Goal: Task Accomplishment & Management: Manage account settings

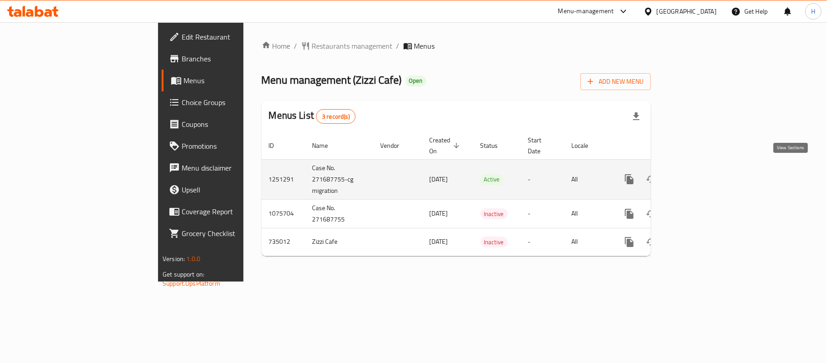
click at [701, 174] on icon "enhanced table" at bounding box center [695, 179] width 11 height 11
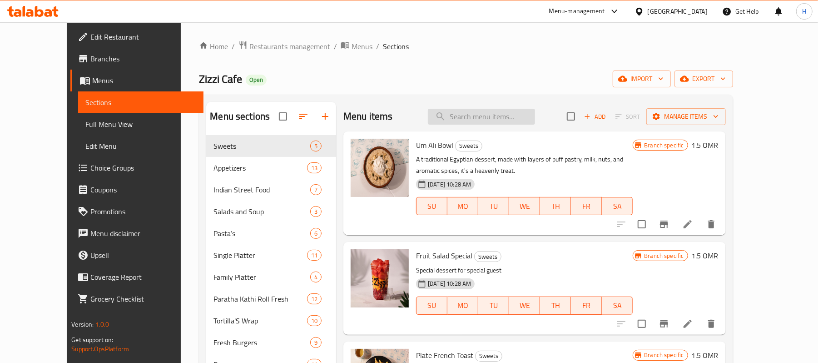
click at [493, 122] on input "search" at bounding box center [481, 117] width 107 height 16
paste input "Lemon Tea"
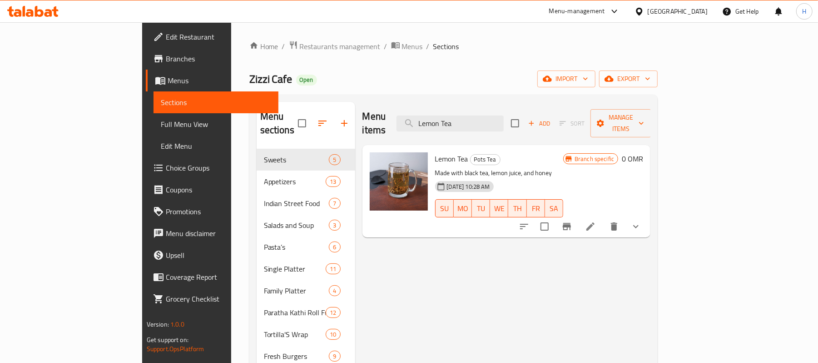
type input "Lemon Tea"
click at [571, 223] on icon "Branch-specific-item" at bounding box center [567, 226] width 8 height 7
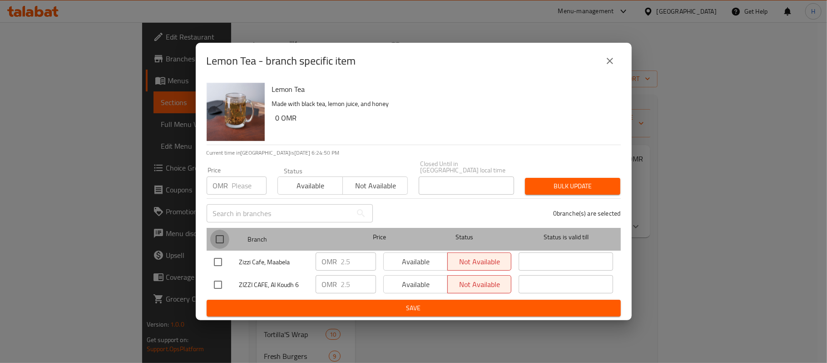
drag, startPoint x: 223, startPoint y: 232, endPoint x: 235, endPoint y: 177, distance: 55.9
click at [226, 226] on div at bounding box center [227, 239] width 34 height 26
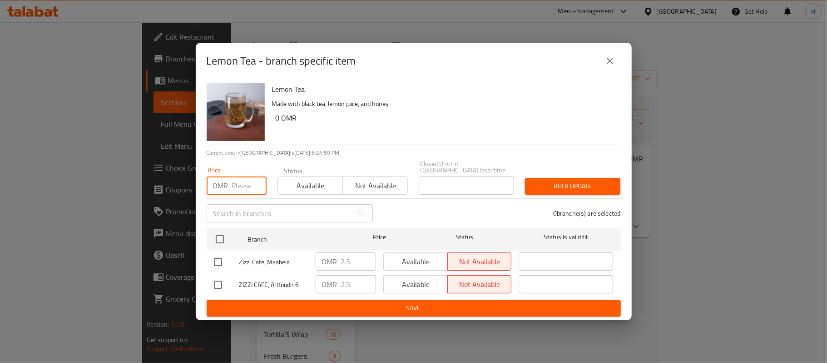
click at [232, 177] on input "number" at bounding box center [249, 185] width 35 height 18
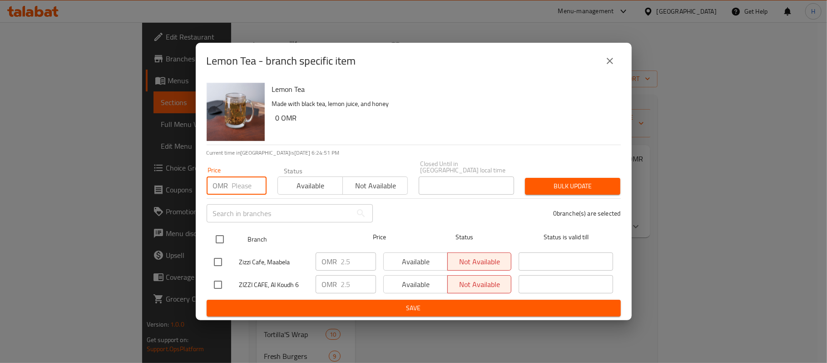
click at [221, 233] on input "checkbox" at bounding box center [219, 238] width 19 height 19
checkbox input "true"
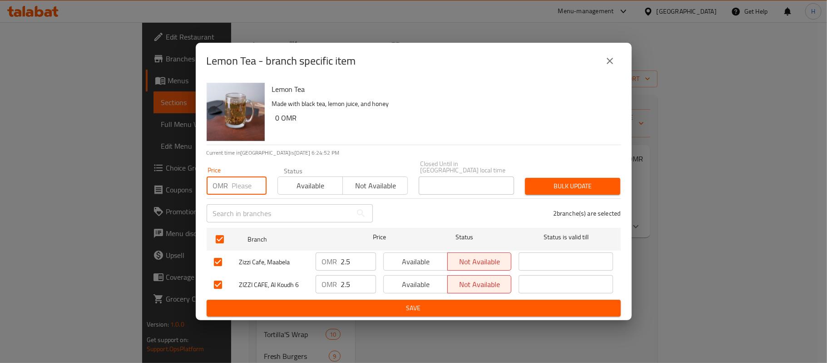
click at [234, 186] on input "number" at bounding box center [249, 185] width 35 height 18
type input "0"
click at [354, 129] on div "Lemon Tea Made with black tea, lemon juice, and honey 0 OMR" at bounding box center [443, 111] width 349 height 65
click at [613, 64] on icon "close" at bounding box center [610, 60] width 11 height 11
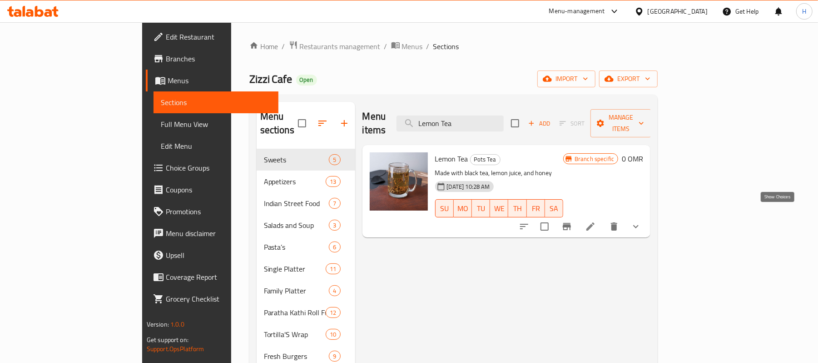
click at [642, 221] on icon "show more" at bounding box center [636, 226] width 11 height 11
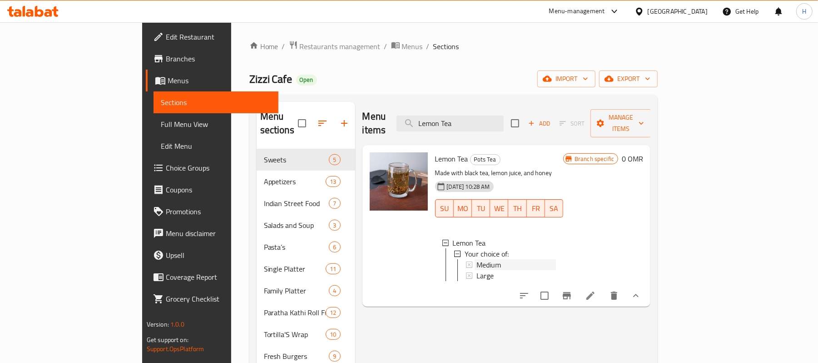
click at [477, 259] on span "Medium" at bounding box center [489, 264] width 25 height 11
click at [477, 270] on div "Large" at bounding box center [517, 275] width 80 height 11
click at [471, 154] on span "Pots Tea" at bounding box center [486, 159] width 30 height 10
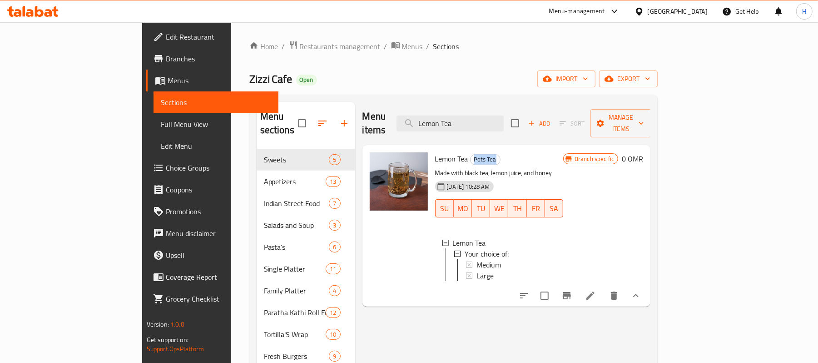
copy span "Pots Tea"
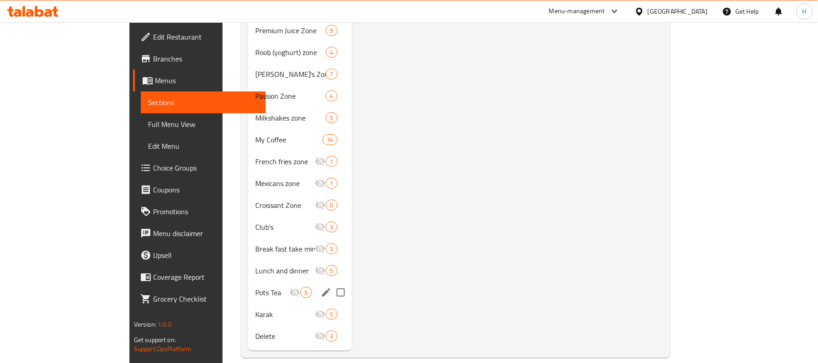
click at [255, 287] on span "Pots Tea" at bounding box center [272, 292] width 34 height 11
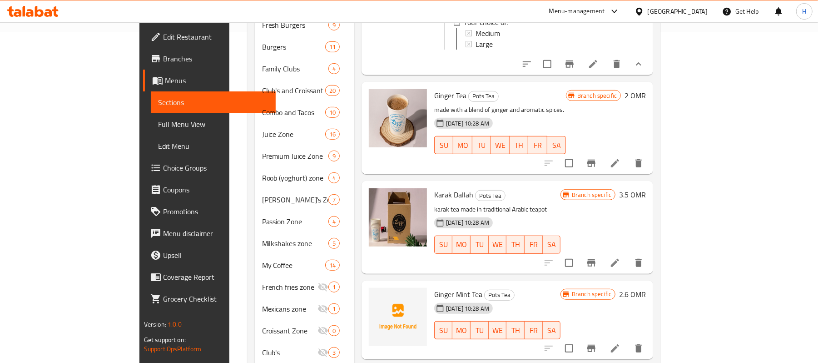
scroll to position [214, 0]
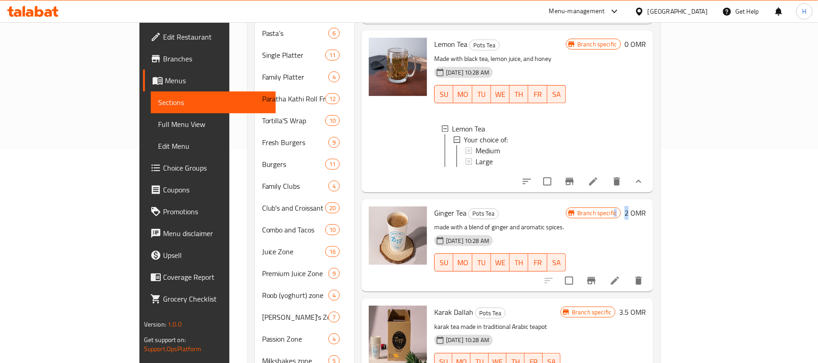
drag, startPoint x: 761, startPoint y: 210, endPoint x: 755, endPoint y: 210, distance: 5.9
click at [646, 210] on div "Branch specific 2 OMR" at bounding box center [606, 212] width 80 height 13
click at [597, 280] on icon "Branch-specific-item" at bounding box center [591, 280] width 11 height 11
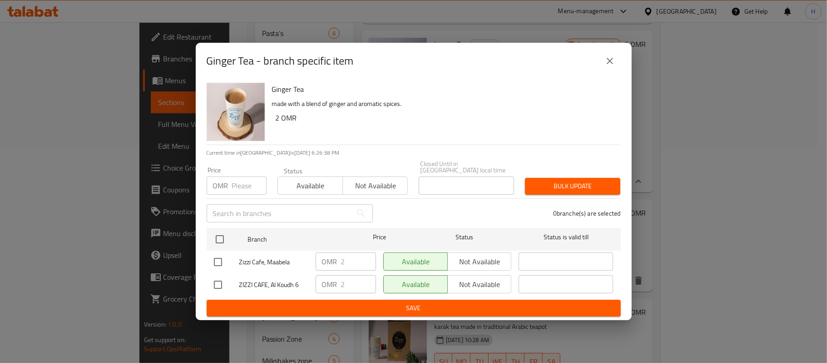
click at [613, 65] on icon "close" at bounding box center [610, 60] width 11 height 11
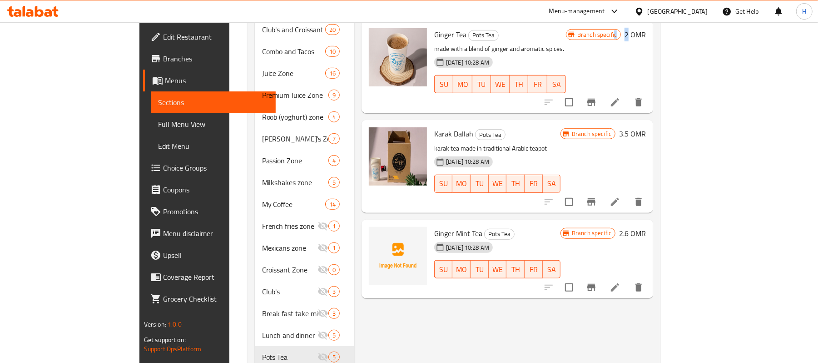
scroll to position [456, 0]
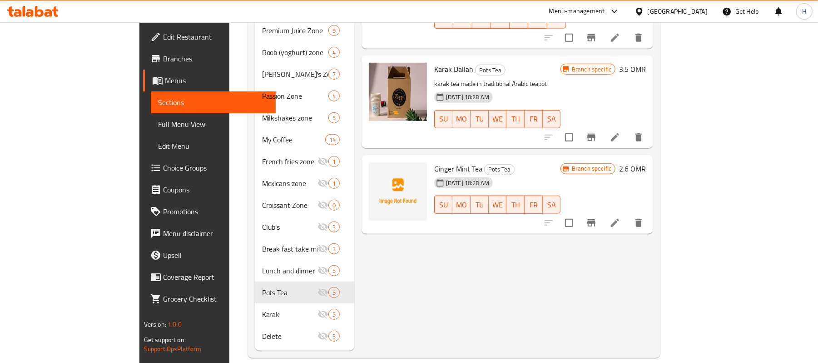
click at [596, 134] on icon "Branch-specific-item" at bounding box center [592, 137] width 8 height 7
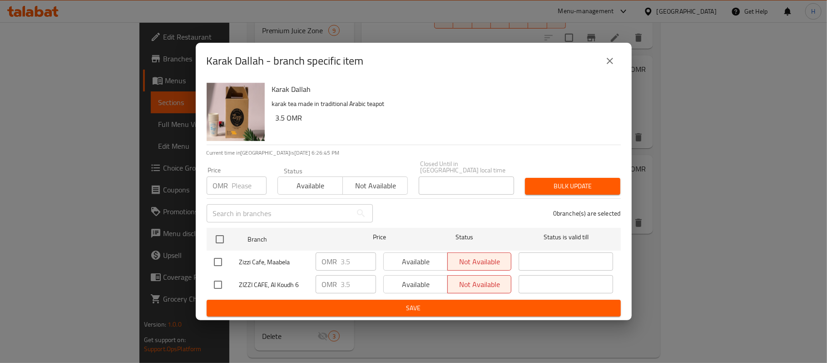
click at [613, 64] on icon "close" at bounding box center [610, 60] width 11 height 11
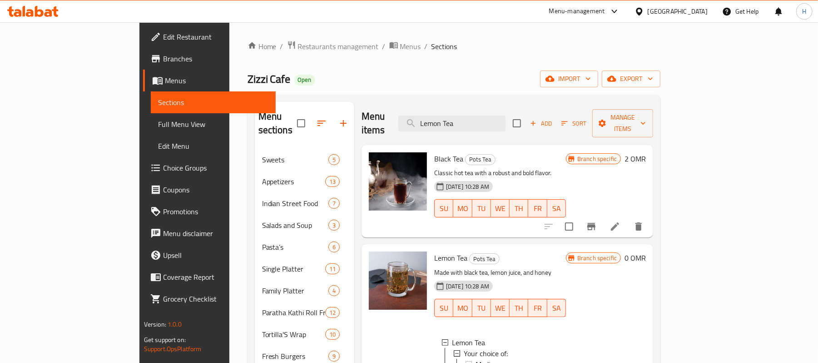
scroll to position [60, 0]
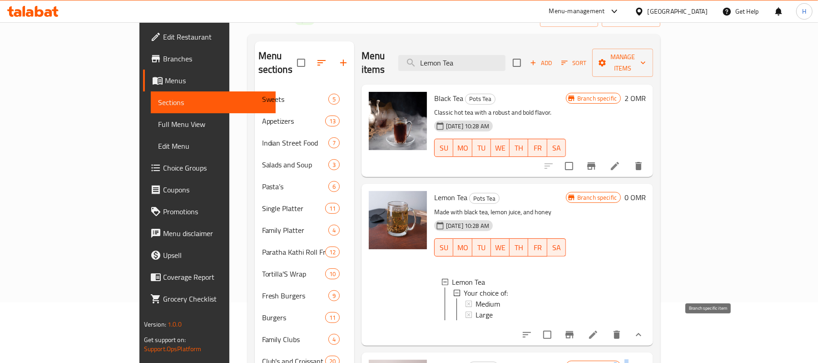
click at [574, 331] on icon "Branch-specific-item" at bounding box center [570, 334] width 8 height 7
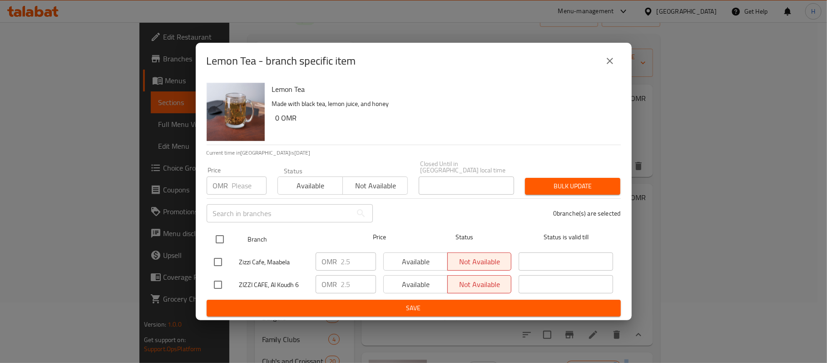
click at [221, 235] on input "checkbox" at bounding box center [219, 238] width 19 height 19
checkbox input "true"
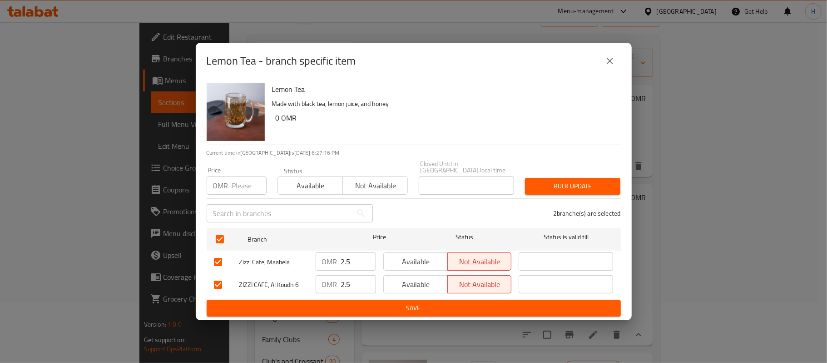
click at [242, 177] on input "number" at bounding box center [249, 185] width 35 height 18
type input "0"
click at [315, 179] on span "Available" at bounding box center [311, 185] width 58 height 13
click at [332, 185] on span "Available" at bounding box center [311, 185] width 58 height 13
click at [608, 61] on icon "close" at bounding box center [610, 60] width 11 height 11
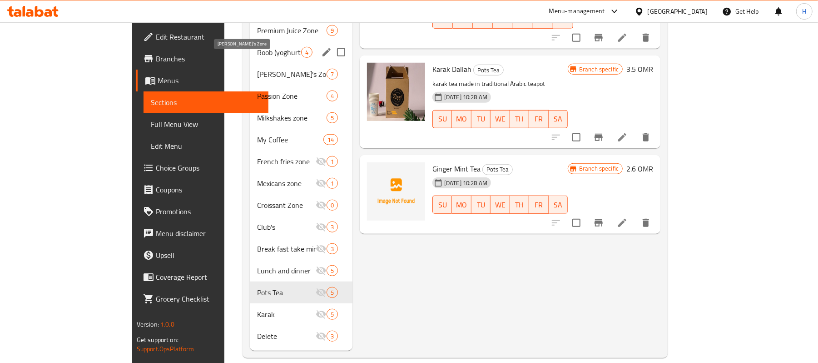
scroll to position [335, 0]
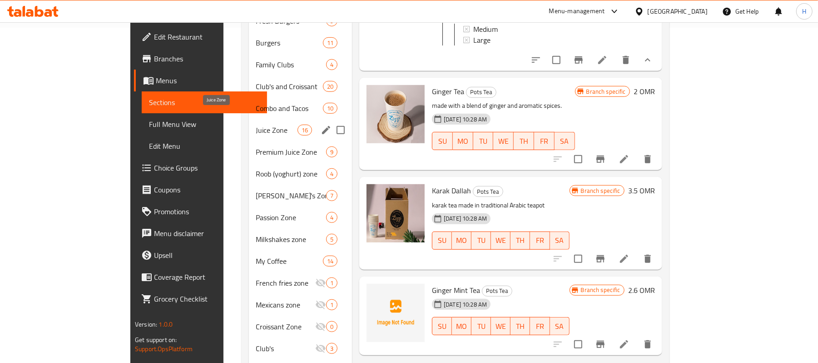
click at [256, 124] on span "Juice Zone" at bounding box center [276, 129] width 41 height 11
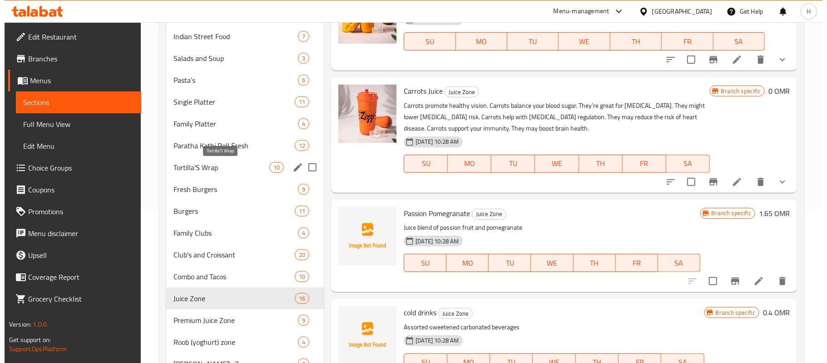
scroll to position [32, 0]
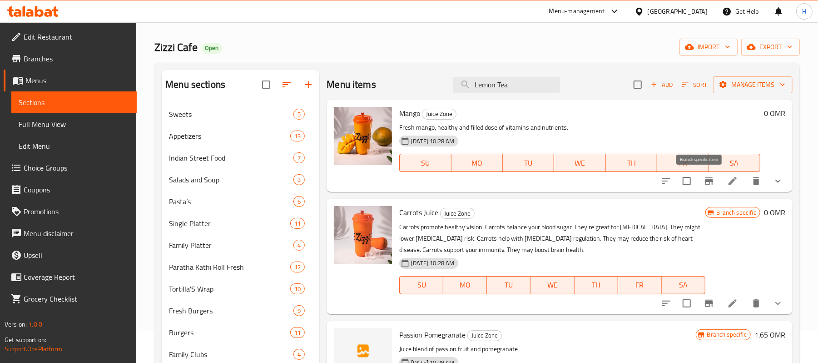
click at [704, 180] on icon "Branch-specific-item" at bounding box center [709, 180] width 11 height 11
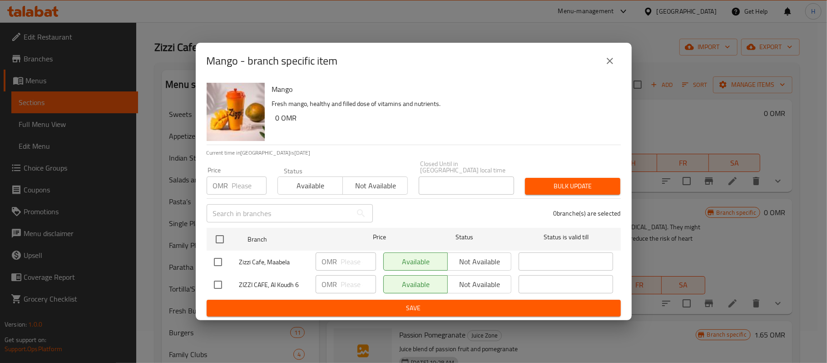
click at [693, 240] on div "Mango - branch specific item Mango Fresh mango, healthy and filled dose of vita…" at bounding box center [413, 181] width 827 height 363
click at [609, 64] on icon "close" at bounding box center [610, 61] width 6 height 6
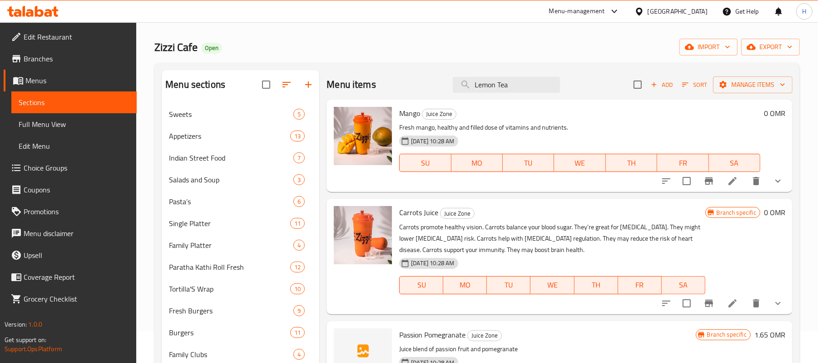
click at [773, 179] on icon "show more" at bounding box center [778, 180] width 11 height 11
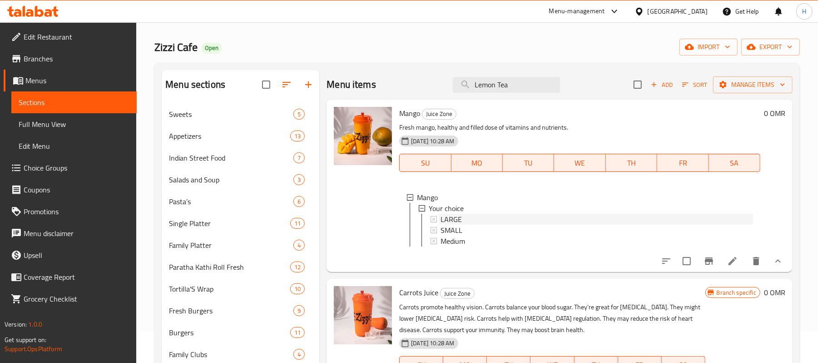
click at [452, 219] on span "LARGE" at bounding box center [451, 219] width 21 height 11
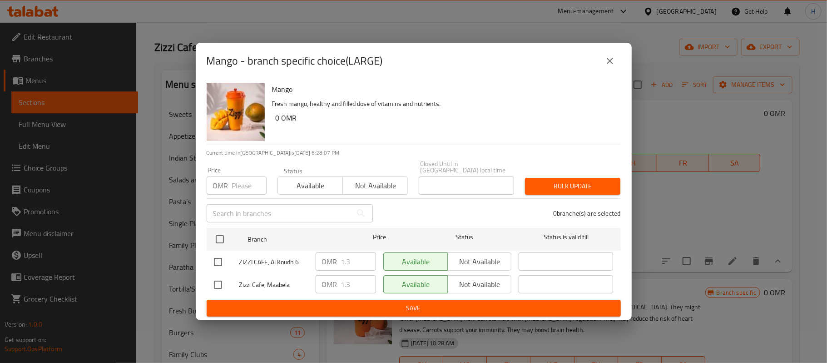
click at [609, 62] on icon "close" at bounding box center [610, 61] width 6 height 6
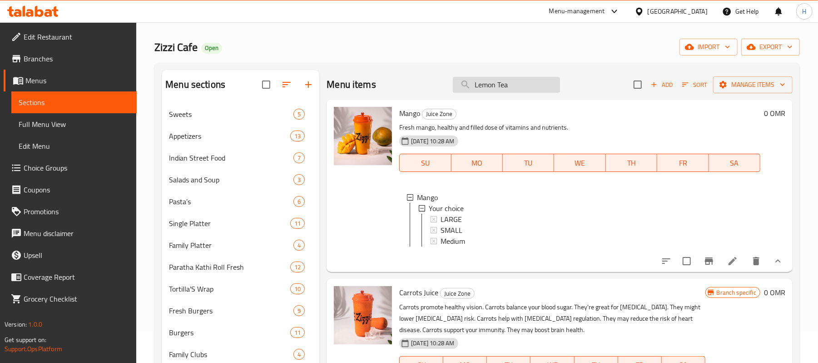
click at [520, 84] on input "Lemon Tea" at bounding box center [506, 85] width 107 height 16
paste input "Lemon Tea"
type input "Lemon Tea"
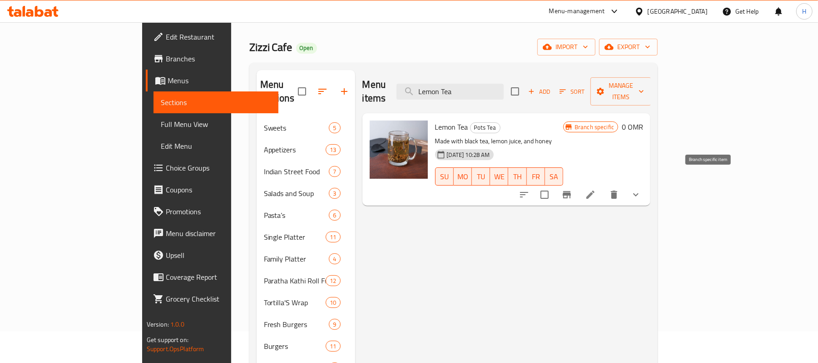
click at [571, 191] on icon "Branch-specific-item" at bounding box center [567, 194] width 8 height 7
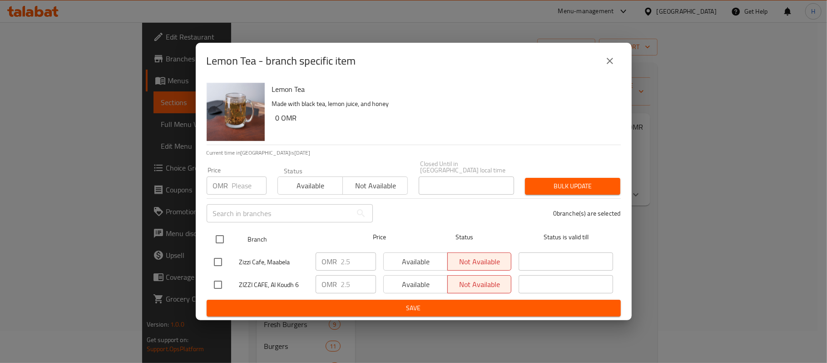
click at [220, 239] on input "checkbox" at bounding box center [219, 238] width 19 height 19
checkbox input "true"
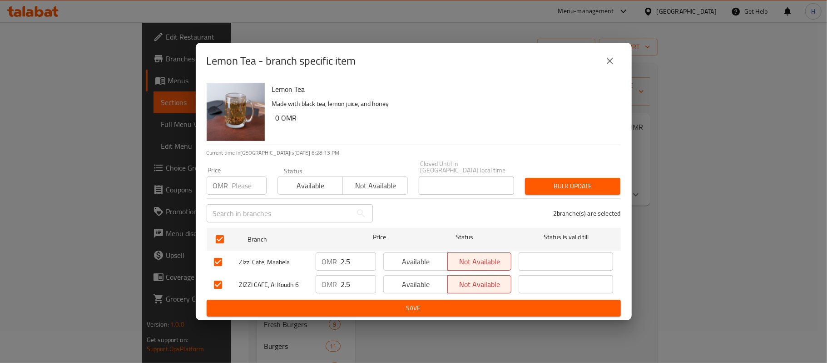
click at [237, 181] on input "number" at bounding box center [249, 185] width 35 height 18
type input "0"
click at [311, 179] on span "Available" at bounding box center [311, 185] width 58 height 13
click at [563, 184] on span "Bulk update" at bounding box center [573, 185] width 81 height 11
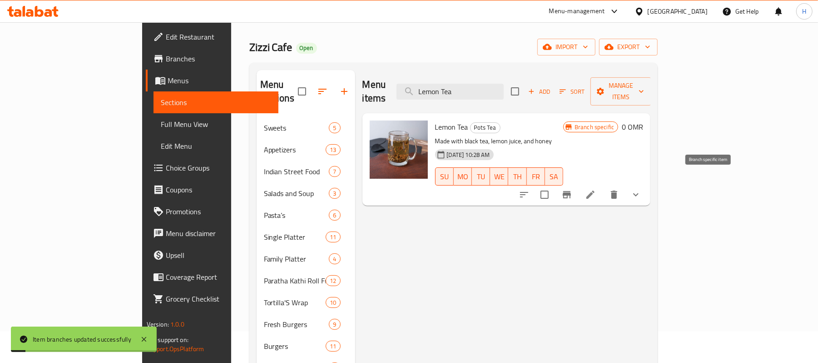
click at [571, 191] on icon "Branch-specific-item" at bounding box center [567, 194] width 8 height 7
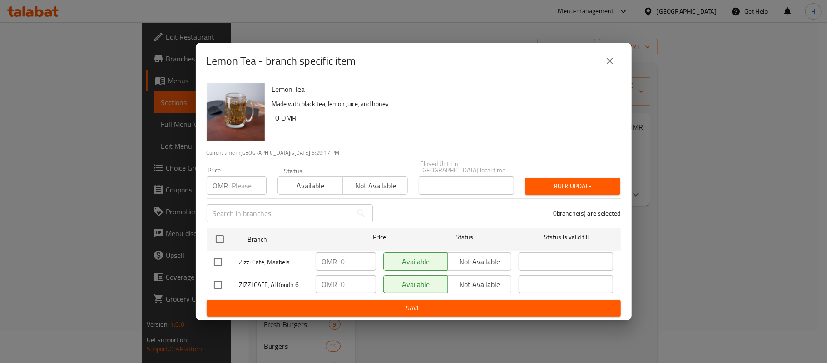
click at [603, 62] on button "close" at bounding box center [610, 61] width 22 height 22
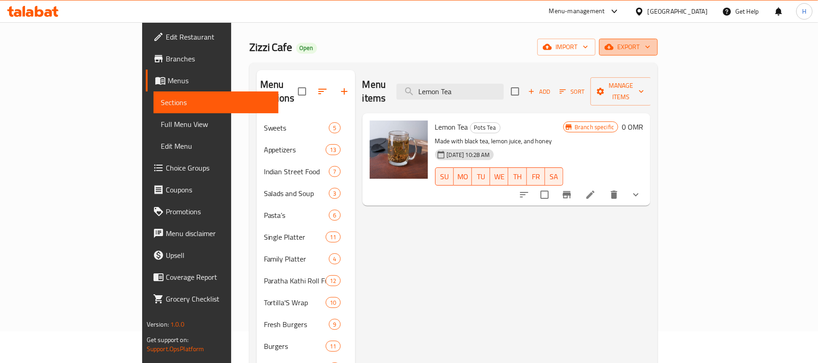
click at [651, 45] on span "export" at bounding box center [629, 46] width 44 height 11
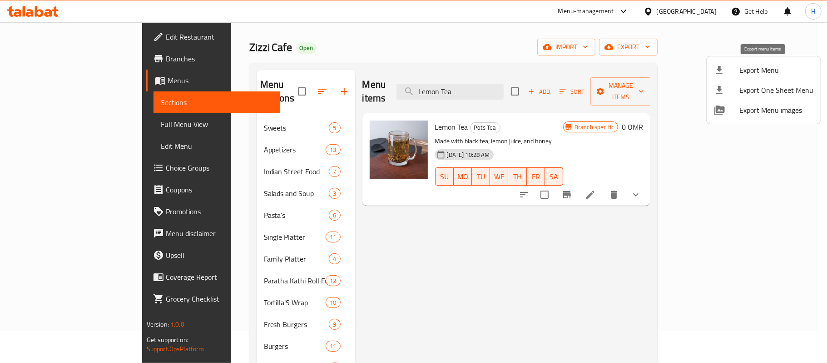
click at [747, 70] on span "Export Menu" at bounding box center [777, 70] width 74 height 11
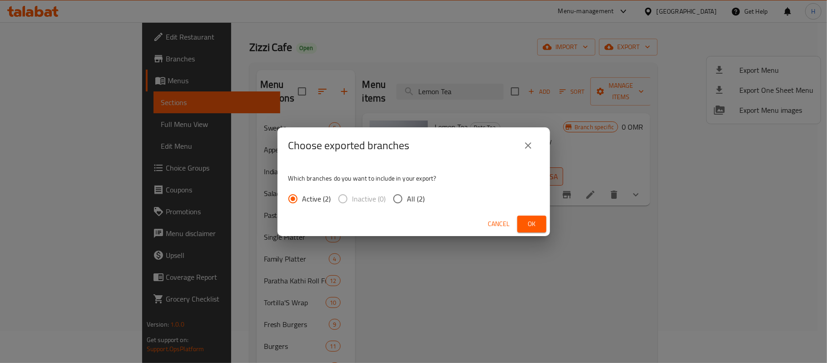
click at [394, 196] on input "All (2)" at bounding box center [397, 198] width 19 height 19
radio input "true"
click at [528, 218] on span "Ok" at bounding box center [532, 223] width 15 height 11
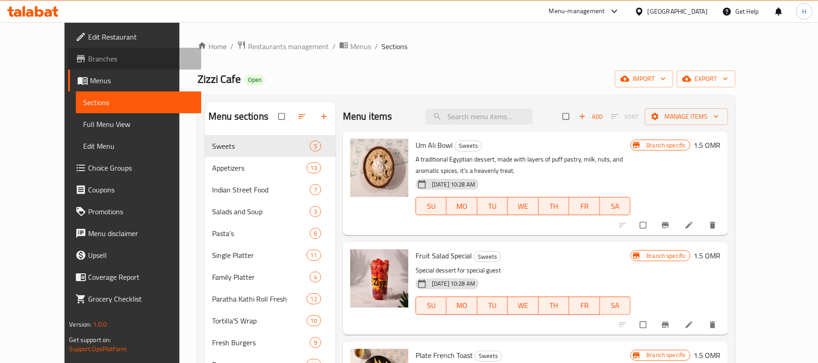
click at [68, 51] on link "Branches" at bounding box center [134, 59] width 133 height 22
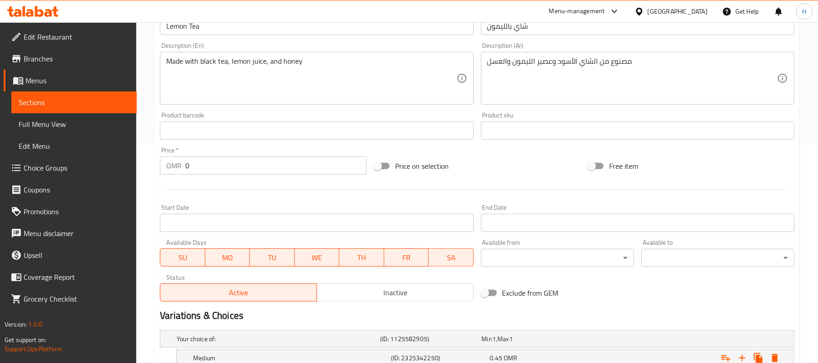
scroll to position [314, 0]
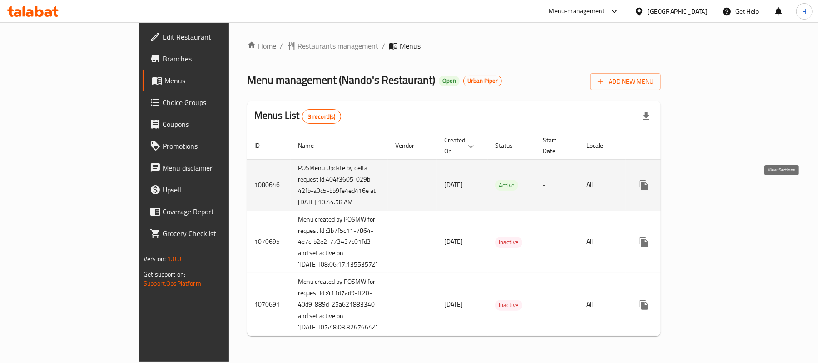
click at [715, 190] on icon "enhanced table" at bounding box center [709, 184] width 11 height 11
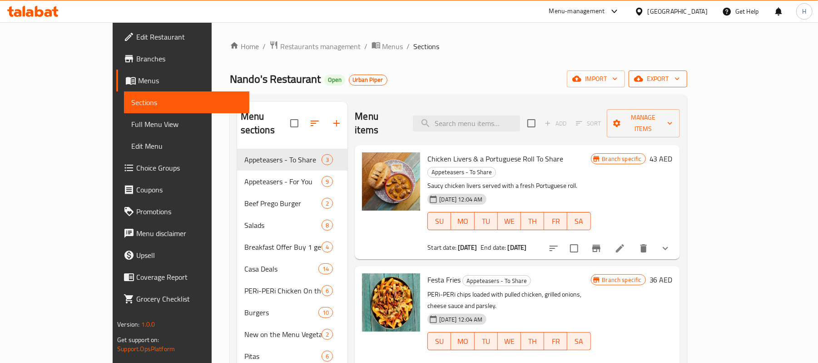
click at [680, 79] on span "export" at bounding box center [658, 78] width 44 height 11
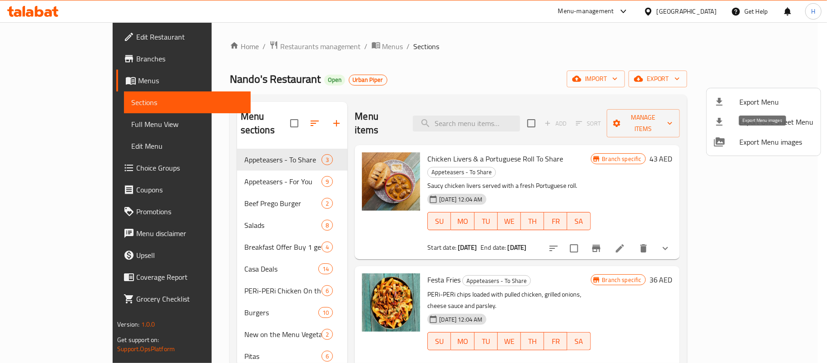
click at [750, 140] on span "Export Menu images" at bounding box center [777, 141] width 74 height 11
click at [501, 114] on div at bounding box center [413, 181] width 827 height 363
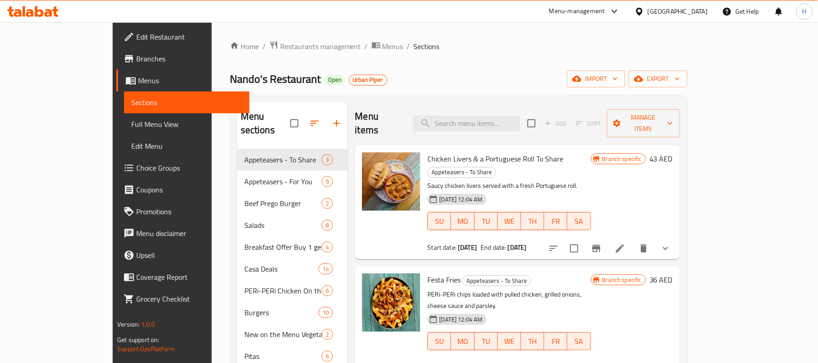
click at [501, 115] on input "search" at bounding box center [466, 123] width 107 height 16
paste input "2 Fried Eggs.jpg"
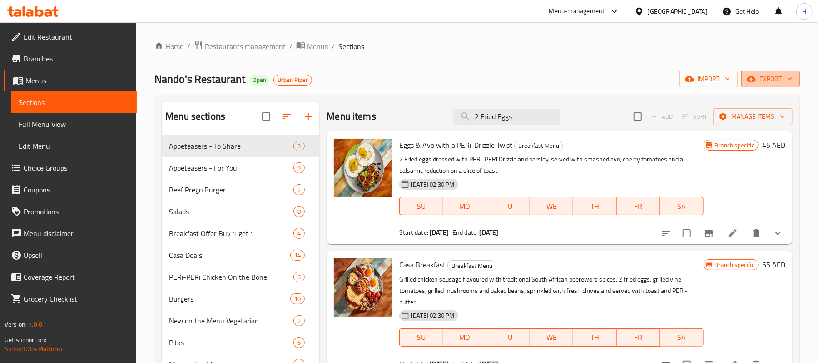
click at [787, 80] on icon "button" at bounding box center [790, 78] width 9 height 9
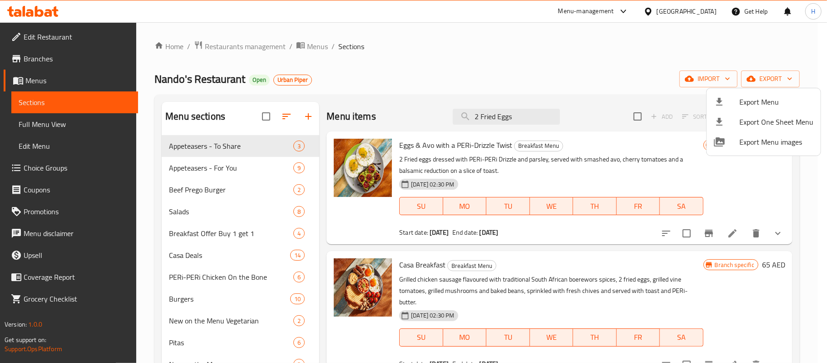
click at [722, 79] on div at bounding box center [413, 181] width 827 height 363
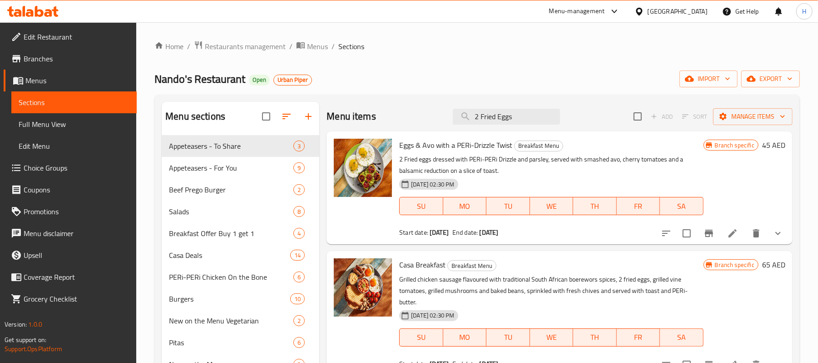
click at [722, 79] on span "import" at bounding box center [709, 78] width 44 height 11
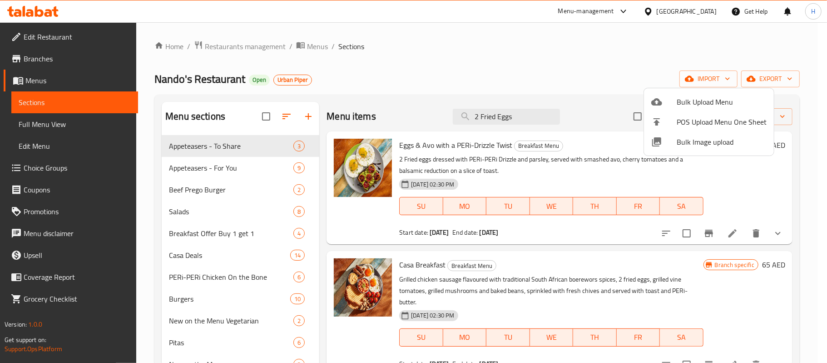
click at [577, 66] on div at bounding box center [413, 181] width 827 height 363
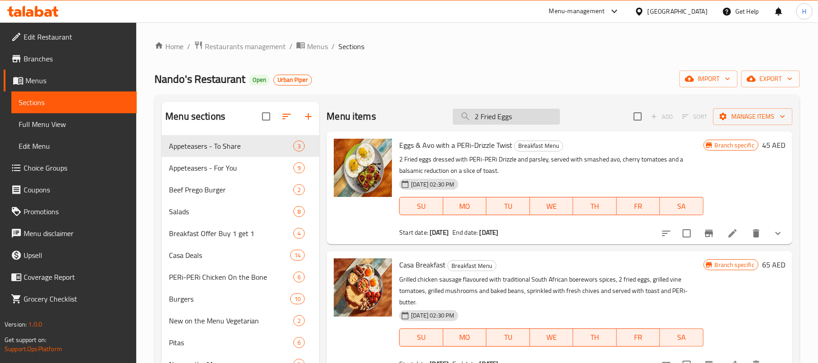
click at [495, 119] on input "2 Fried Eggs" at bounding box center [506, 117] width 107 height 16
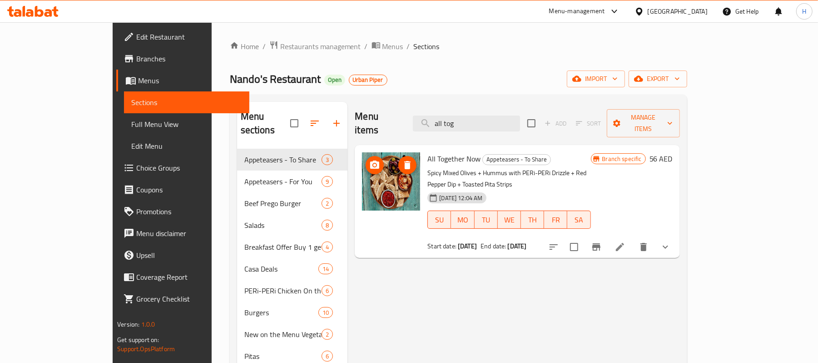
type input "all tog"
click at [680, 84] on span "export" at bounding box center [658, 78] width 44 height 11
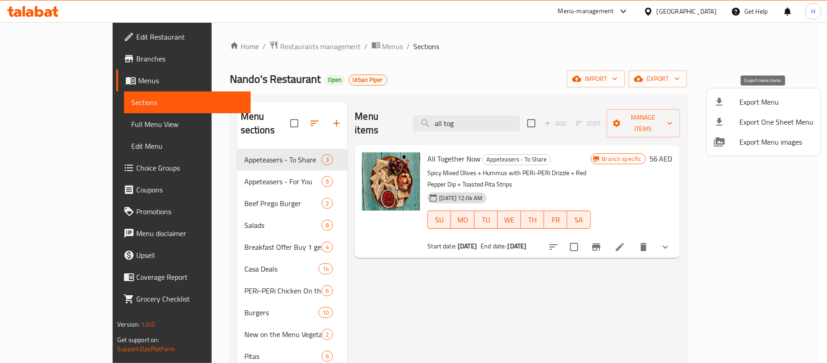
click at [762, 99] on span "Export Menu" at bounding box center [777, 101] width 74 height 11
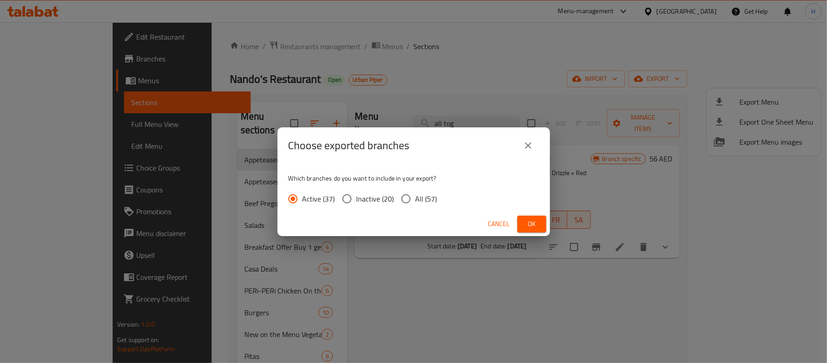
click at [419, 194] on span "All (57)" at bounding box center [427, 198] width 22 height 11
click at [416, 194] on input "All (57)" at bounding box center [406, 198] width 19 height 19
radio input "true"
click at [528, 219] on span "Ok" at bounding box center [532, 223] width 15 height 11
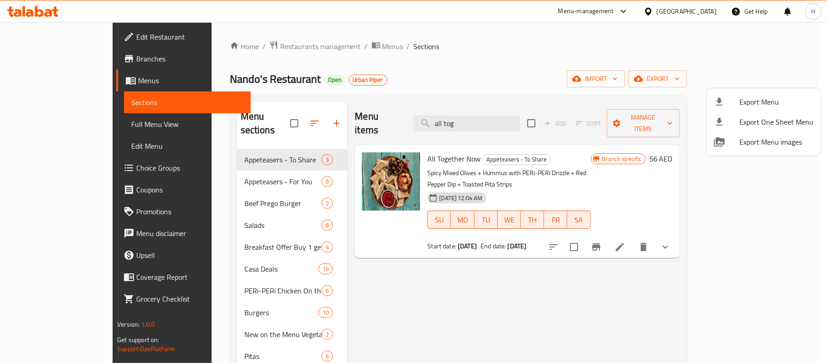
click at [504, 117] on div at bounding box center [413, 181] width 827 height 363
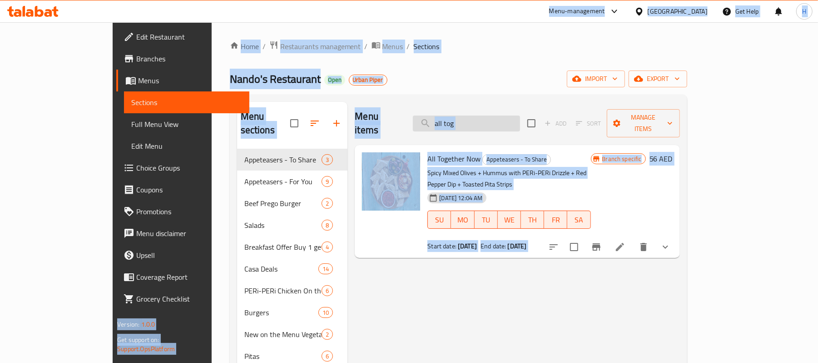
click at [503, 115] on input "all tog" at bounding box center [466, 123] width 107 height 16
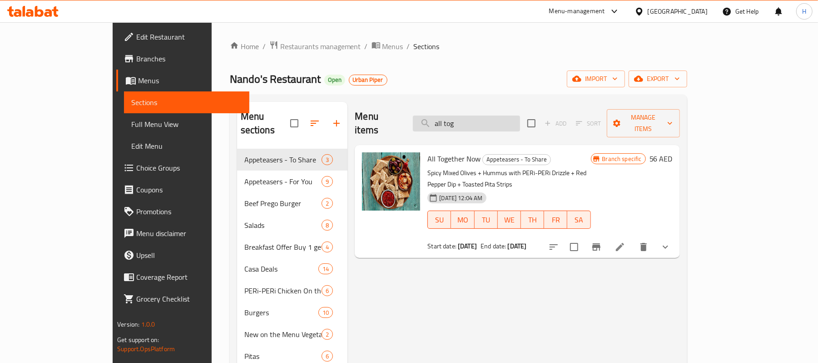
paste input "search"
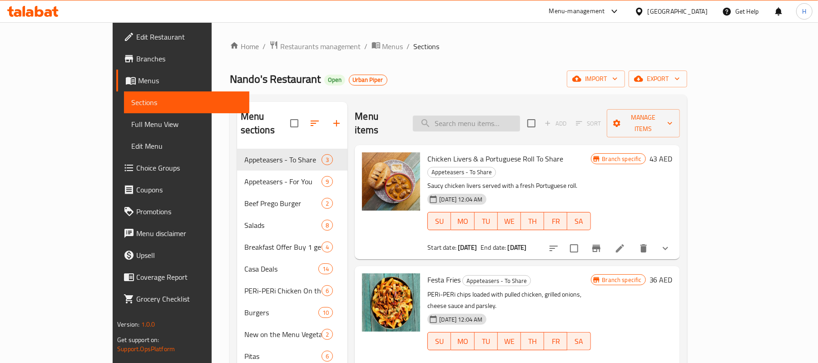
paste input "k"
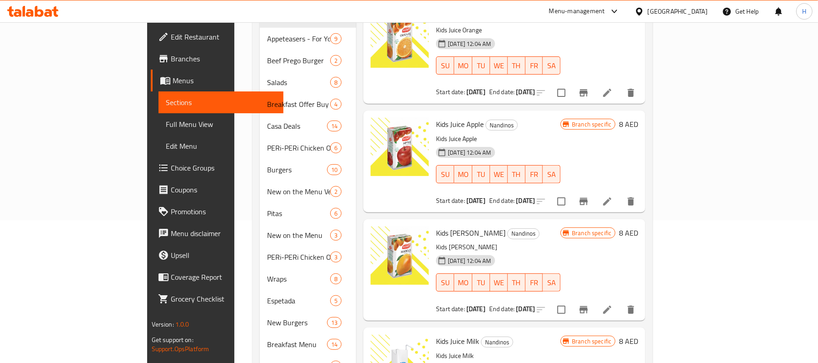
scroll to position [303, 0]
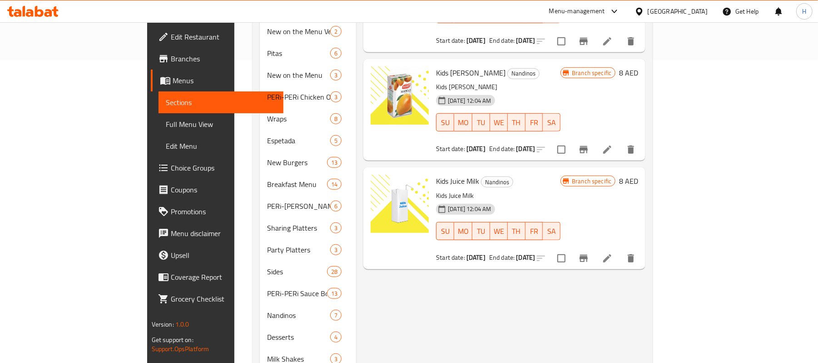
type input "kids juice"
drag, startPoint x: 436, startPoint y: 167, endPoint x: 391, endPoint y: 170, distance: 45.1
click at [391, 171] on div "Kids Juice Milk Nandinos Kids Juice Milk 16-06-2023 12:04 AM SU MO TU WE TH FR …" at bounding box center [504, 218] width 275 height 94
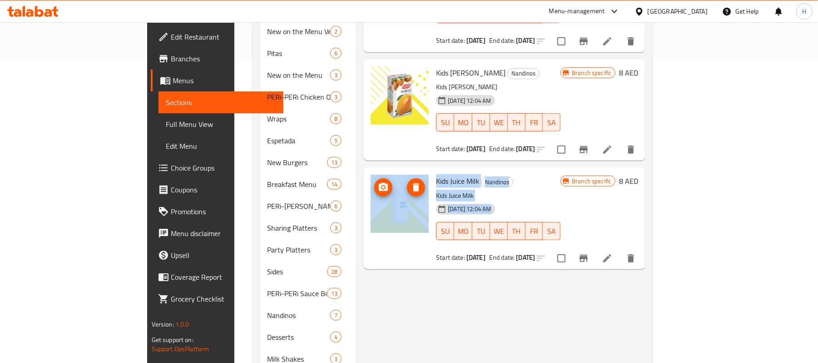
drag, startPoint x: 369, startPoint y: 200, endPoint x: 395, endPoint y: 272, distance: 76.2
click at [396, 272] on div "Menu items kids juice Add Sort Manage items Kids Juice Orange Nandinos Kids Jui…" at bounding box center [500, 140] width 289 height 683
click at [436, 174] on span "Kids Juice Milk" at bounding box center [457, 181] width 43 height 14
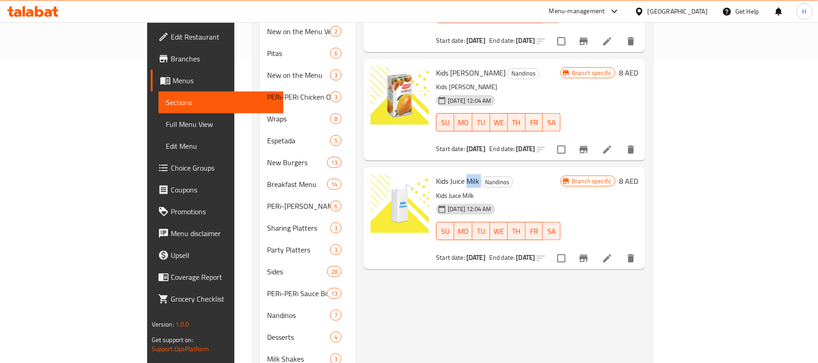
click at [436, 174] on span "Kids Juice Milk" at bounding box center [457, 181] width 43 height 14
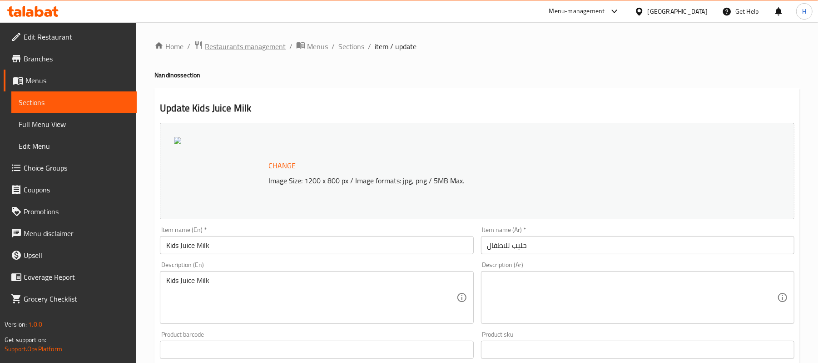
click at [274, 51] on span "Restaurants management" at bounding box center [245, 46] width 81 height 11
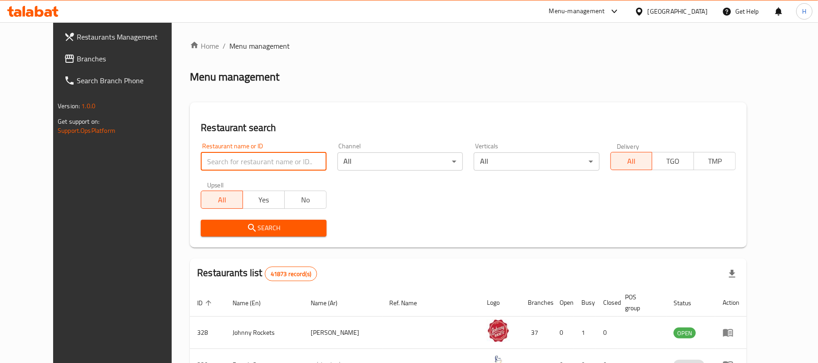
click at [304, 157] on input "search" at bounding box center [263, 161] width 125 height 18
paste input "4621"
type input "4621"
click button "Search" at bounding box center [263, 227] width 125 height 17
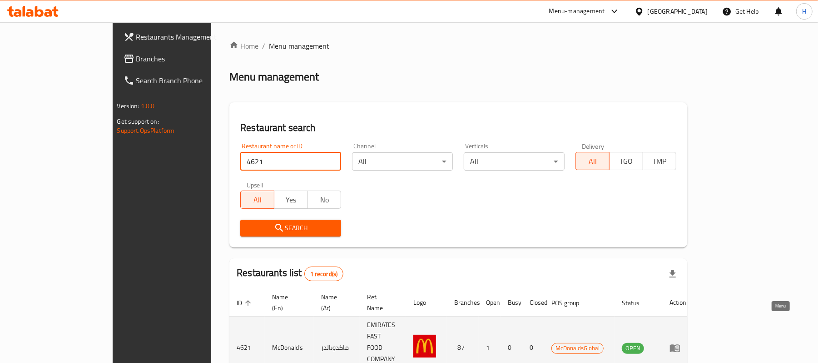
click at [680, 344] on icon "enhanced table" at bounding box center [675, 348] width 10 height 8
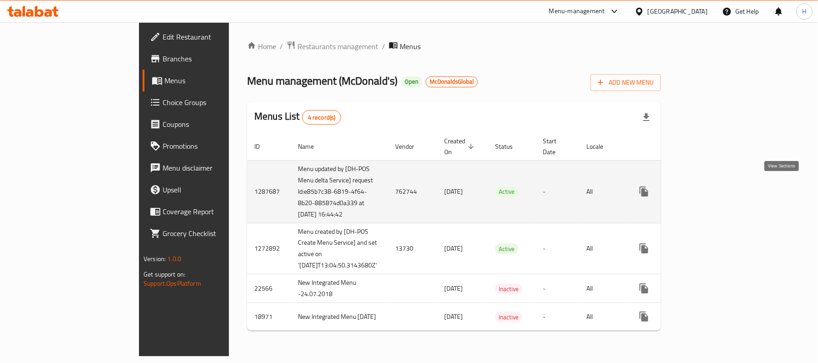
click at [714, 189] on icon "enhanced table" at bounding box center [710, 191] width 8 height 8
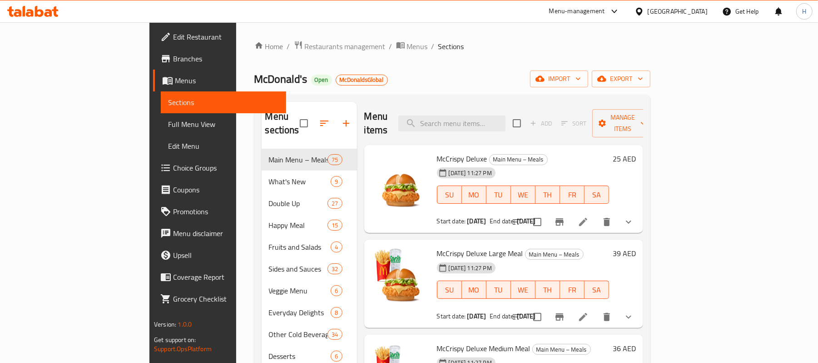
click at [433, 243] on div "McCrispy Deluxe Large Meal Main Menu – Meals 17-08-2025 11:27 PM SU MO TU WE TH…" at bounding box center [522, 283] width 179 height 81
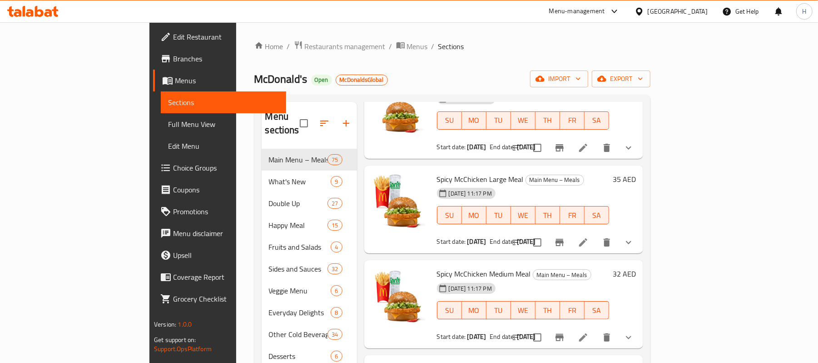
scroll to position [1575, 0]
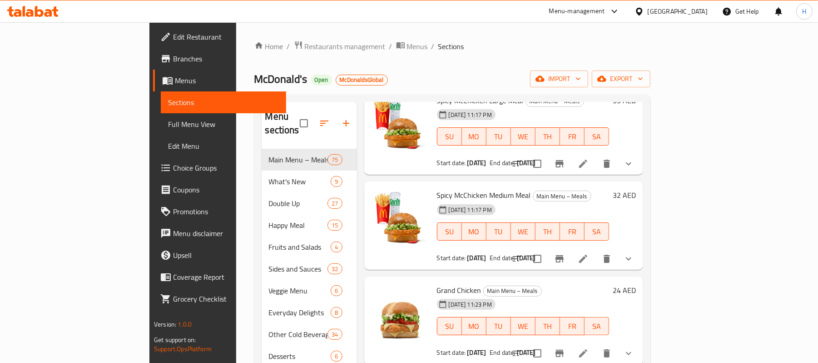
click at [433, 280] on div "Grand Chicken Main Menu – Meals 01-09-2025 11:23 PM SU MO TU WE TH FR SA Start …" at bounding box center [522, 320] width 179 height 81
drag, startPoint x: 423, startPoint y: 278, endPoint x: 453, endPoint y: 284, distance: 30.1
click at [453, 284] on div "Grand Chicken Main Menu – Meals 01-09-2025 11:23 PM SU MO TU WE TH FR SA Start …" at bounding box center [522, 320] width 179 height 81
click at [532, 295] on div "01-09-2025 11:23 PM SU MO TU WE TH FR SA" at bounding box center [522, 319] width 179 height 49
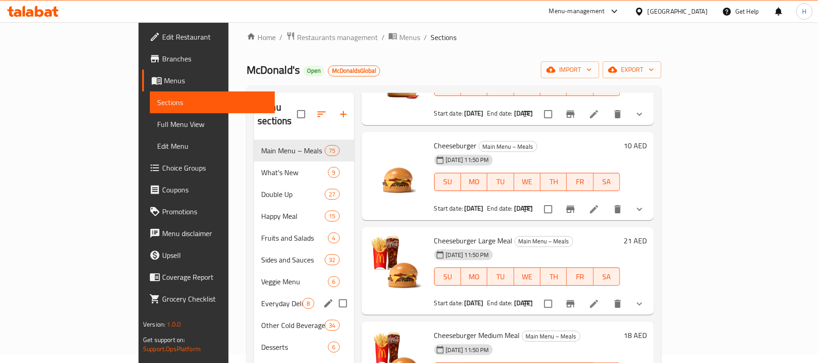
scroll to position [0, 0]
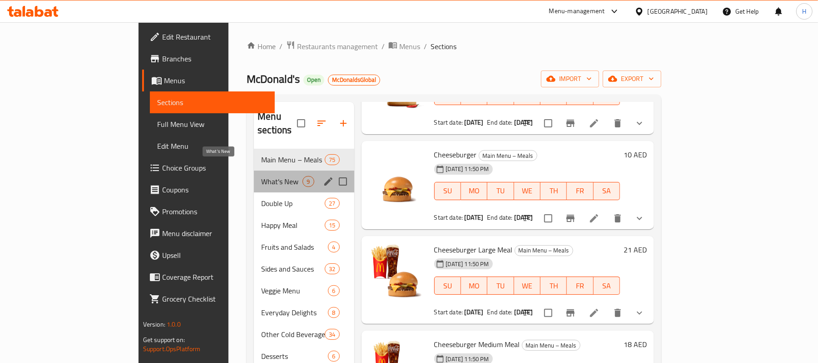
click at [261, 176] on span "What's New" at bounding box center [281, 181] width 41 height 11
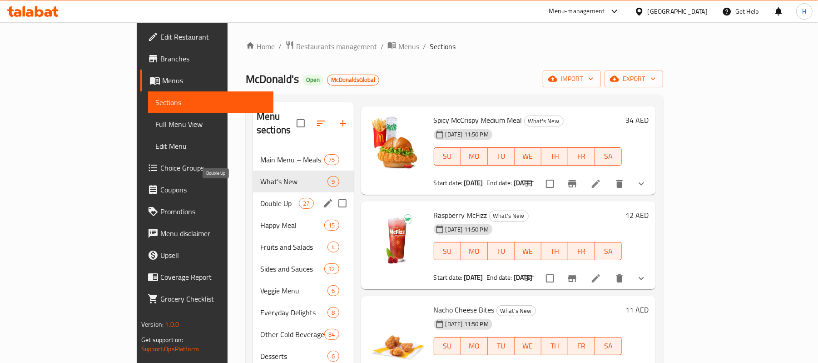
click at [260, 198] on span "Double Up" at bounding box center [279, 203] width 39 height 11
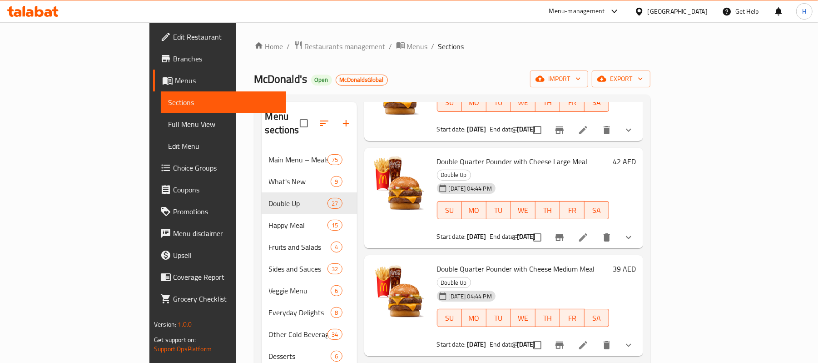
scroll to position [1542, 0]
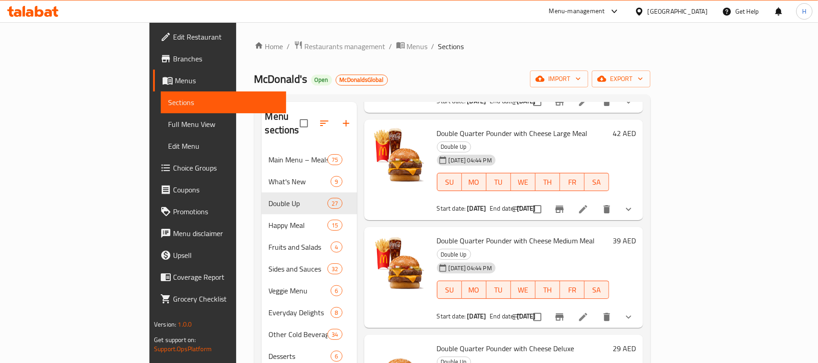
click at [401, 288] on div "Double Quarter Pounder with Cheese Medium Meal Double Up 02-10-2025 04:44 PM SU…" at bounding box center [503, 277] width 279 height 101
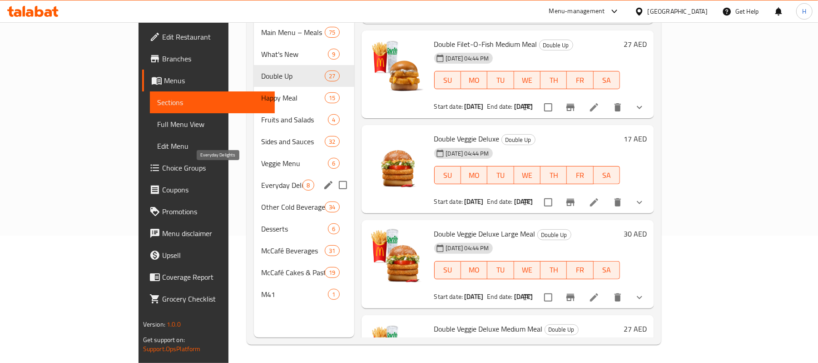
scroll to position [0, 0]
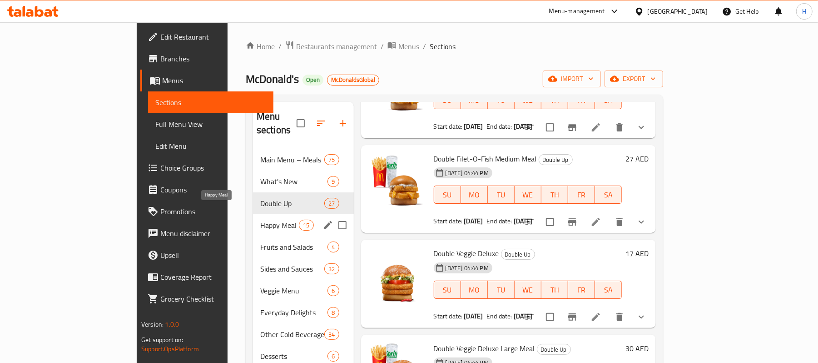
click at [260, 219] on span "Happy Meal" at bounding box center [279, 224] width 39 height 11
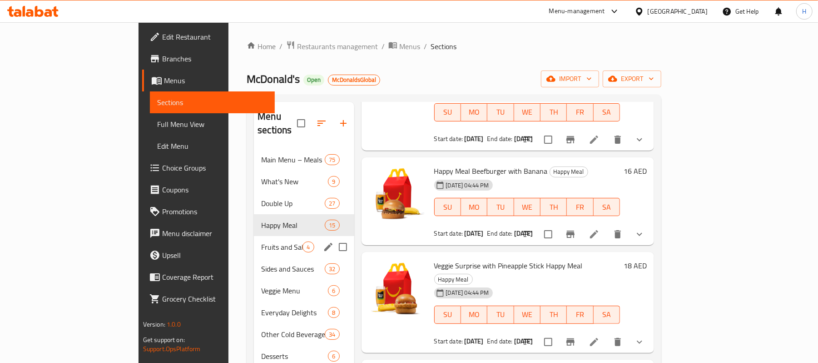
click at [254, 240] on div "Fruits and Salads 4" at bounding box center [304, 247] width 100 height 22
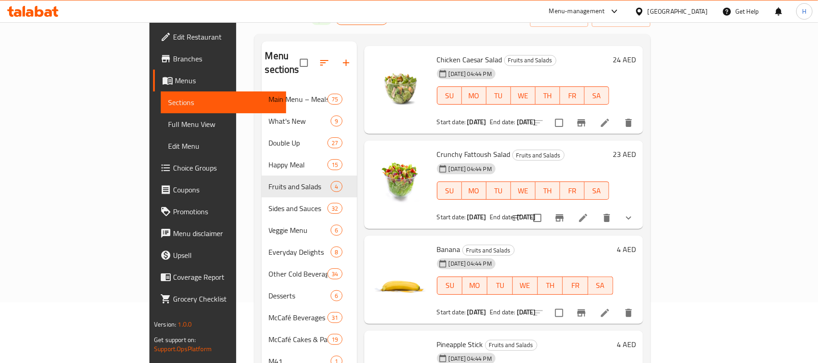
scroll to position [128, 0]
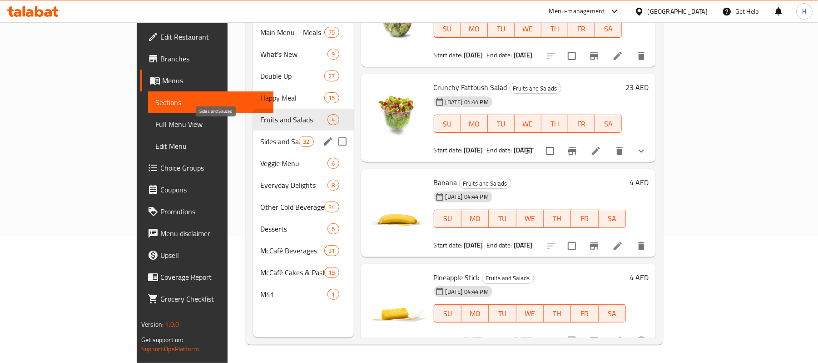
click at [260, 136] on span "Sides and Sauces" at bounding box center [279, 141] width 39 height 11
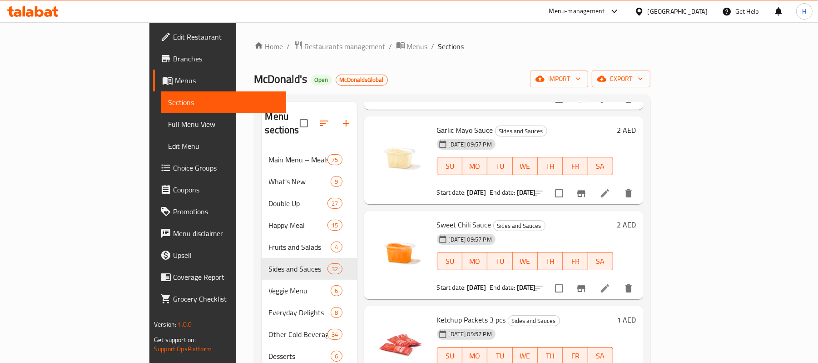
scroll to position [2120, 0]
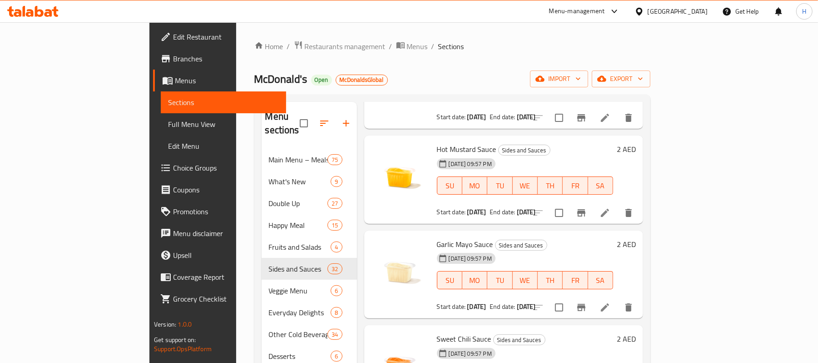
click at [565, 234] on div "Garlic Mayo Sauce Sides and Sauces 27-08-2025 09:57 PM SU MO TU WE TH FR SA Sta…" at bounding box center [525, 274] width 184 height 81
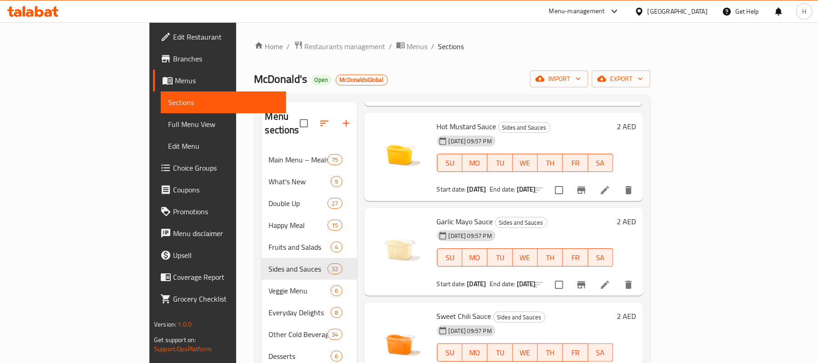
scroll to position [2145, 0]
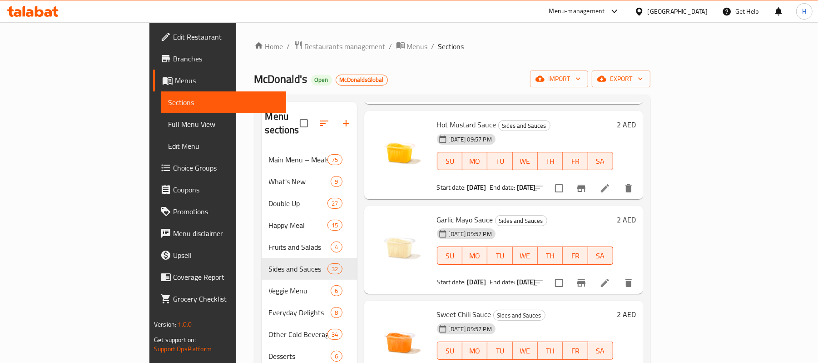
click at [548, 213] on h6 "Garlic Mayo Sauce Sides and Sauces" at bounding box center [525, 219] width 176 height 13
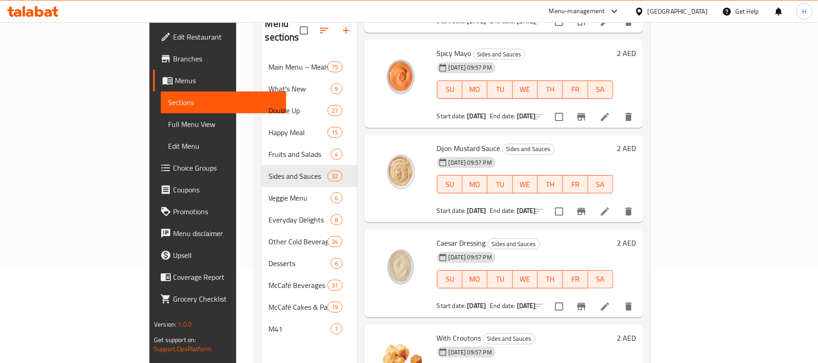
scroll to position [128, 0]
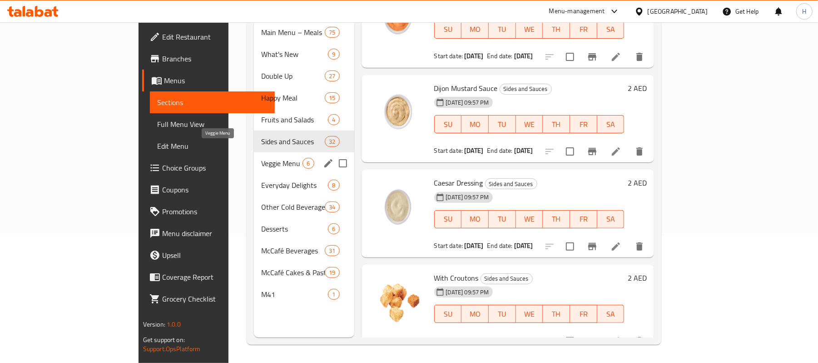
click at [261, 158] on span "Veggie Menu" at bounding box center [281, 163] width 41 height 11
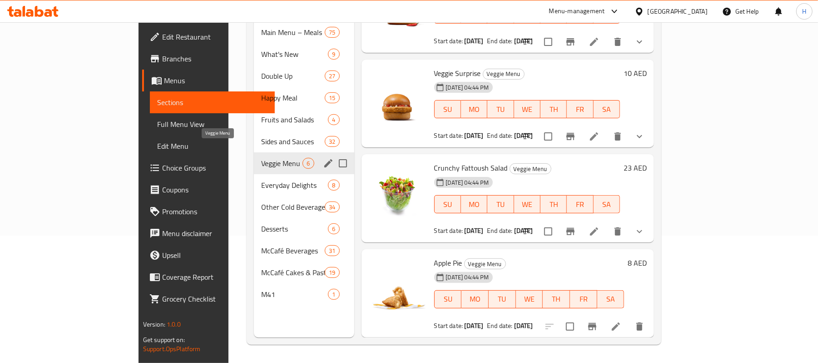
scroll to position [228, 0]
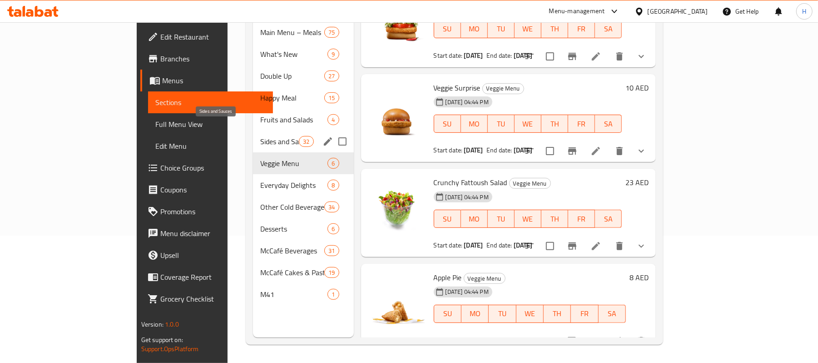
click at [260, 136] on span "Sides and Sauces" at bounding box center [279, 141] width 39 height 11
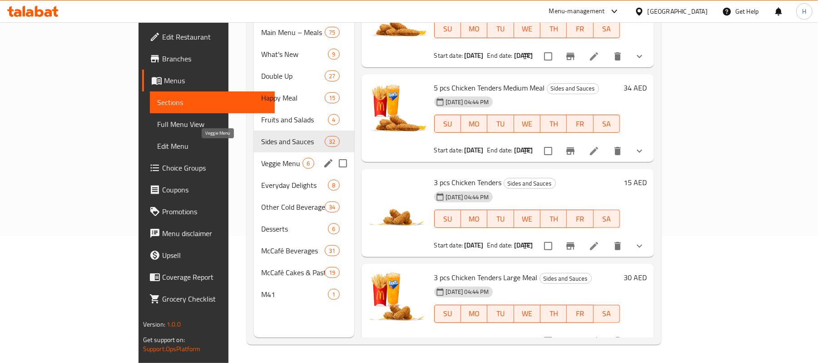
click at [261, 158] on span "Veggie Menu" at bounding box center [281, 163] width 41 height 11
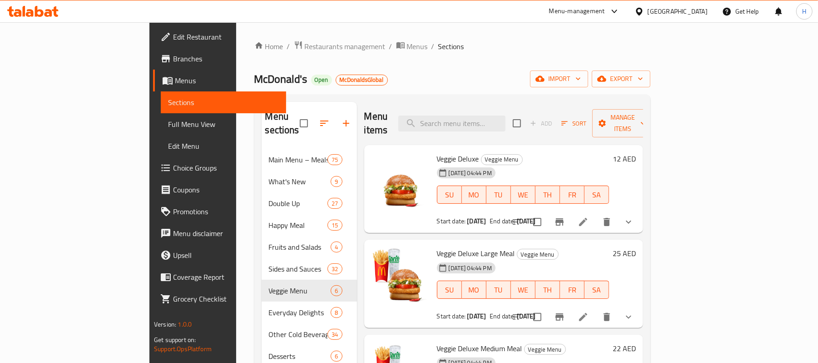
click at [477, 243] on div "Veggie Deluxe Large Meal Veggie Menu 02-10-2025 04:44 PM SU MO TU WE TH FR SA S…" at bounding box center [522, 283] width 179 height 81
click at [437, 246] on span "Veggie Deluxe Large Meal" at bounding box center [476, 253] width 78 height 14
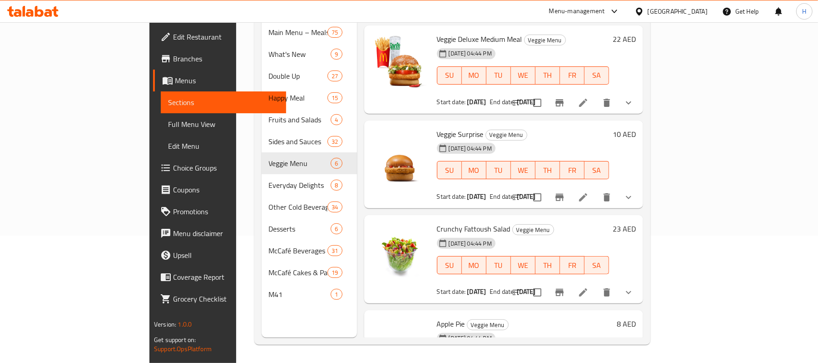
scroll to position [180, 0]
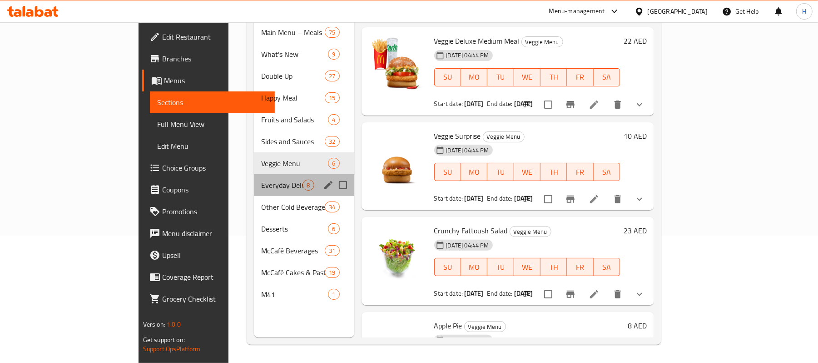
click at [261, 179] on span "Everyday Delights" at bounding box center [281, 184] width 41 height 11
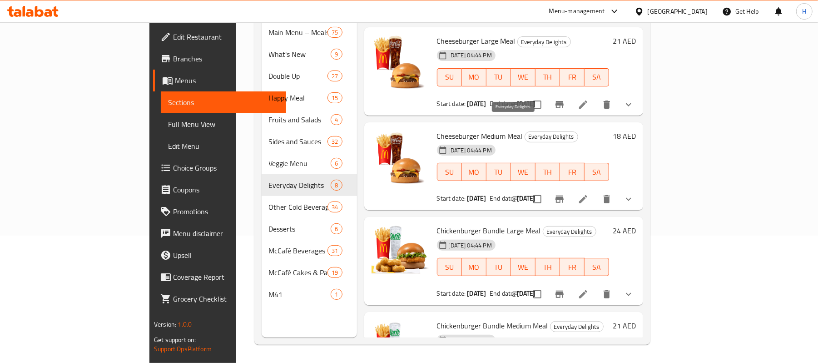
click at [525, 131] on span "Everyday Delights" at bounding box center [551, 136] width 53 height 10
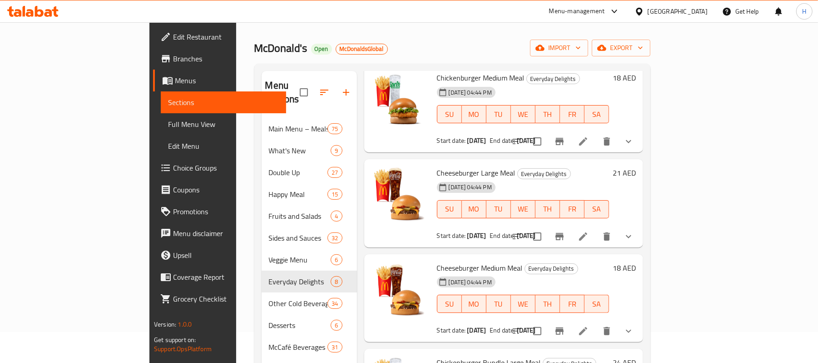
scroll to position [145, 0]
click at [531, 239] on div "Menu items Add Sort Manage items Chickenburger Large Meal Everyday Delights 02-…" at bounding box center [500, 252] width 286 height 363
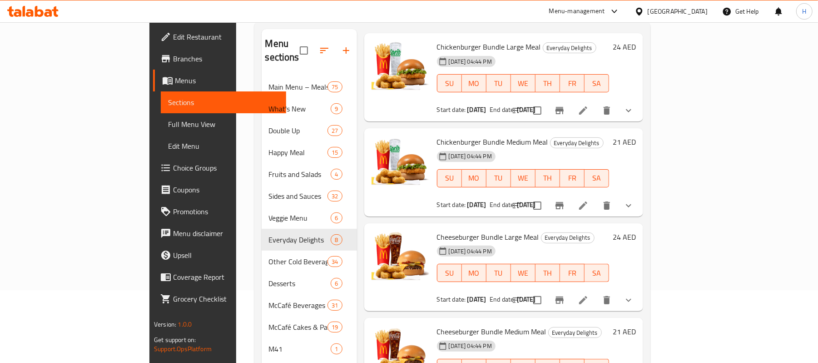
scroll to position [128, 0]
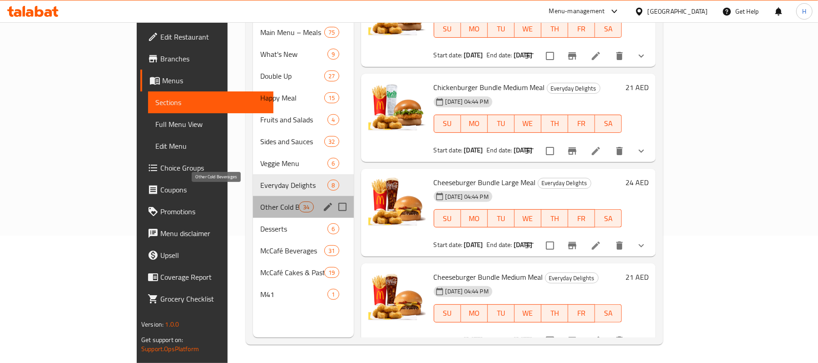
click at [260, 201] on span "Other Cold Beverages" at bounding box center [279, 206] width 39 height 11
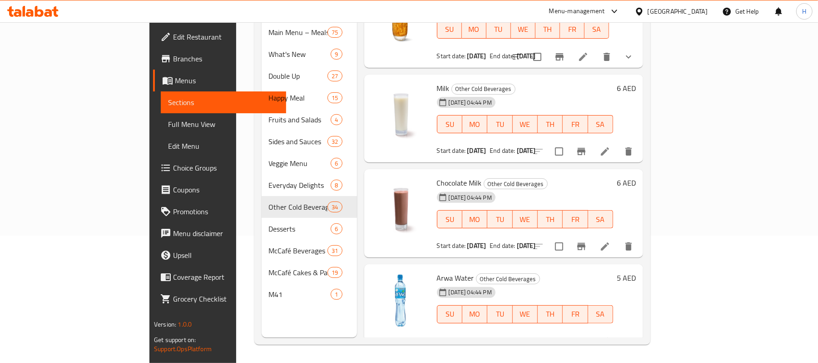
scroll to position [128, 0]
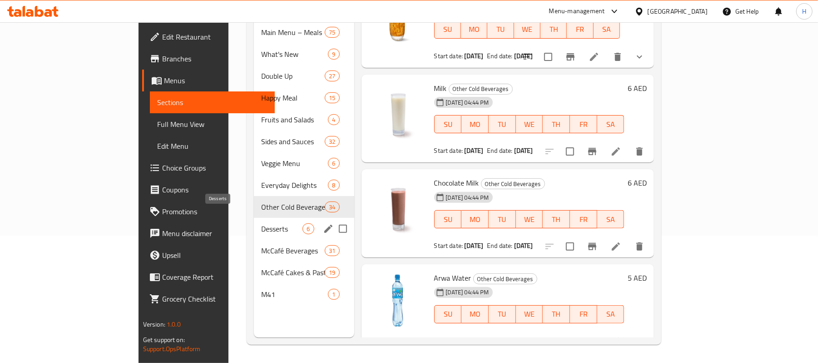
click at [261, 223] on span "Desserts" at bounding box center [281, 228] width 41 height 11
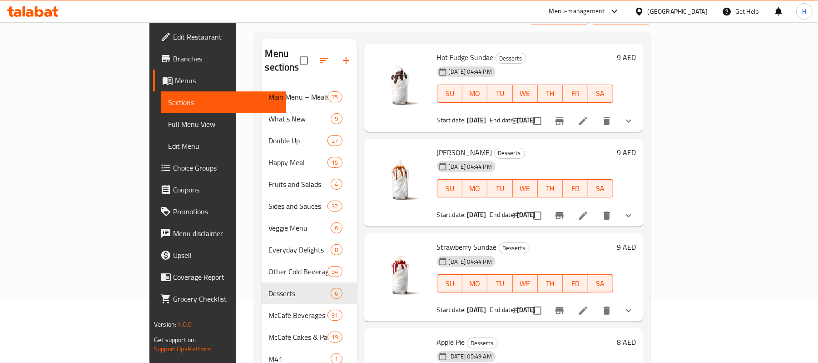
scroll to position [128, 0]
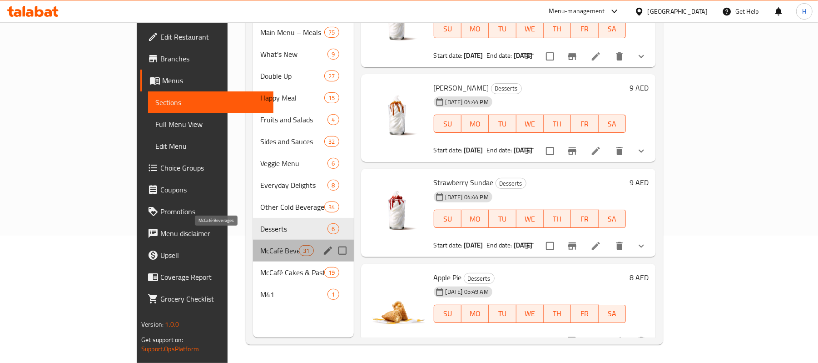
click at [260, 245] on span "McCafé Beverages" at bounding box center [279, 250] width 39 height 11
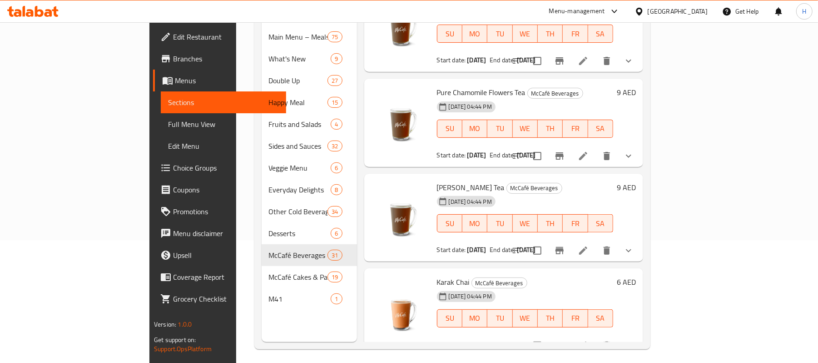
scroll to position [128, 0]
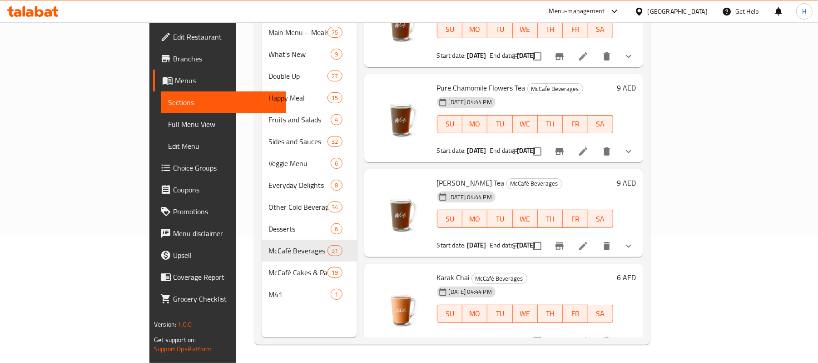
click at [357, 149] on div "Menu items Add Sort Manage items Roasted Almond Iced Latte McCafé Beverages 02-…" at bounding box center [500, 156] width 286 height 363
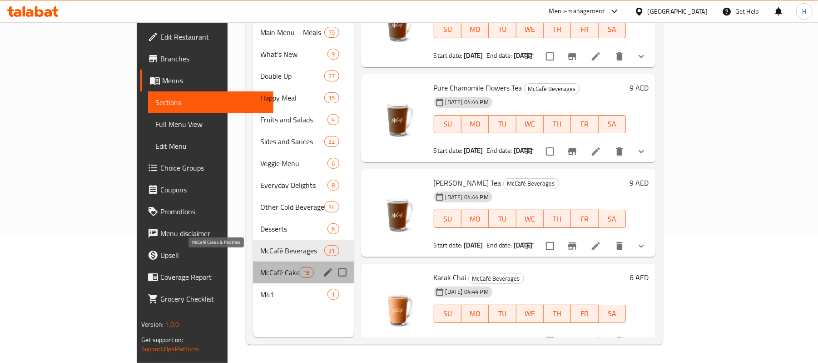
click at [260, 267] on span "McCafé Cakes & Pastries" at bounding box center [279, 272] width 39 height 11
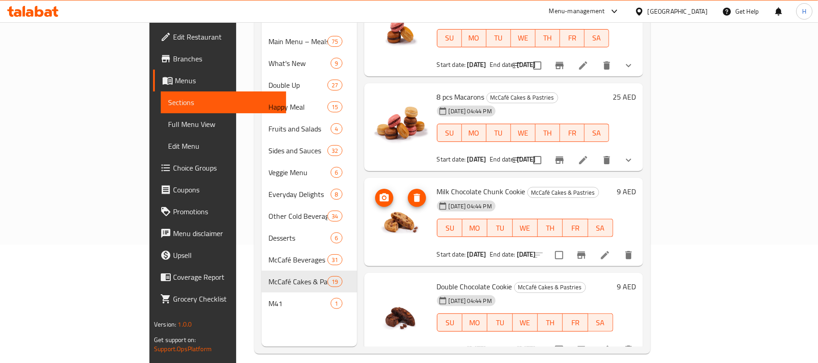
scroll to position [128, 0]
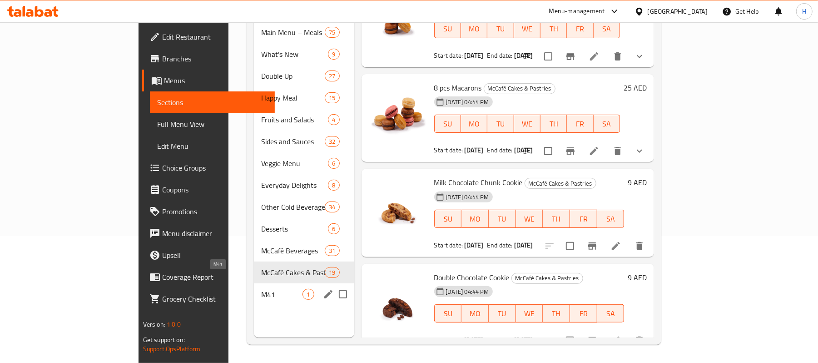
click at [261, 289] on span "M41" at bounding box center [281, 294] width 41 height 11
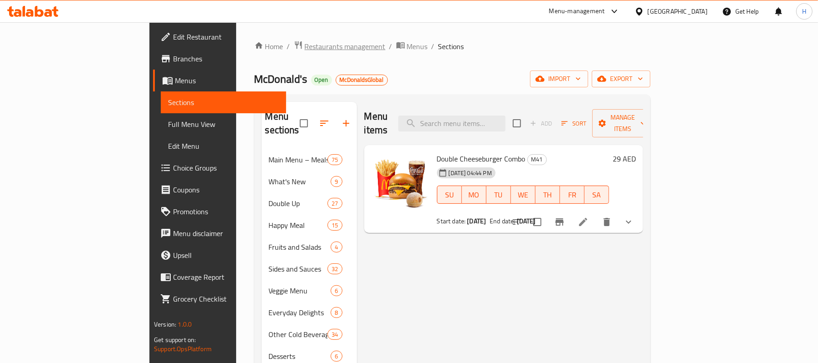
click at [305, 46] on span "Restaurants management" at bounding box center [345, 46] width 81 height 11
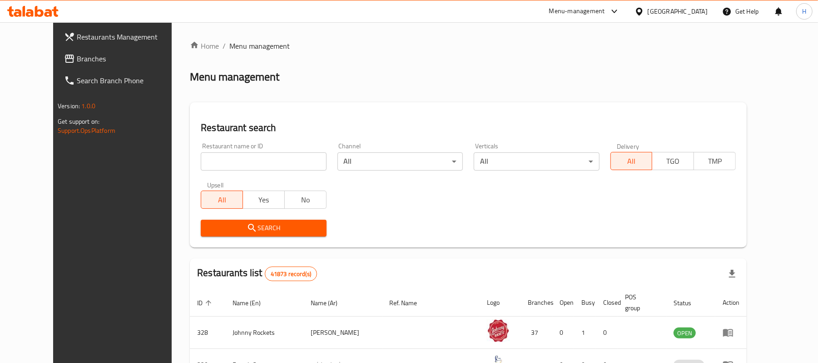
click at [258, 160] on input "search" at bounding box center [263, 161] width 125 height 18
paste input "11220"
type input "11220"
click at [239, 223] on span "Search" at bounding box center [263, 227] width 111 height 11
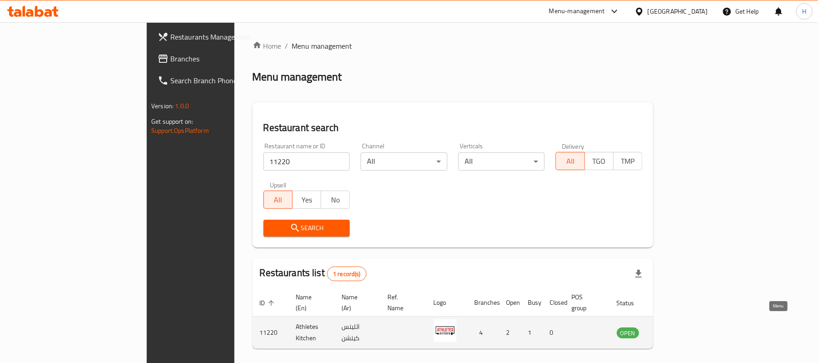
click at [676, 327] on icon "enhanced table" at bounding box center [670, 332] width 11 height 11
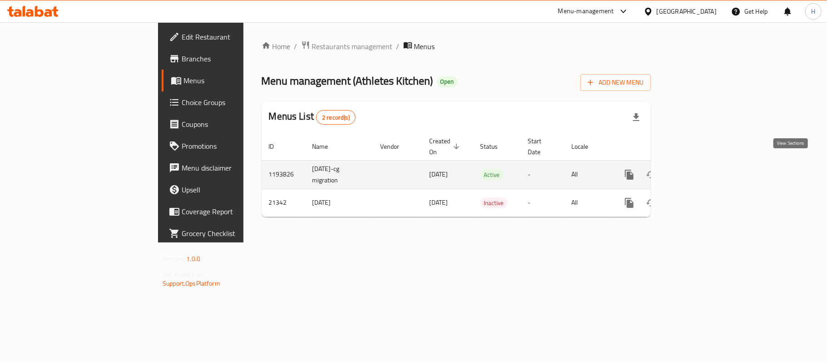
click at [701, 169] on icon "enhanced table" at bounding box center [695, 174] width 11 height 11
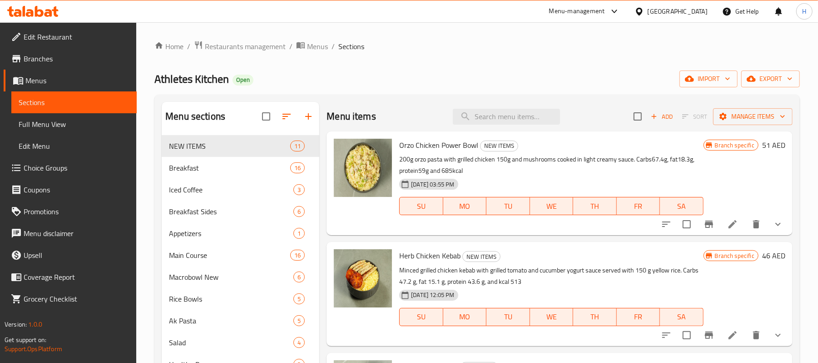
click at [77, 120] on span "Full Menu View" at bounding box center [74, 124] width 111 height 11
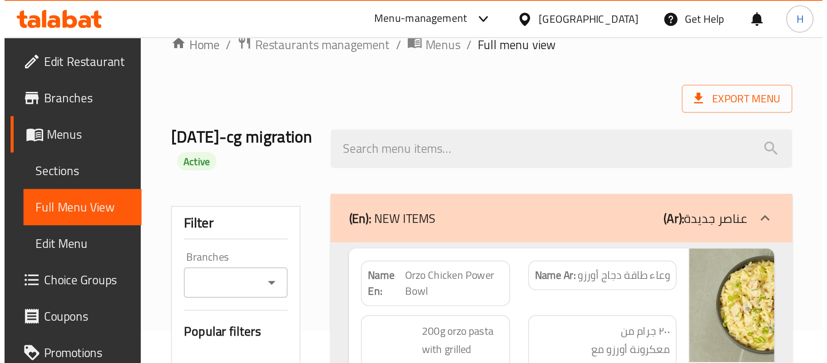
scroll to position [36, 0]
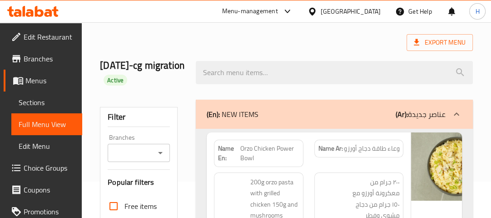
drag, startPoint x: 322, startPoint y: 170, endPoint x: 399, endPoint y: 173, distance: 77.7
drag, startPoint x: 351, startPoint y: 164, endPoint x: 404, endPoint y: 161, distance: 53.7
click at [37, 108] on span "Sections" at bounding box center [47, 102] width 56 height 11
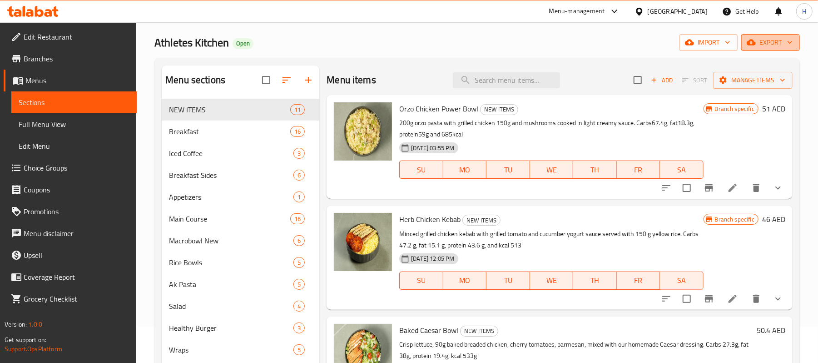
click at [770, 37] on span "export" at bounding box center [771, 42] width 44 height 11
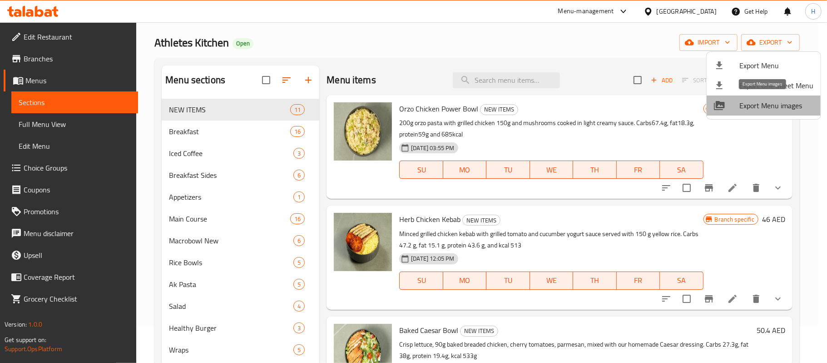
click at [776, 110] on span "Export Menu images" at bounding box center [777, 105] width 74 height 11
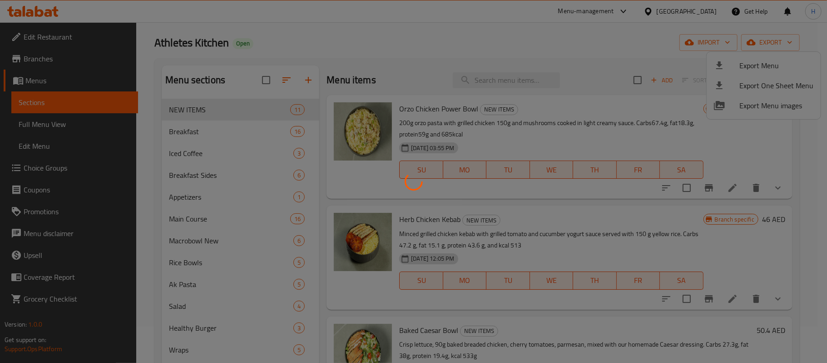
click at [413, 196] on div at bounding box center [413, 181] width 827 height 363
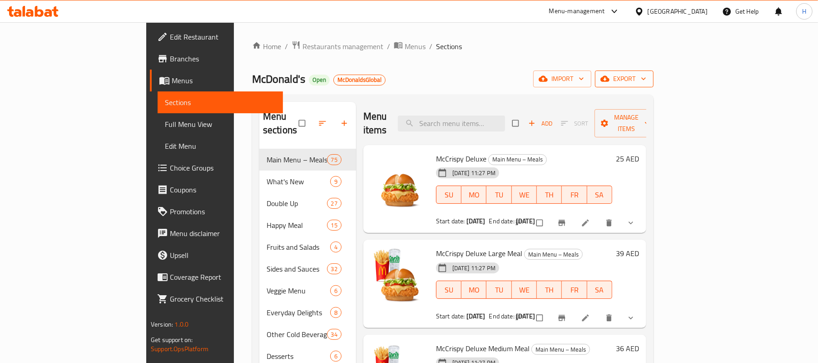
click at [647, 84] on span "export" at bounding box center [625, 78] width 44 height 11
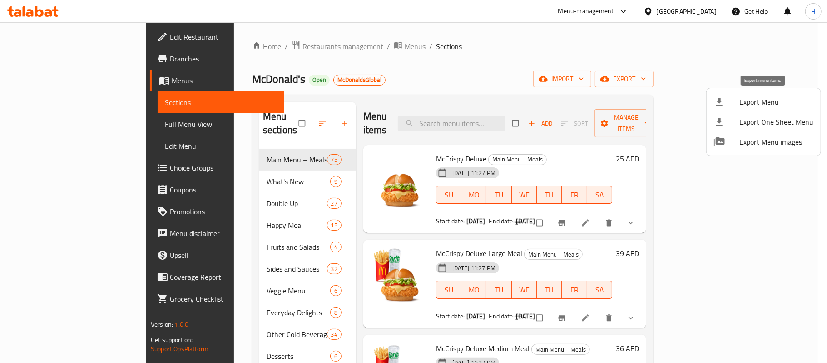
click at [783, 102] on span "Export Menu" at bounding box center [777, 101] width 74 height 11
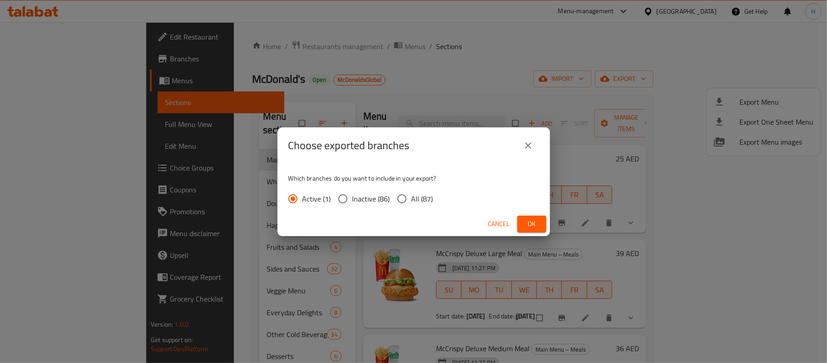
click at [498, 224] on span "Cancel" at bounding box center [499, 223] width 22 height 11
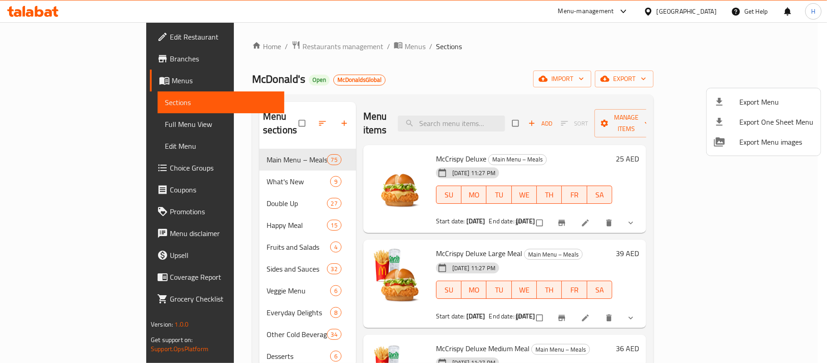
click at [611, 86] on div at bounding box center [413, 181] width 827 height 363
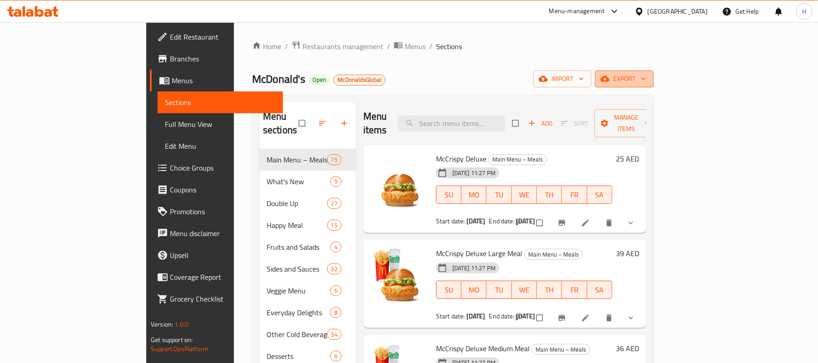
click at [647, 76] on span "export" at bounding box center [625, 78] width 44 height 11
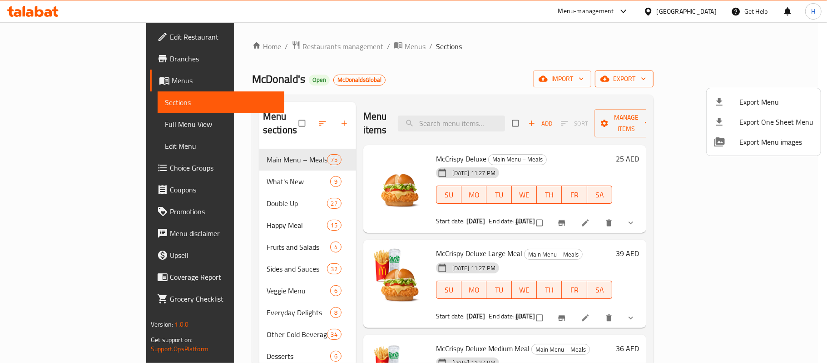
click at [775, 76] on div at bounding box center [413, 181] width 827 height 363
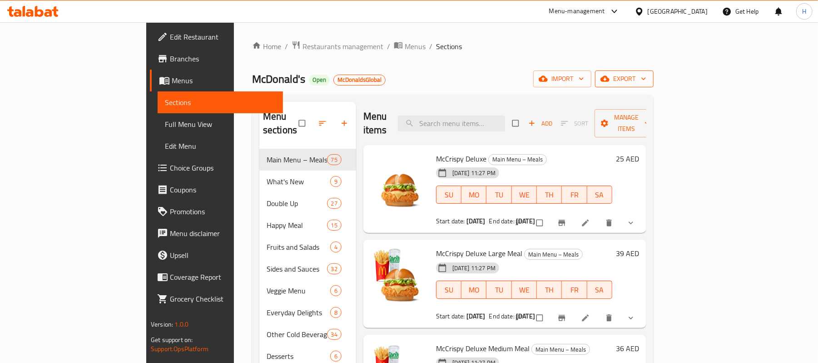
click at [647, 76] on span "export" at bounding box center [625, 78] width 44 height 11
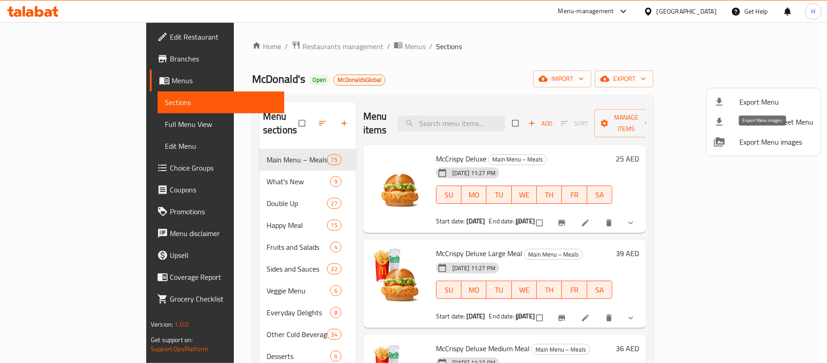
click at [777, 144] on span "Export Menu images" at bounding box center [777, 141] width 74 height 11
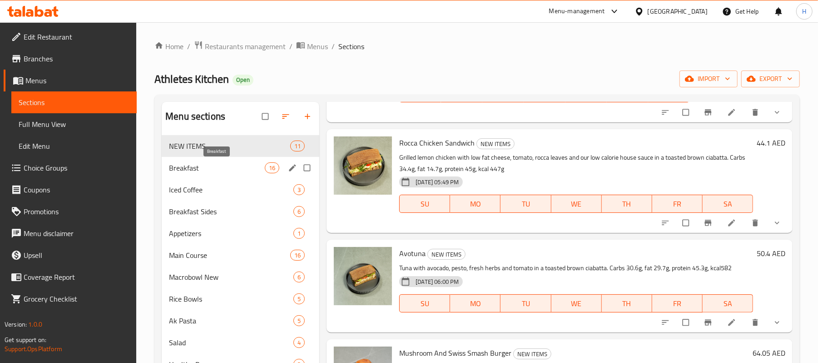
click at [209, 166] on span "Breakfast" at bounding box center [217, 167] width 96 height 11
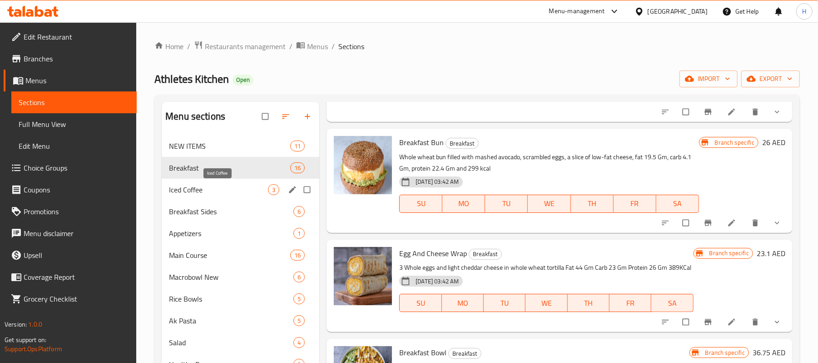
click at [214, 189] on span "Iced Coffee" at bounding box center [218, 189] width 99 height 11
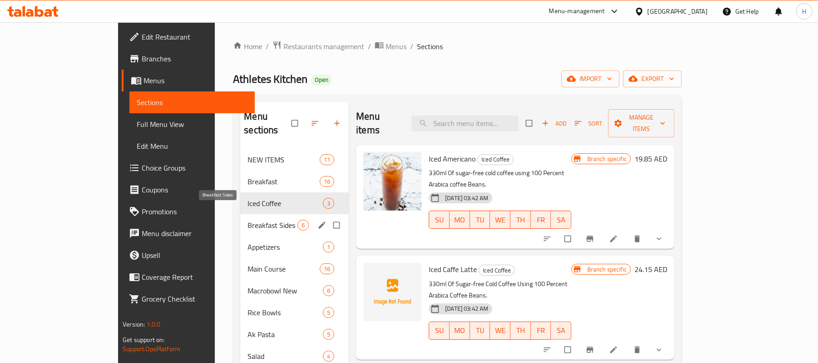
click at [248, 219] on span "Breakfast Sides" at bounding box center [273, 224] width 50 height 11
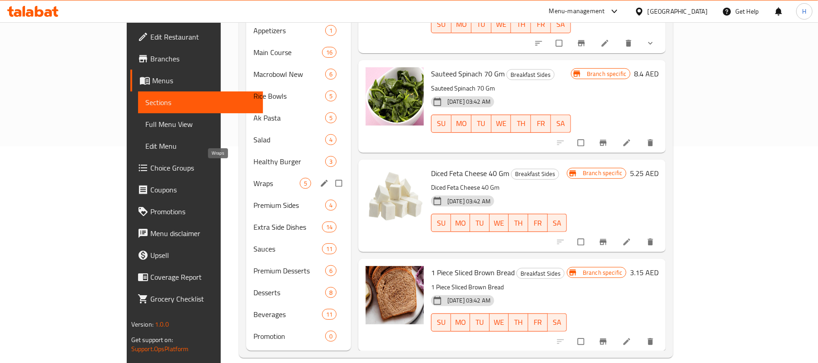
scroll to position [35, 0]
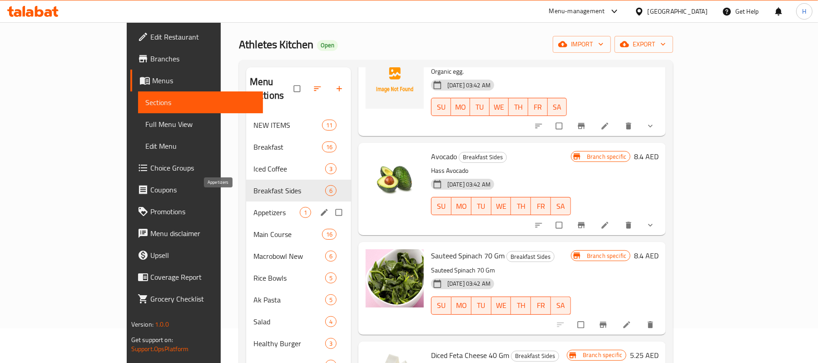
click at [254, 207] on span "Appetizers" at bounding box center [277, 212] width 46 height 11
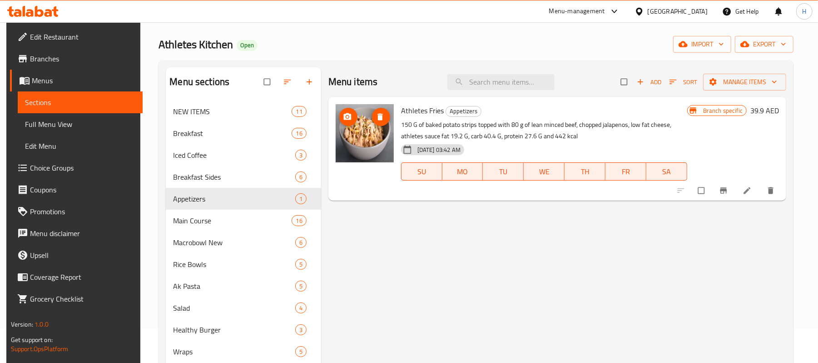
drag, startPoint x: 361, startPoint y: 164, endPoint x: 351, endPoint y: 151, distance: 16.9
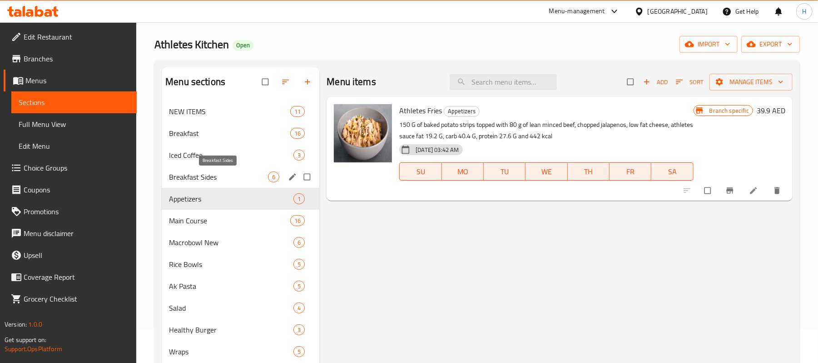
click at [220, 180] on span "Breakfast Sides" at bounding box center [218, 176] width 99 height 11
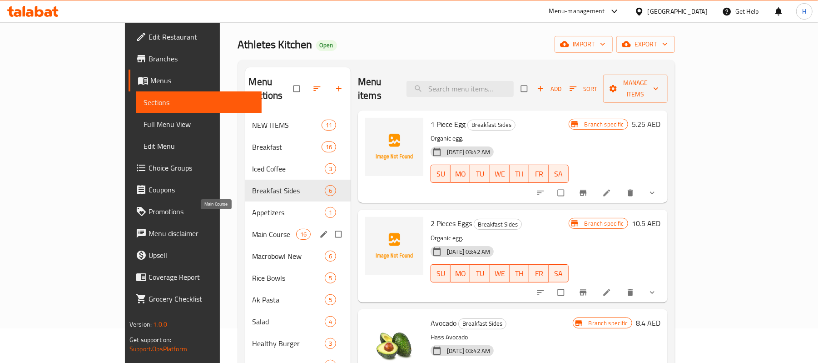
click at [253, 229] on span "Main Course" at bounding box center [275, 234] width 44 height 11
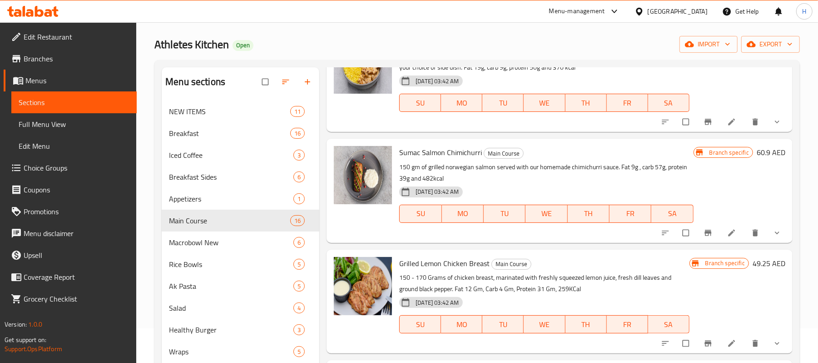
scroll to position [727, 0]
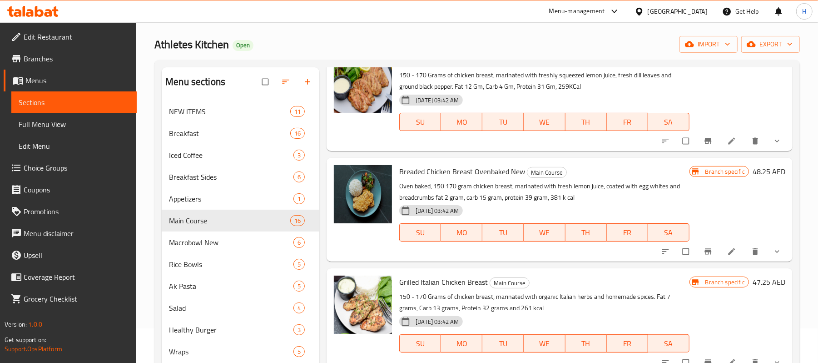
drag, startPoint x: 480, startPoint y: 183, endPoint x: 486, endPoint y: 200, distance: 18.2
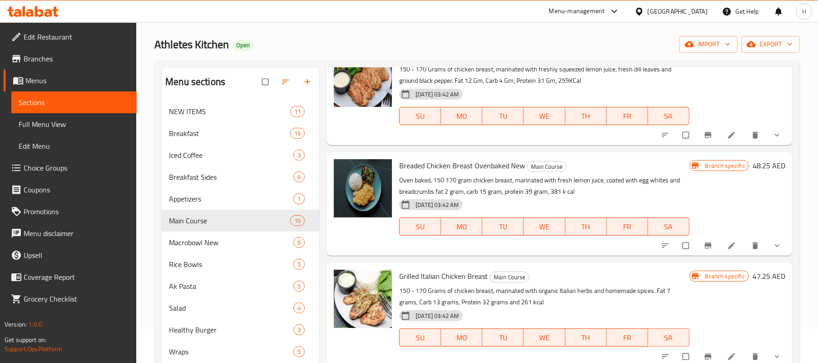
click at [486, 180] on p "Oven baked, 150 170 gram chicken breast, marinated with fresh lemon juice, coat…" at bounding box center [544, 185] width 290 height 23
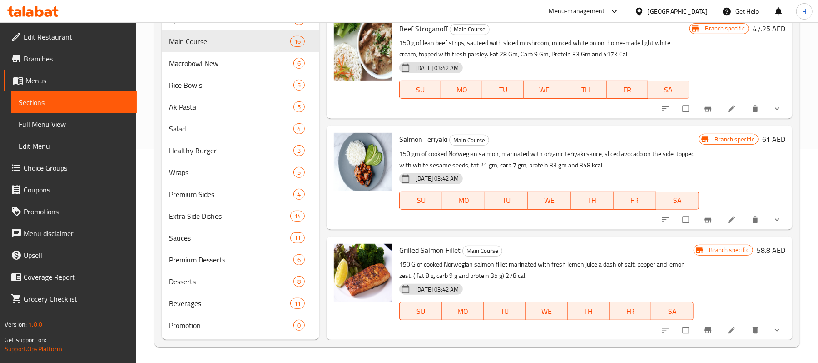
scroll to position [216, 0]
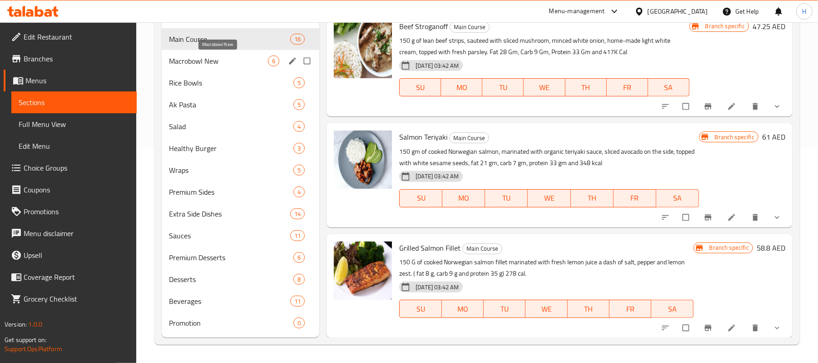
click at [204, 60] on span "Macrobowl New" at bounding box center [218, 60] width 99 height 11
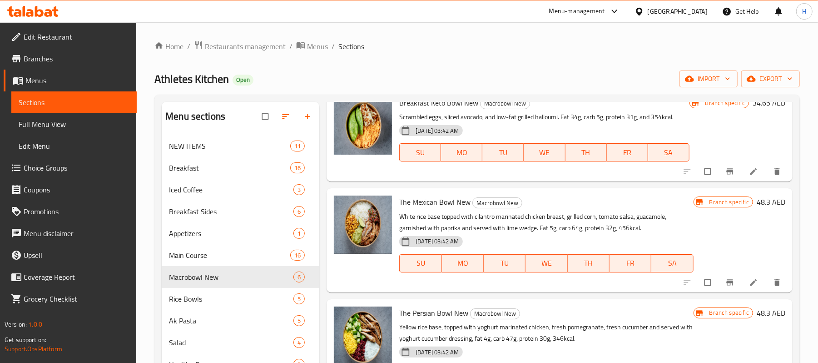
scroll to position [60, 0]
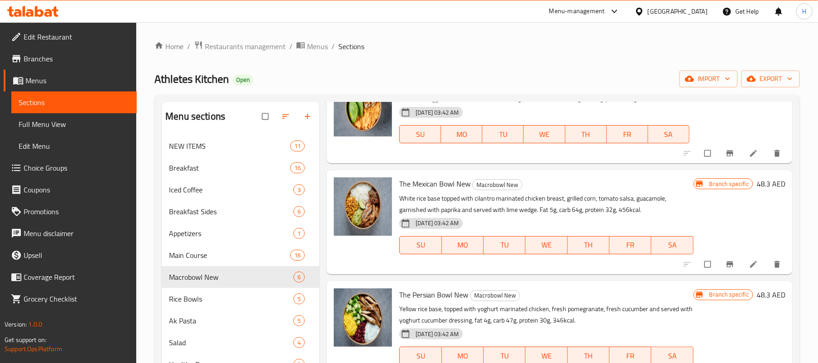
click at [422, 268] on div "The Mexican Bowl New Macrobowl New White rice base topped with cilantro marinat…" at bounding box center [546, 222] width 301 height 96
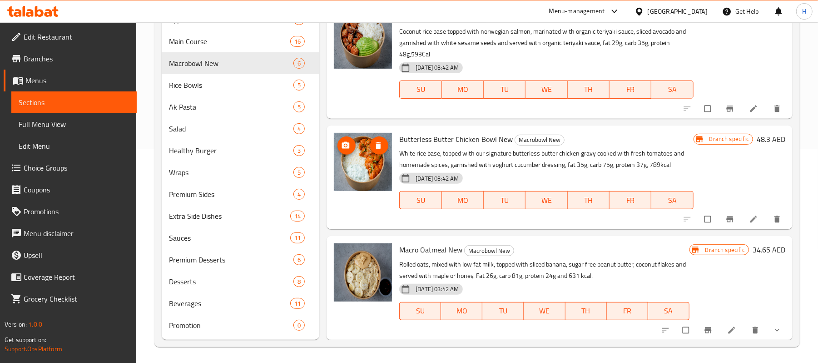
scroll to position [216, 0]
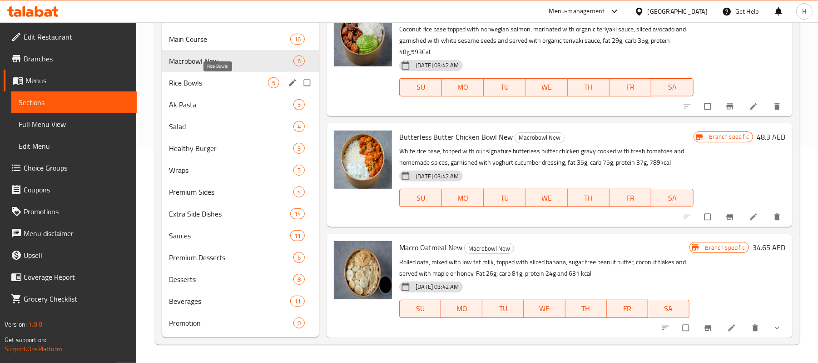
click at [198, 80] on span "Rice Bowls" at bounding box center [218, 82] width 99 height 11
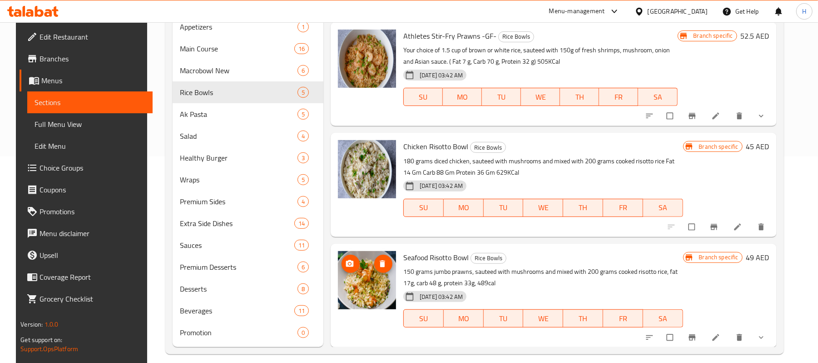
scroll to position [216, 0]
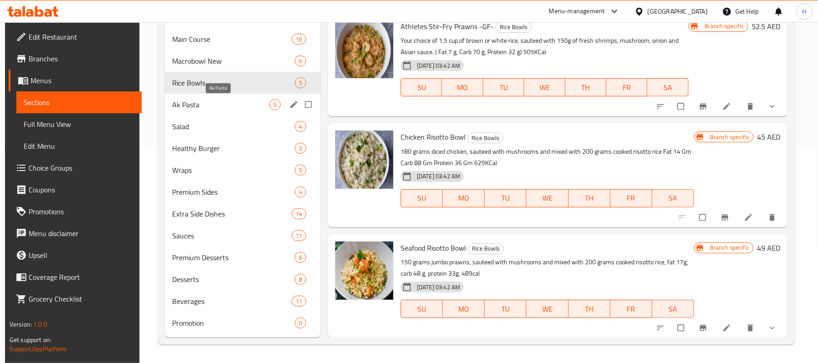
click at [199, 102] on span "Ak Pasta" at bounding box center [220, 104] width 97 height 11
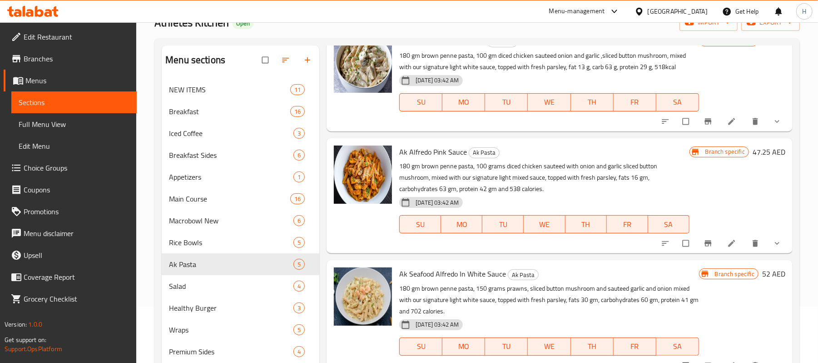
scroll to position [121, 0]
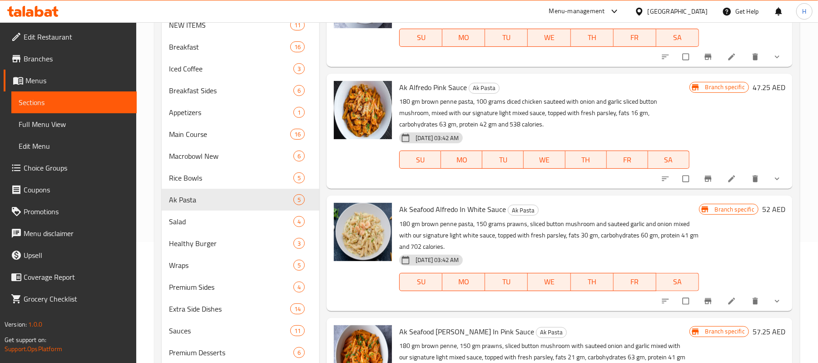
click at [444, 356] on p "180 gm brown penne, 150 gm prawns, sliced button mushroom with sauteed onion an…" at bounding box center [544, 357] width 290 height 34
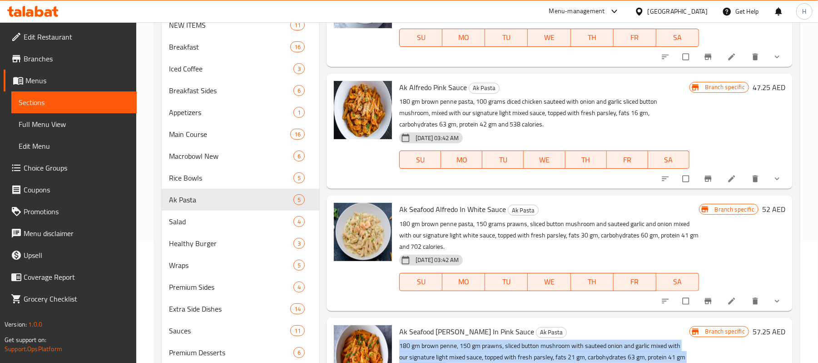
click at [444, 356] on p "180 gm brown penne, 150 gm prawns, sliced button mushroom with sauteed onion an…" at bounding box center [544, 357] width 290 height 34
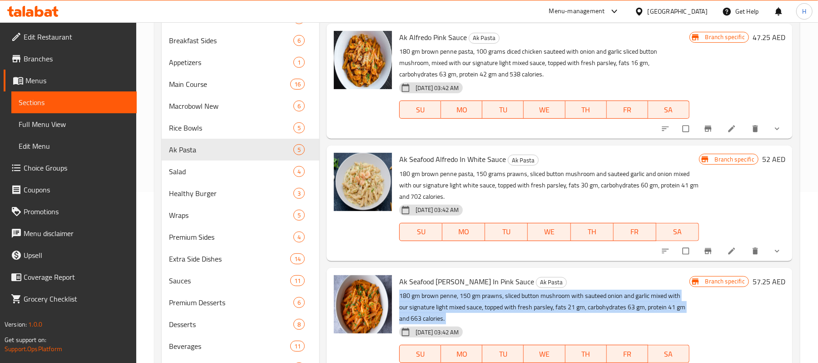
scroll to position [216, 0]
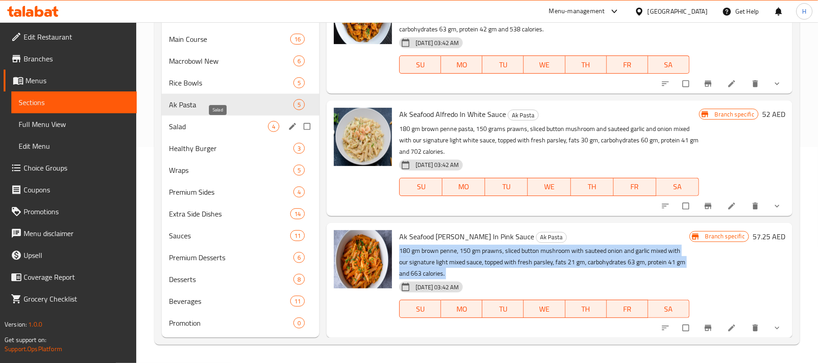
drag, startPoint x: 192, startPoint y: 127, endPoint x: 211, endPoint y: 127, distance: 19.1
click at [192, 127] on span "Salad" at bounding box center [218, 126] width 99 height 11
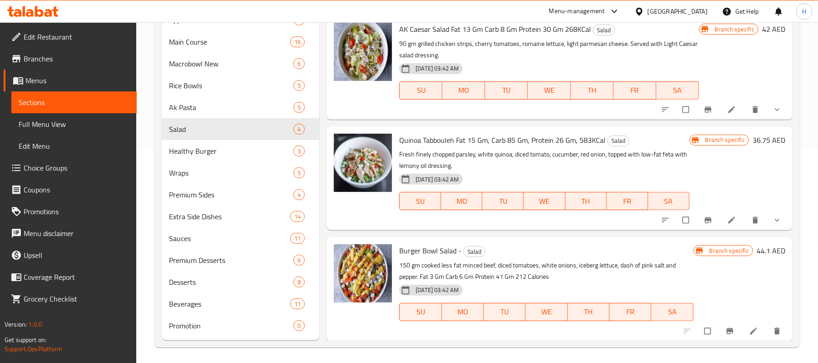
scroll to position [216, 0]
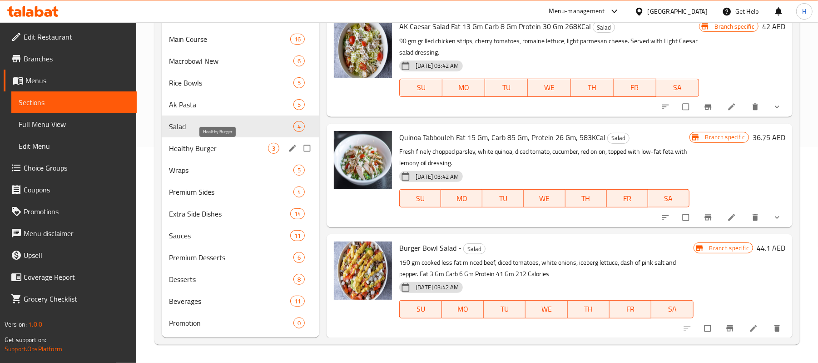
click at [197, 144] on span "Healthy Burger" at bounding box center [218, 148] width 99 height 11
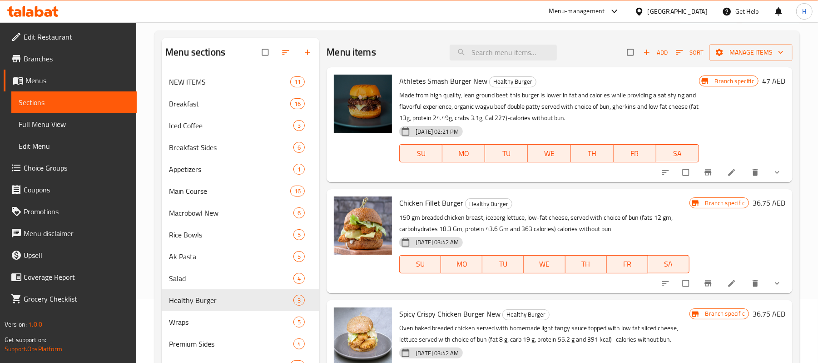
scroll to position [216, 0]
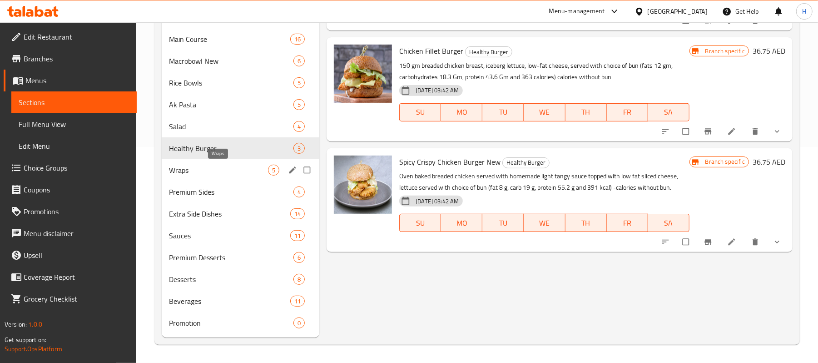
click at [200, 175] on span "Wraps" at bounding box center [218, 169] width 99 height 11
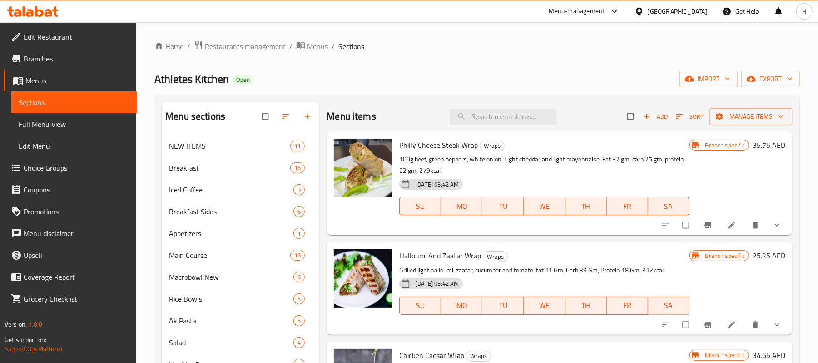
drag, startPoint x: 413, startPoint y: 205, endPoint x: 443, endPoint y: 180, distance: 39.7
click at [443, 180] on div "19-09-2023 03:42 AM SU MO TU WE TH FR SA" at bounding box center [544, 199] width 297 height 49
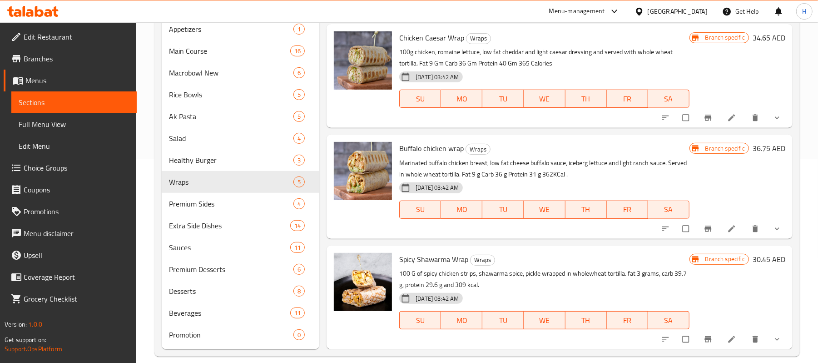
scroll to position [216, 0]
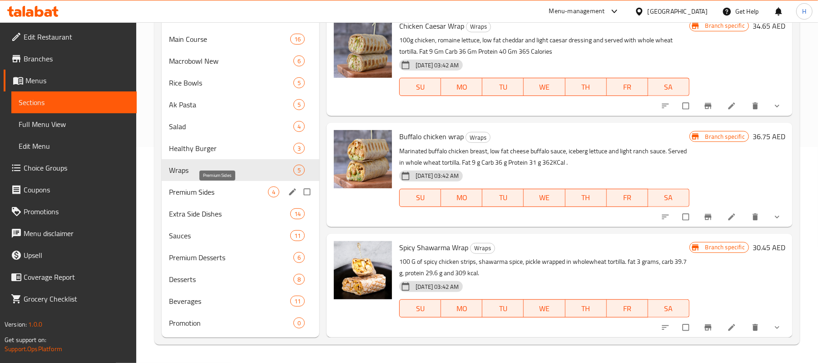
click at [204, 189] on span "Premium Sides" at bounding box center [218, 191] width 99 height 11
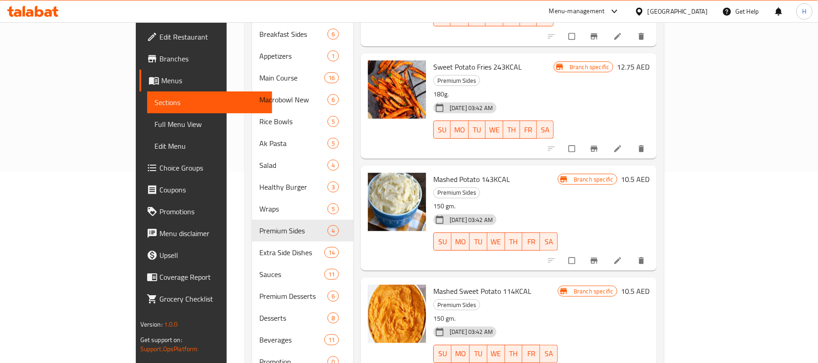
scroll to position [216, 0]
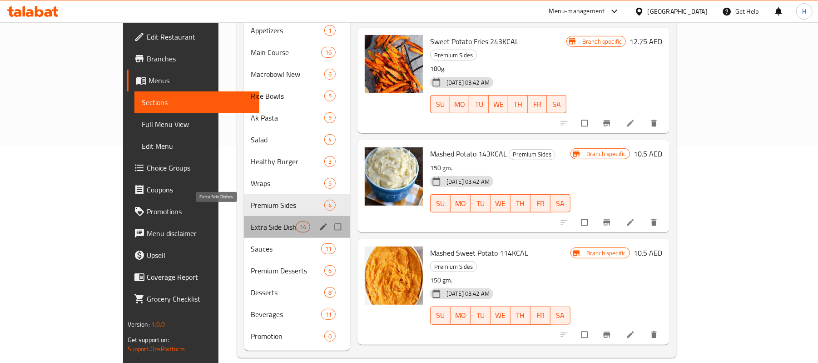
click at [251, 221] on span "Extra Side Dishes" at bounding box center [273, 226] width 45 height 11
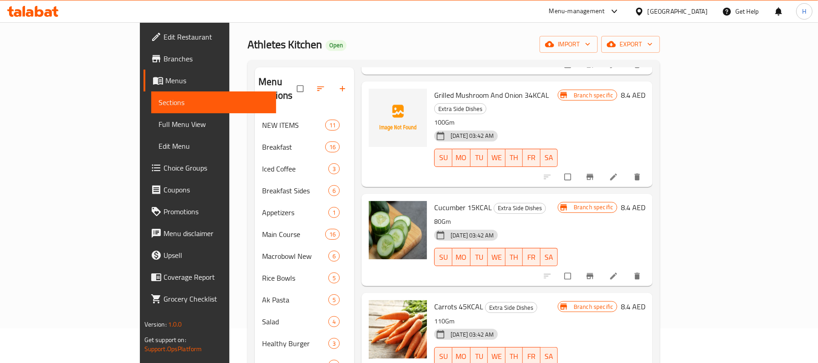
scroll to position [216, 0]
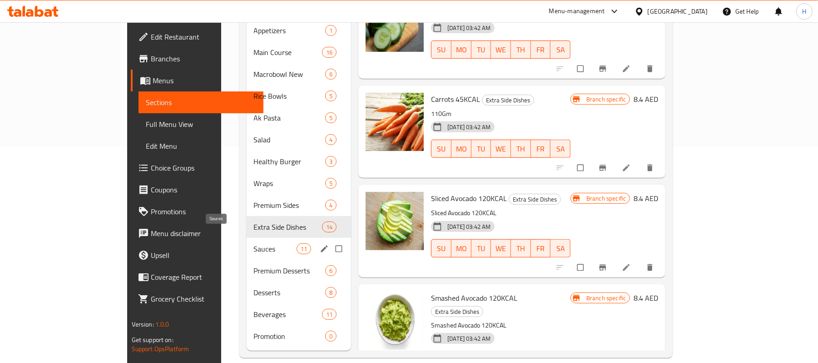
click at [254, 243] on span "Sauces" at bounding box center [275, 248] width 43 height 11
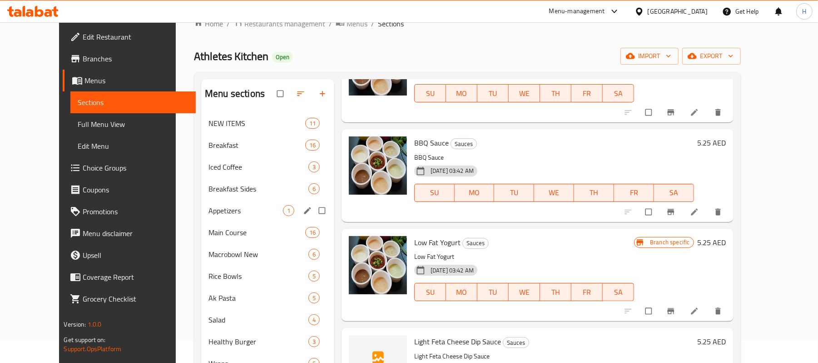
scroll to position [216, 0]
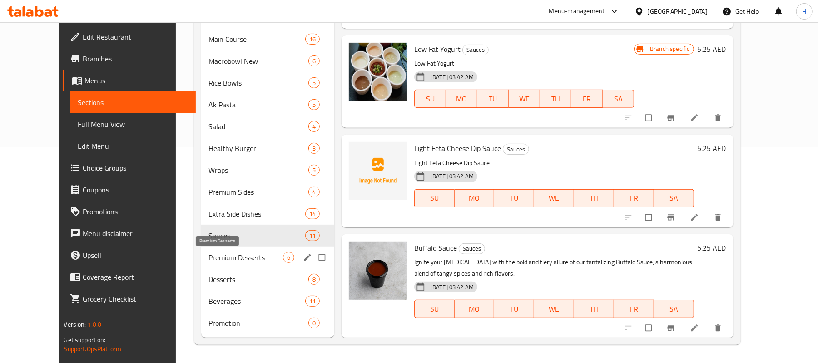
click at [209, 256] on span "Premium Desserts" at bounding box center [246, 257] width 75 height 11
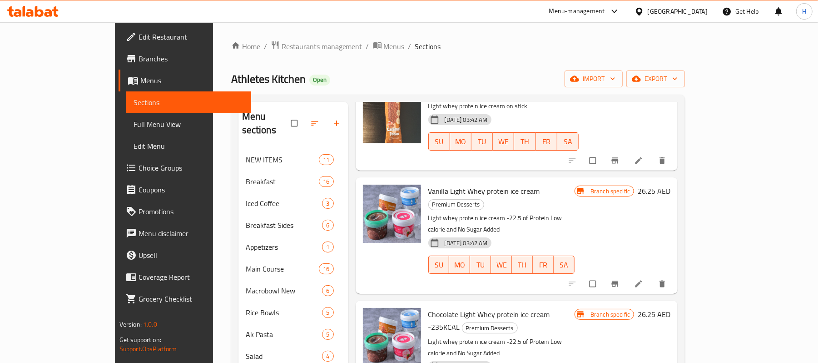
scroll to position [216, 0]
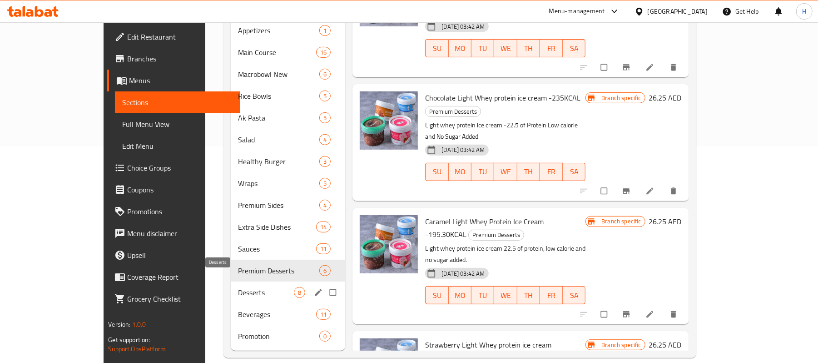
click at [238, 287] on span "Desserts" at bounding box center [266, 292] width 56 height 11
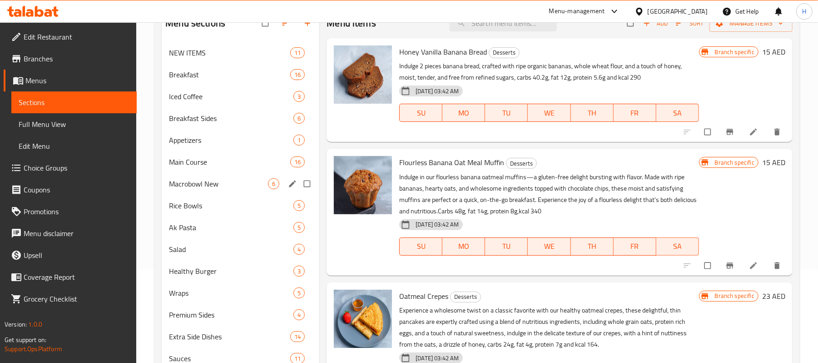
scroll to position [216, 0]
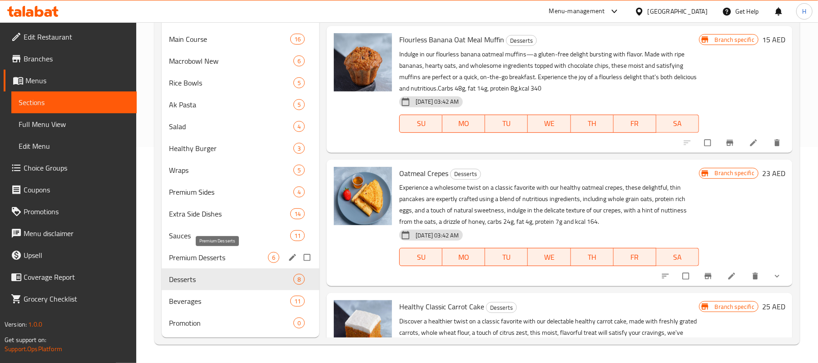
drag, startPoint x: 223, startPoint y: 260, endPoint x: 233, endPoint y: 262, distance: 10.2
click at [223, 259] on span "Premium Desserts" at bounding box center [218, 257] width 99 height 11
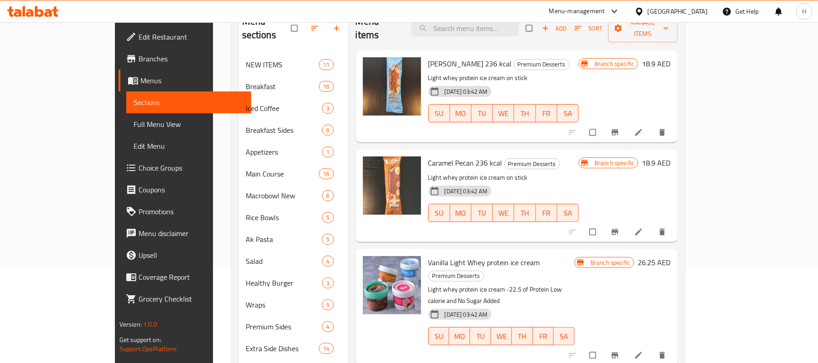
scroll to position [121, 0]
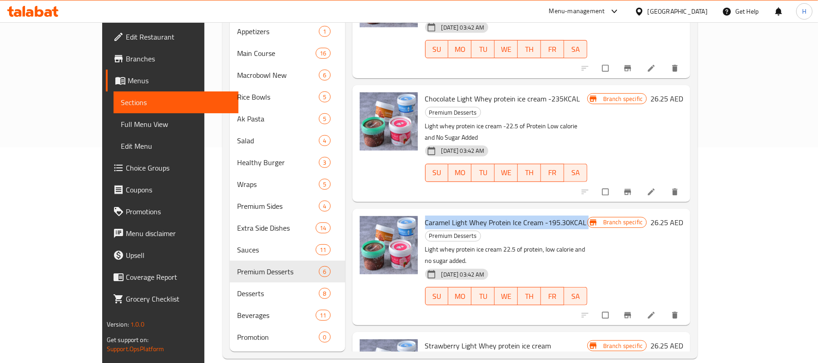
scroll to position [216, 0]
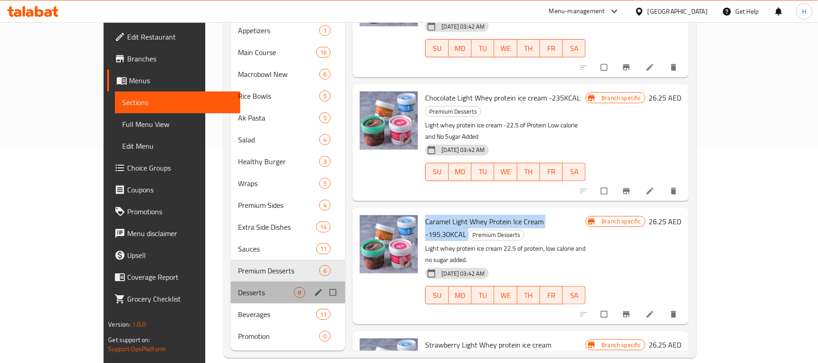
click at [231, 286] on div "Desserts 8" at bounding box center [288, 292] width 115 height 22
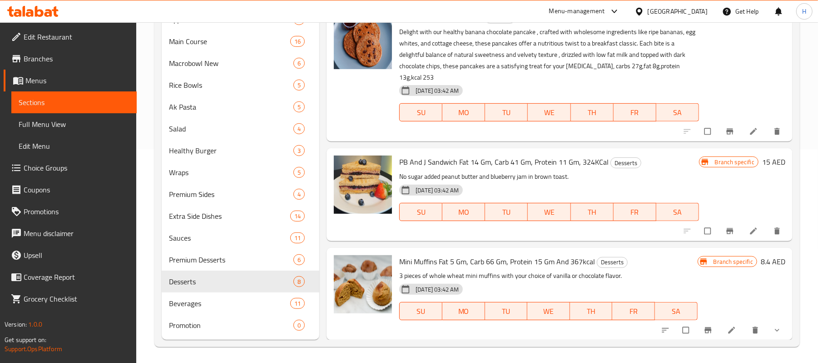
scroll to position [216, 0]
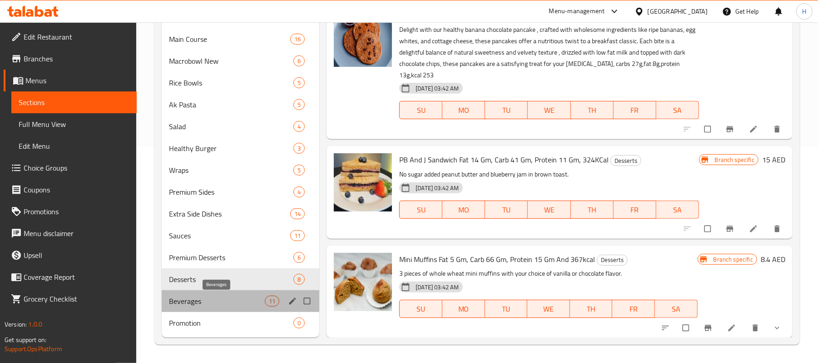
click at [216, 304] on span "Beverages" at bounding box center [217, 300] width 96 height 11
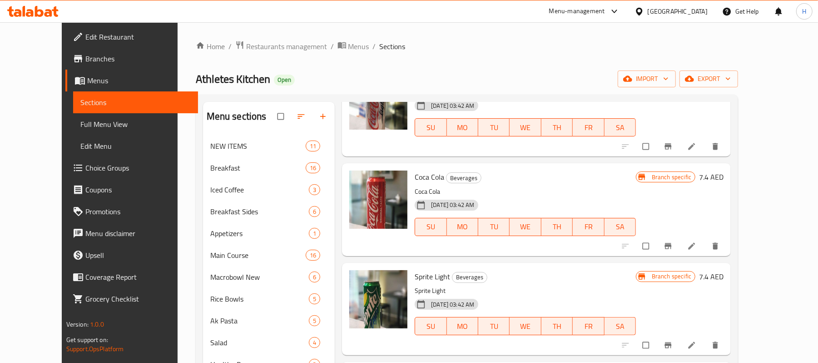
scroll to position [216, 0]
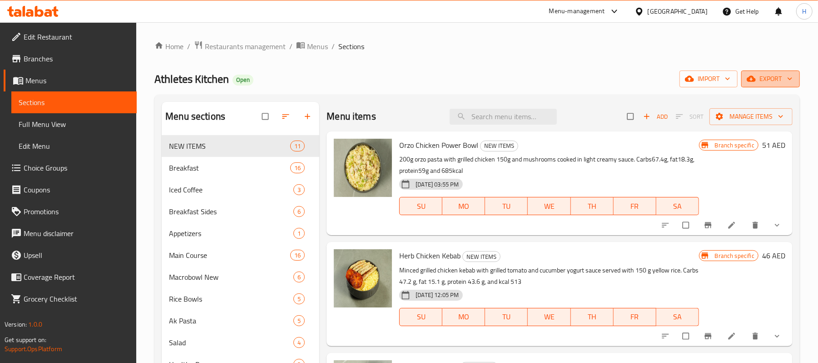
click at [758, 80] on span "export" at bounding box center [771, 78] width 44 height 11
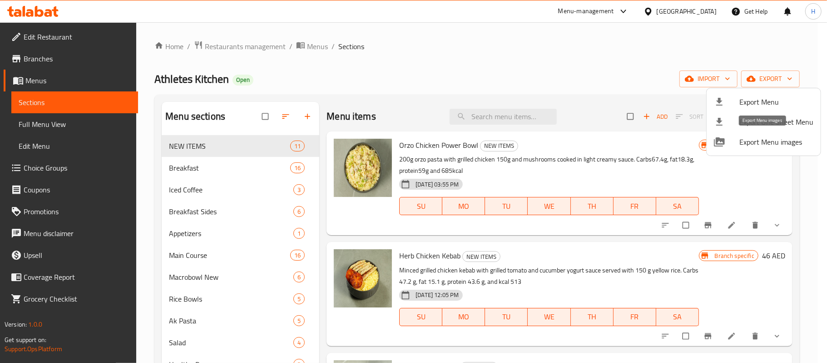
click at [784, 144] on span "Export Menu images" at bounding box center [777, 141] width 74 height 11
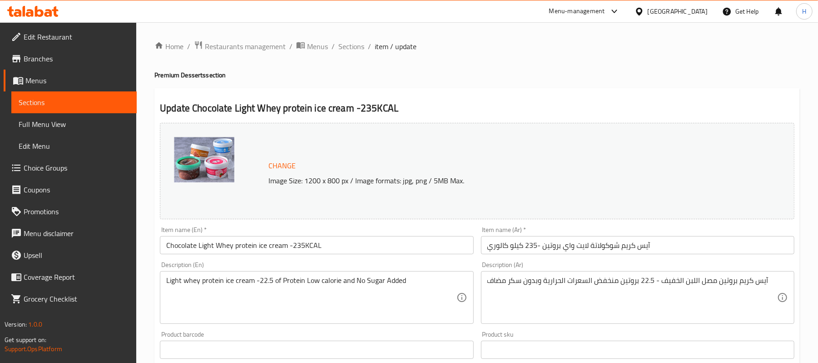
click at [271, 242] on input "Chocolate Light Whey protein ice cream -235KCAL" at bounding box center [317, 245] width 314 height 18
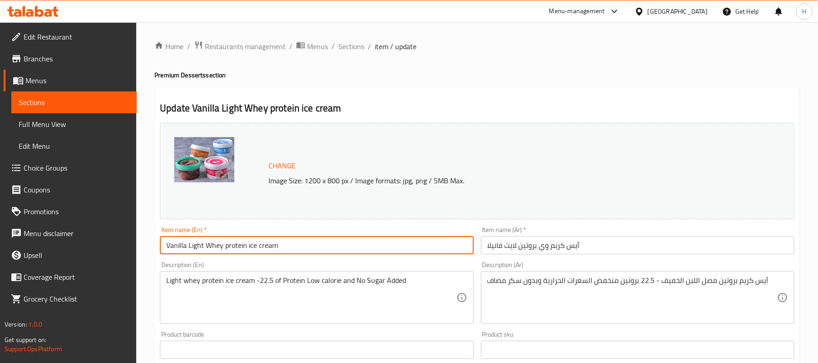
click at [309, 249] on input "Vanilla Light Whey protein ice cream" at bounding box center [317, 245] width 314 height 18
click at [284, 246] on input "Strawberry Light Whey protein ice cream -195.30KCAL" at bounding box center [317, 245] width 314 height 18
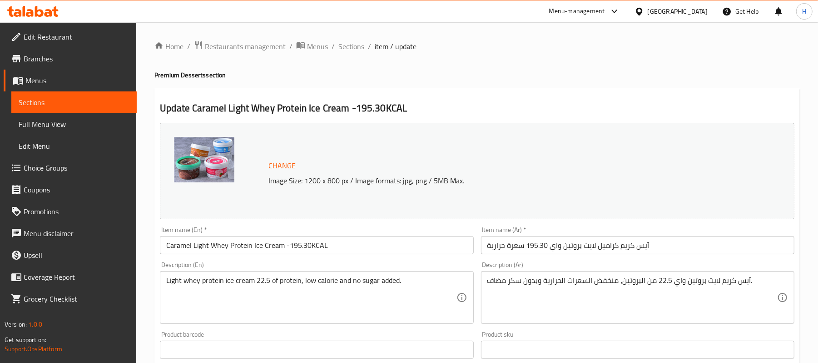
click at [244, 253] on input "Caramel Light Whey Protein Ice Cream -195.30KCAL" at bounding box center [317, 245] width 314 height 18
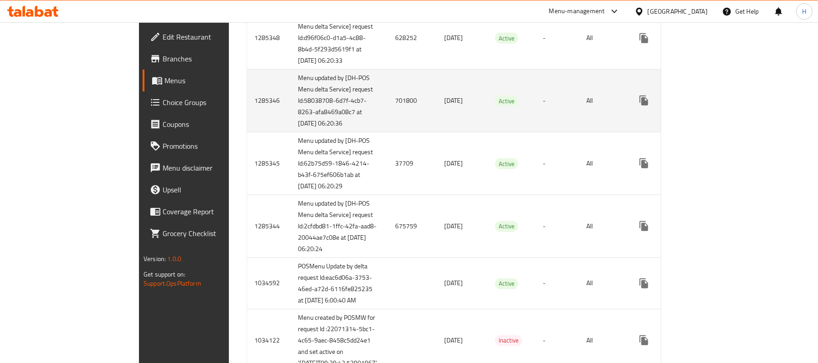
scroll to position [606, 0]
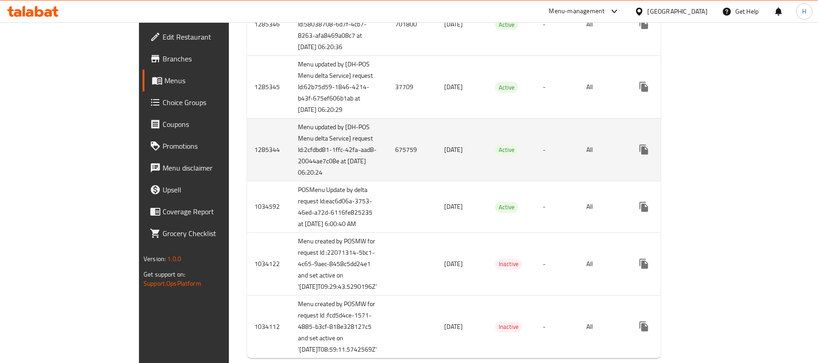
click at [388, 181] on td "675759" at bounding box center [412, 149] width 49 height 63
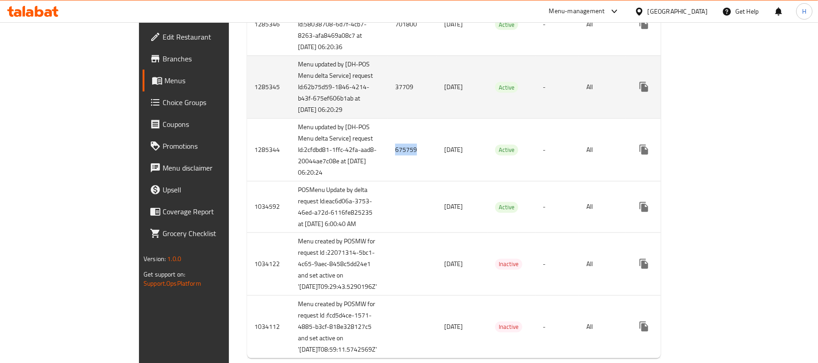
click at [388, 118] on td "37709" at bounding box center [412, 86] width 49 height 63
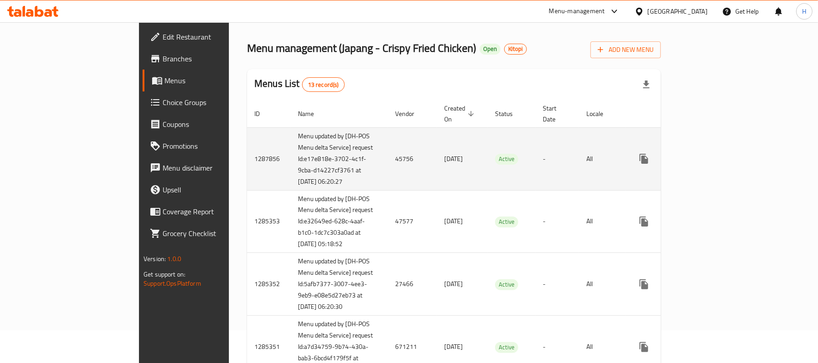
scroll to position [0, 0]
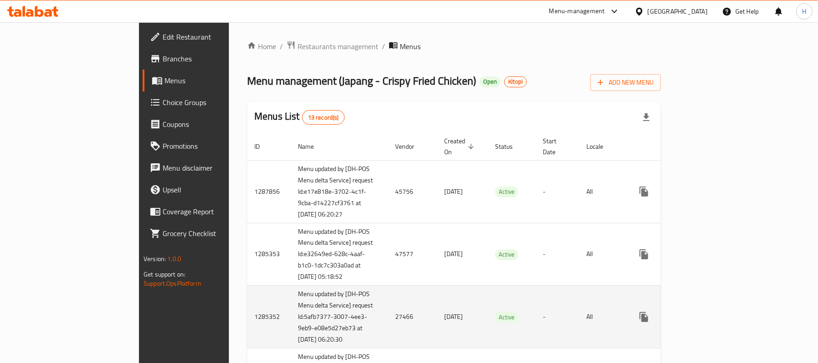
click at [444, 322] on span "[DATE]" at bounding box center [453, 316] width 19 height 12
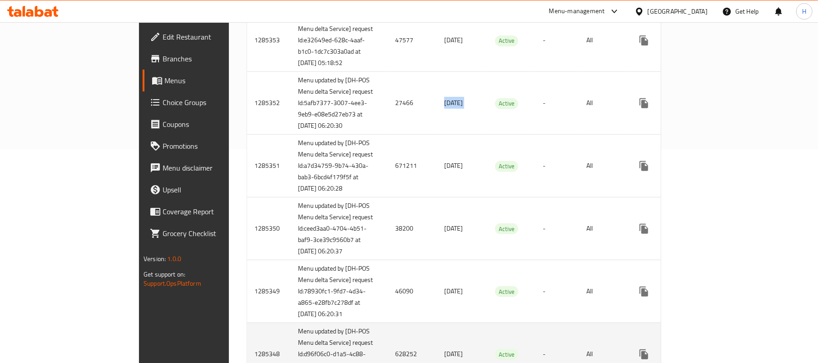
scroll to position [303, 0]
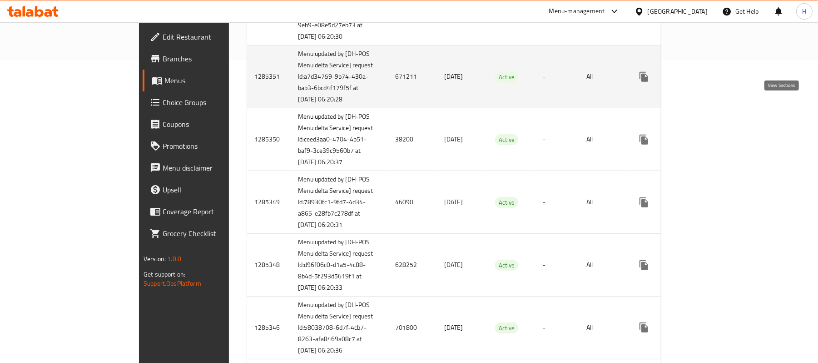
drag, startPoint x: 780, startPoint y: 104, endPoint x: 781, endPoint y: 135, distance: 31.4
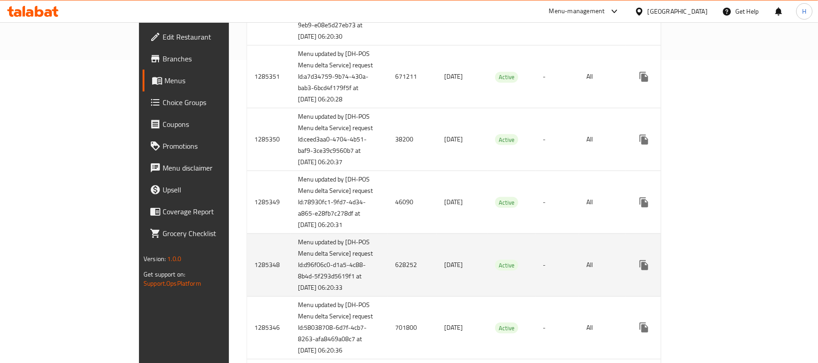
click at [444, 270] on span "[DATE]" at bounding box center [453, 265] width 19 height 12
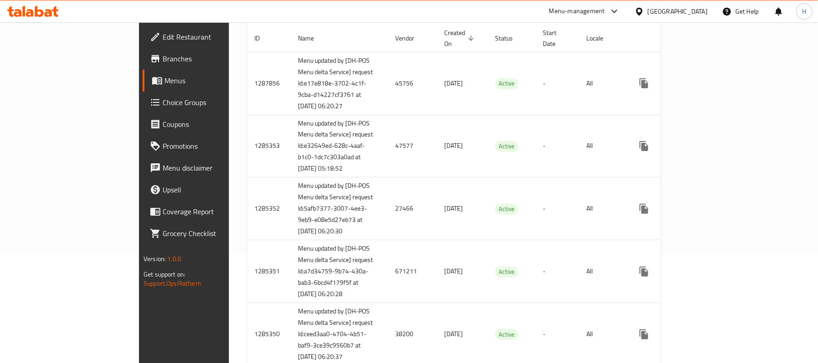
scroll to position [60, 0]
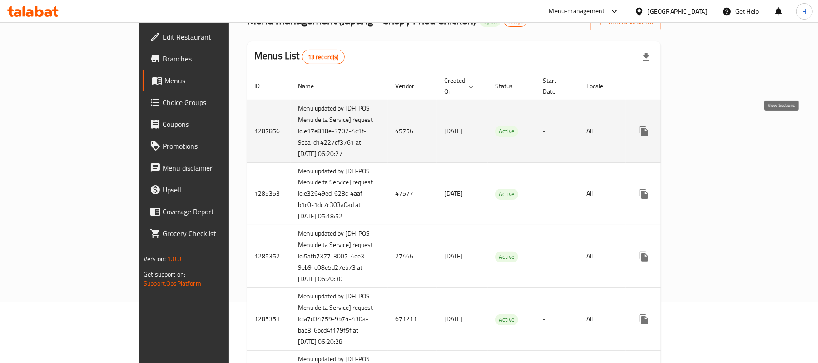
click at [715, 125] on icon "enhanced table" at bounding box center [709, 130] width 11 height 11
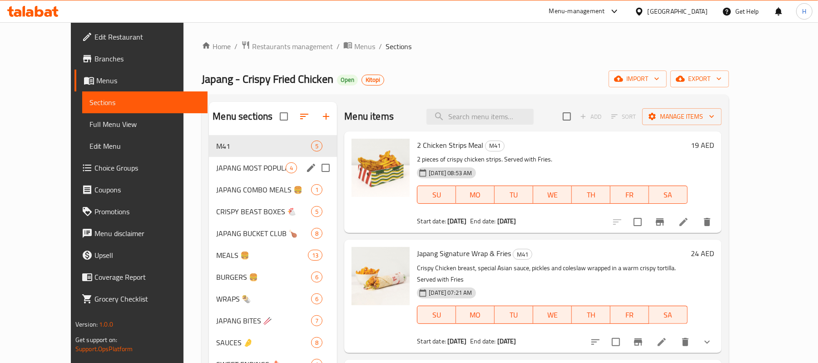
click at [221, 172] on span "JAPANG MOST POPULAR 🔥" at bounding box center [251, 167] width 70 height 11
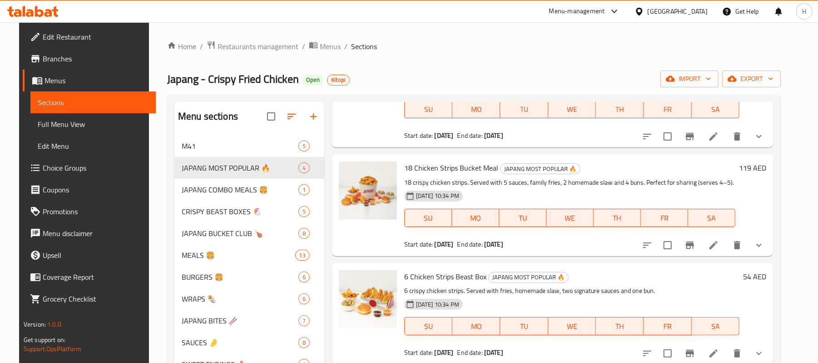
scroll to position [115, 0]
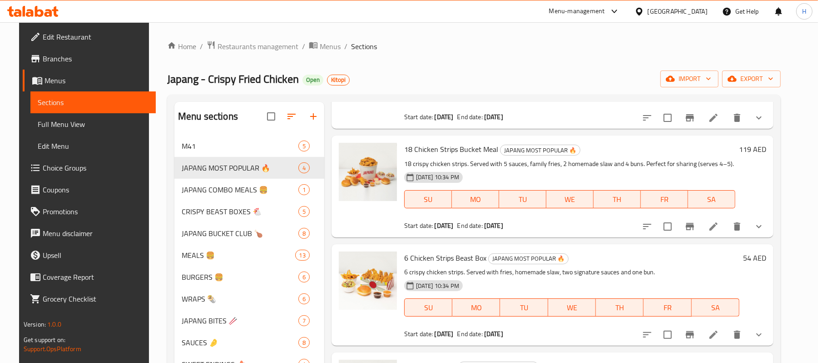
click at [430, 262] on span "6 Chicken Strips Beast Box" at bounding box center [445, 258] width 82 height 14
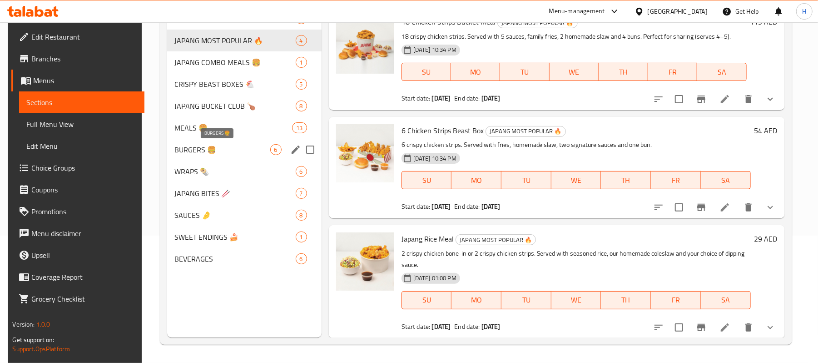
scroll to position [0, 0]
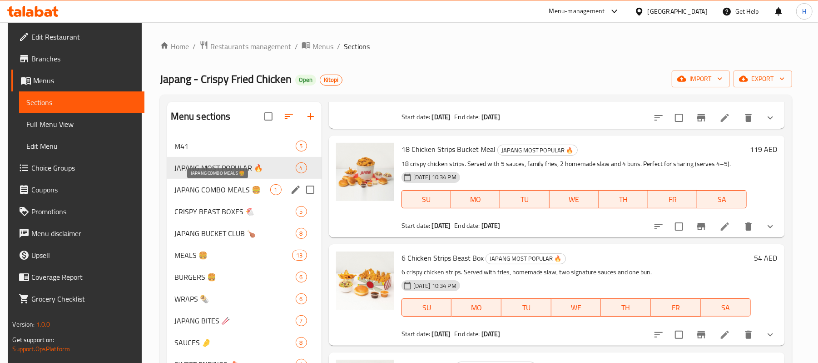
click at [228, 186] on span "JAPANG COMBO MEALS 🍔" at bounding box center [222, 189] width 96 height 11
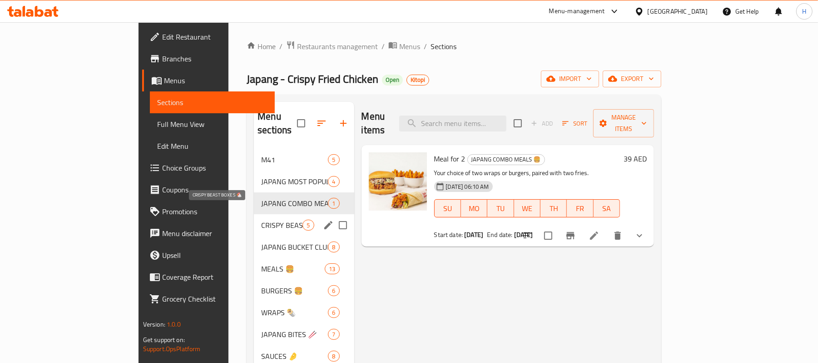
click at [261, 219] on span "CRISPY BEAST BOXES 🐔" at bounding box center [281, 224] width 41 height 11
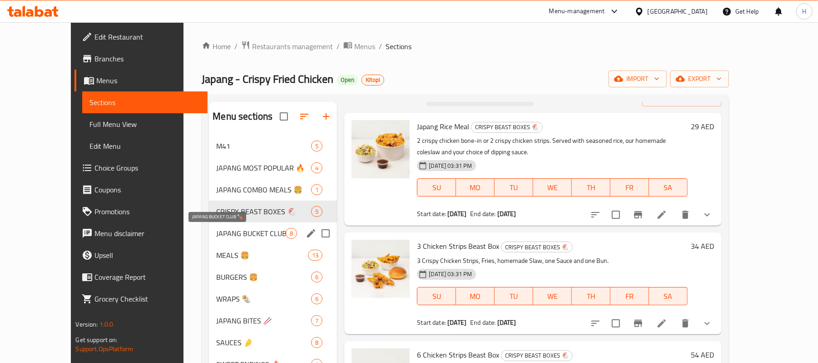
click at [229, 233] on span "JAPANG BUCKET CLUB 🍗" at bounding box center [251, 233] width 70 height 11
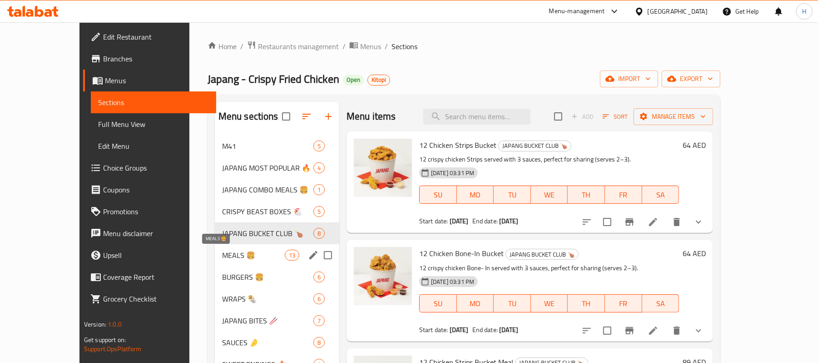
click at [222, 250] on span "MEALS 🍔" at bounding box center [253, 254] width 63 height 11
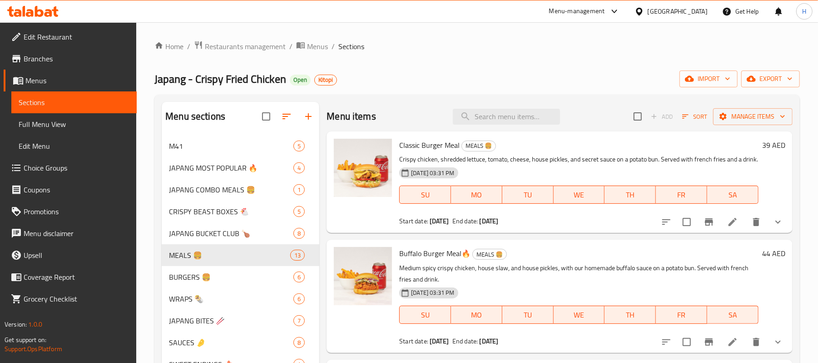
click at [393, 76] on div "Japang - Crispy Fried Chicken Open Kitopi import export" at bounding box center [477, 78] width 646 height 17
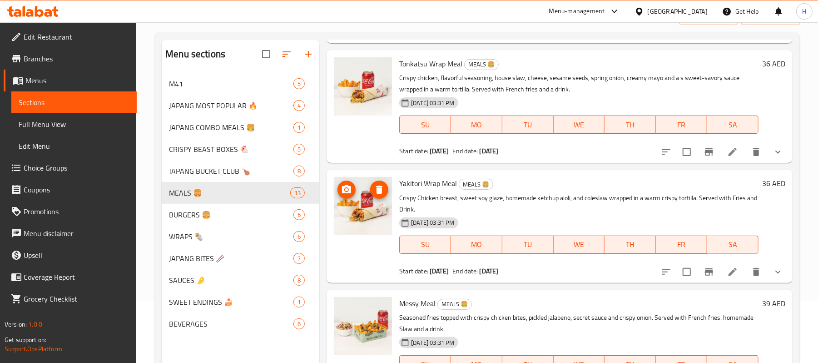
scroll to position [128, 0]
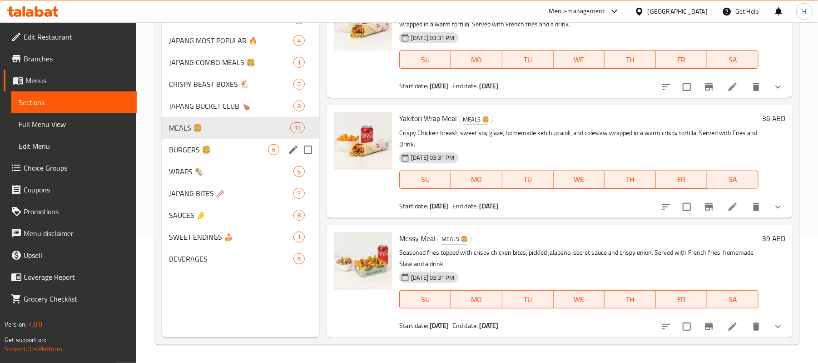
click at [215, 142] on div "BURGERS 🍔 6" at bounding box center [241, 150] width 158 height 22
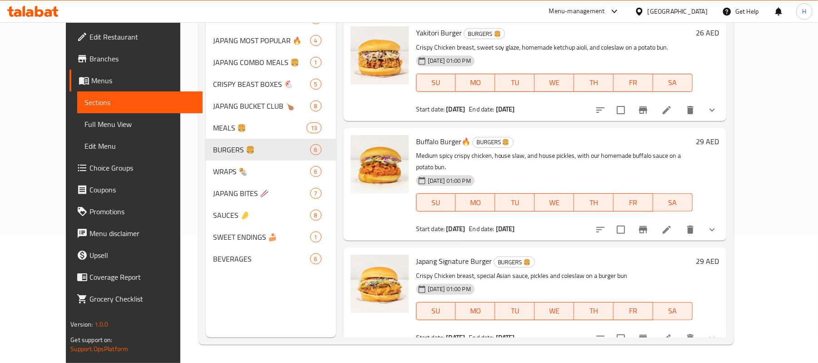
scroll to position [128, 0]
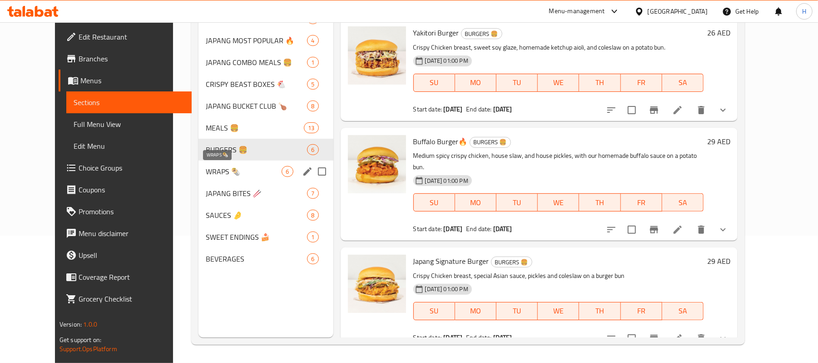
click at [206, 171] on span "WRAPS 🌯" at bounding box center [244, 171] width 76 height 11
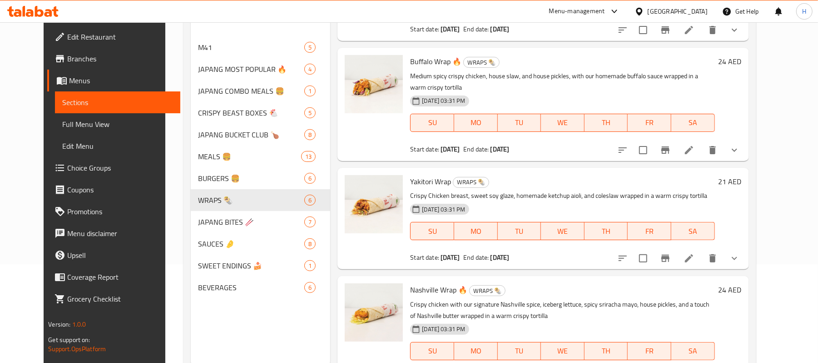
scroll to position [128, 0]
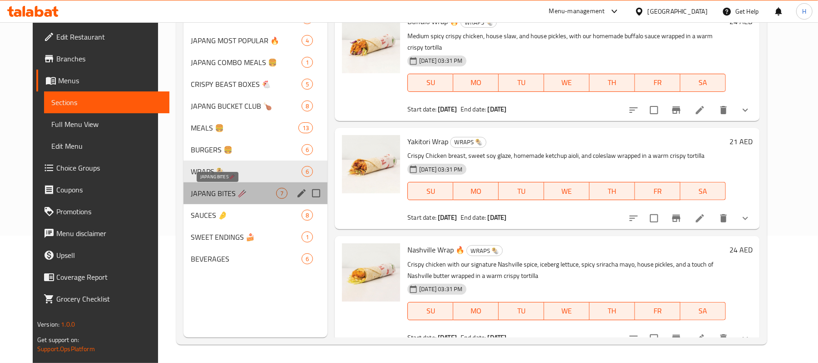
click at [209, 197] on span "JAPANG BITES 🥢" at bounding box center [233, 193] width 85 height 11
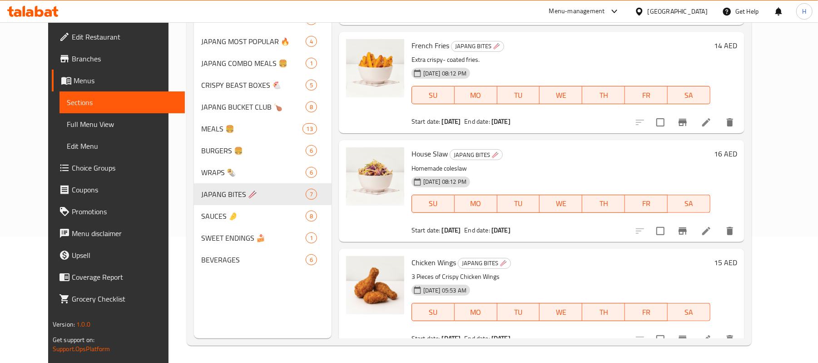
scroll to position [128, 0]
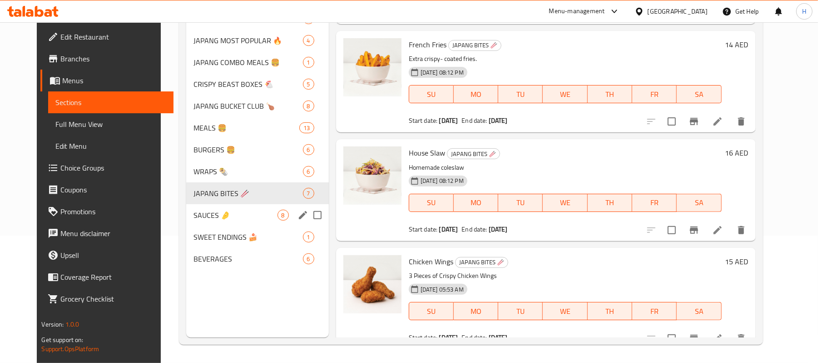
click at [195, 211] on span "SAUCES 🤌" at bounding box center [236, 214] width 84 height 11
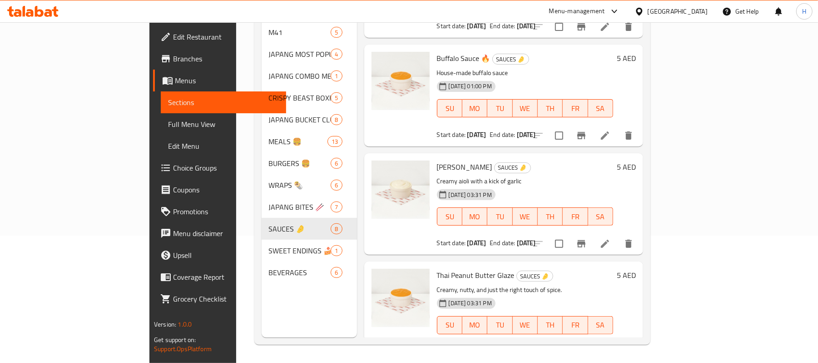
scroll to position [526, 0]
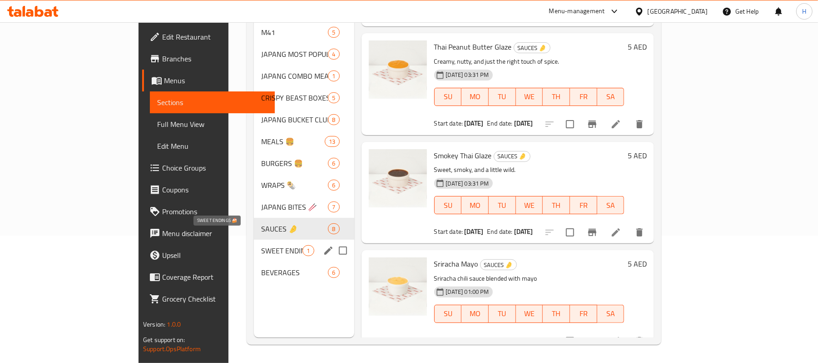
click at [261, 245] on span "SWEET ENDINGS 🍰" at bounding box center [281, 250] width 41 height 11
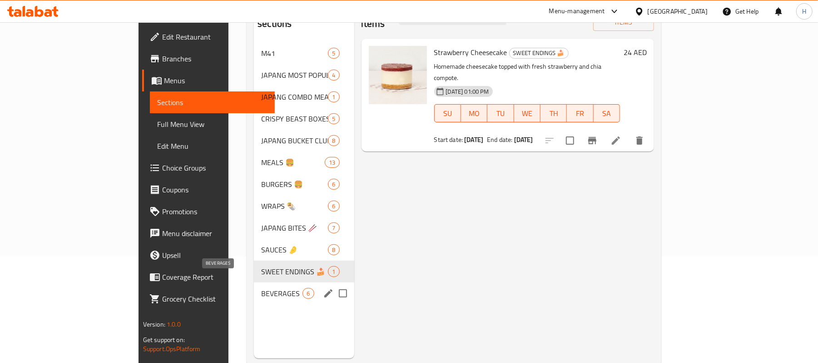
scroll to position [128, 0]
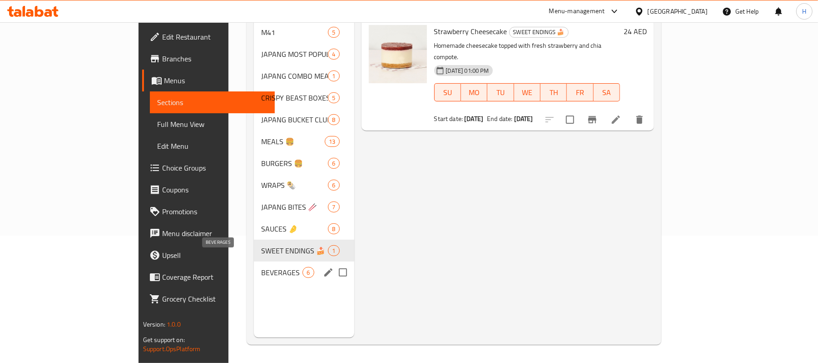
click at [261, 267] on span "BEVERAGES" at bounding box center [281, 272] width 41 height 11
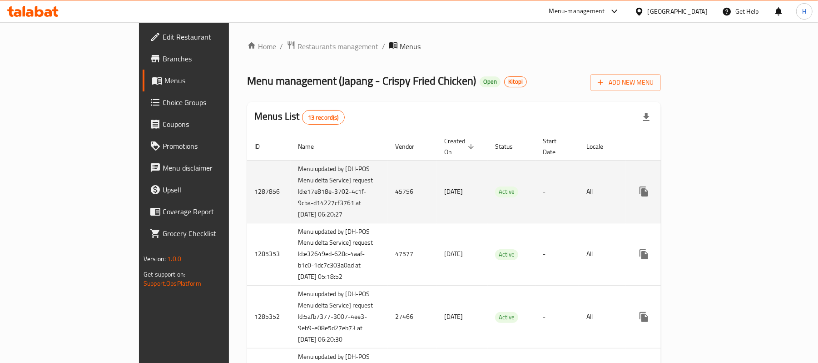
scroll to position [121, 0]
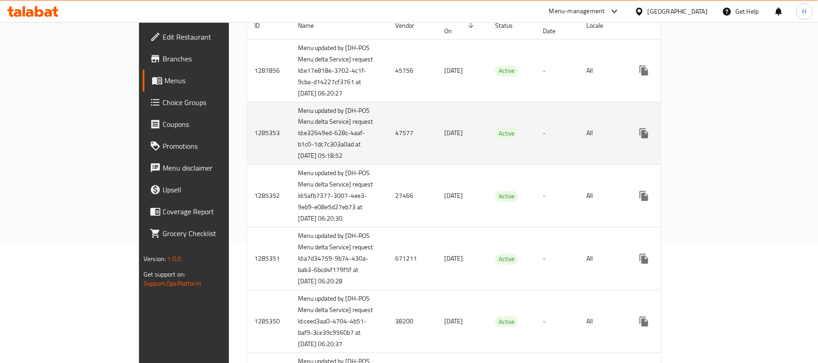
click at [247, 142] on td "1285353" at bounding box center [269, 133] width 44 height 63
copy td "1285353"
click at [715, 137] on icon "enhanced table" at bounding box center [709, 133] width 11 height 11
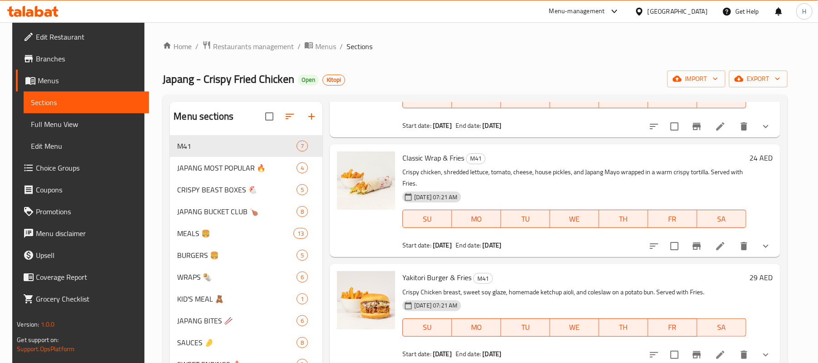
scroll to position [452, 0]
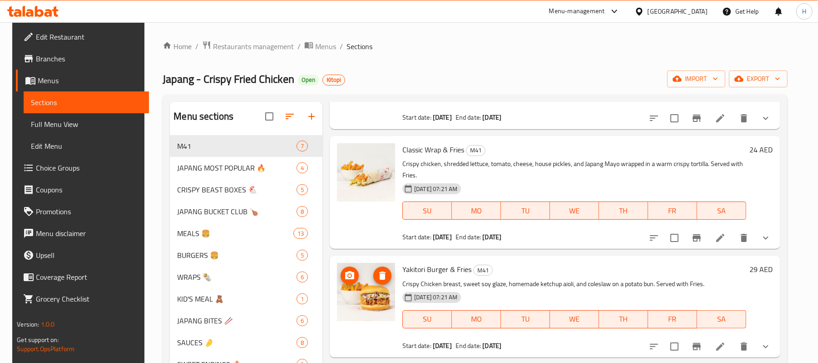
click at [368, 271] on img at bounding box center [366, 292] width 58 height 58
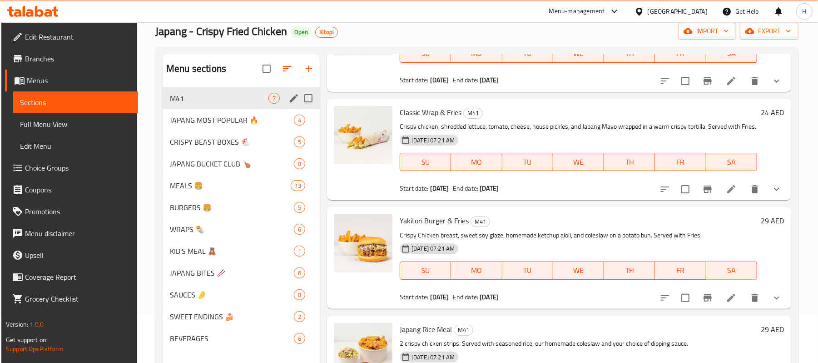
scroll to position [0, 0]
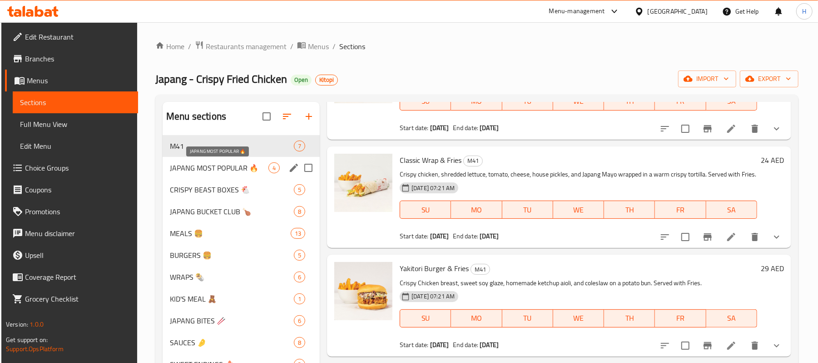
click at [219, 169] on span "JAPANG MOST POPULAR 🔥" at bounding box center [219, 167] width 99 height 11
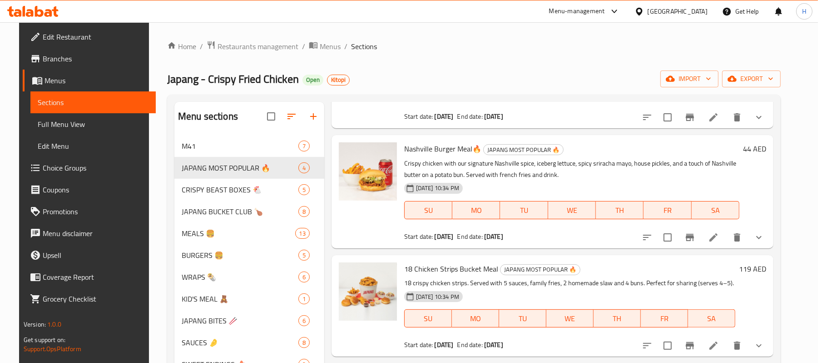
scroll to position [104, 0]
click at [437, 243] on div "Nashville Burger Meal🔥 JAPANG MOST POPULAR 🔥 Crispy chicken with our signature …" at bounding box center [572, 191] width 343 height 105
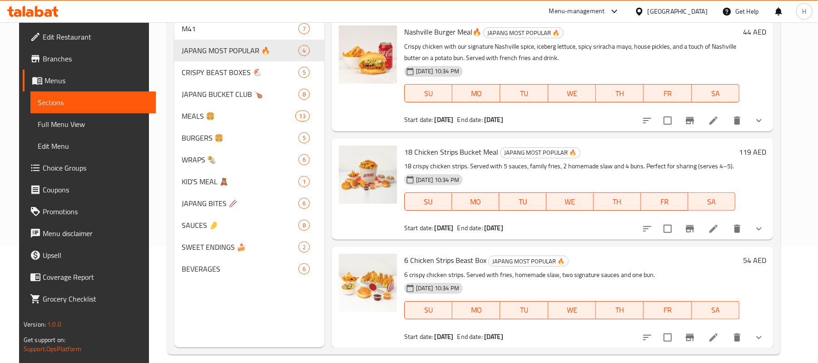
scroll to position [128, 0]
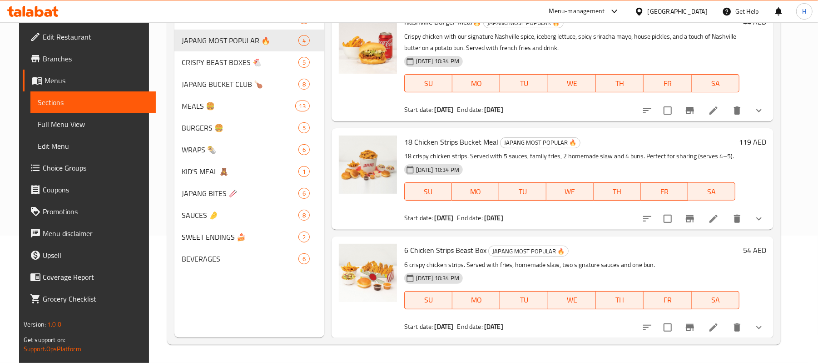
click at [495, 253] on span "JAPANG MOST POPULAR 🔥" at bounding box center [529, 251] width 80 height 10
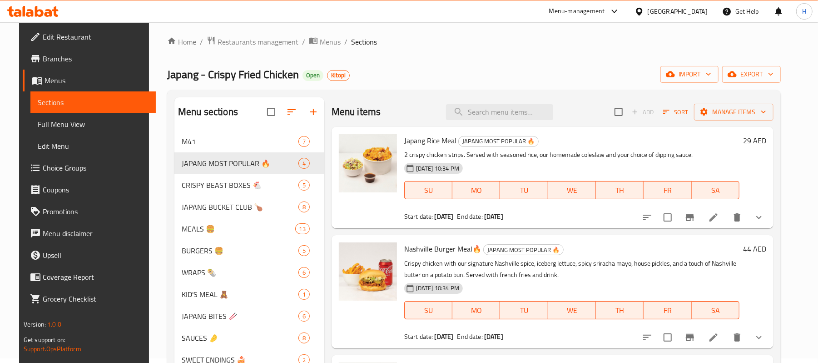
scroll to position [0, 0]
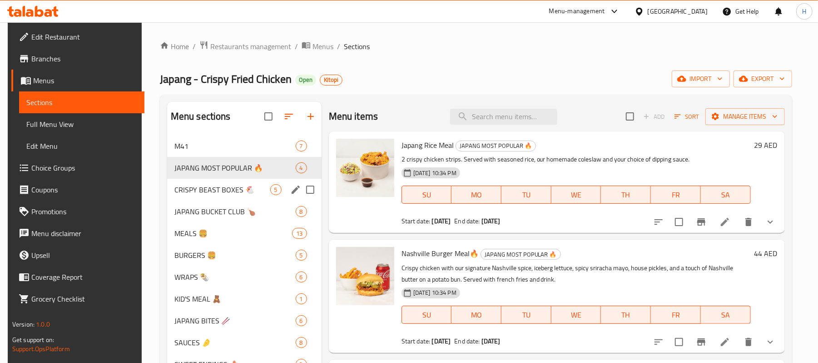
click at [213, 192] on span "CRISPY BEAST BOXES 🐔" at bounding box center [222, 189] width 96 height 11
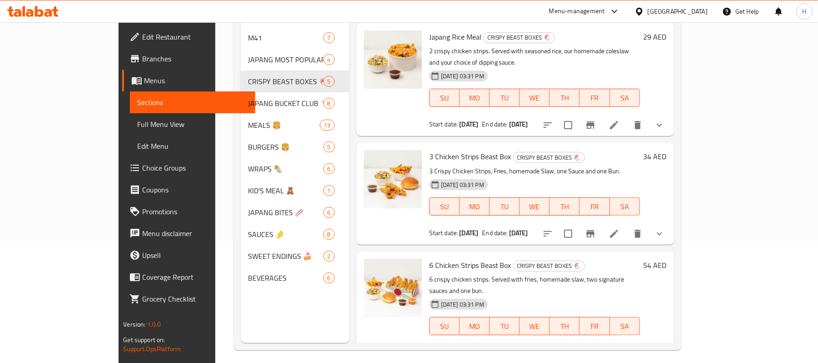
scroll to position [128, 0]
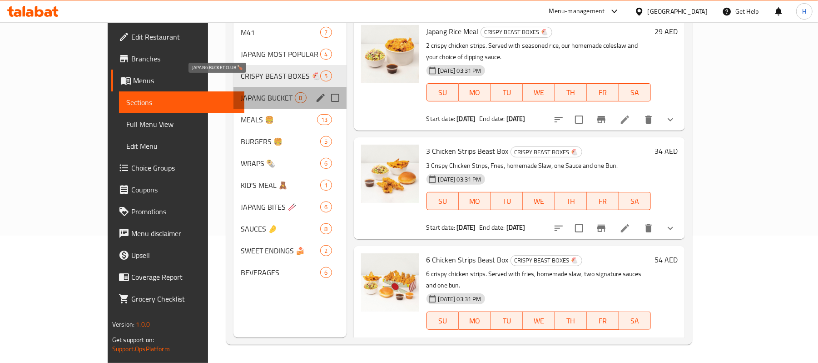
click at [241, 92] on span "JAPANG BUCKET CLUB 🍗" at bounding box center [268, 97] width 54 height 11
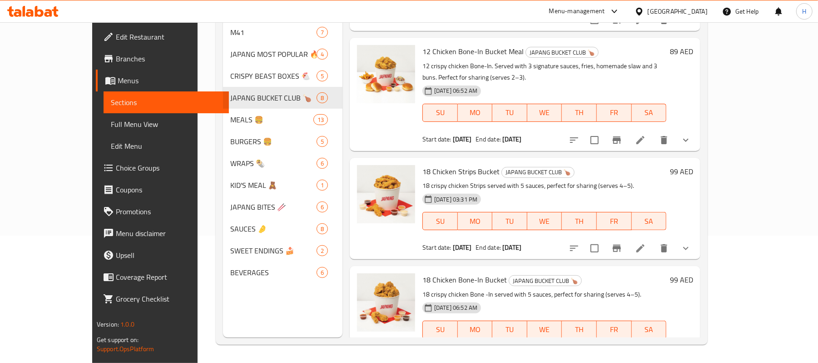
scroll to position [526, 0]
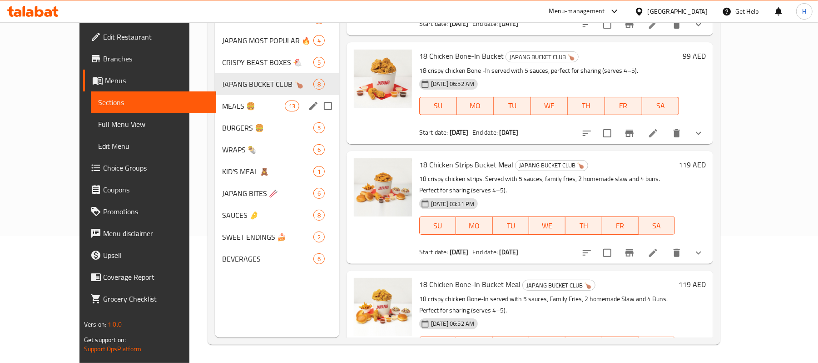
click at [222, 106] on span "MEALS 🍔" at bounding box center [253, 105] width 63 height 11
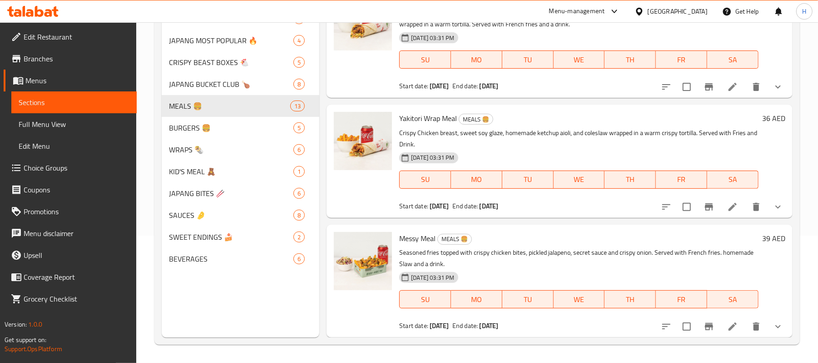
scroll to position [128, 0]
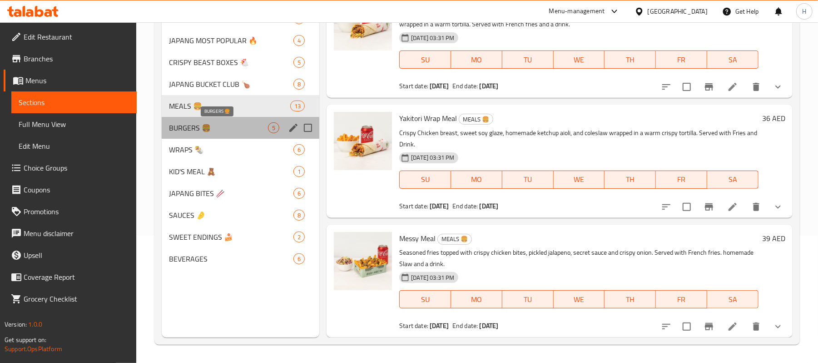
click at [188, 128] on span "BURGERS 🍔" at bounding box center [218, 127] width 99 height 11
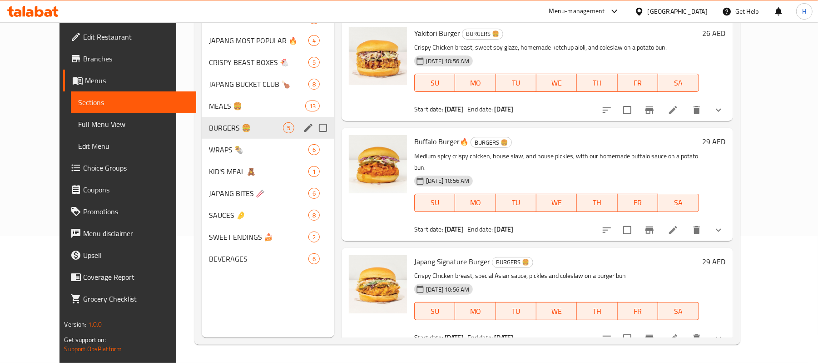
click at [214, 130] on span "BURGERS 🍔" at bounding box center [246, 127] width 74 height 11
click at [209, 152] on span "WRAPS 🌯" at bounding box center [246, 149] width 74 height 11
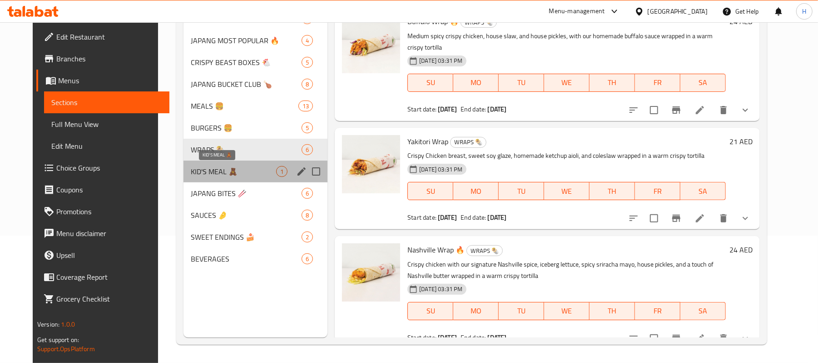
click at [200, 166] on span "KID'S MEAL 🧸" at bounding box center [233, 171] width 85 height 11
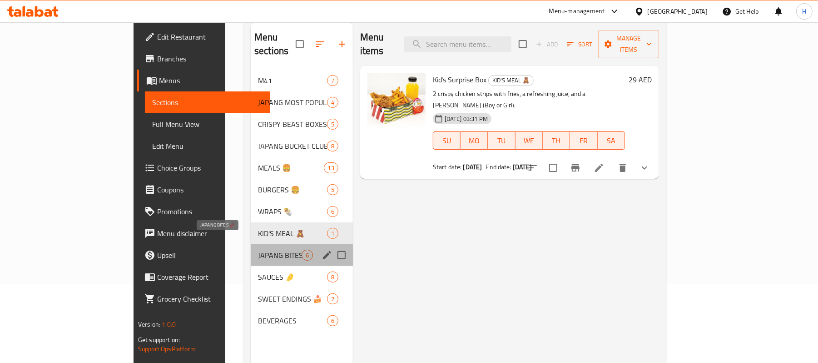
click at [258, 249] on span "JAPANG BITES 🥢" at bounding box center [280, 254] width 44 height 11
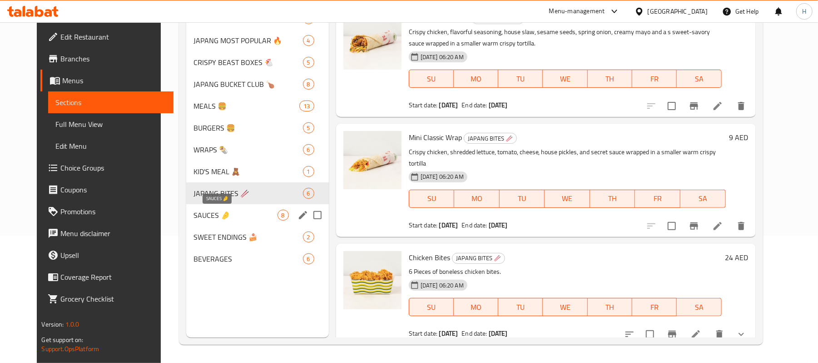
click at [195, 214] on span "SAUCES 🤌" at bounding box center [236, 214] width 84 height 11
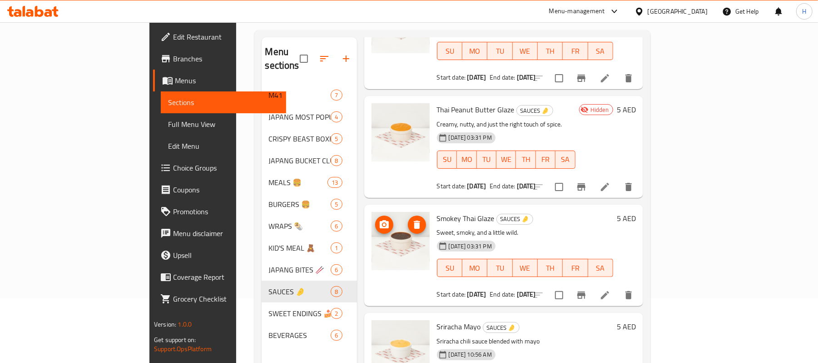
scroll to position [128, 0]
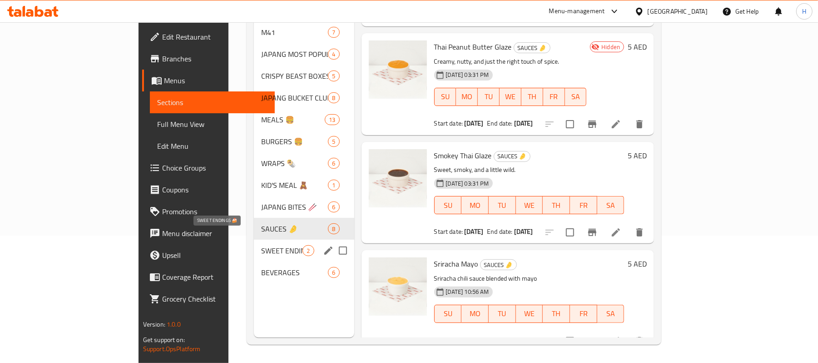
click at [261, 245] on span "SWEET ENDINGS 🍰" at bounding box center [281, 250] width 41 height 11
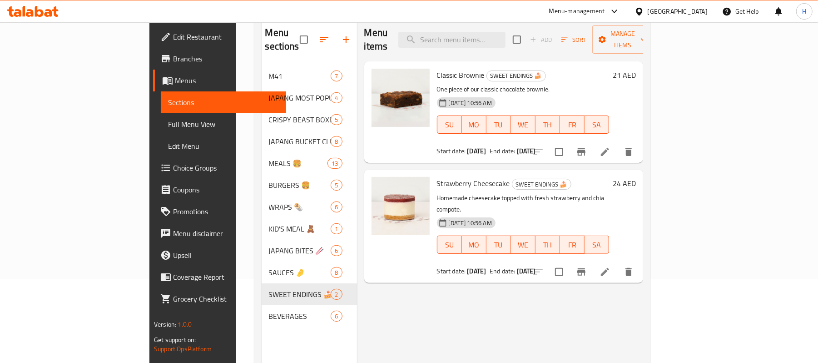
scroll to position [128, 0]
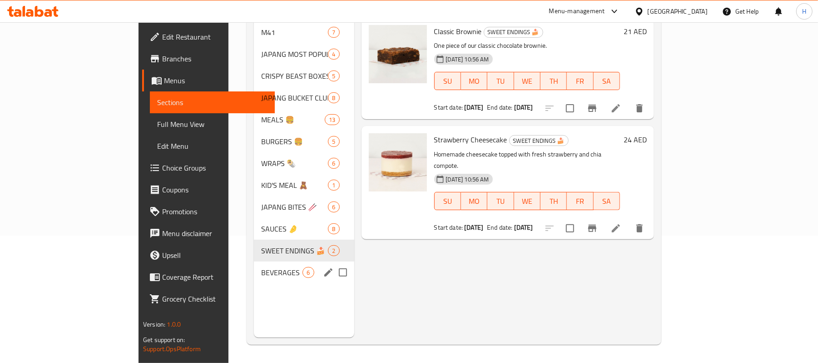
click at [261, 267] on span "BEVERAGES" at bounding box center [281, 272] width 41 height 11
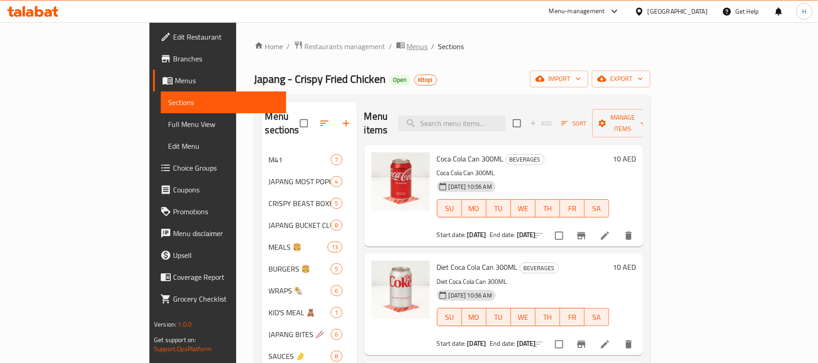
click at [407, 45] on span "Menus" at bounding box center [417, 46] width 21 height 11
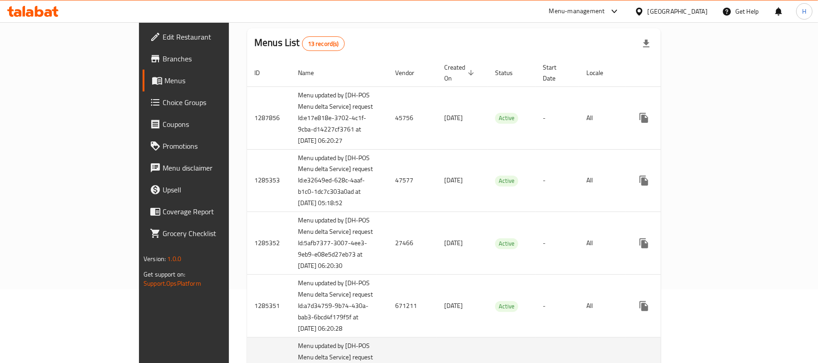
scroll to position [182, 0]
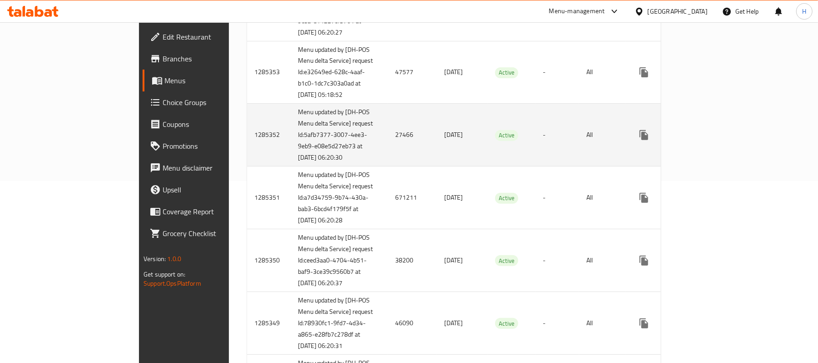
click at [247, 154] on td "1285352" at bounding box center [269, 135] width 44 height 63
copy td "1285352"
click at [715, 140] on icon "enhanced table" at bounding box center [709, 134] width 11 height 11
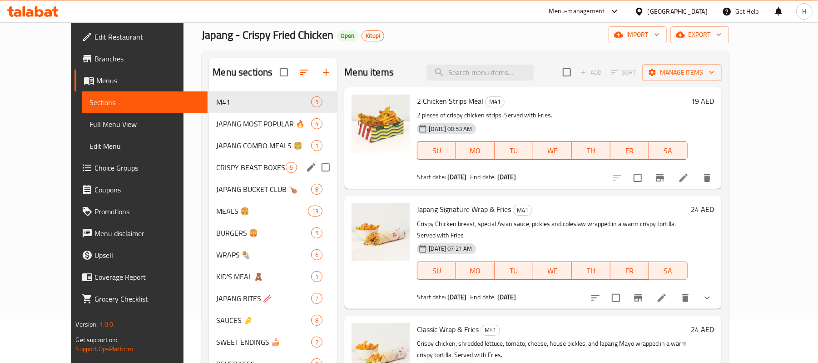
scroll to position [128, 0]
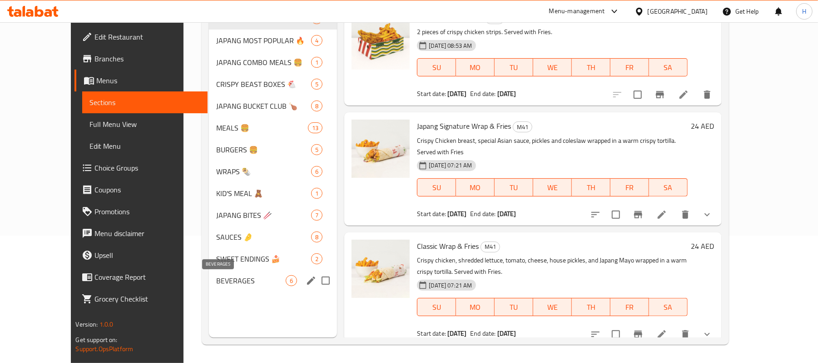
click at [218, 281] on span "BEVERAGES" at bounding box center [251, 280] width 70 height 11
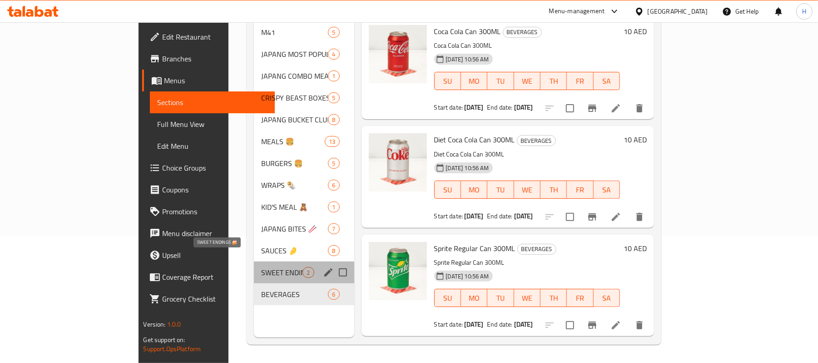
click at [261, 267] on span "SWEET ENDINGS 🍰" at bounding box center [281, 272] width 41 height 11
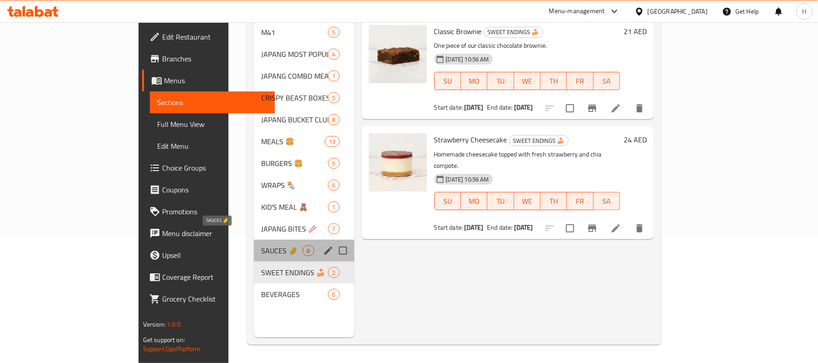
click at [261, 245] on span "SAUCES 🤌" at bounding box center [281, 250] width 41 height 11
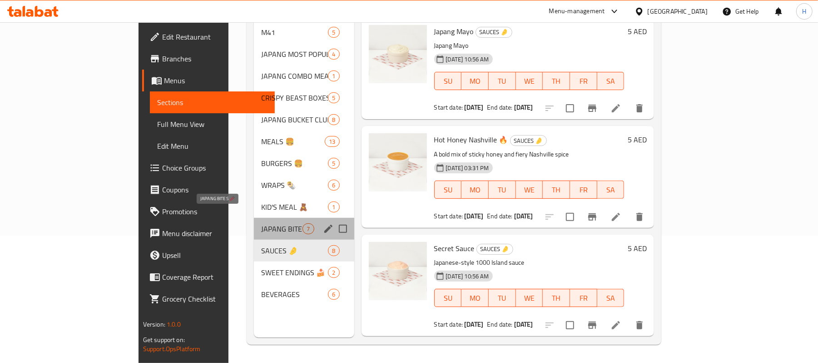
click at [261, 223] on span "JAPANG BITES 🥢" at bounding box center [281, 228] width 41 height 11
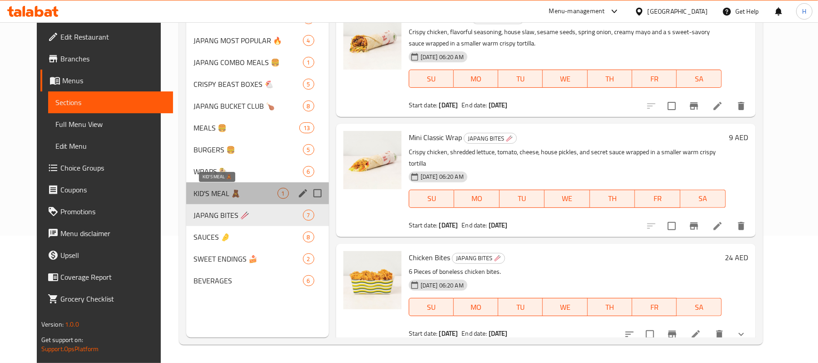
click at [206, 189] on span "KID'S MEAL 🧸" at bounding box center [236, 193] width 84 height 11
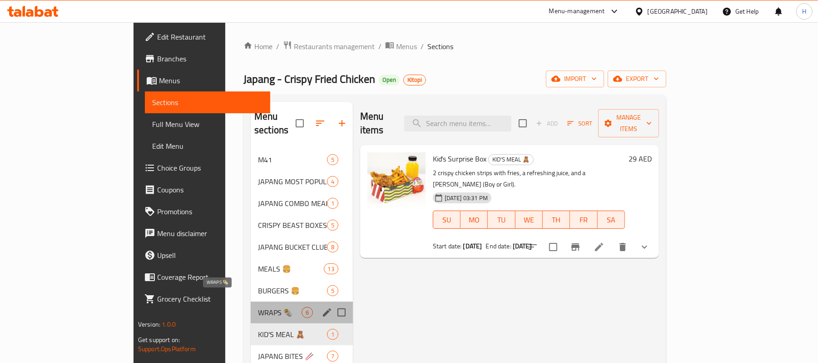
click at [258, 307] on span "WRAPS 🌯" at bounding box center [280, 312] width 44 height 11
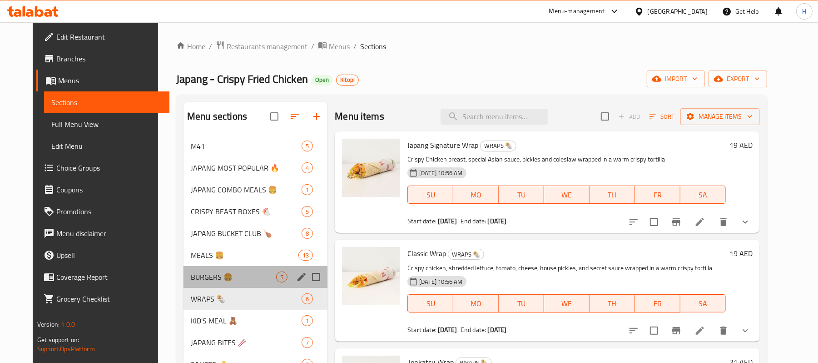
click at [200, 268] on div "BURGERS 🍔 5" at bounding box center [256, 277] width 144 height 22
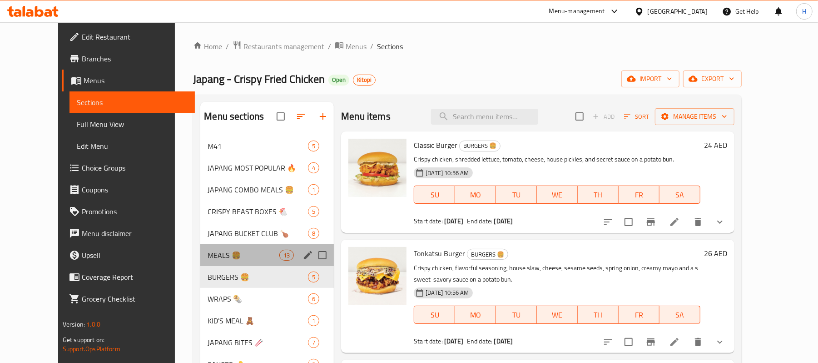
click at [206, 246] on div "MEALS 🍔 13" at bounding box center [267, 255] width 134 height 22
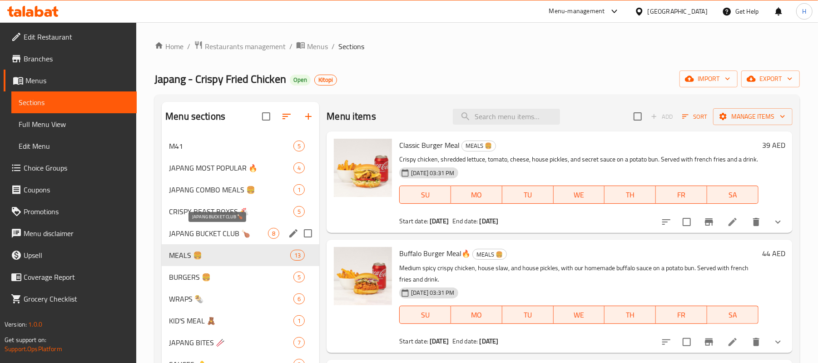
click at [210, 229] on span "JAPANG BUCKET CLUB 🍗" at bounding box center [218, 233] width 99 height 11
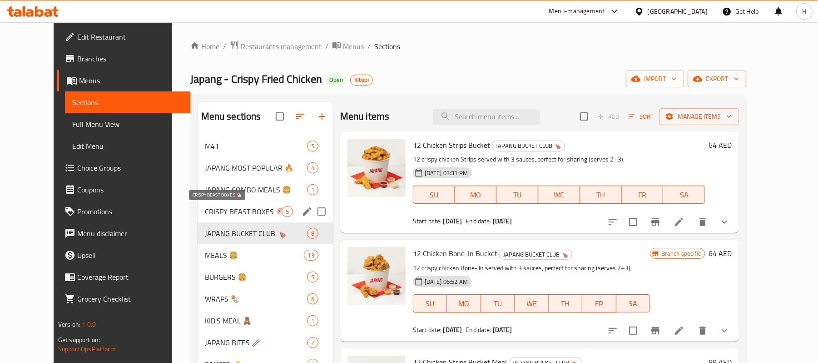
click at [217, 207] on span "CRISPY BEAST BOXES 🐔" at bounding box center [243, 211] width 77 height 11
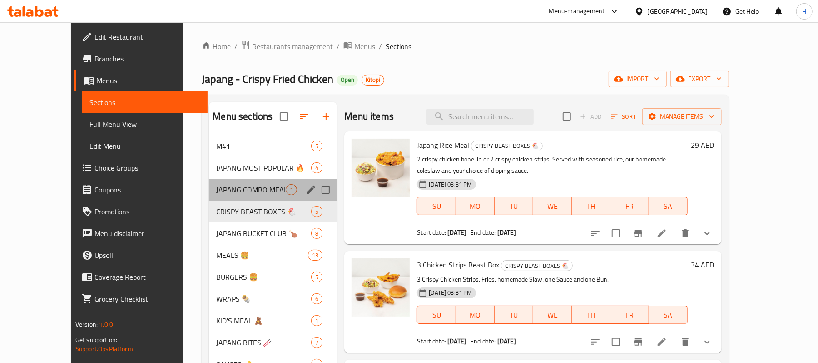
click at [221, 179] on div "JAPANG COMBO MEALS 🍔 1" at bounding box center [273, 190] width 128 height 22
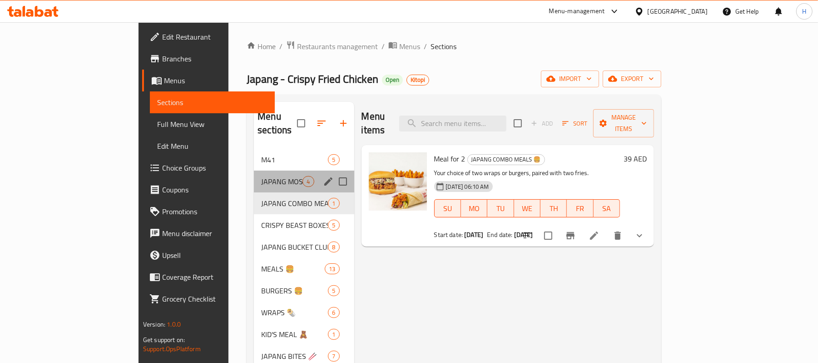
click at [254, 170] on div "JAPANG MOST POPULAR 🔥 4" at bounding box center [304, 181] width 100 height 22
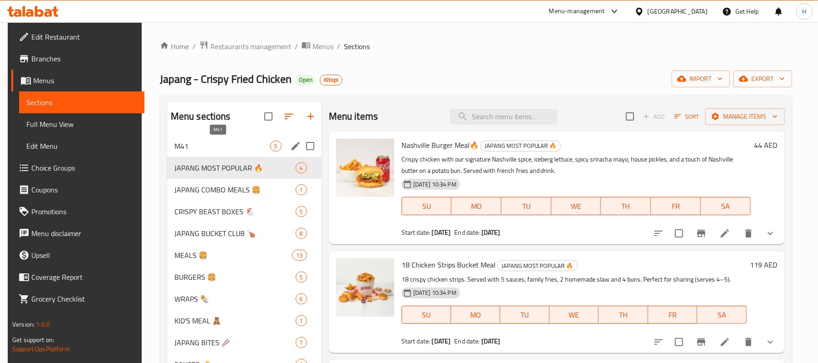
click at [224, 148] on span "M41" at bounding box center [222, 145] width 96 height 11
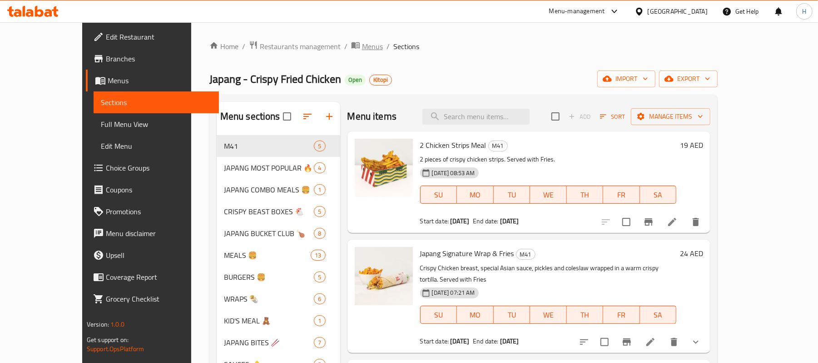
click at [362, 45] on span "Menus" at bounding box center [372, 46] width 21 height 11
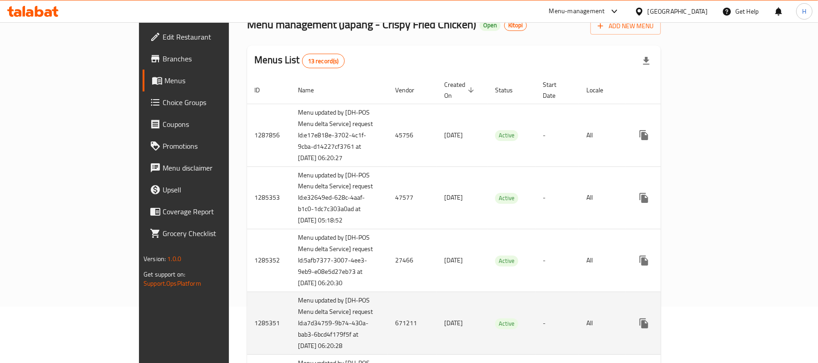
scroll to position [121, 0]
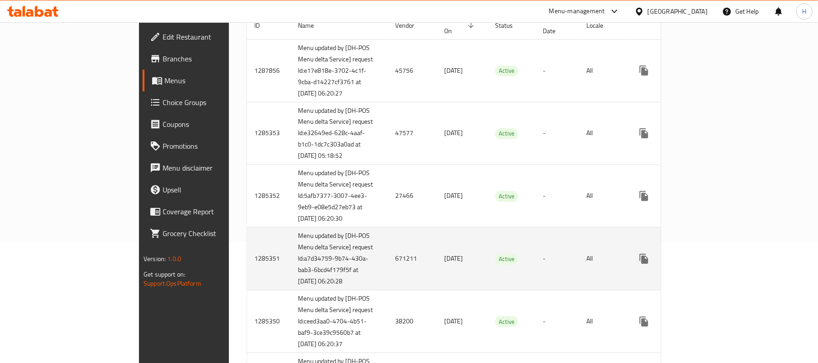
click at [247, 290] on td "1285351" at bounding box center [269, 258] width 44 height 63
copy td "1285351"
click at [715, 264] on icon "enhanced table" at bounding box center [709, 258] width 11 height 11
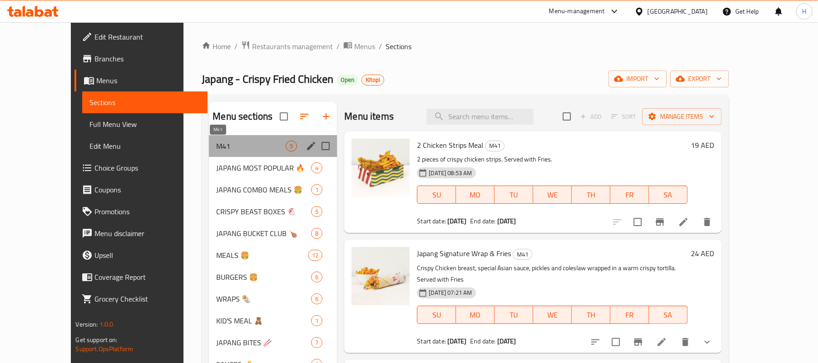
click at [216, 151] on span "M41" at bounding box center [251, 145] width 70 height 11
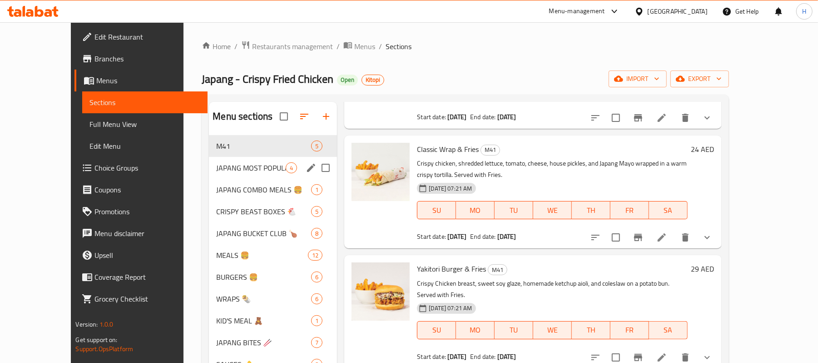
click at [209, 162] on div "JAPANG MOST POPULAR 🔥 4" at bounding box center [273, 168] width 128 height 22
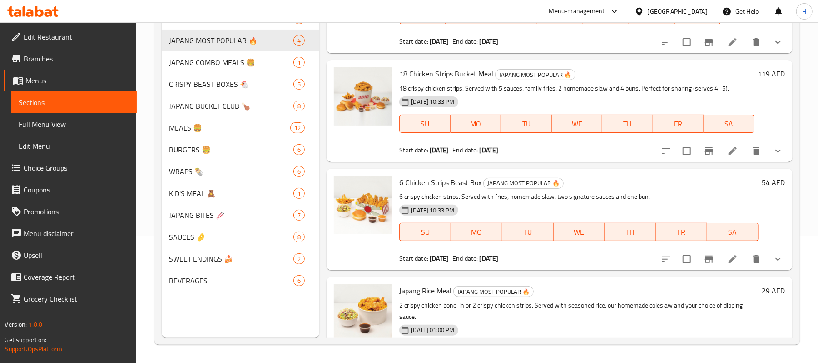
scroll to position [115, 0]
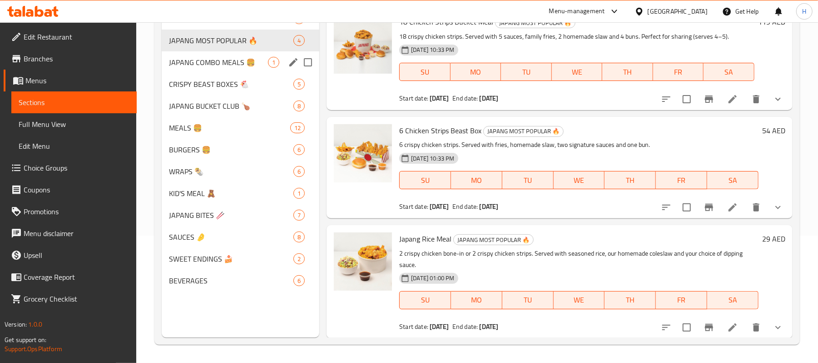
click at [206, 68] on div "JAPANG COMBO MEALS 🍔 1" at bounding box center [241, 62] width 158 height 22
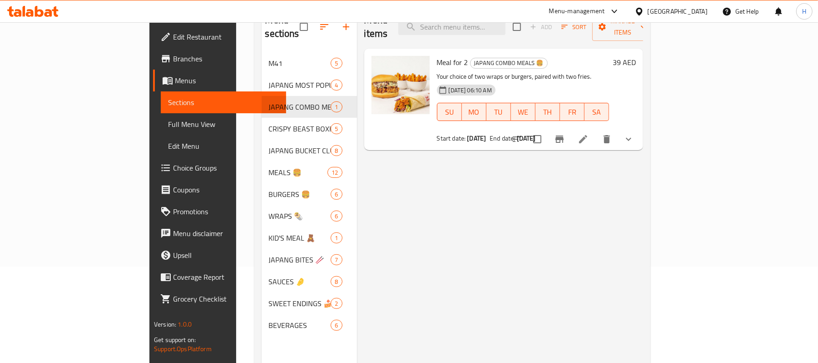
scroll to position [67, 0]
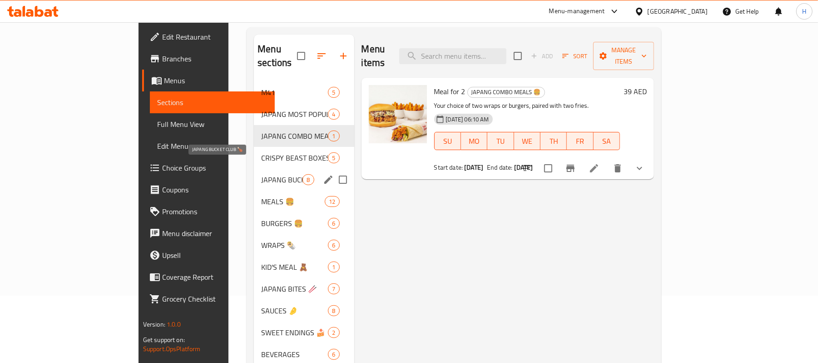
click at [261, 174] on span "JAPANG BUCKET CLUB 🍗" at bounding box center [281, 179] width 41 height 11
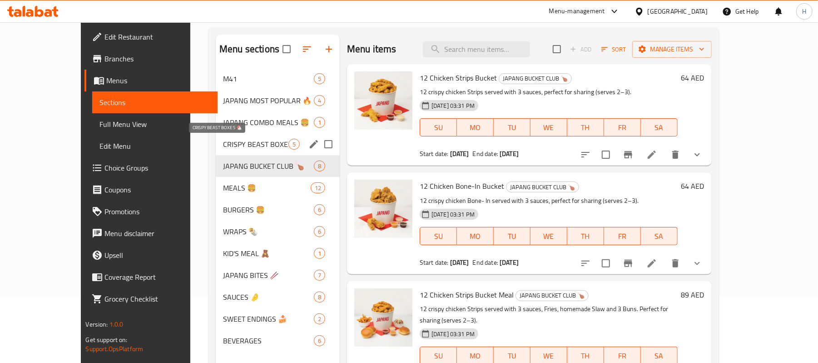
click at [224, 142] on span "CRISPY BEAST BOXES 🐔" at bounding box center [255, 144] width 65 height 11
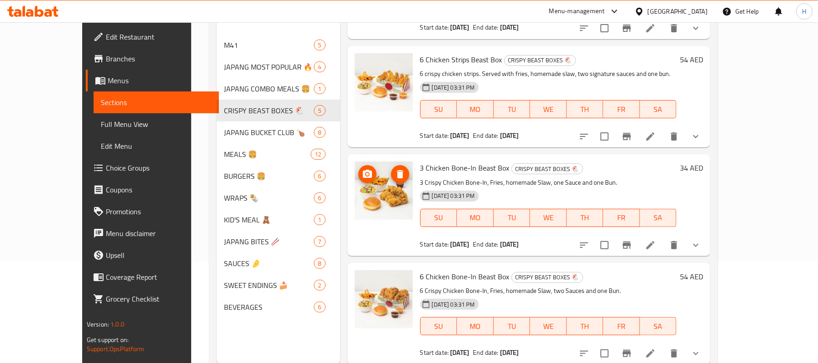
scroll to position [128, 0]
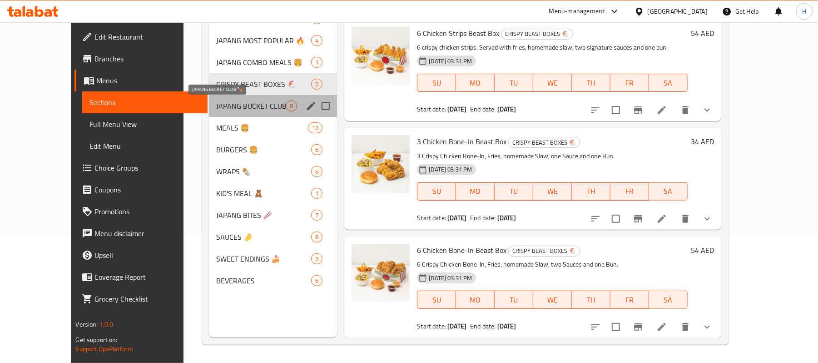
click at [217, 106] on span "JAPANG BUCKET CLUB 🍗" at bounding box center [251, 105] width 70 height 11
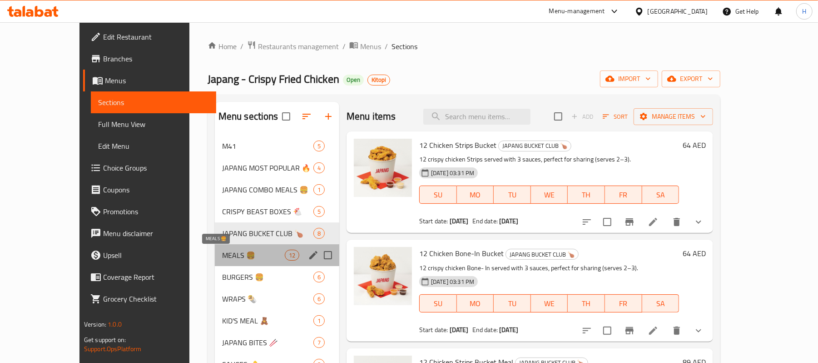
click at [224, 251] on span "MEALS 🍔" at bounding box center [253, 254] width 63 height 11
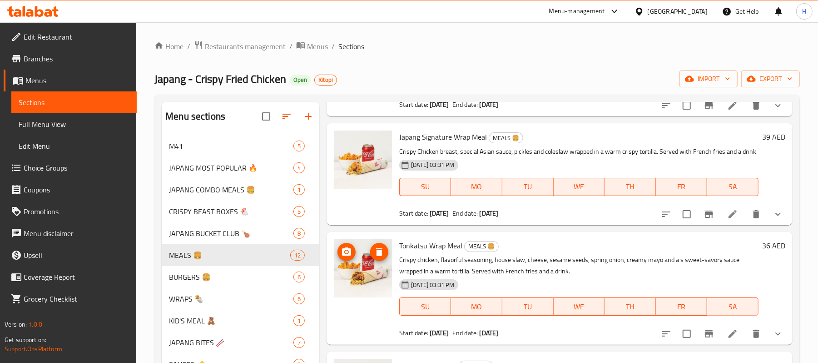
scroll to position [128, 0]
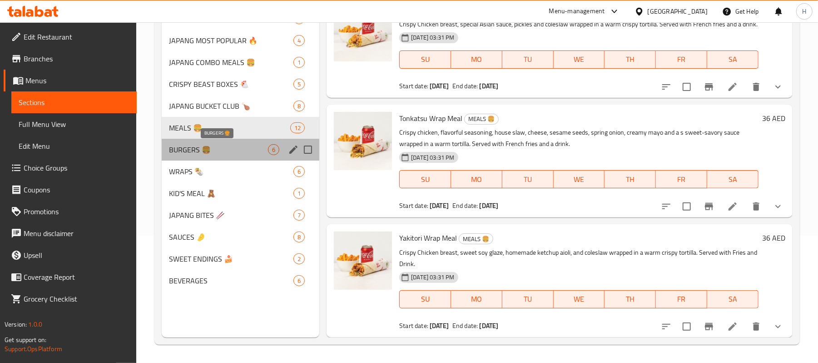
click at [191, 150] on span "BURGERS 🍔" at bounding box center [218, 149] width 99 height 11
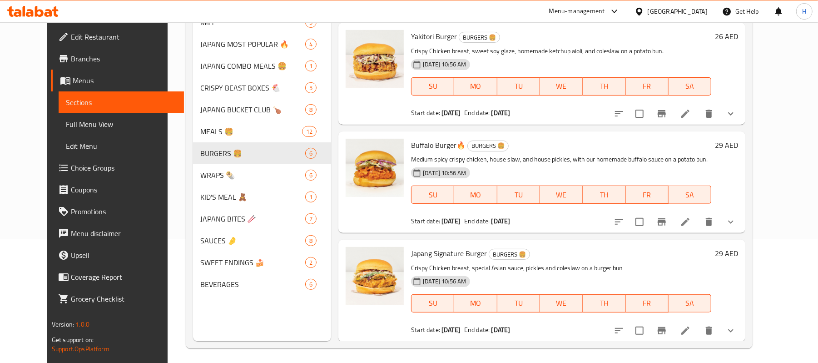
scroll to position [128, 0]
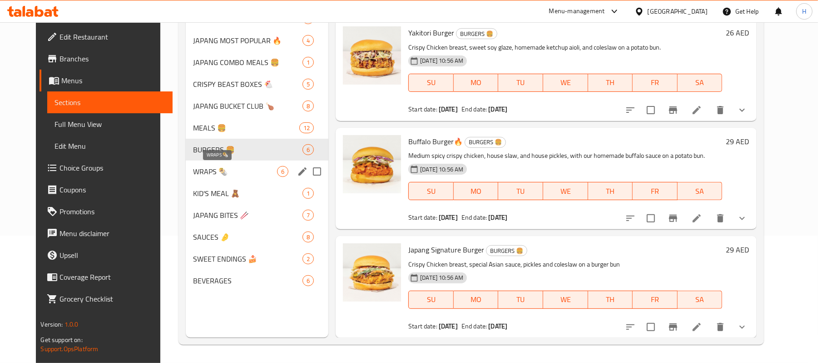
click at [226, 170] on span "WRAPS 🌯" at bounding box center [235, 171] width 84 height 11
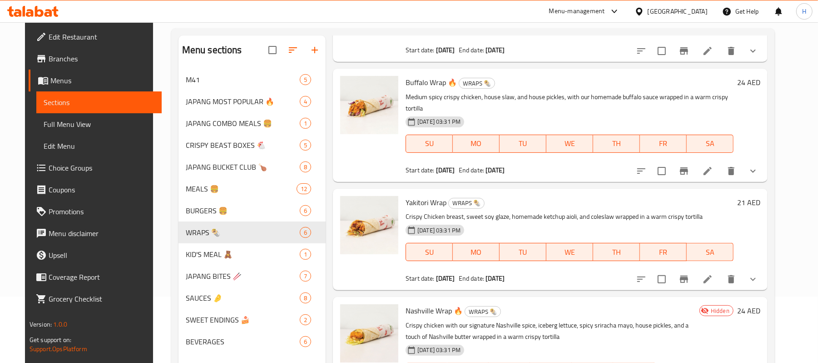
scroll to position [128, 0]
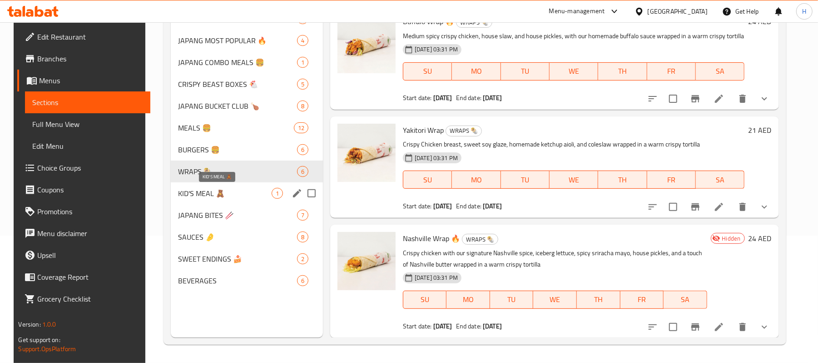
click at [197, 194] on span "KID'S MEAL 🧸" at bounding box center [224, 193] width 93 height 11
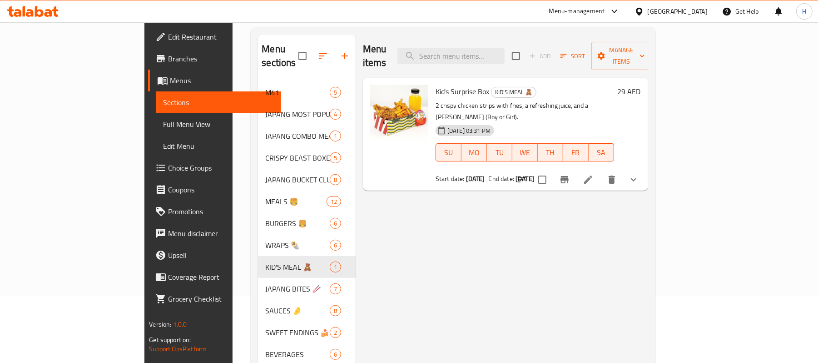
scroll to position [128, 0]
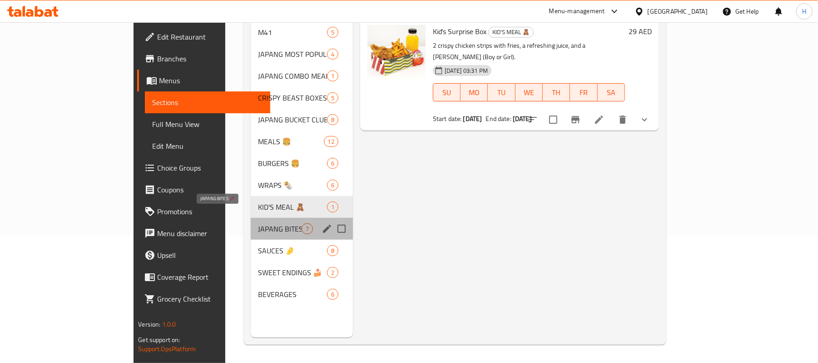
click at [258, 223] on span "JAPANG BITES 🥢" at bounding box center [280, 228] width 44 height 11
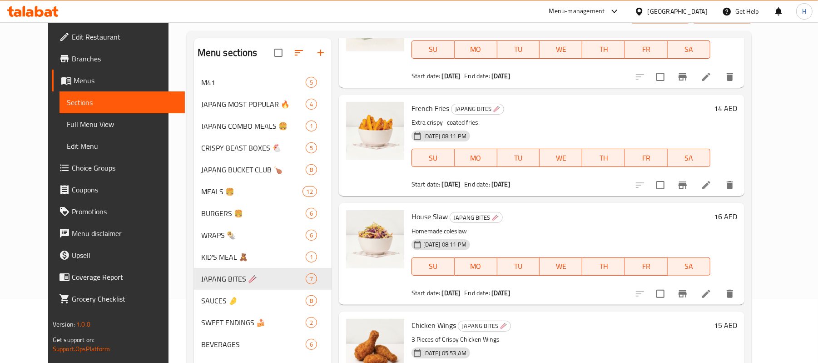
scroll to position [128, 0]
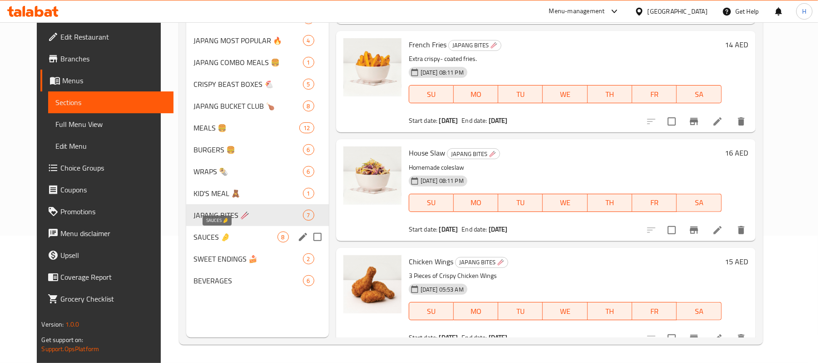
click at [205, 231] on span "SAUCES 🤌" at bounding box center [236, 236] width 84 height 11
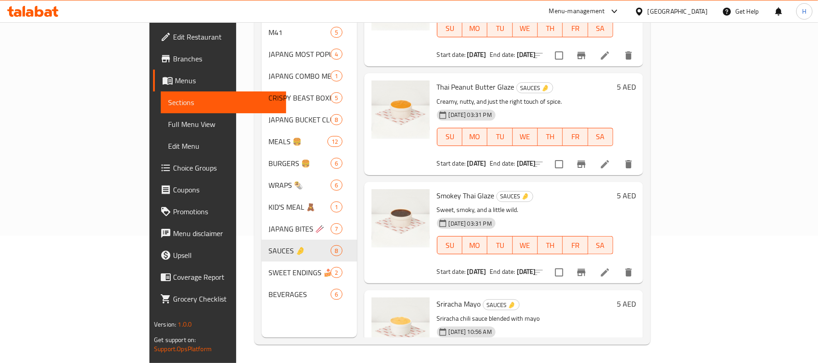
scroll to position [526, 0]
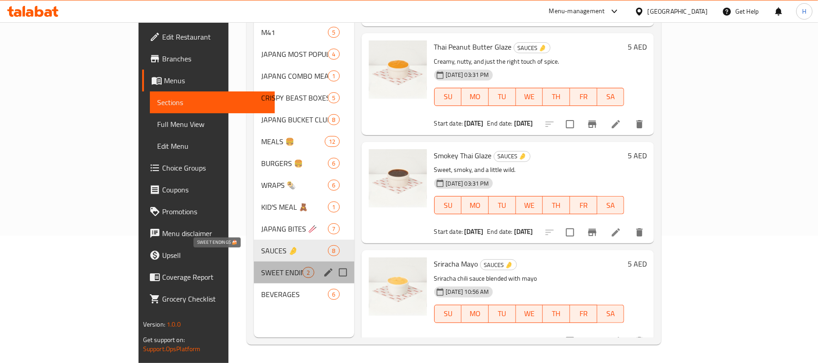
click at [261, 267] on span "SWEET ENDINGS 🍰" at bounding box center [281, 272] width 41 height 11
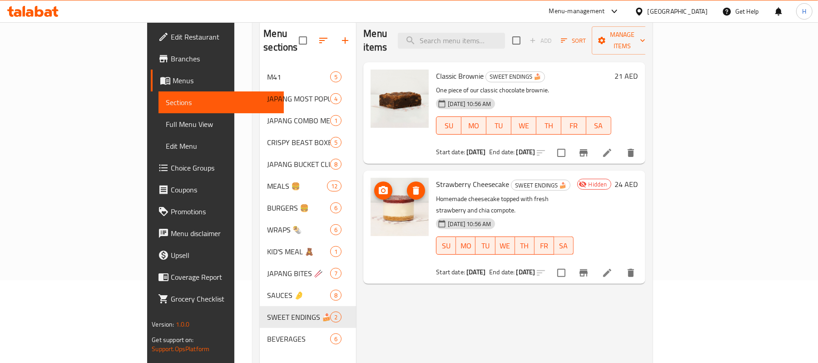
scroll to position [128, 0]
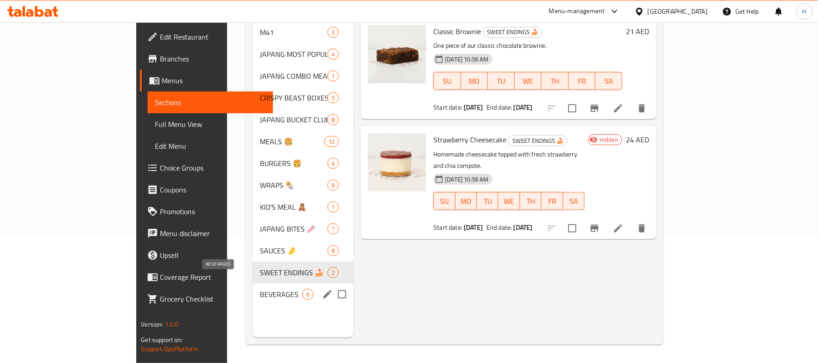
click at [260, 289] on span "BEVERAGES" at bounding box center [281, 294] width 42 height 11
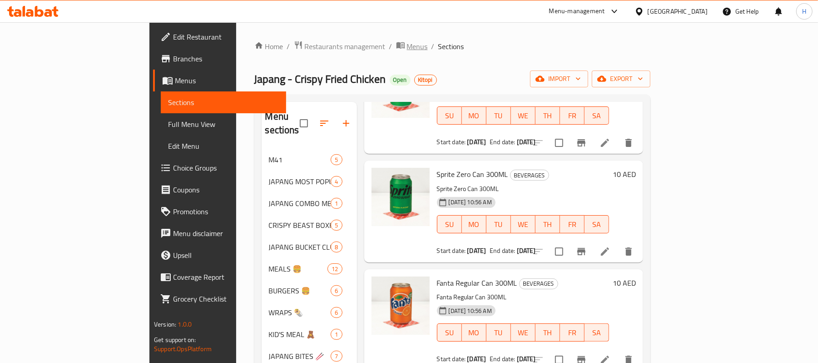
click at [407, 45] on span "Menus" at bounding box center [417, 46] width 21 height 11
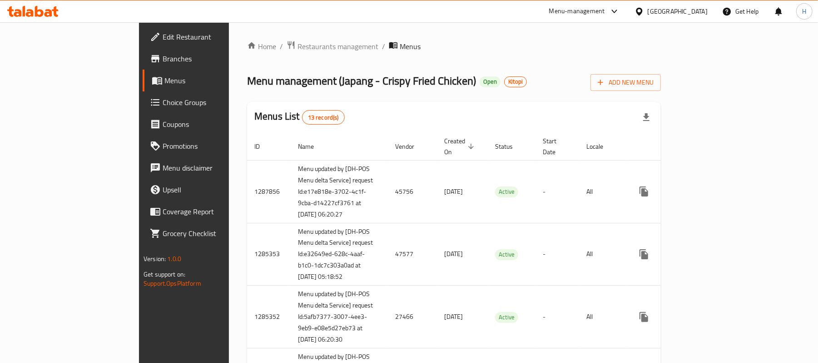
scroll to position [229, 0]
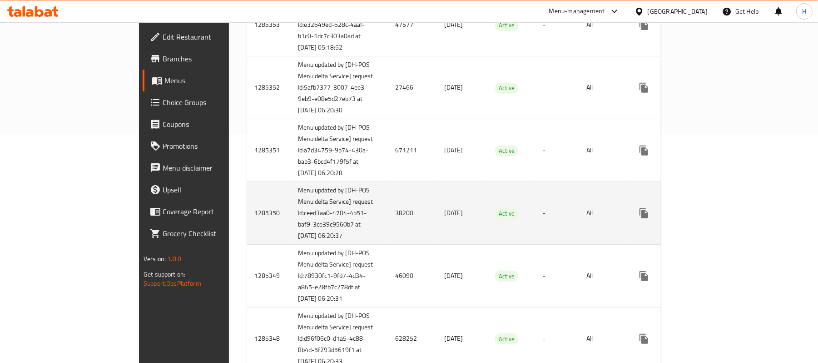
click at [247, 244] on td "1285350" at bounding box center [269, 213] width 44 height 63
copy td "1285350"
click at [715, 219] on icon "enhanced table" at bounding box center [709, 213] width 11 height 11
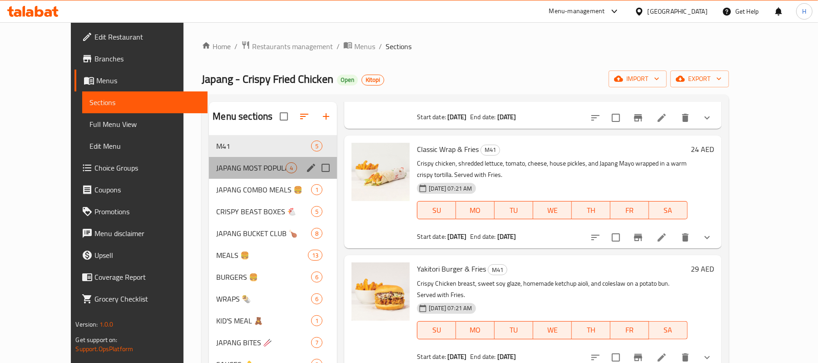
click at [209, 161] on div "JAPANG MOST POPULAR 🔥 4" at bounding box center [273, 168] width 128 height 22
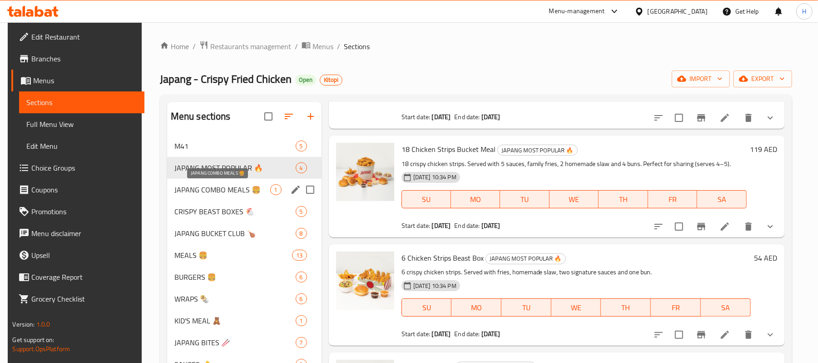
click at [222, 192] on span "JAPANG COMBO MEALS 🍔" at bounding box center [222, 189] width 96 height 11
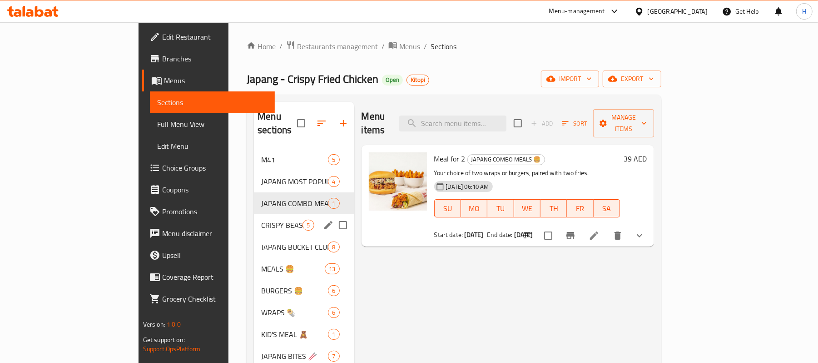
click at [261, 219] on span "CRISPY BEAST BOXES 🐔" at bounding box center [281, 224] width 41 height 11
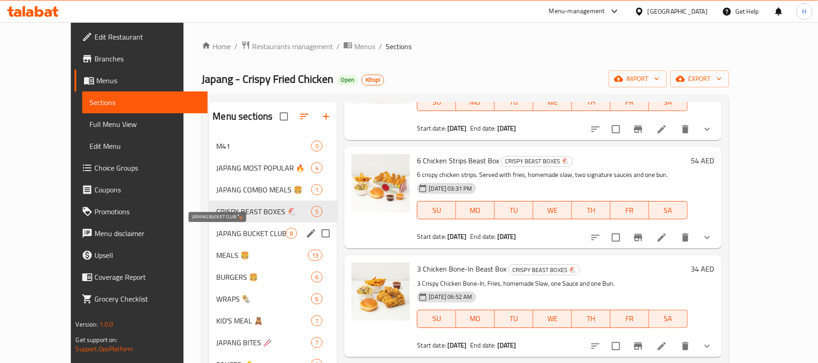
click at [233, 234] on span "JAPANG BUCKET CLUB 🍗" at bounding box center [251, 233] width 70 height 11
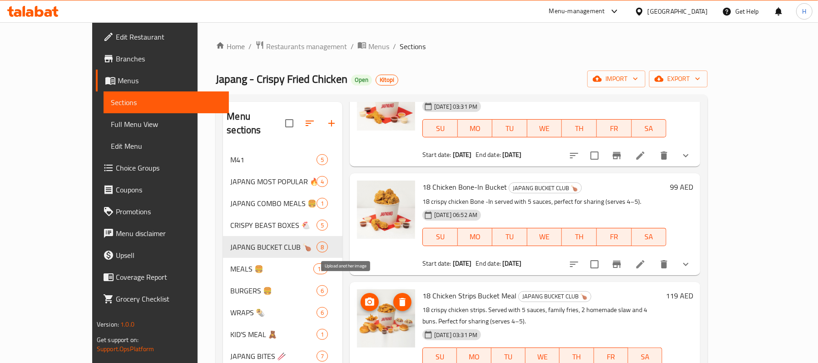
scroll to position [526, 0]
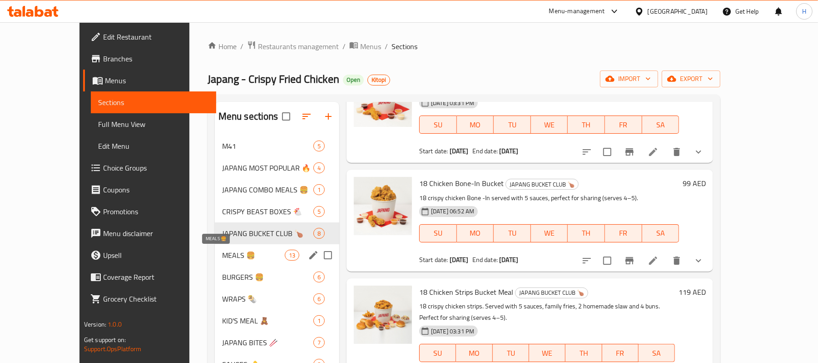
click at [222, 258] on span "MEALS 🍔" at bounding box center [253, 254] width 63 height 11
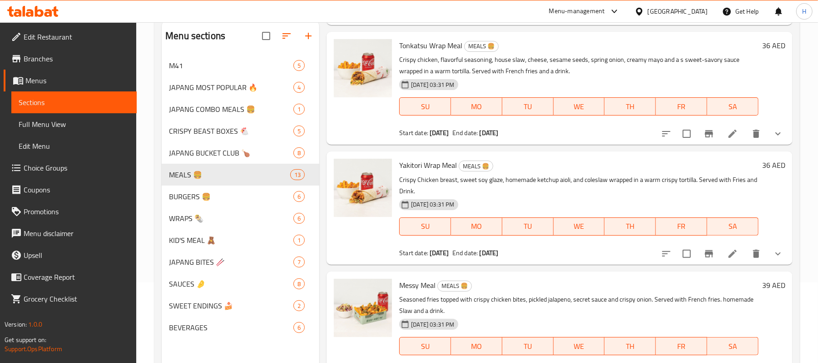
scroll to position [128, 0]
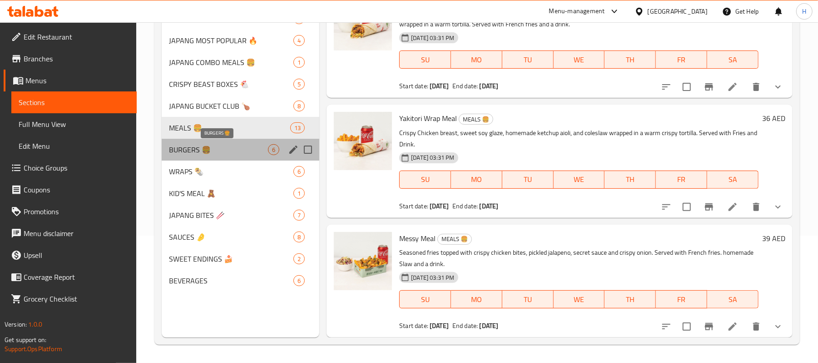
click at [223, 146] on span "BURGERS 🍔" at bounding box center [218, 149] width 99 height 11
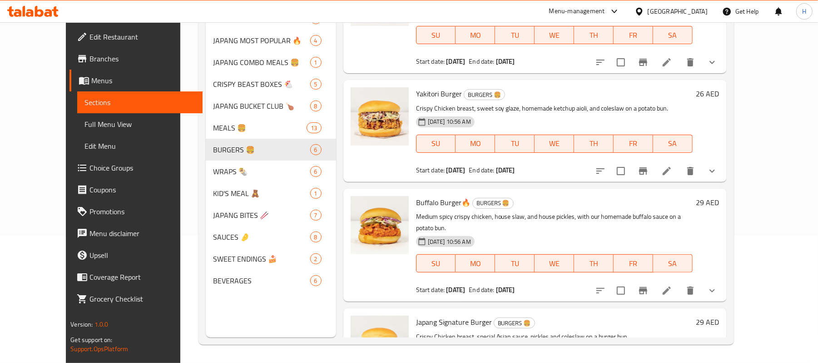
scroll to position [90, 0]
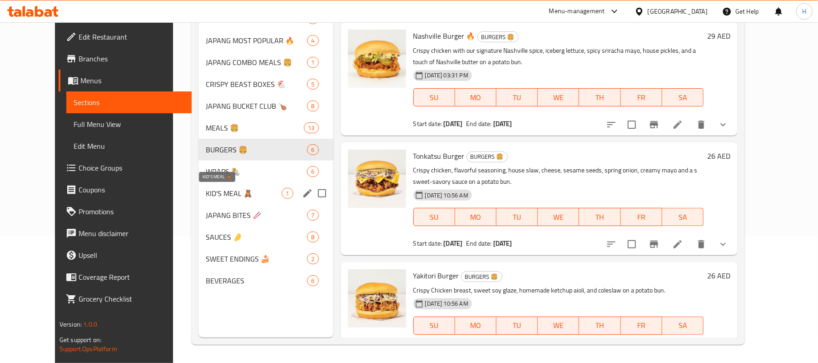
click at [206, 194] on span "KID'S MEAL 🧸" at bounding box center [244, 193] width 76 height 11
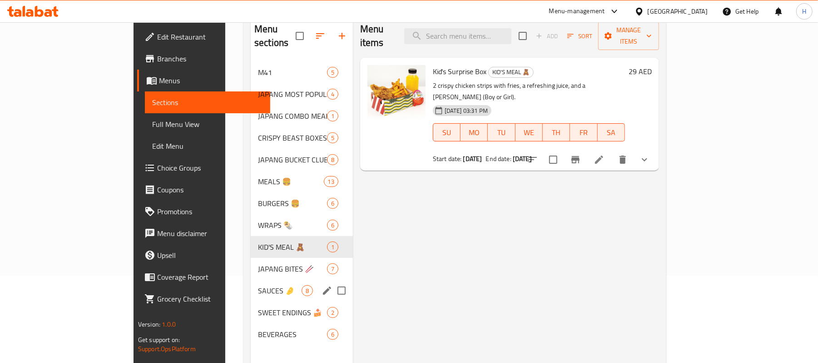
scroll to position [67, 0]
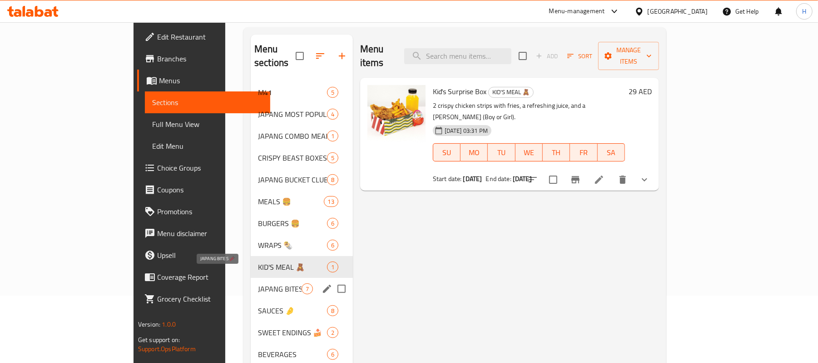
click at [258, 283] on span "JAPANG BITES 🥢" at bounding box center [280, 288] width 44 height 11
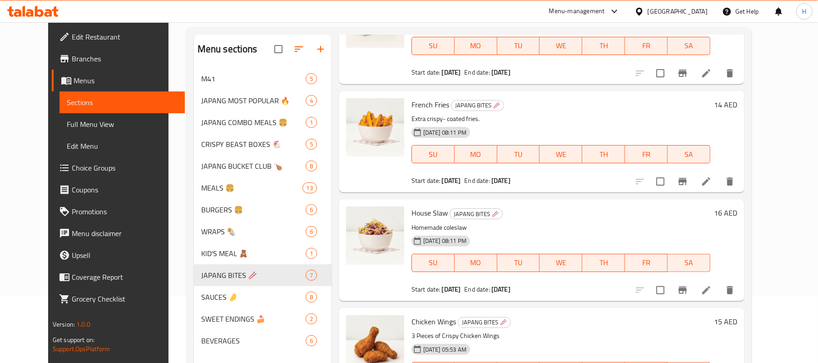
scroll to position [128, 0]
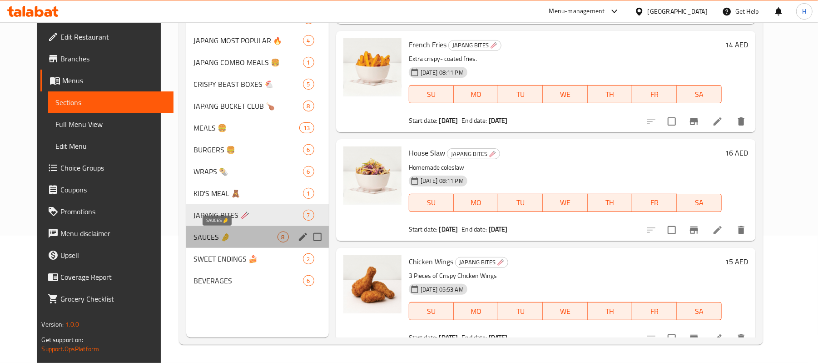
click at [205, 238] on span "SAUCES 🤌" at bounding box center [236, 236] width 84 height 11
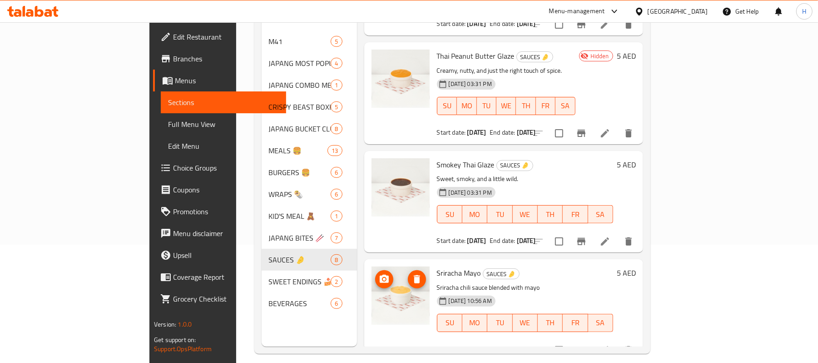
scroll to position [128, 0]
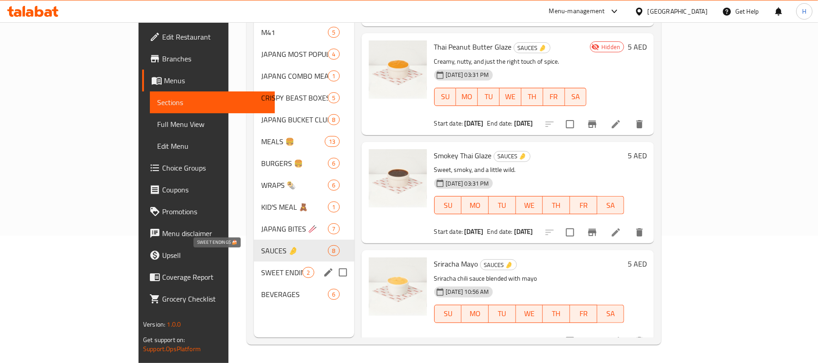
click at [261, 267] on span "SWEET ENDINGS 🍰" at bounding box center [281, 272] width 41 height 11
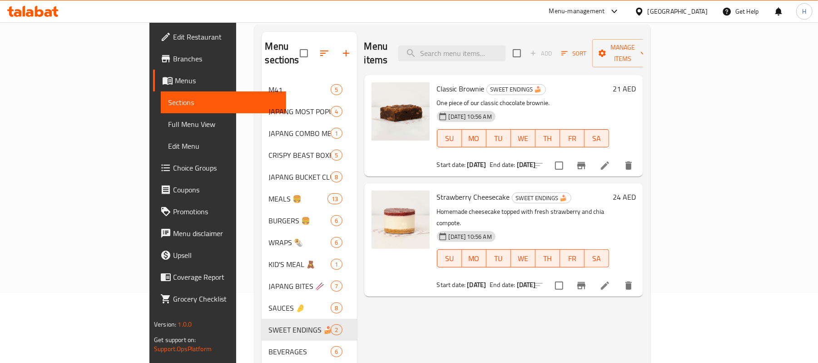
scroll to position [128, 0]
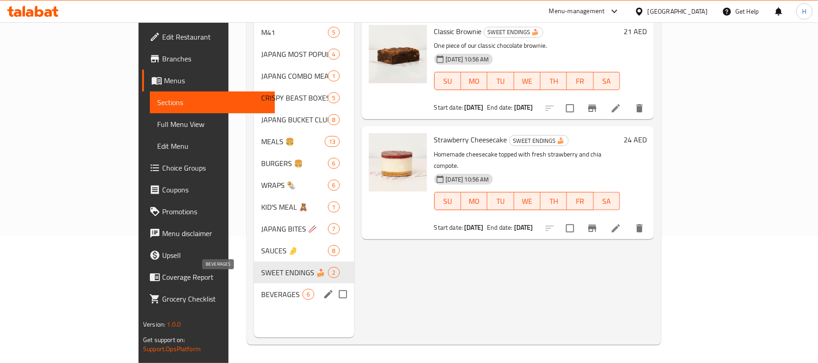
click at [261, 289] on span "BEVERAGES" at bounding box center [281, 294] width 41 height 11
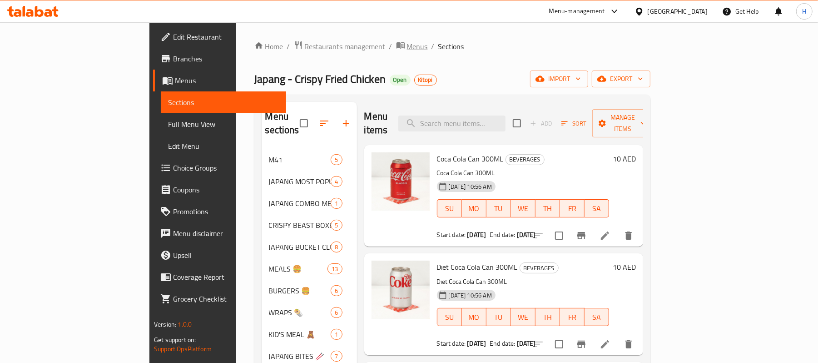
click at [407, 46] on span "Menus" at bounding box center [417, 46] width 21 height 11
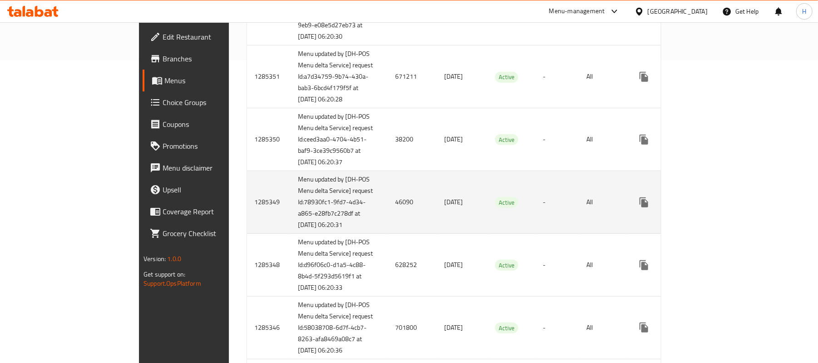
click at [247, 234] on td "1285349" at bounding box center [269, 202] width 44 height 63
copy td "1285349"
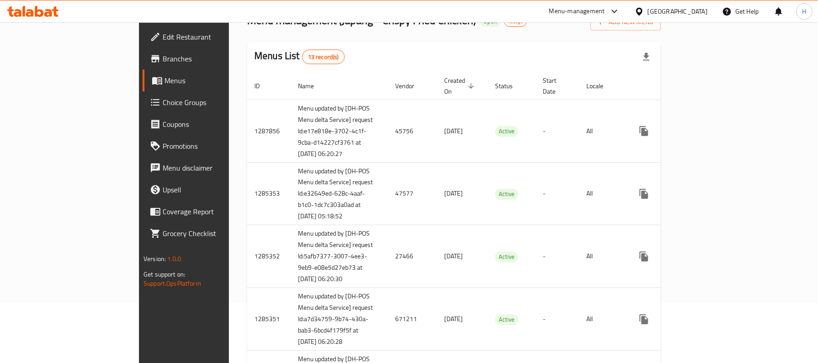
scroll to position [20, 0]
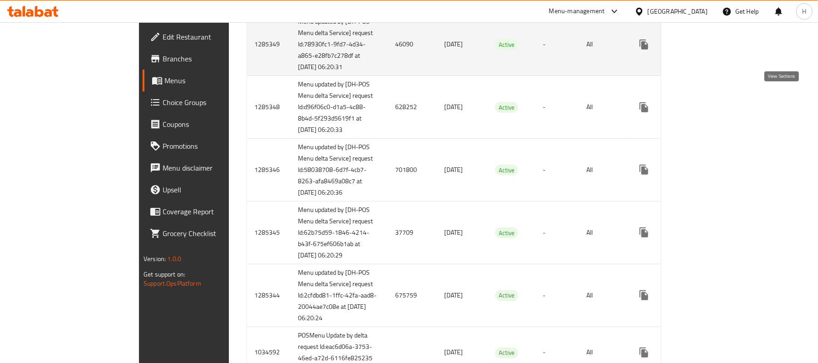
click at [715, 50] on icon "enhanced table" at bounding box center [709, 44] width 11 height 11
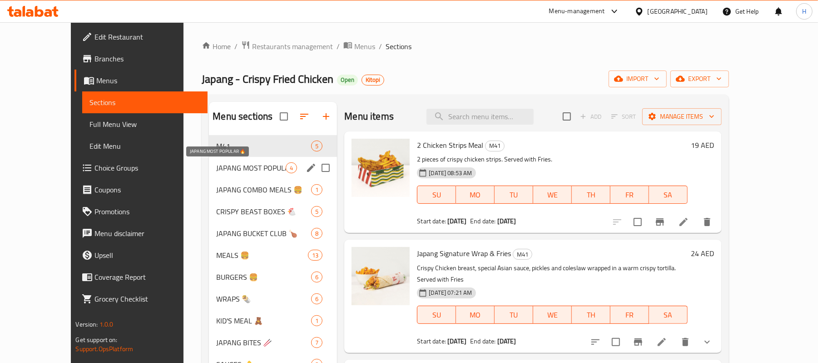
click at [216, 168] on span "JAPANG MOST POPULAR 🔥" at bounding box center [251, 167] width 70 height 11
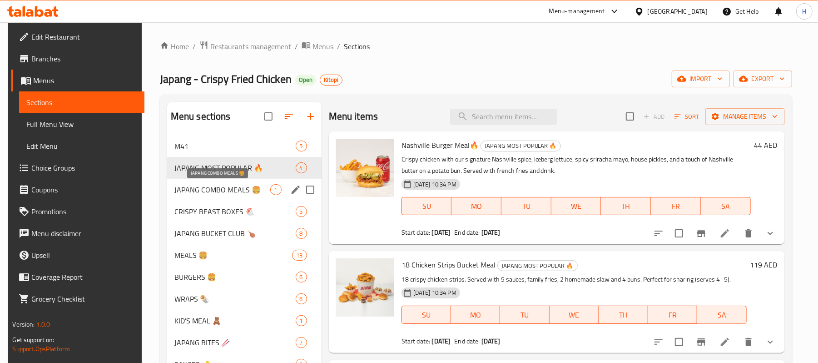
click at [220, 193] on span "JAPANG COMBO MEALS 🍔" at bounding box center [222, 189] width 96 height 11
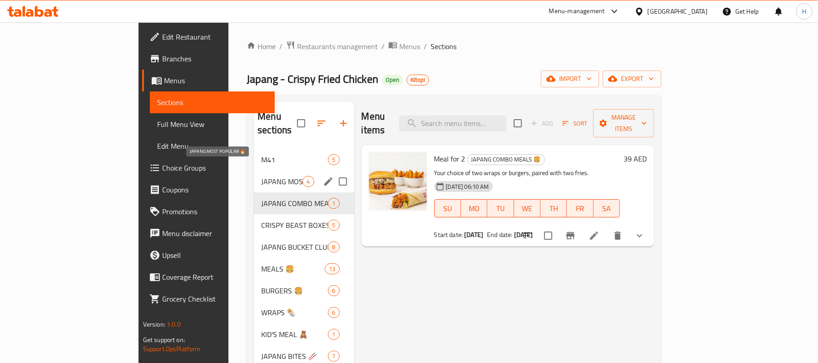
drag, startPoint x: 221, startPoint y: 169, endPoint x: 32, endPoint y: 166, distance: 189.0
click at [261, 176] on span "JAPANG MOST POPULAR 🔥" at bounding box center [281, 181] width 41 height 11
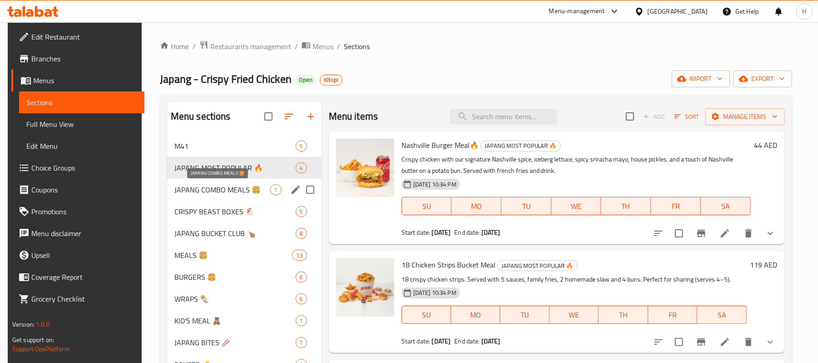
click at [229, 193] on span "JAPANG COMBO MEALS 🍔" at bounding box center [222, 189] width 96 height 11
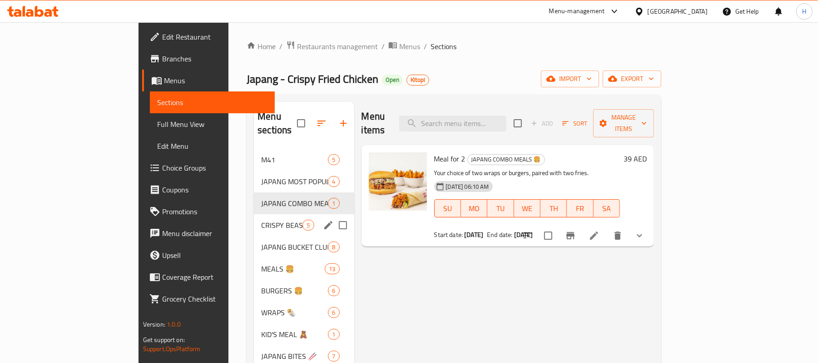
click at [254, 214] on div "CRISPY BEAST BOXES 🐔 5" at bounding box center [304, 225] width 100 height 22
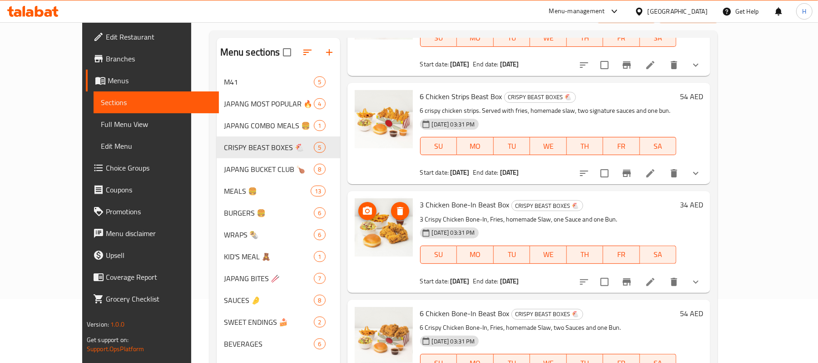
scroll to position [128, 0]
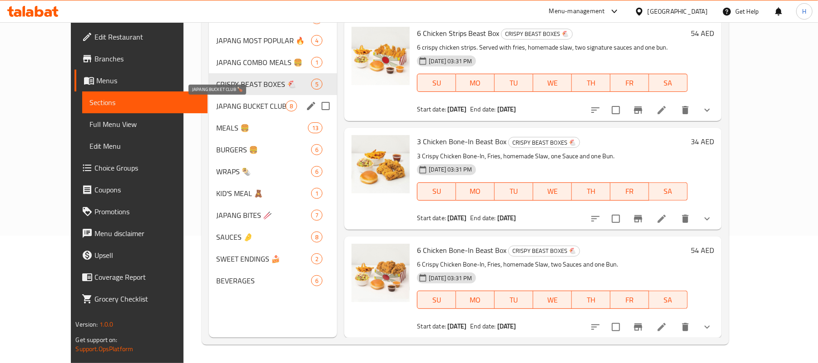
click at [228, 107] on span "JAPANG BUCKET CLUB 🍗" at bounding box center [251, 105] width 70 height 11
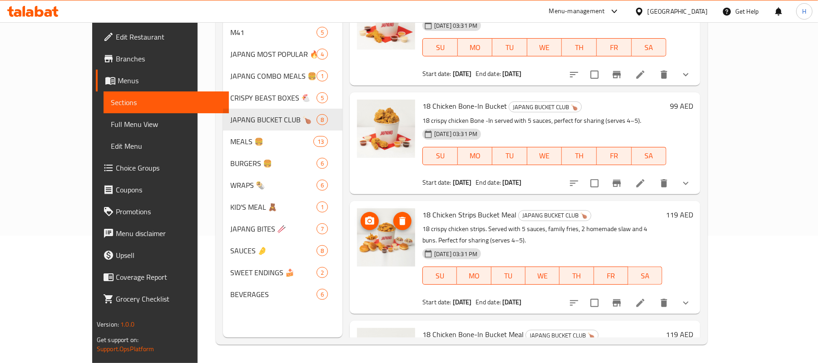
scroll to position [526, 0]
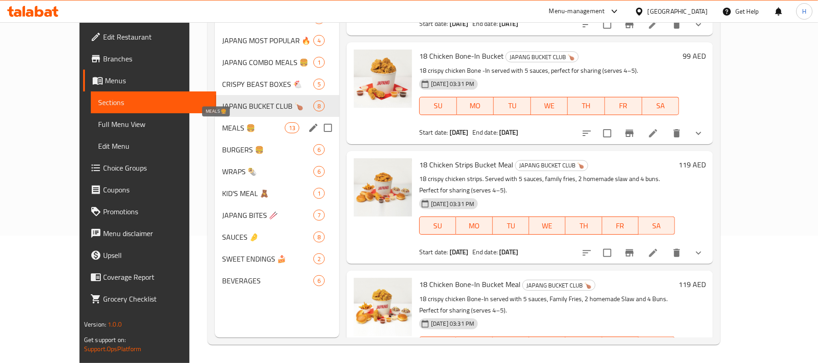
click at [224, 124] on span "MEALS 🍔" at bounding box center [253, 127] width 63 height 11
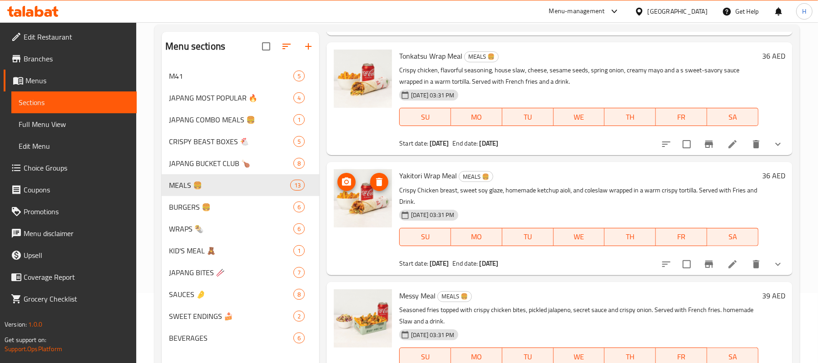
scroll to position [128, 0]
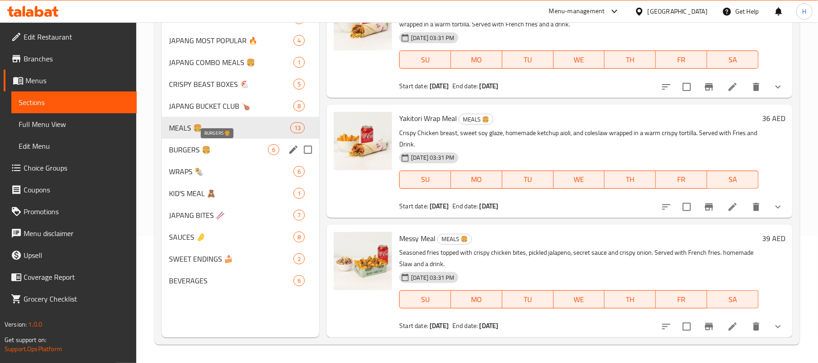
click at [233, 146] on span "BURGERS 🍔" at bounding box center [218, 149] width 99 height 11
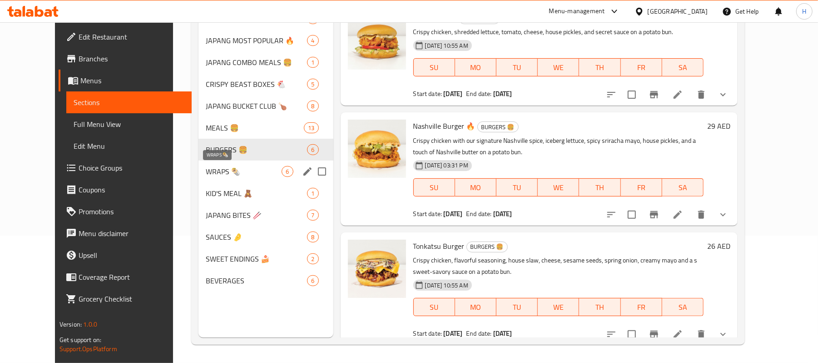
click at [214, 168] on span "WRAPS 🌯" at bounding box center [244, 171] width 76 height 11
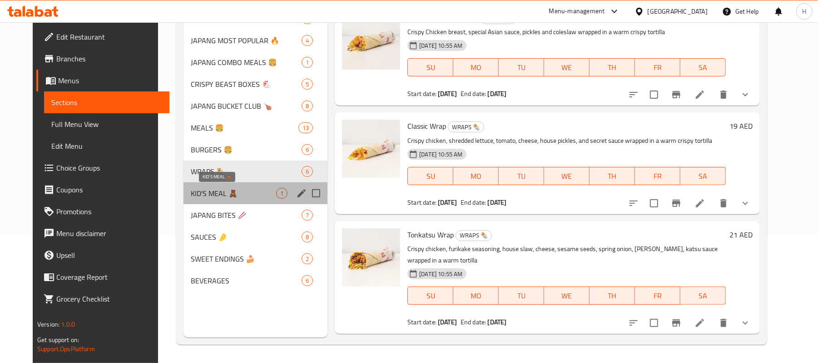
click at [203, 191] on span "KID'S MEAL 🧸" at bounding box center [233, 193] width 85 height 11
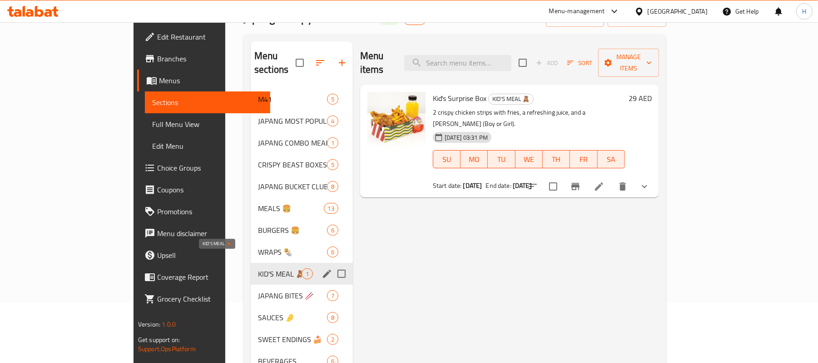
scroll to position [128, 0]
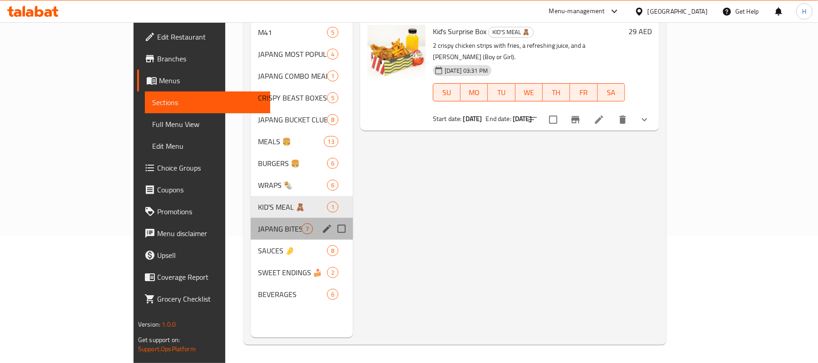
click at [251, 218] on div "JAPANG BITES 🥢 7" at bounding box center [302, 229] width 102 height 22
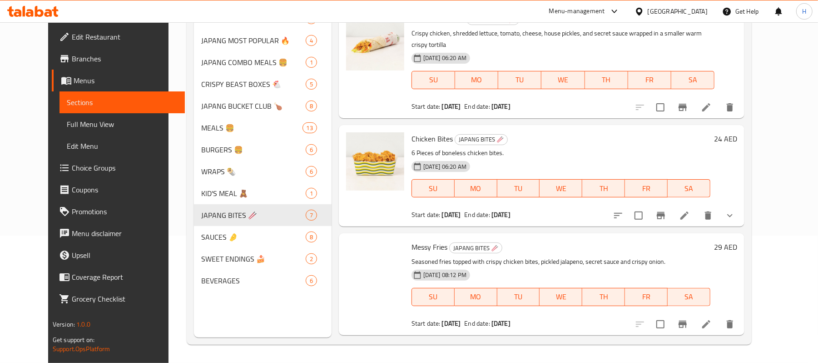
scroll to position [429, 0]
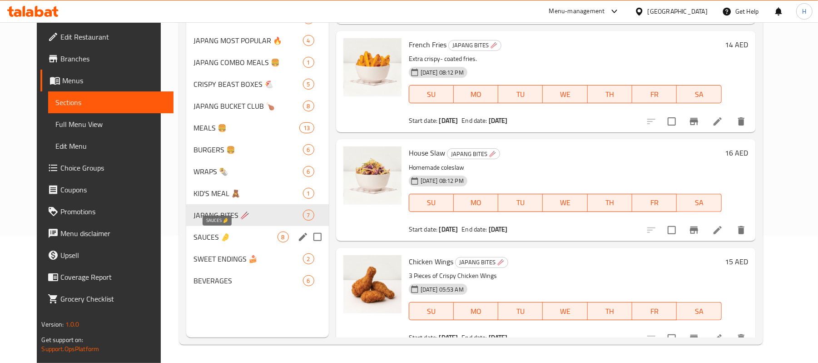
click at [212, 238] on span "SAUCES 🤌" at bounding box center [236, 236] width 84 height 11
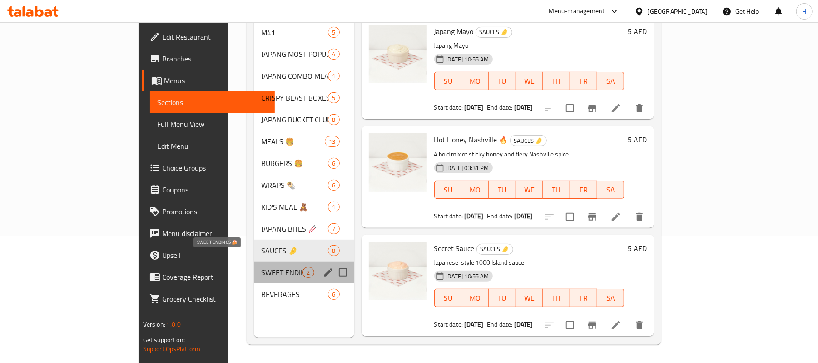
click at [261, 267] on span "SWEET ENDINGS 🍰" at bounding box center [281, 272] width 41 height 11
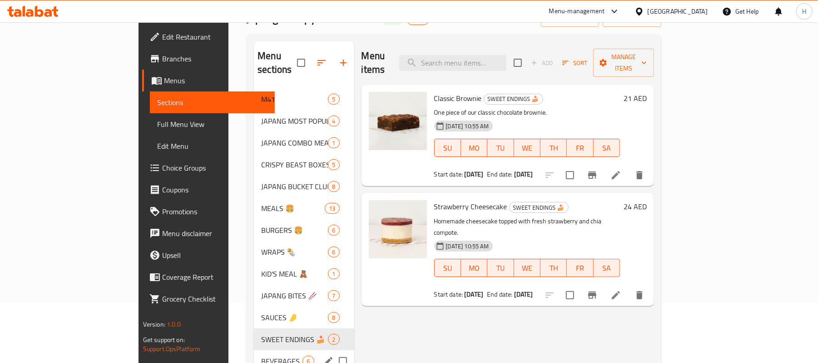
scroll to position [128, 0]
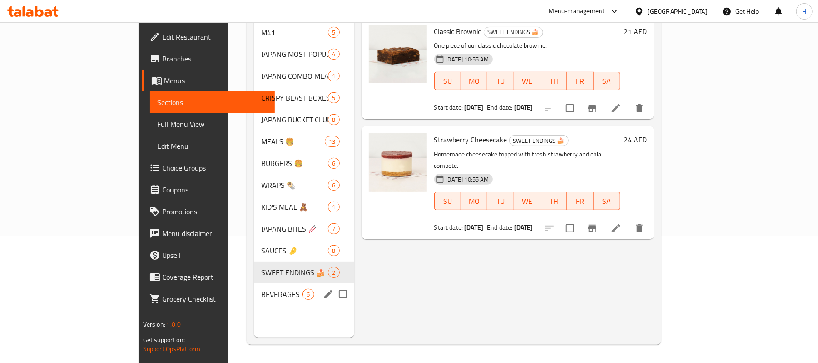
click at [261, 289] on span "BEVERAGES" at bounding box center [281, 294] width 41 height 11
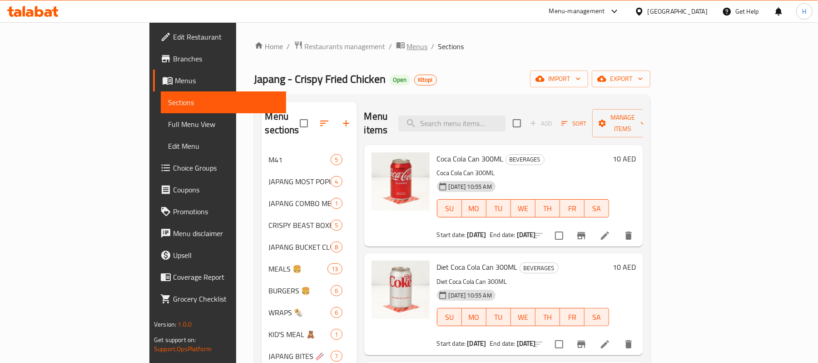
click at [407, 44] on span "Menus" at bounding box center [417, 46] width 21 height 11
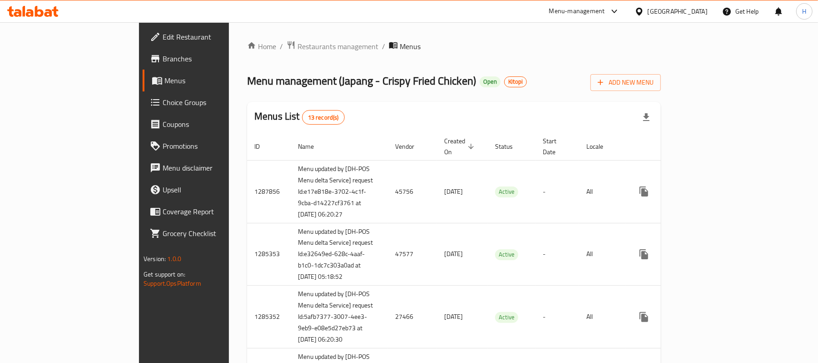
scroll to position [377, 0]
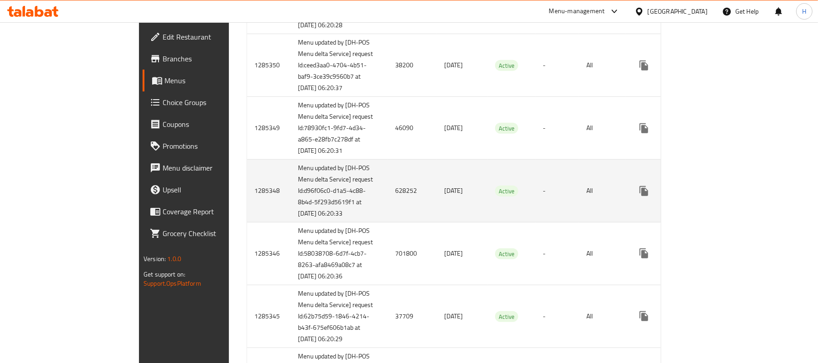
click at [247, 222] on td "1285348" at bounding box center [269, 190] width 44 height 63
copy td "1285348"
click at [715, 196] on icon "enhanced table" at bounding box center [709, 190] width 11 height 11
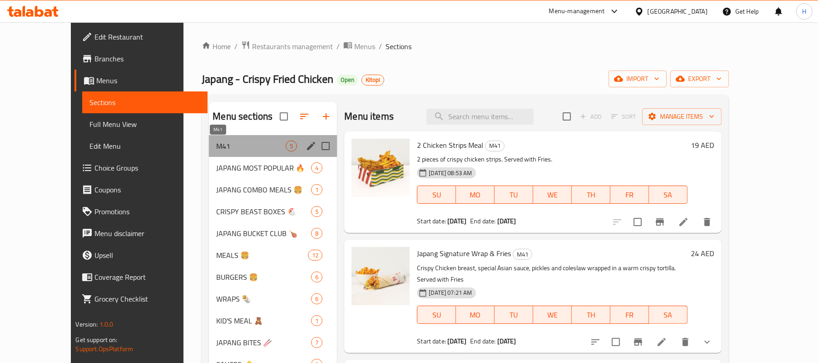
click at [228, 144] on span "M41" at bounding box center [251, 145] width 70 height 11
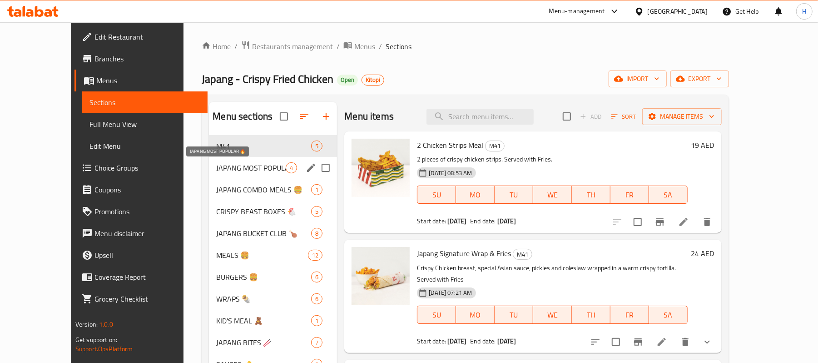
click at [231, 170] on span "JAPANG MOST POPULAR 🔥" at bounding box center [251, 167] width 70 height 11
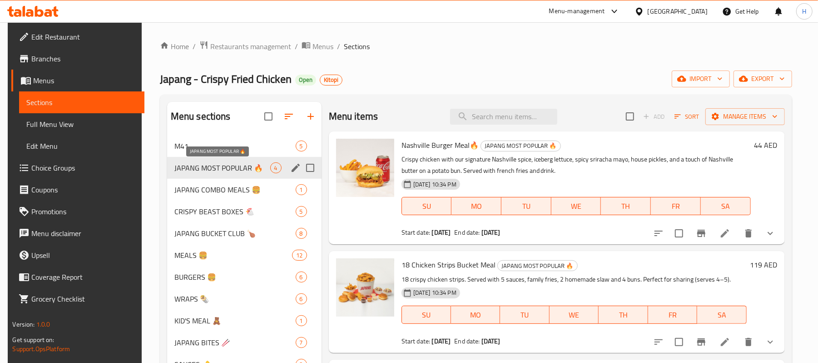
click at [249, 169] on span "JAPANG MOST POPULAR 🔥" at bounding box center [222, 167] width 96 height 11
click at [224, 195] on span "JAPANG COMBO MEALS 🍔" at bounding box center [222, 189] width 96 height 11
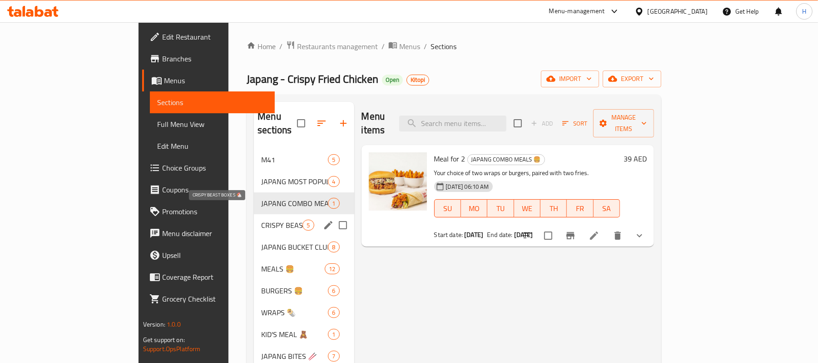
click at [261, 219] on span "CRISPY BEAST BOXES 🐔" at bounding box center [281, 224] width 41 height 11
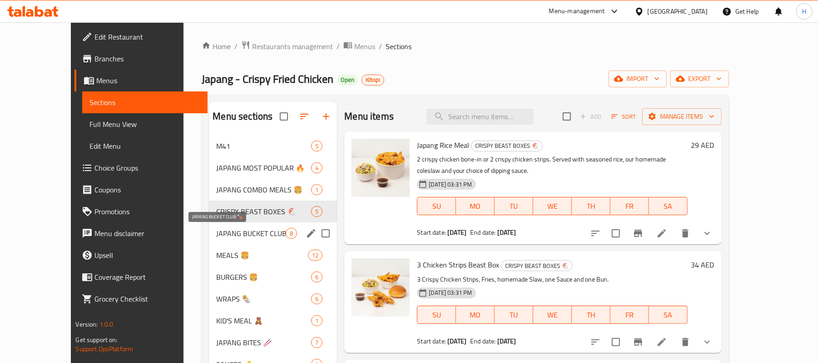
click at [216, 234] on span "JAPANG BUCKET CLUB 🍗" at bounding box center [251, 233] width 70 height 11
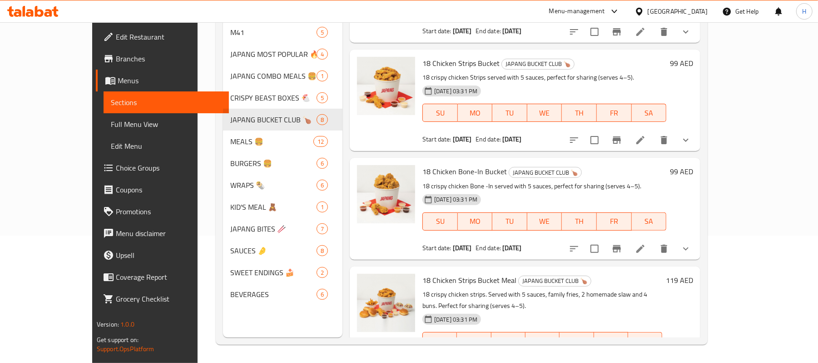
scroll to position [344, 0]
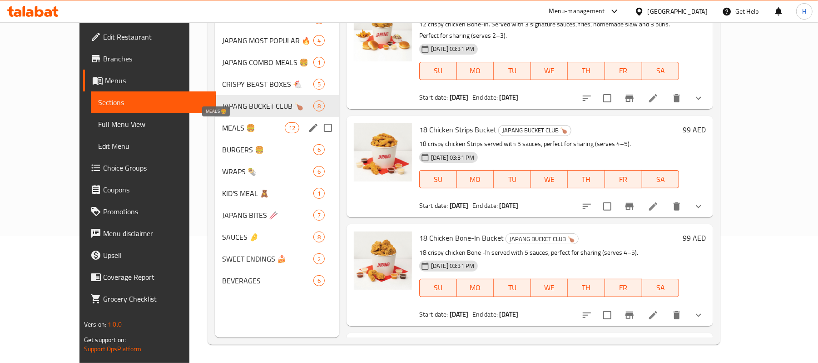
click at [233, 131] on span "MEALS 🍔" at bounding box center [253, 127] width 63 height 11
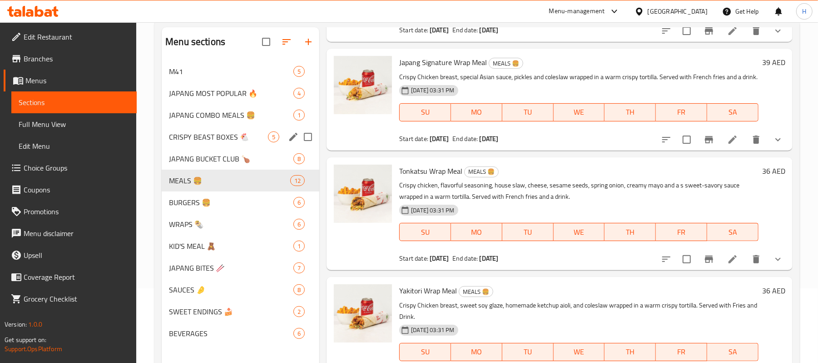
scroll to position [128, 0]
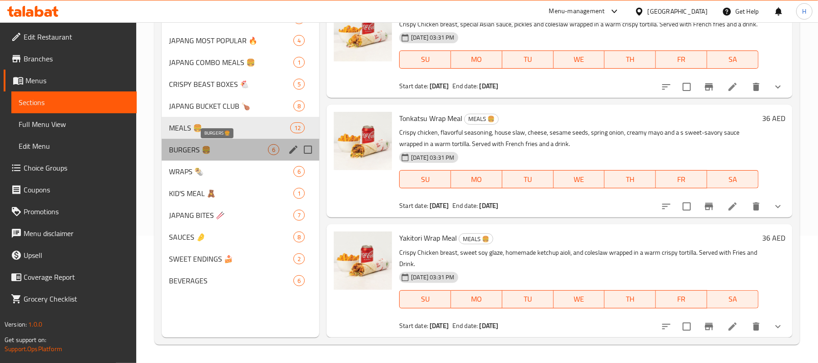
click at [216, 149] on span "BURGERS 🍔" at bounding box center [218, 149] width 99 height 11
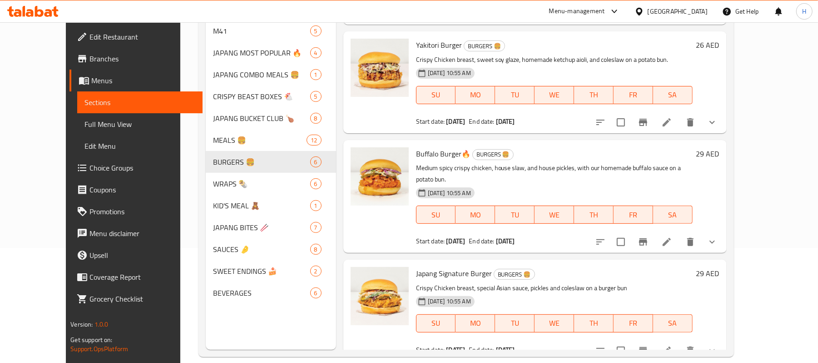
scroll to position [128, 0]
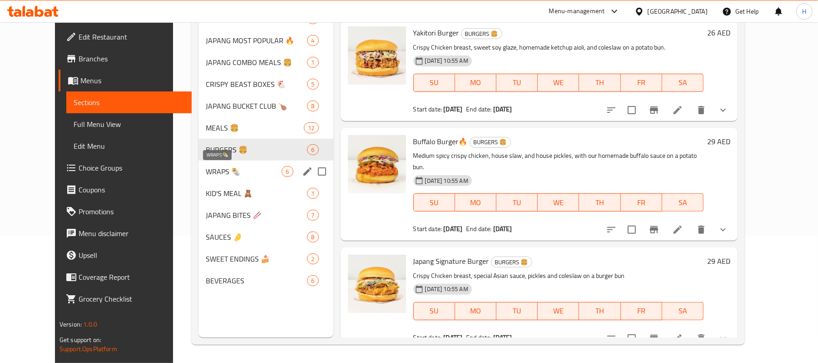
click at [233, 173] on span "WRAPS 🌯" at bounding box center [244, 171] width 76 height 11
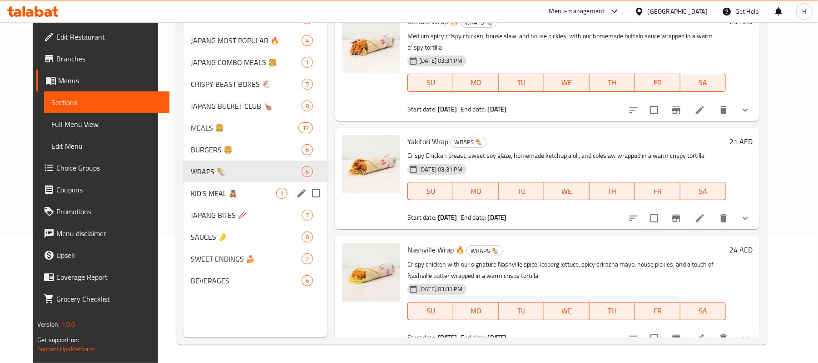
click at [223, 194] on span "KID'S MEAL 🧸" at bounding box center [233, 193] width 85 height 11
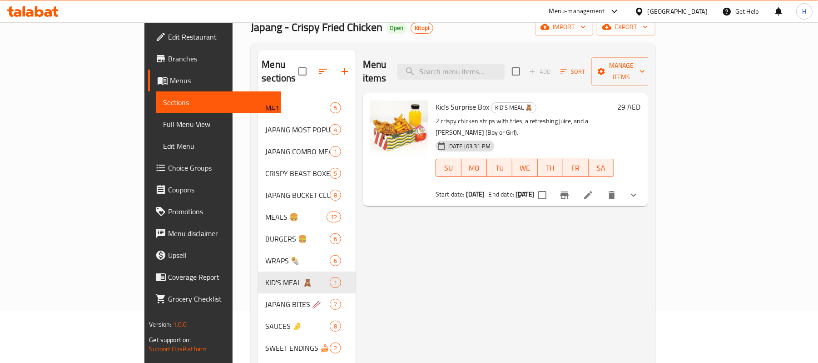
scroll to position [128, 0]
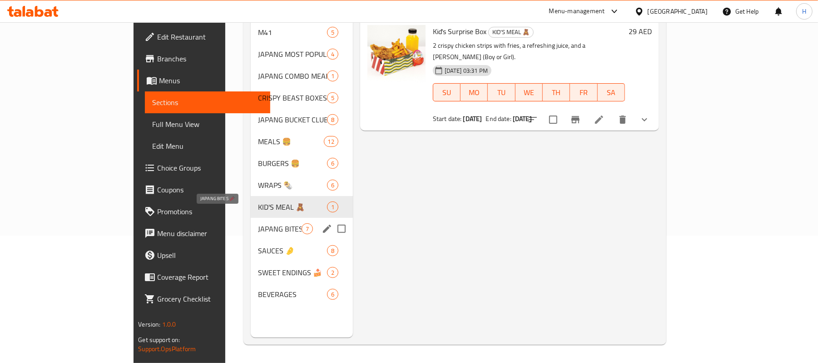
click at [258, 223] on span "JAPANG BITES 🥢" at bounding box center [280, 228] width 44 height 11
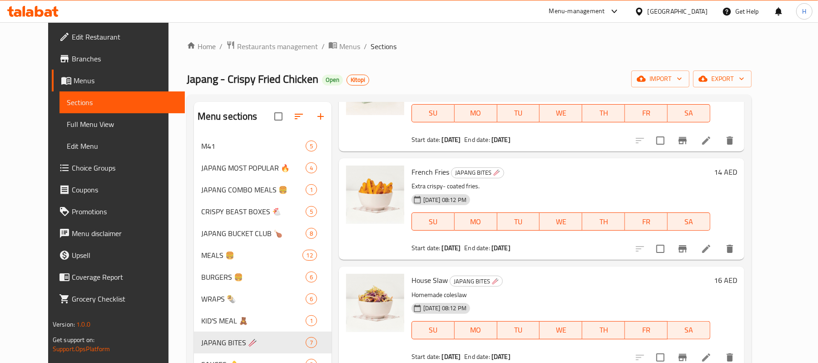
scroll to position [128, 0]
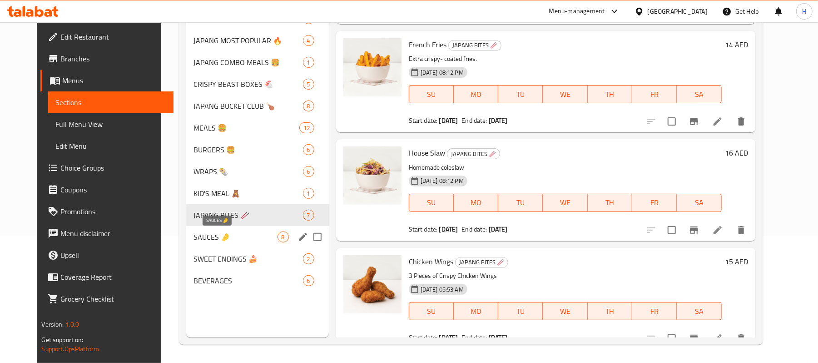
click at [194, 235] on span "SAUCES 🤌" at bounding box center [236, 236] width 84 height 11
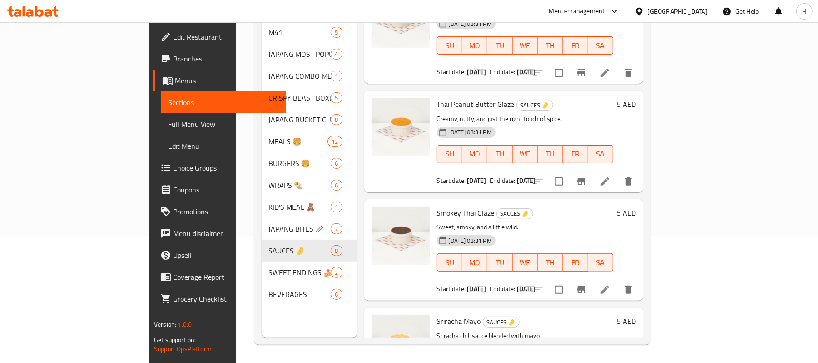
scroll to position [526, 0]
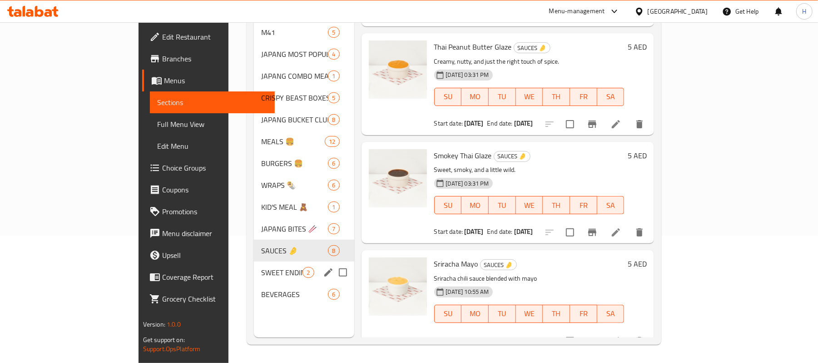
click at [261, 267] on span "SWEET ENDINGS 🍰" at bounding box center [281, 272] width 41 height 11
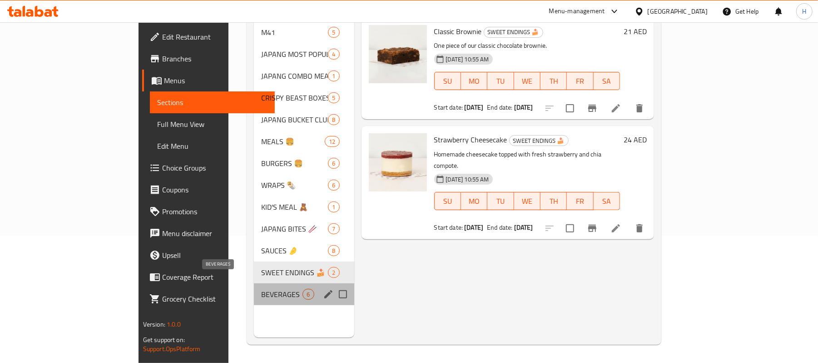
click at [261, 289] on span "BEVERAGES" at bounding box center [281, 294] width 41 height 11
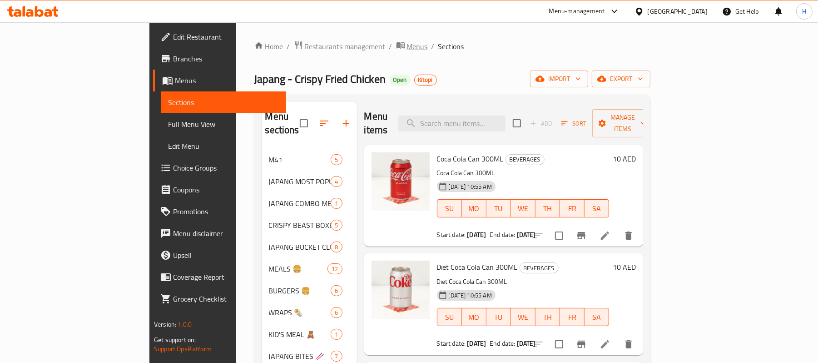
click at [407, 47] on span "Menus" at bounding box center [417, 46] width 21 height 11
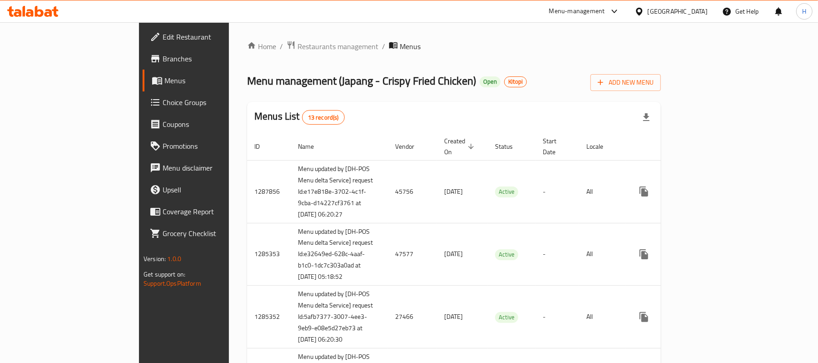
scroll to position [451, 0]
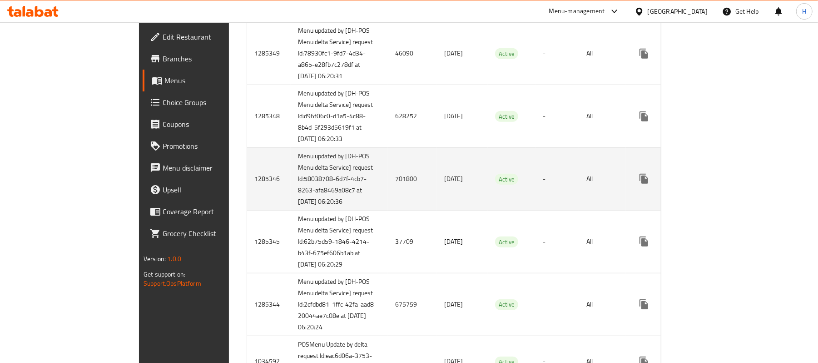
click at [247, 210] on td "1285346" at bounding box center [269, 179] width 44 height 63
copy td "1285346"
click at [715, 184] on icon "enhanced table" at bounding box center [709, 178] width 11 height 11
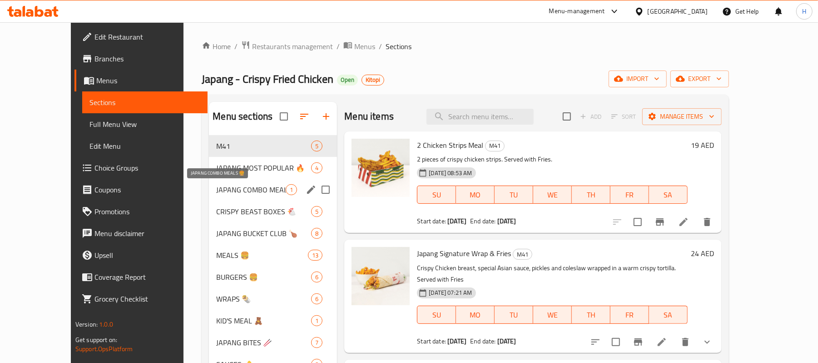
click at [237, 188] on span "JAPANG COMBO MEALS 🍔" at bounding box center [251, 189] width 70 height 11
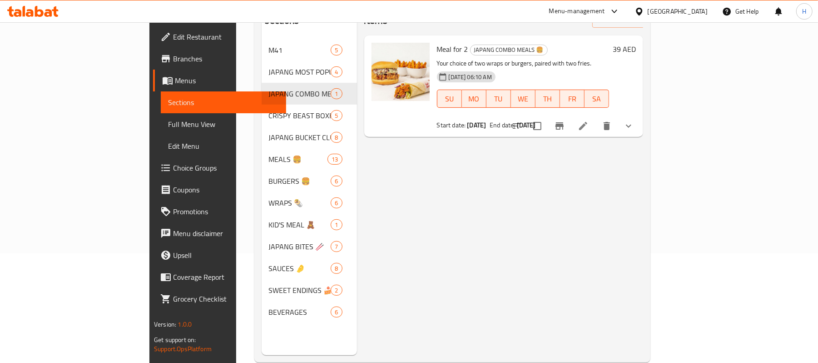
scroll to position [128, 0]
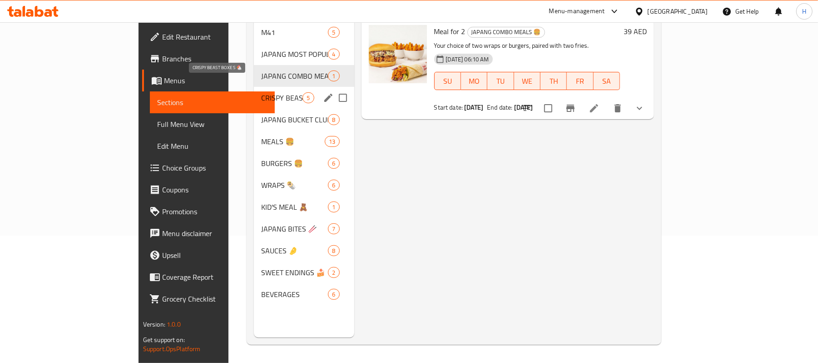
click at [261, 92] on span "CRISPY BEAST BOXES 🐔" at bounding box center [281, 97] width 41 height 11
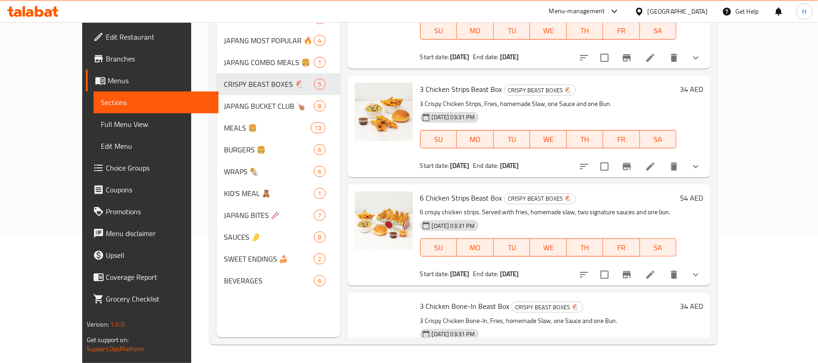
scroll to position [213, 0]
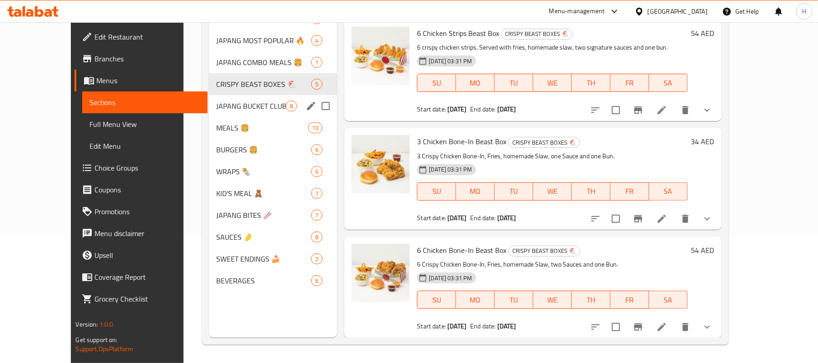
click at [224, 100] on span "JAPANG BUCKET CLUB 🍗" at bounding box center [251, 105] width 70 height 11
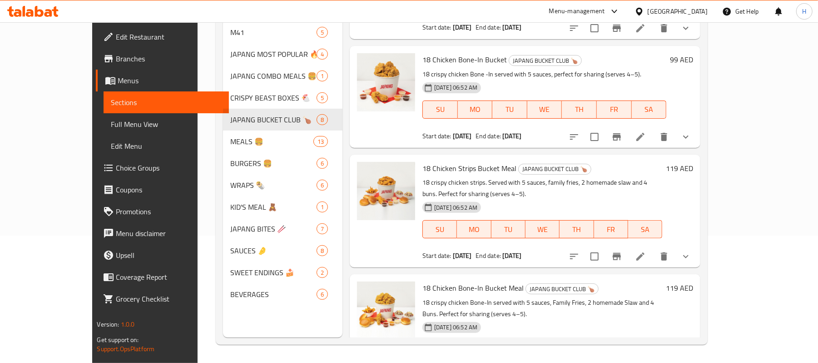
scroll to position [526, 0]
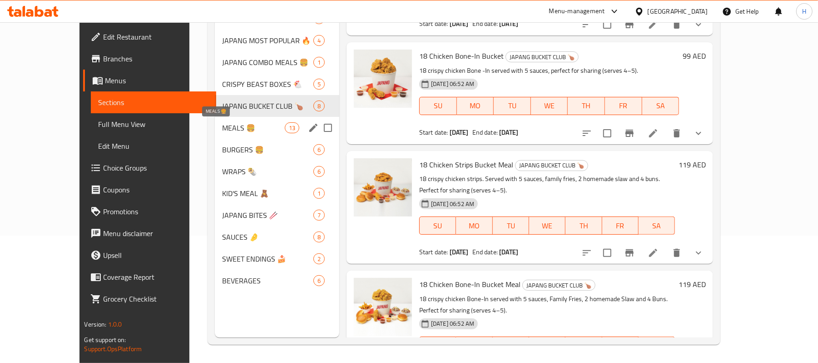
click at [230, 131] on span "MEALS 🍔" at bounding box center [253, 127] width 63 height 11
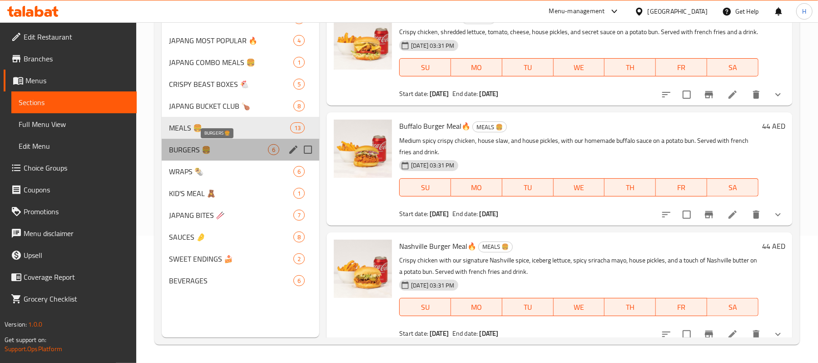
click at [227, 147] on span "BURGERS 🍔" at bounding box center [218, 149] width 99 height 11
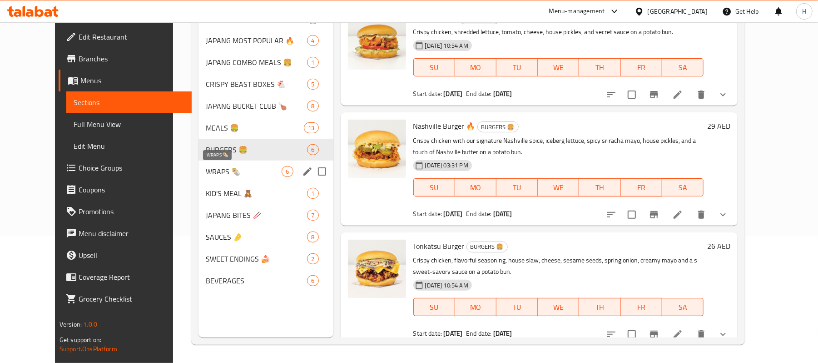
click at [211, 168] on span "WRAPS 🌯" at bounding box center [244, 171] width 76 height 11
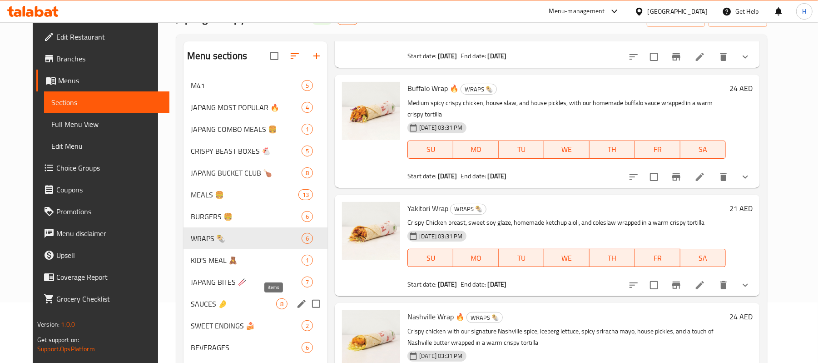
scroll to position [128, 0]
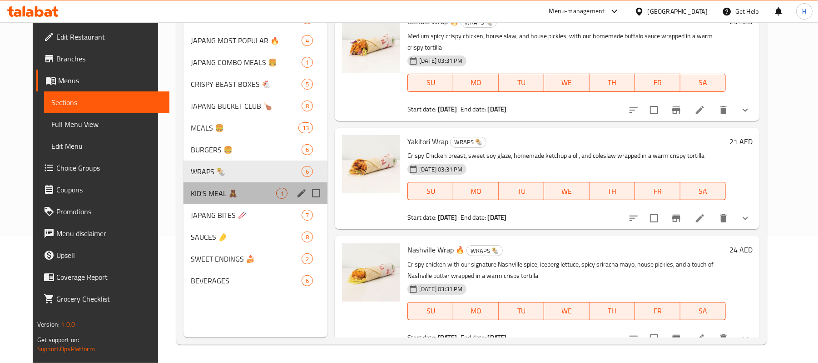
click at [184, 187] on div "KID'S MEAL 🧸 1" at bounding box center [256, 193] width 144 height 22
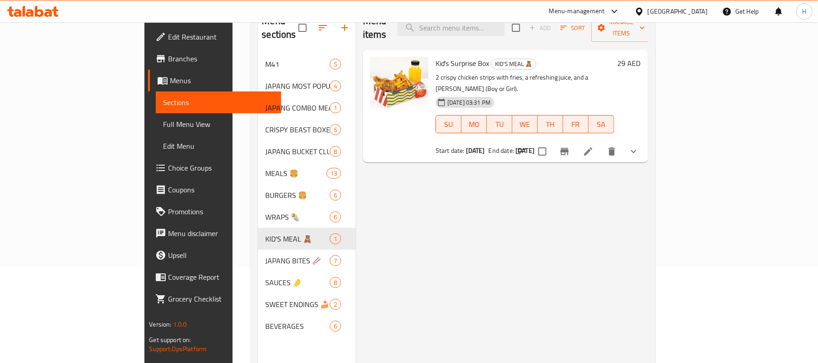
scroll to position [67, 0]
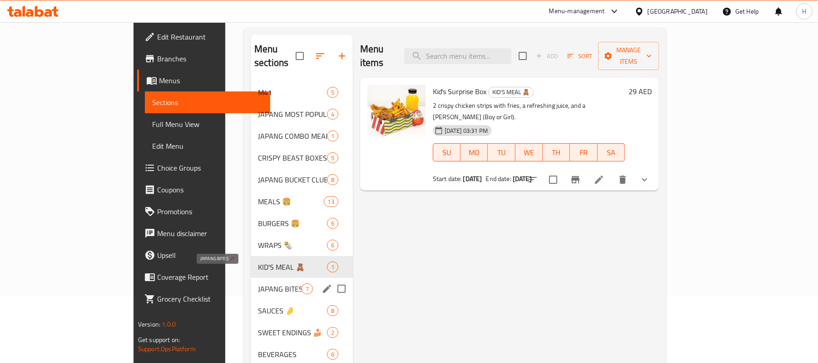
click at [258, 283] on span "JAPANG BITES 🥢" at bounding box center [280, 288] width 44 height 11
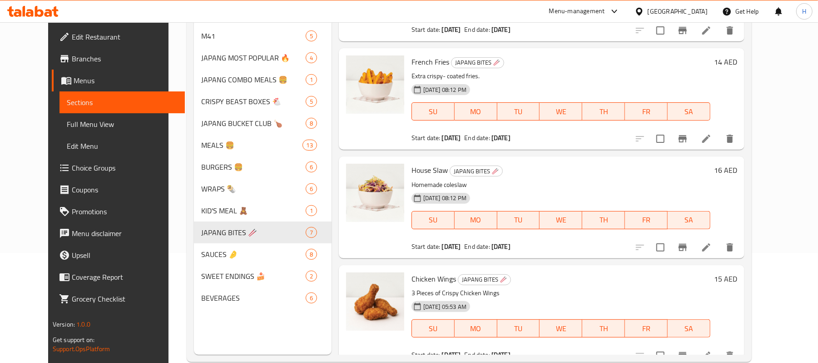
scroll to position [128, 0]
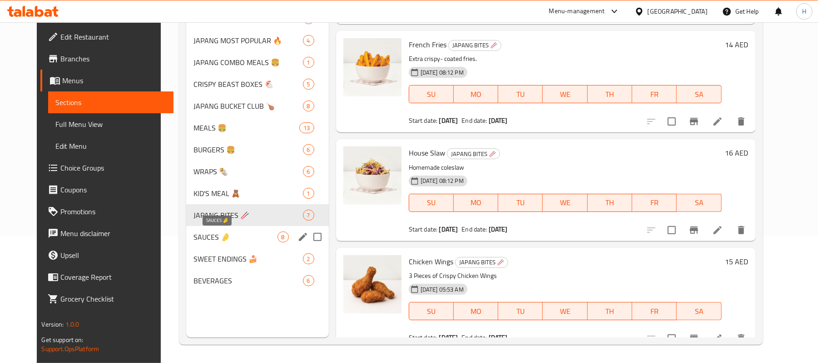
click at [206, 239] on span "SAUCES 🤌" at bounding box center [236, 236] width 84 height 11
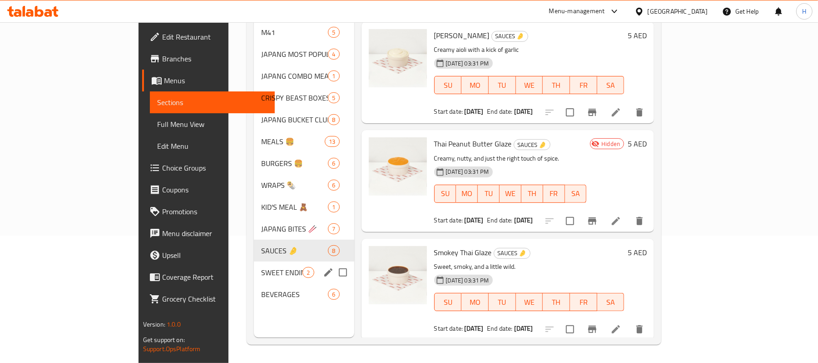
click at [254, 261] on div "SWEET ENDINGS 🍰 2" at bounding box center [304, 272] width 100 height 22
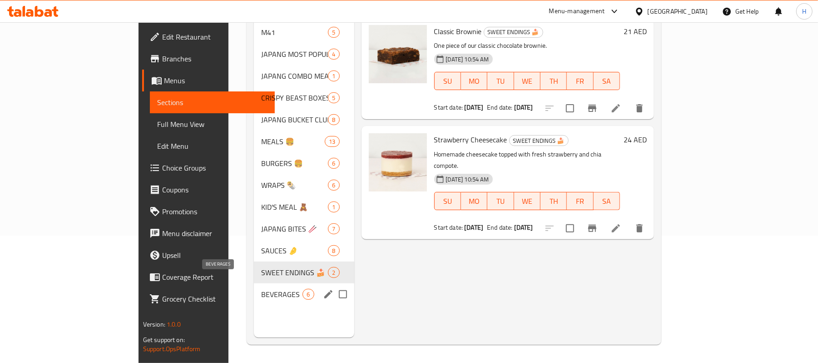
click at [261, 289] on span "BEVERAGES" at bounding box center [281, 294] width 41 height 11
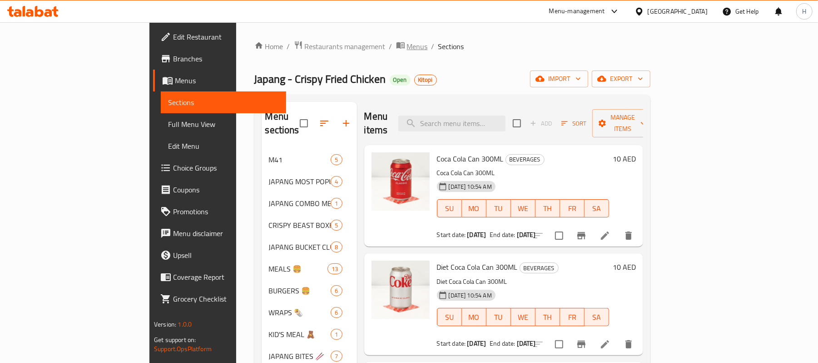
click at [407, 48] on span "Menus" at bounding box center [417, 46] width 21 height 11
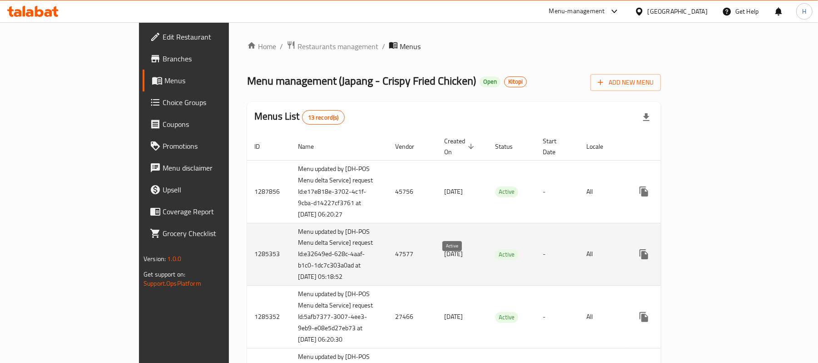
click at [495, 259] on span "Active" at bounding box center [506, 254] width 23 height 10
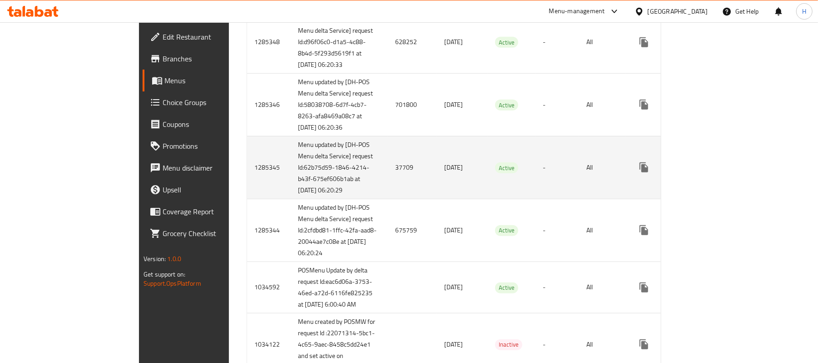
click at [247, 199] on td "1285345" at bounding box center [269, 167] width 44 height 63
copy td "1285345"
click at [715, 173] on icon "enhanced table" at bounding box center [709, 167] width 11 height 11
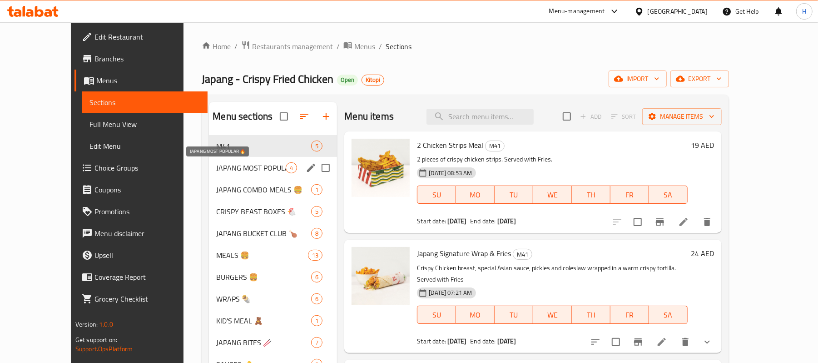
click at [227, 168] on span "JAPANG MOST POPULAR 🔥" at bounding box center [251, 167] width 70 height 11
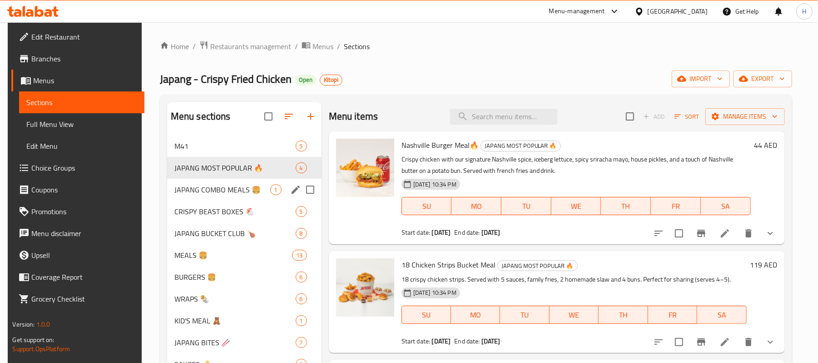
click at [212, 184] on div "JAPANG COMBO MEALS 🍔 1" at bounding box center [244, 190] width 154 height 22
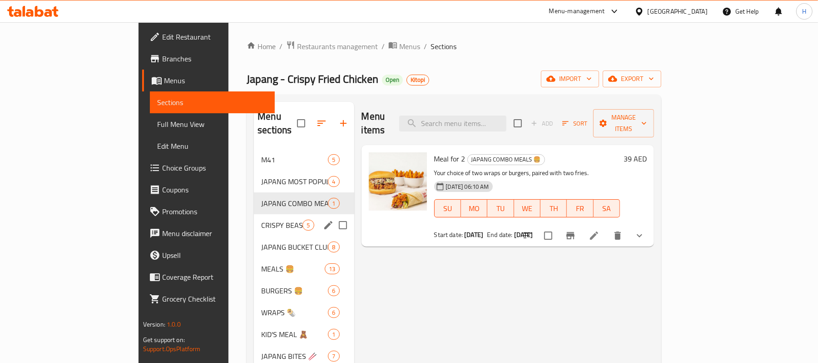
click at [254, 214] on div "CRISPY BEAST BOXES 🐔 5" at bounding box center [304, 225] width 100 height 22
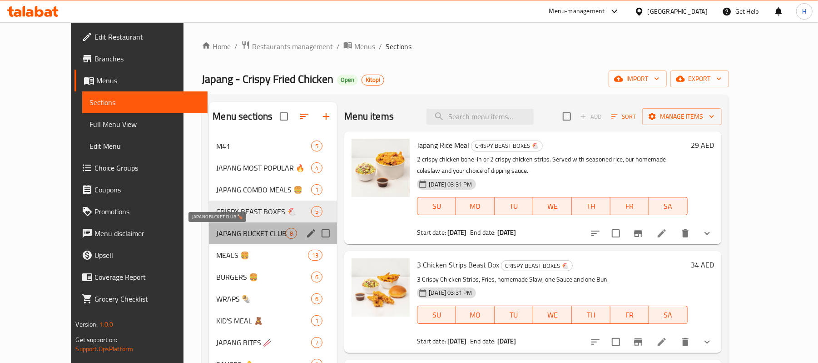
click at [242, 236] on span "JAPANG BUCKET CLUB 🍗" at bounding box center [251, 233] width 70 height 11
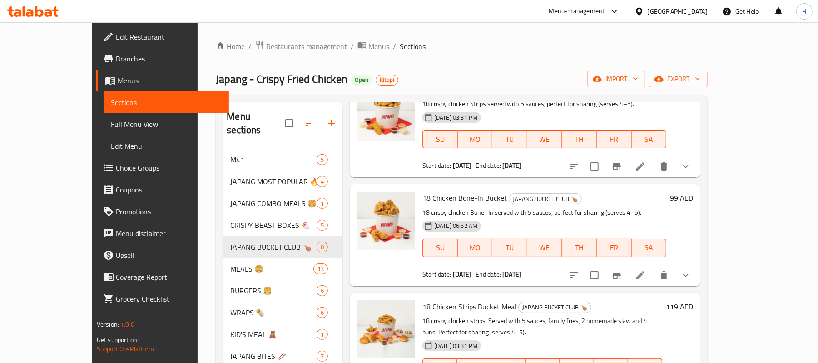
scroll to position [526, 0]
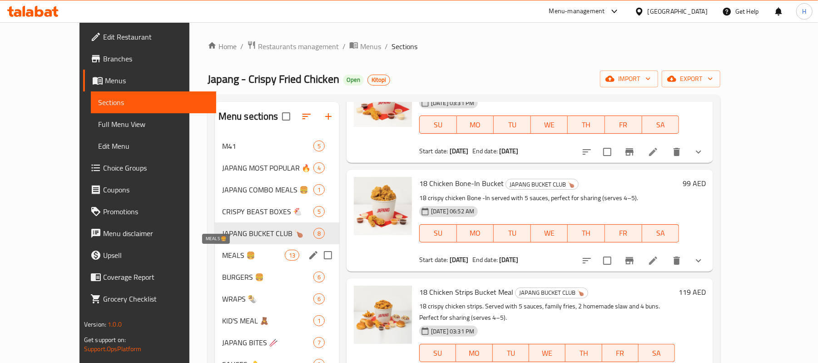
click at [224, 254] on span "MEALS 🍔" at bounding box center [253, 254] width 63 height 11
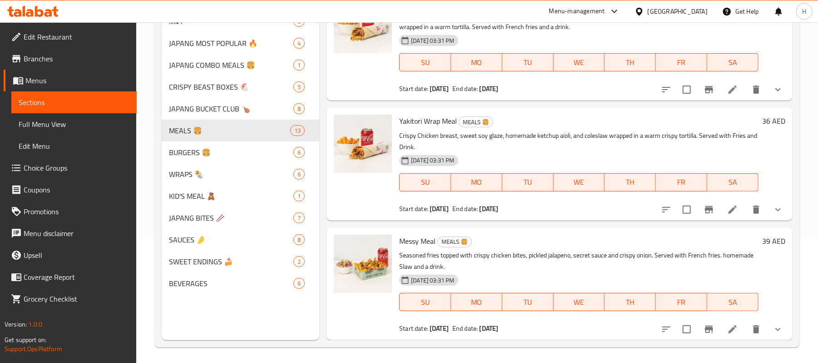
scroll to position [128, 0]
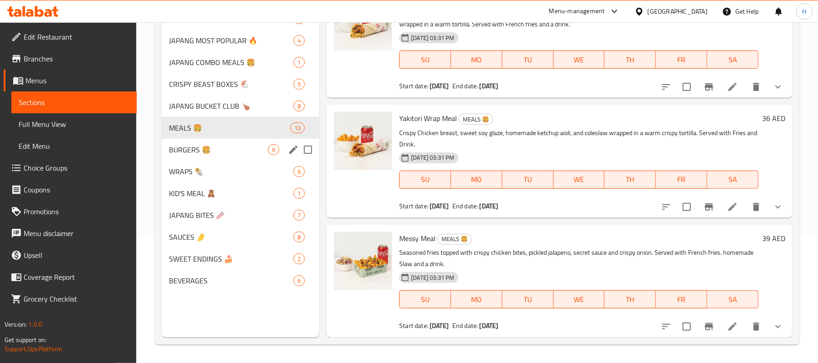
click at [227, 147] on span "BURGERS 🍔" at bounding box center [218, 149] width 99 height 11
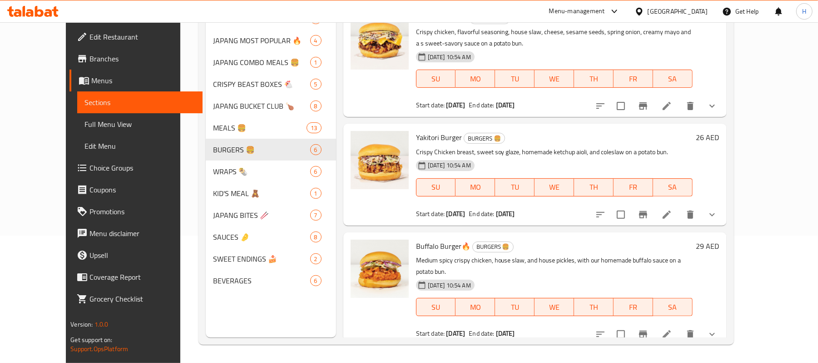
scroll to position [333, 0]
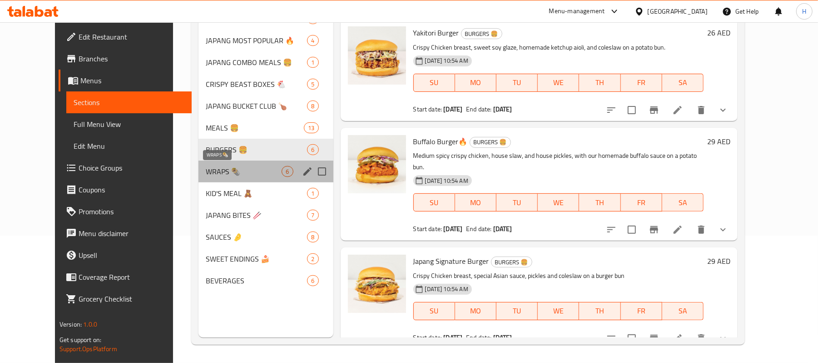
click at [206, 173] on span "WRAPS 🌯" at bounding box center [244, 171] width 76 height 11
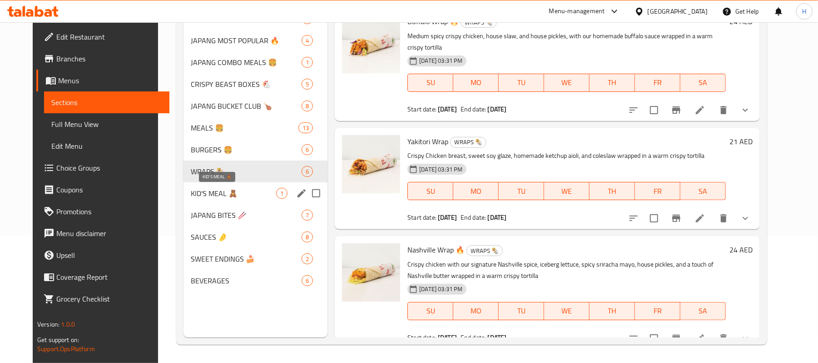
click at [205, 195] on span "KID'S MEAL 🧸" at bounding box center [233, 193] width 85 height 11
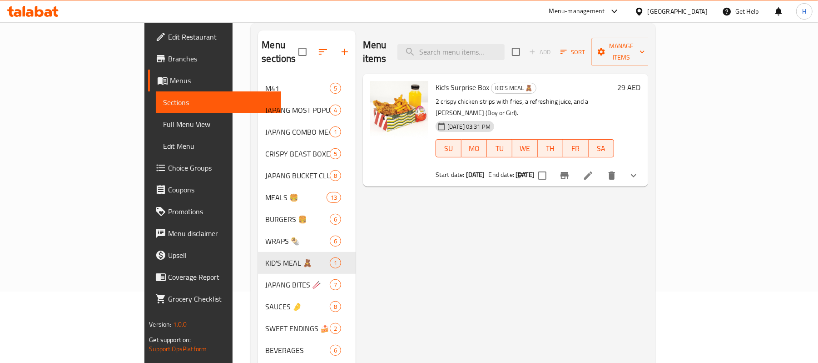
scroll to position [128, 0]
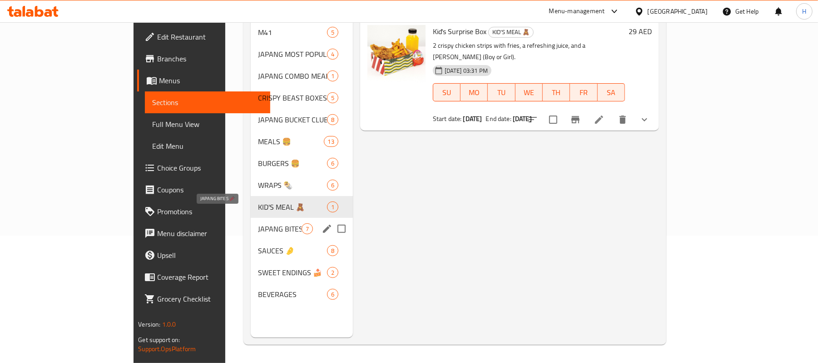
click at [258, 223] on span "JAPANG BITES 🥢" at bounding box center [280, 228] width 44 height 11
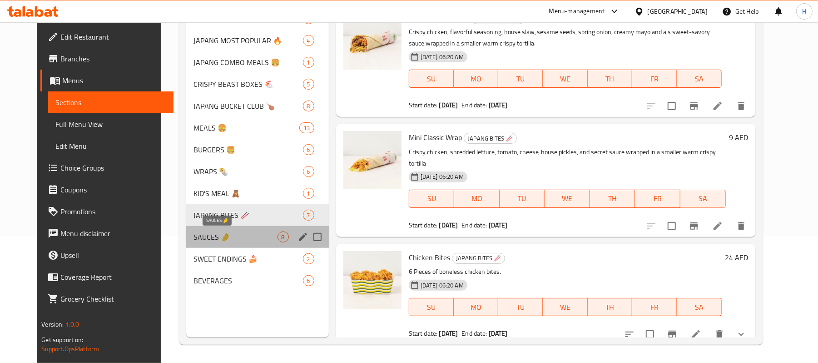
click at [200, 233] on span "SAUCES 🤌" at bounding box center [236, 236] width 84 height 11
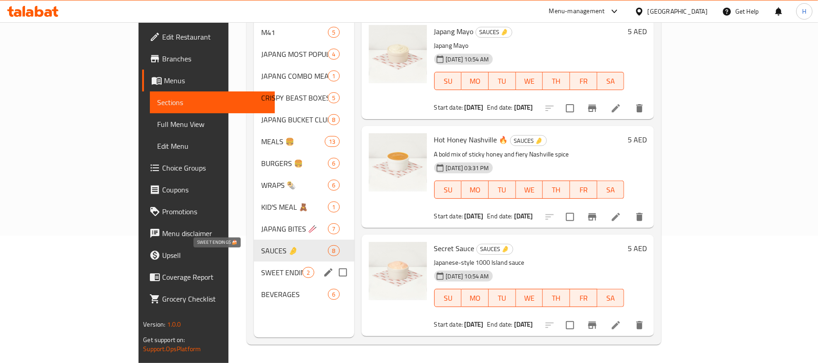
click at [261, 267] on span "SWEET ENDINGS 🍰" at bounding box center [281, 272] width 41 height 11
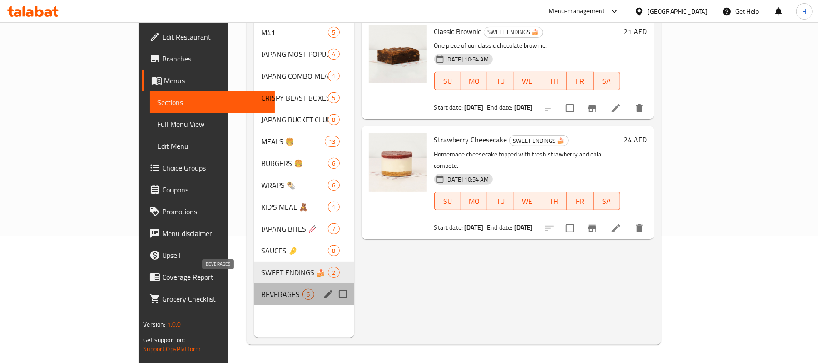
click at [261, 289] on span "BEVERAGES" at bounding box center [281, 294] width 41 height 11
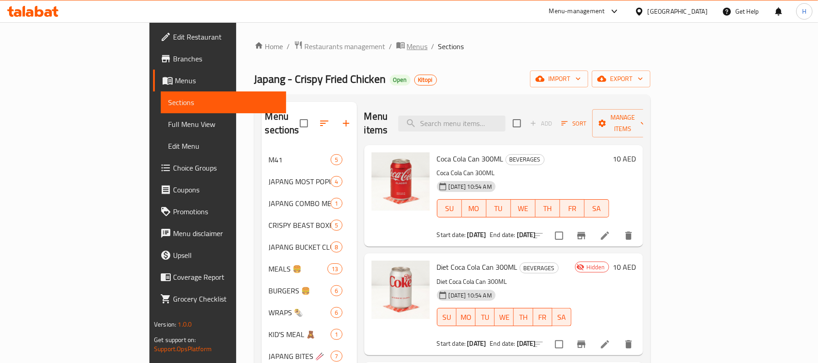
click at [407, 47] on span "Menus" at bounding box center [417, 46] width 21 height 11
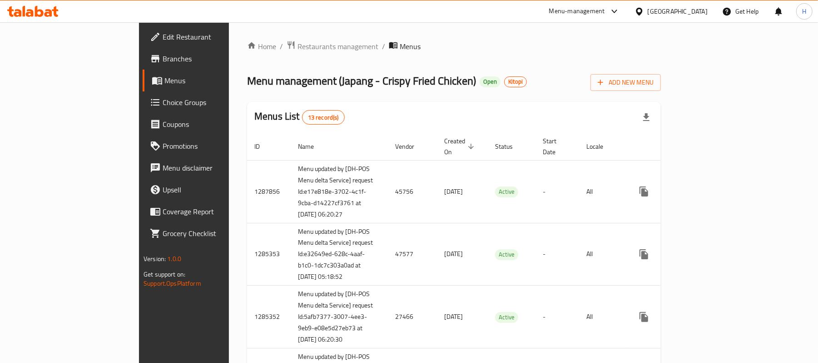
scroll to position [600, 0]
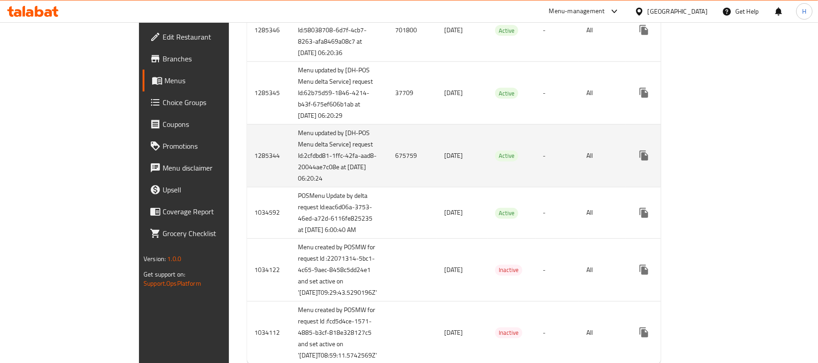
click at [247, 187] on td "1285344" at bounding box center [269, 155] width 44 height 63
copy td "1285344"
click at [715, 161] on icon "enhanced table" at bounding box center [709, 155] width 11 height 11
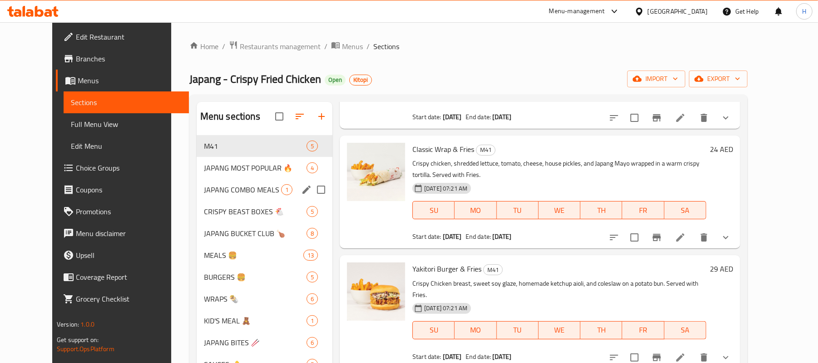
click at [219, 171] on span "JAPANG MOST POPULAR 🔥" at bounding box center [255, 167] width 103 height 11
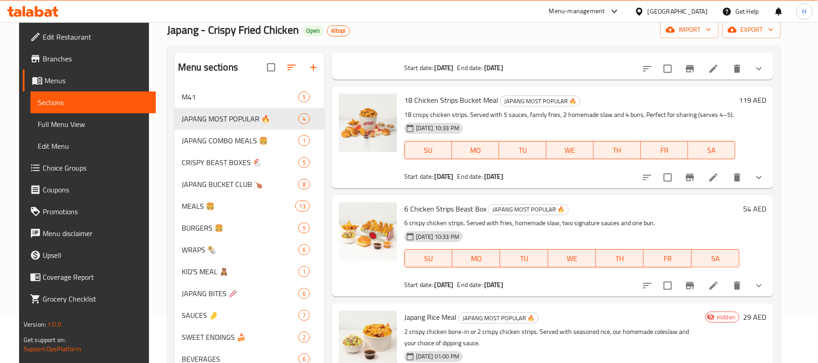
scroll to position [128, 0]
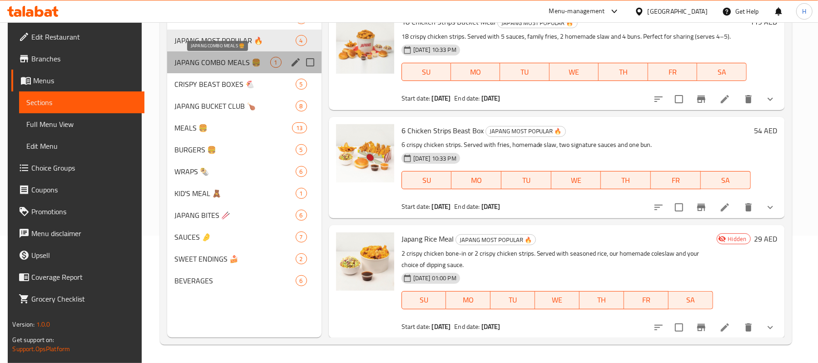
click at [234, 67] on span "JAPANG COMBO MEALS 🍔" at bounding box center [222, 62] width 96 height 11
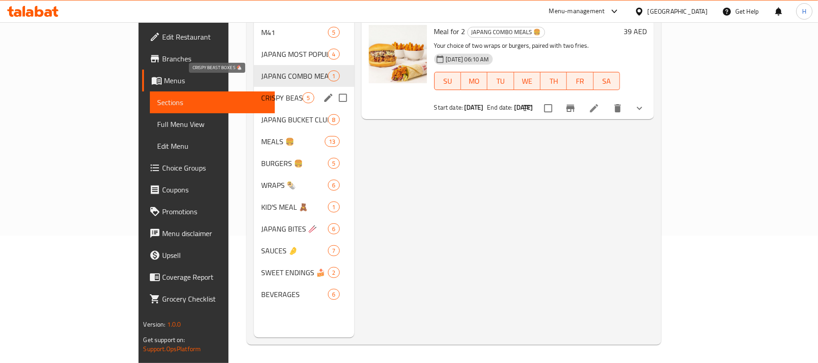
click at [261, 92] on span "CRISPY BEAST BOXES 🐔" at bounding box center [281, 97] width 41 height 11
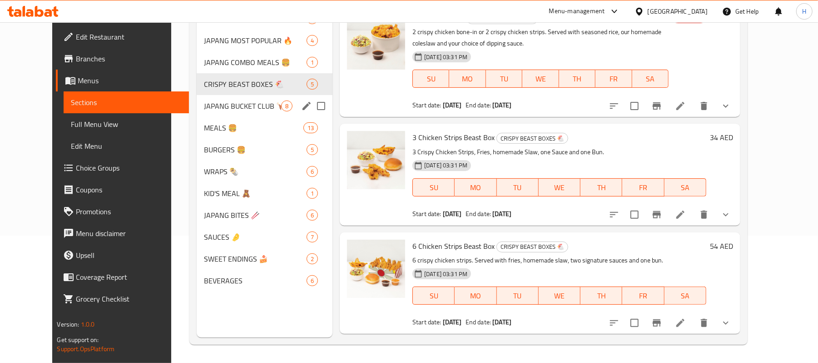
click at [220, 114] on div "JAPANG BUCKET CLUB 🍗 8" at bounding box center [265, 106] width 136 height 22
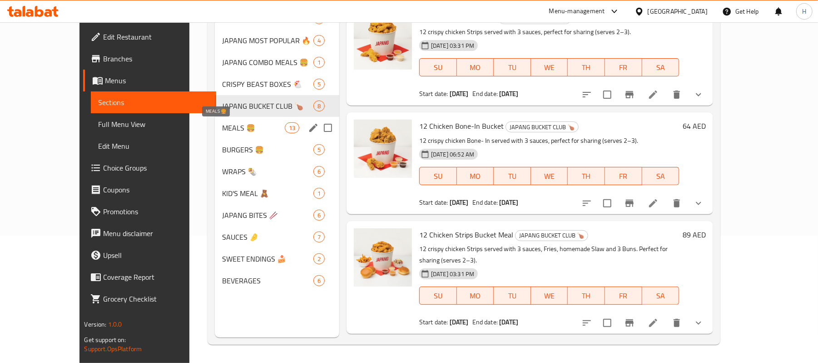
click at [216, 135] on div "MEALS 🍔 13" at bounding box center [277, 128] width 124 height 22
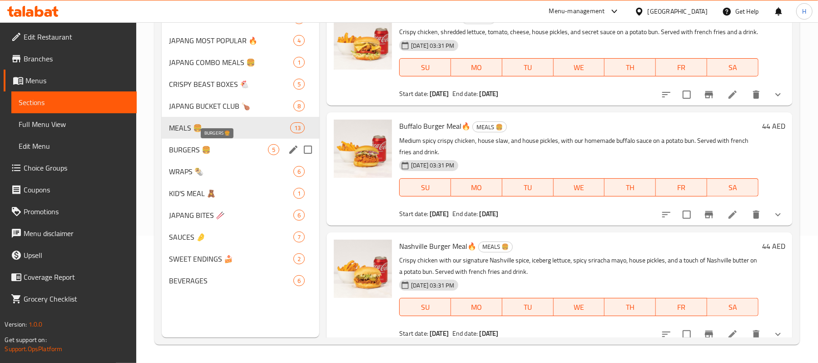
click at [204, 146] on span "BURGERS 🍔" at bounding box center [218, 149] width 99 height 11
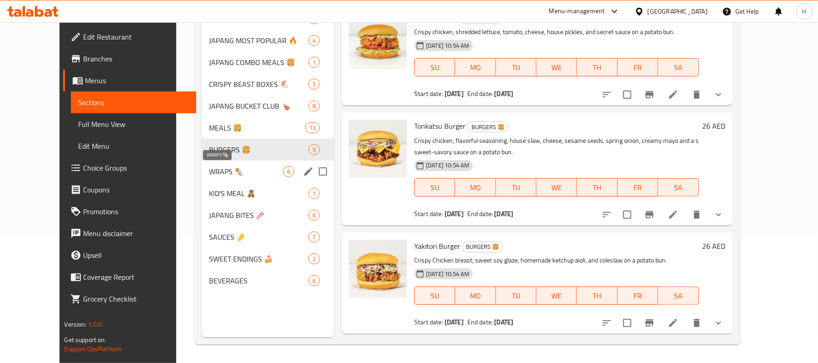
click at [209, 168] on span "WRAPS 🌯" at bounding box center [246, 171] width 74 height 11
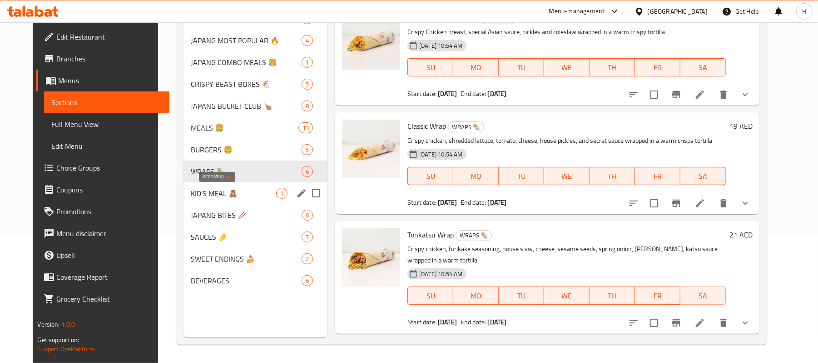
click at [202, 196] on span "KID'S MEAL 🧸" at bounding box center [233, 193] width 85 height 11
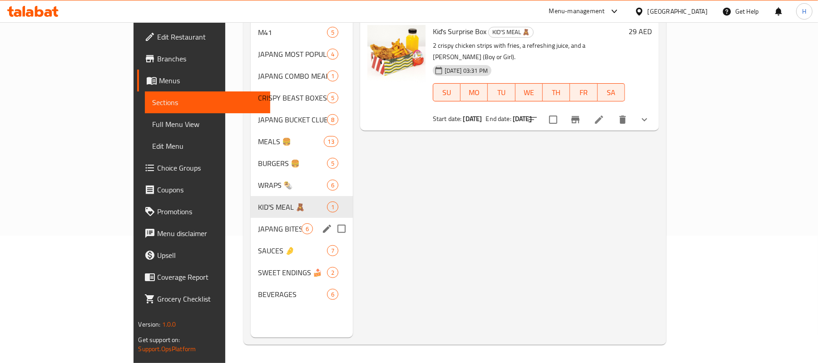
click at [258, 223] on span "JAPANG BITES 🥢" at bounding box center [280, 228] width 44 height 11
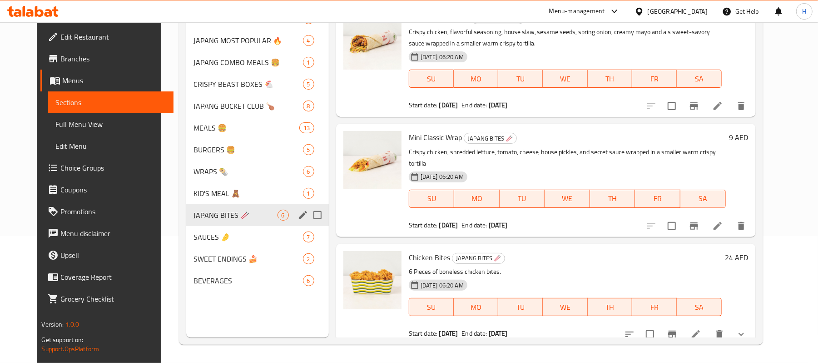
click at [215, 235] on span "SAUCES 🤌" at bounding box center [248, 236] width 109 height 11
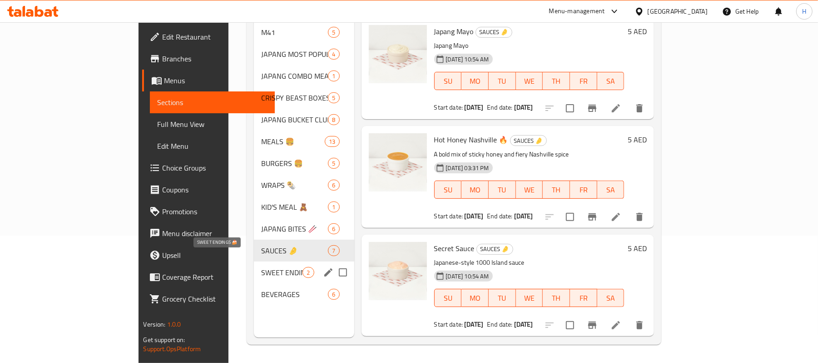
click at [261, 267] on span "SWEET ENDINGS 🍰" at bounding box center [281, 272] width 41 height 11
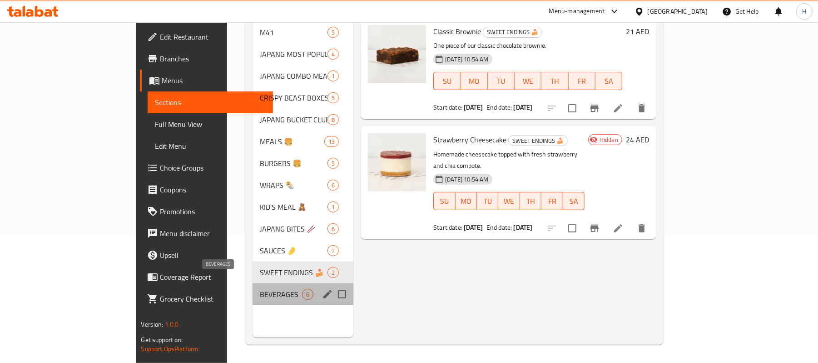
drag, startPoint x: 204, startPoint y: 275, endPoint x: 322, endPoint y: 194, distance: 142.9
click at [253, 283] on div "BEVERAGES 6" at bounding box center [303, 294] width 101 height 22
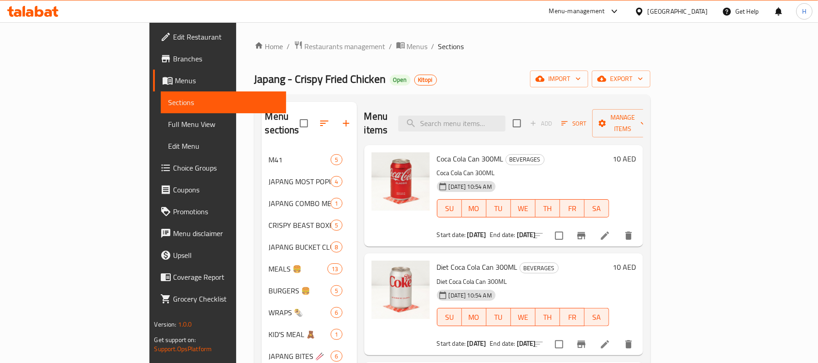
drag, startPoint x: 322, startPoint y: 46, endPoint x: 312, endPoint y: 91, distance: 46.6
click at [407, 46] on span "Menus" at bounding box center [417, 46] width 21 height 11
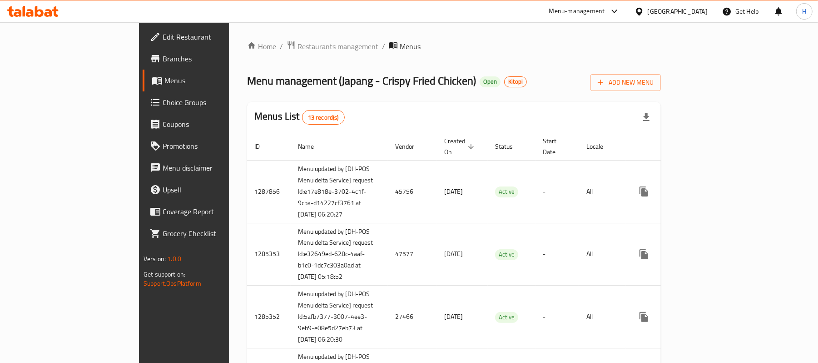
scroll to position [673, 0]
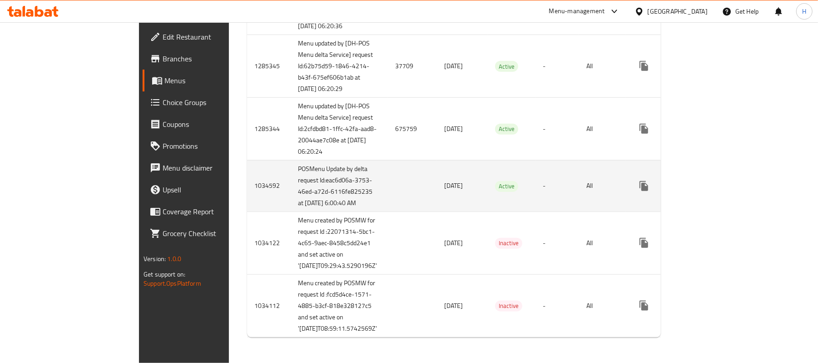
click at [247, 211] on td "1034592" at bounding box center [269, 185] width 44 height 51
copy td "1034592"
click at [714, 190] on icon "enhanced table" at bounding box center [710, 186] width 8 height 8
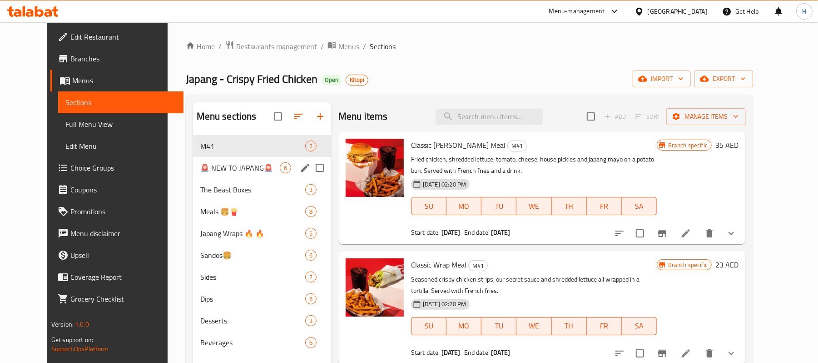
click at [248, 166] on span "🚨 NEW TO JAPANG🚨" at bounding box center [240, 167] width 80 height 11
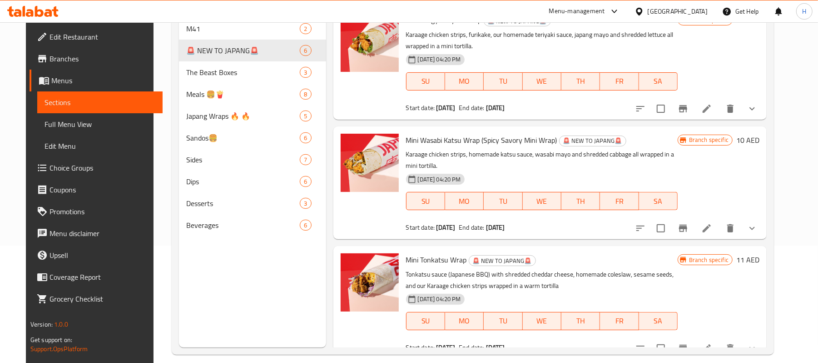
scroll to position [128, 0]
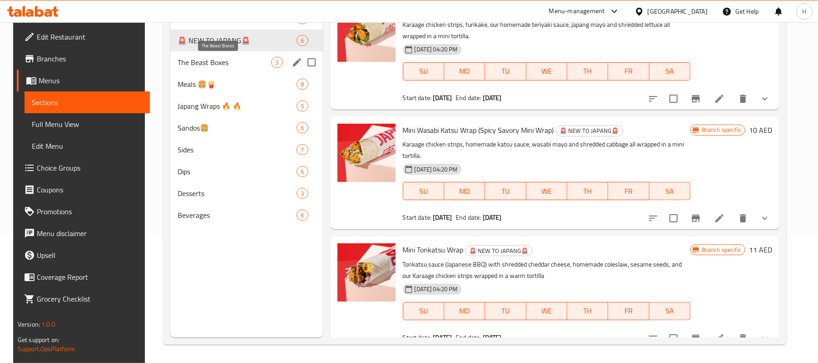
click at [218, 66] on span "The Beast Boxes" at bounding box center [225, 62] width 94 height 11
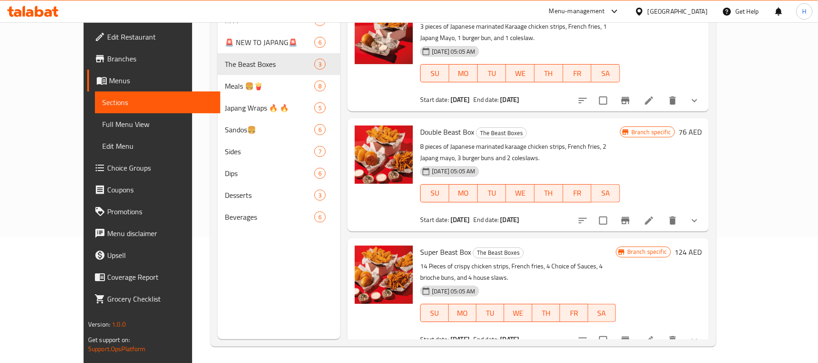
scroll to position [128, 0]
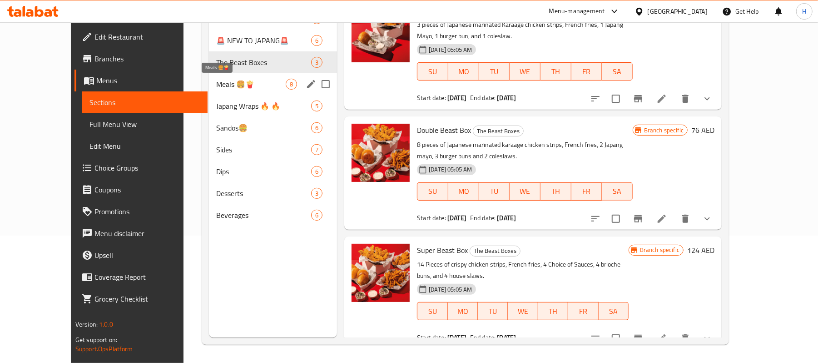
click at [217, 79] on span "Meals 🍔🍟" at bounding box center [251, 84] width 70 height 11
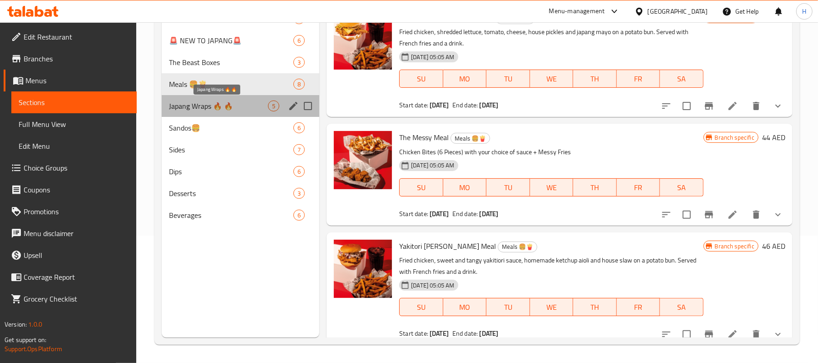
click at [213, 104] on span "Japang Wraps 🔥 🔥" at bounding box center [218, 105] width 99 height 11
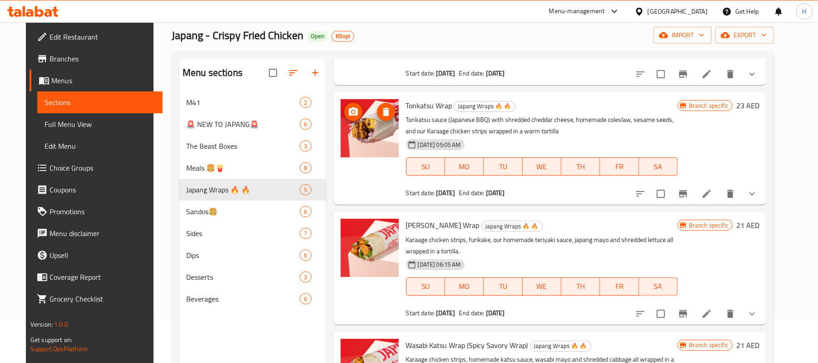
scroll to position [128, 0]
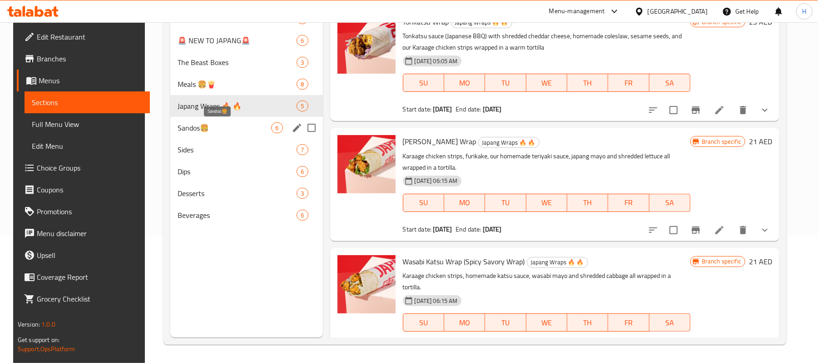
click at [194, 122] on span "Sandos🍔" at bounding box center [225, 127] width 94 height 11
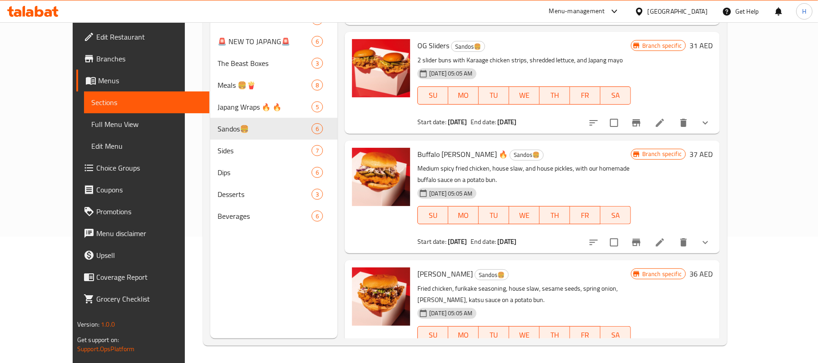
scroll to position [128, 0]
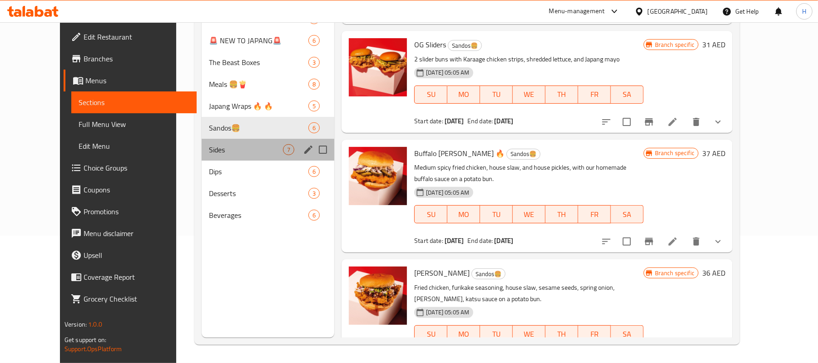
click at [204, 142] on div "Sides 7" at bounding box center [268, 150] width 133 height 22
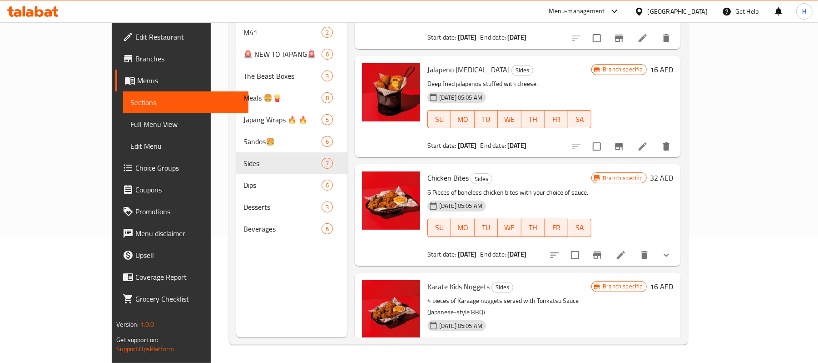
scroll to position [128, 0]
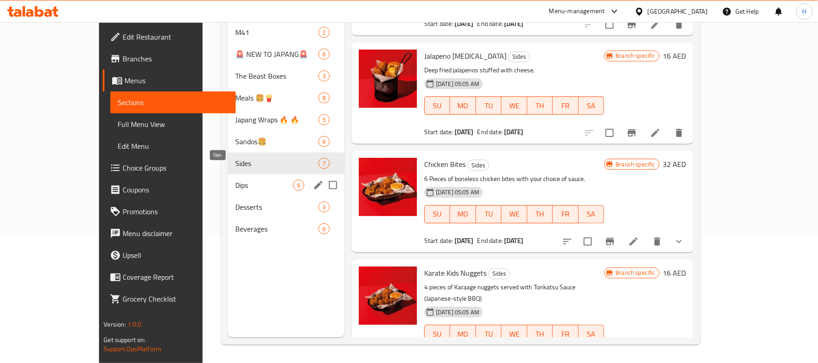
click at [235, 179] on span "Dips" at bounding box center [264, 184] width 58 height 11
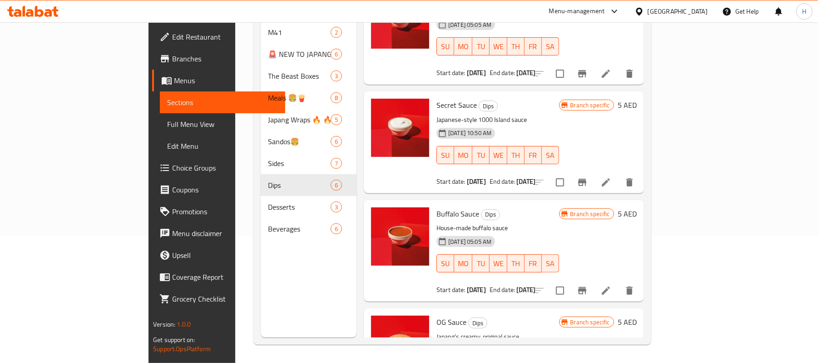
scroll to position [309, 0]
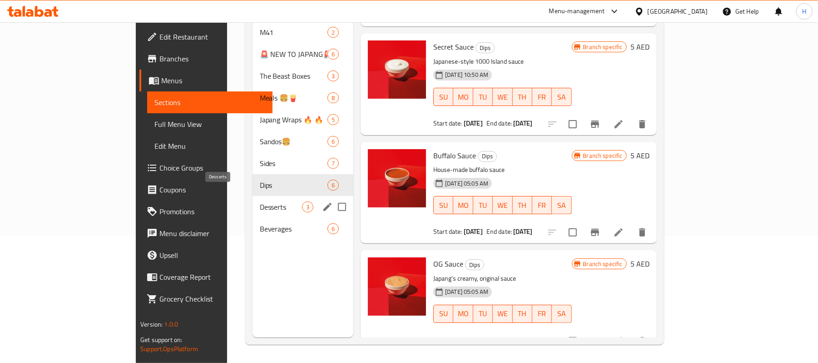
click at [260, 201] on span "Desserts" at bounding box center [281, 206] width 42 height 11
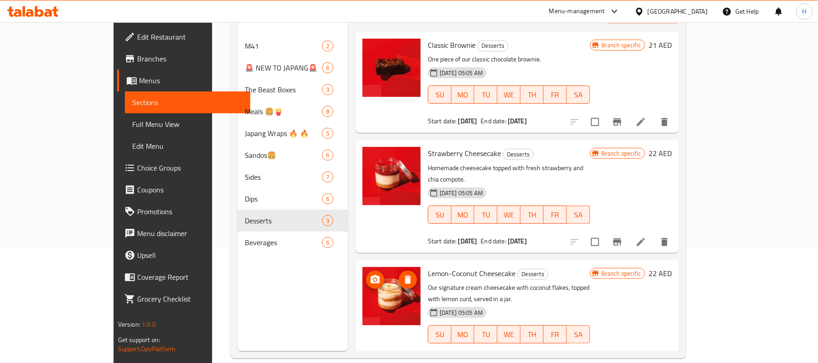
scroll to position [128, 0]
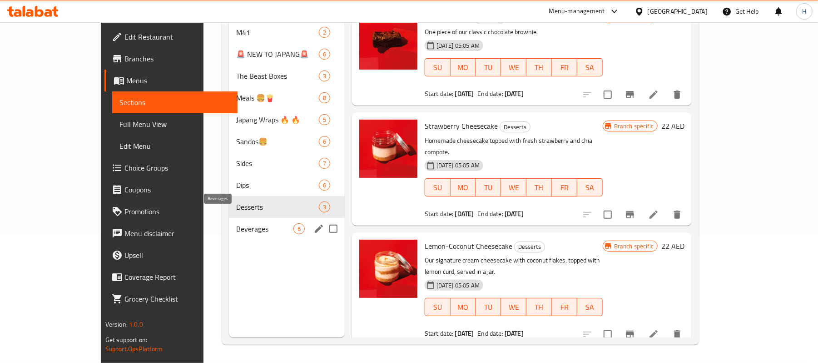
click at [236, 223] on span "Beverages" at bounding box center [264, 228] width 57 height 11
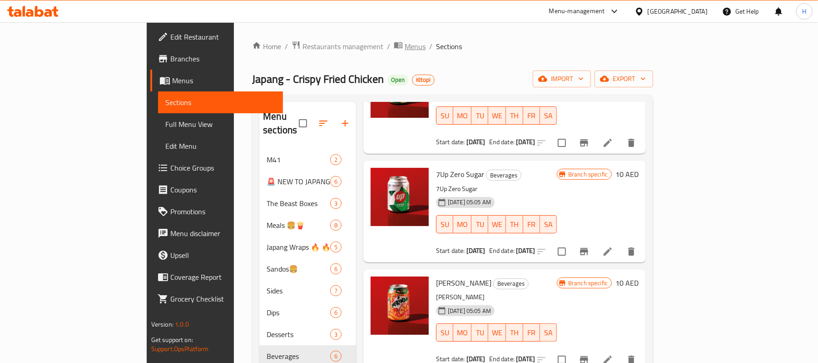
click at [405, 46] on span "Menus" at bounding box center [415, 46] width 21 height 11
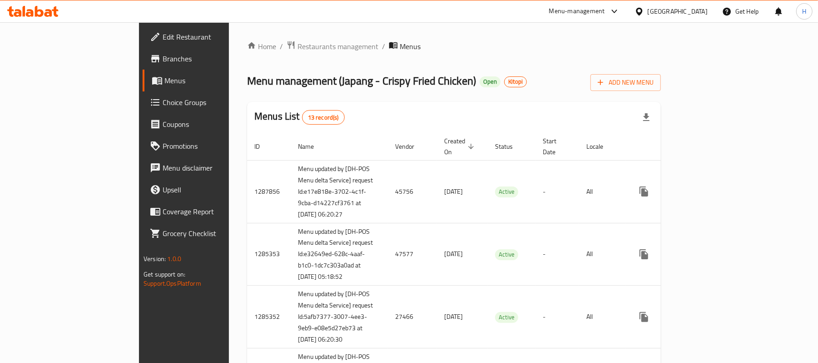
scroll to position [747, 0]
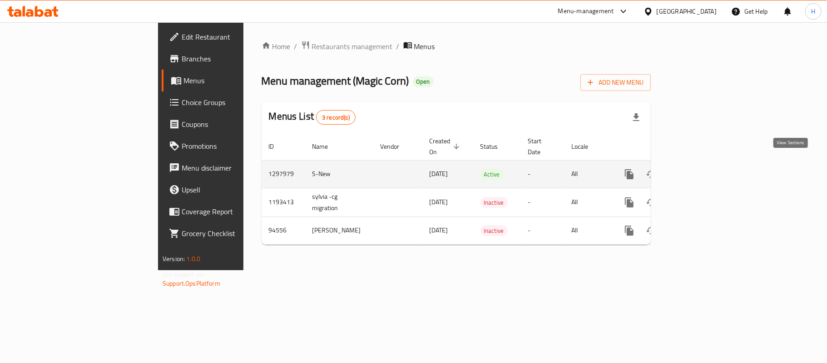
click at [701, 169] on icon "enhanced table" at bounding box center [695, 174] width 11 height 11
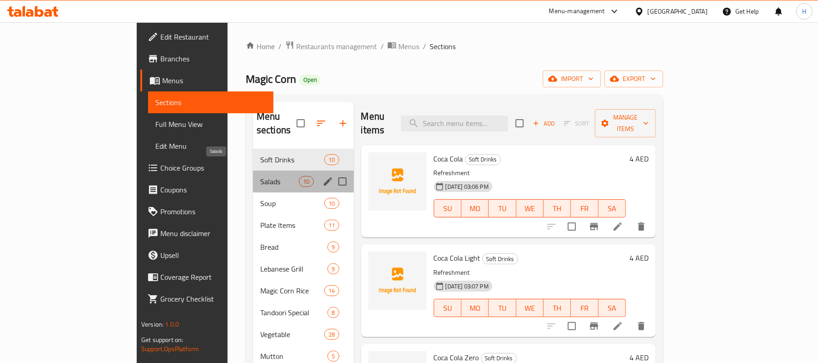
click at [260, 176] on span "Salads" at bounding box center [279, 181] width 39 height 11
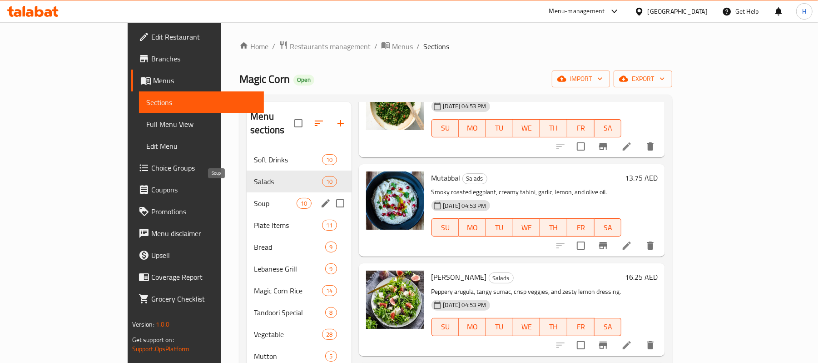
click at [254, 198] on span "Soup" at bounding box center [275, 203] width 43 height 11
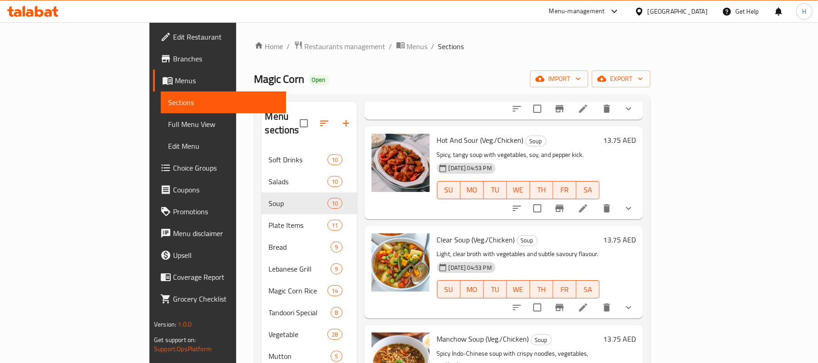
scroll to position [364, 0]
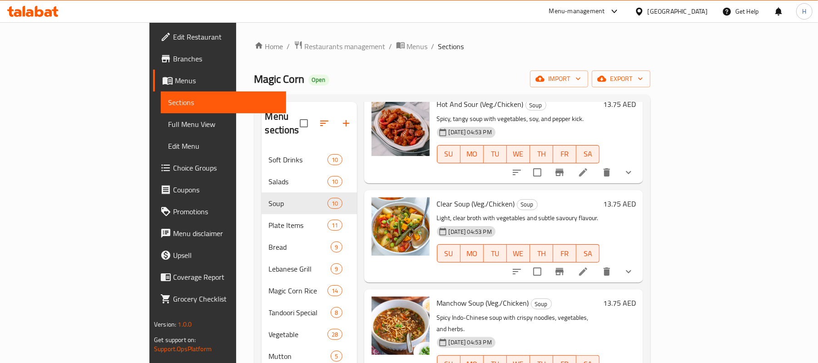
click at [437, 312] on p "Spicy Indo-Chinese soup with crispy noodles, vegetables, and herbs." at bounding box center [518, 323] width 163 height 23
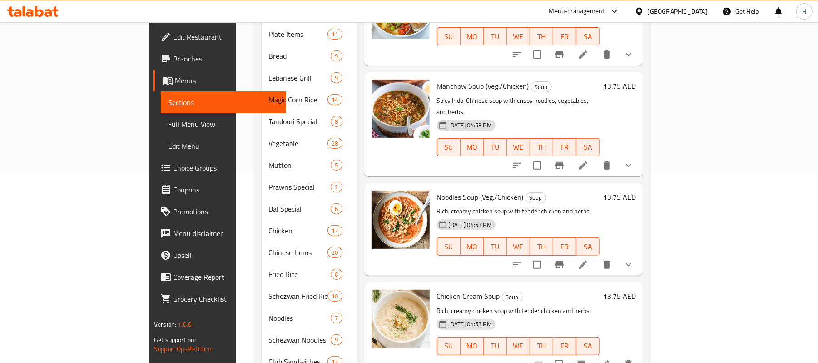
scroll to position [242, 0]
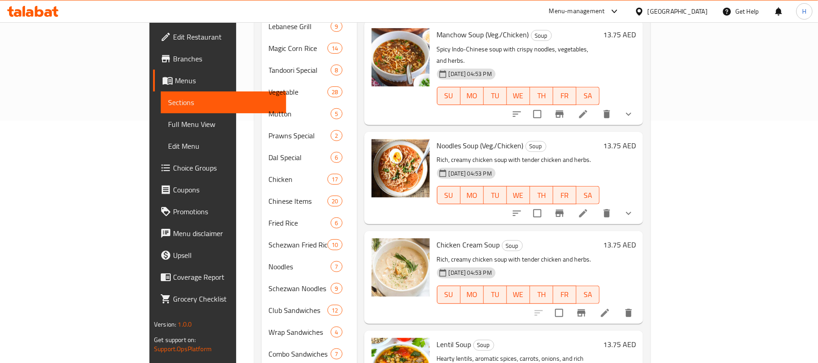
click at [437, 337] on span "Lentil Soup" at bounding box center [454, 344] width 35 height 14
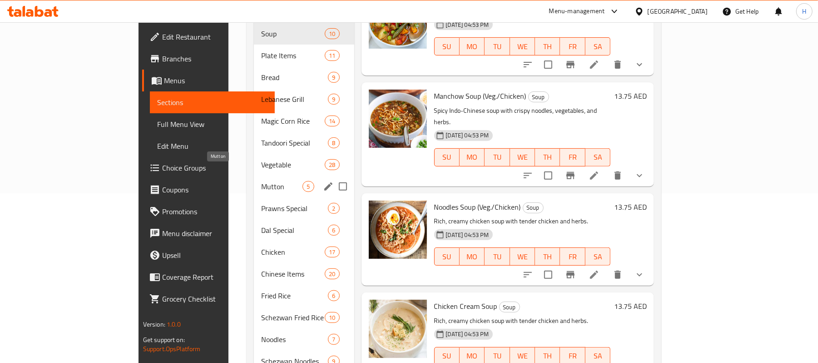
scroll to position [148, 0]
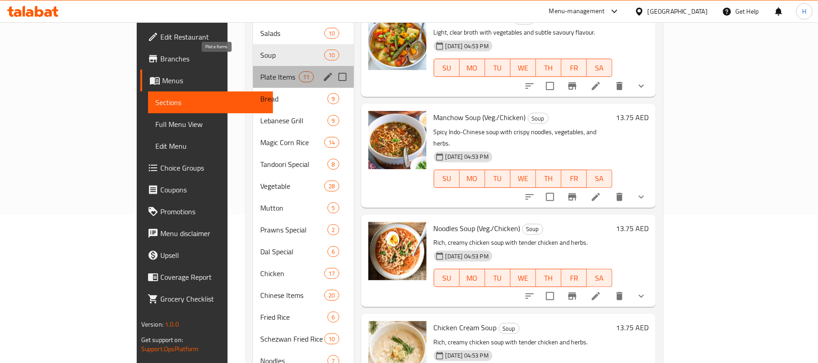
click at [260, 71] on span "Plate Items" at bounding box center [279, 76] width 39 height 11
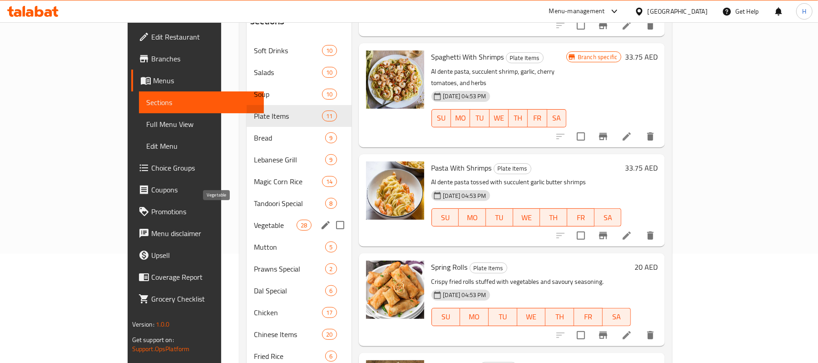
scroll to position [88, 0]
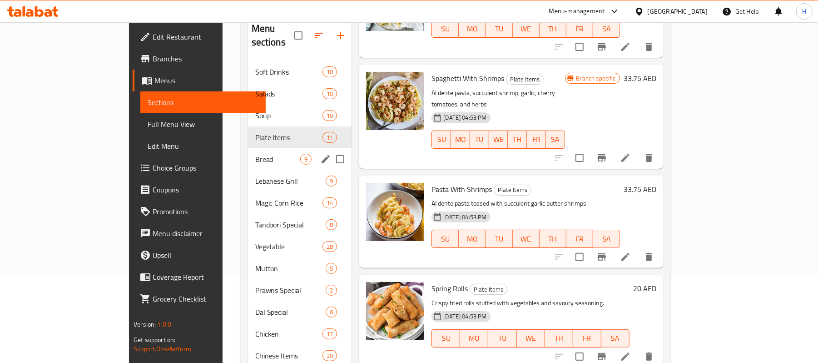
click at [248, 148] on div "Bread 9" at bounding box center [300, 159] width 104 height 22
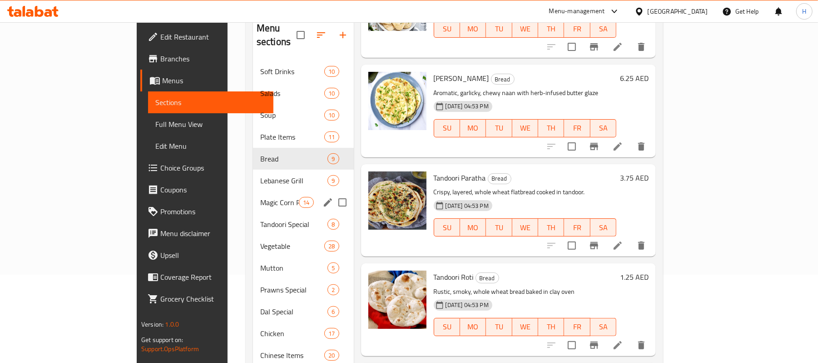
scroll to position [88, 0]
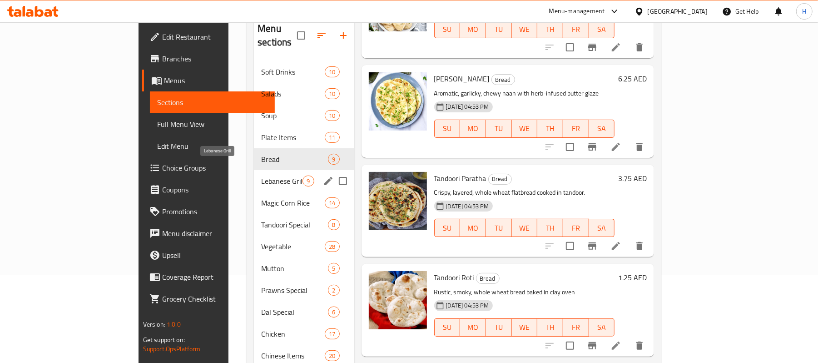
click at [261, 175] on span "Lebanese Grill" at bounding box center [281, 180] width 41 height 11
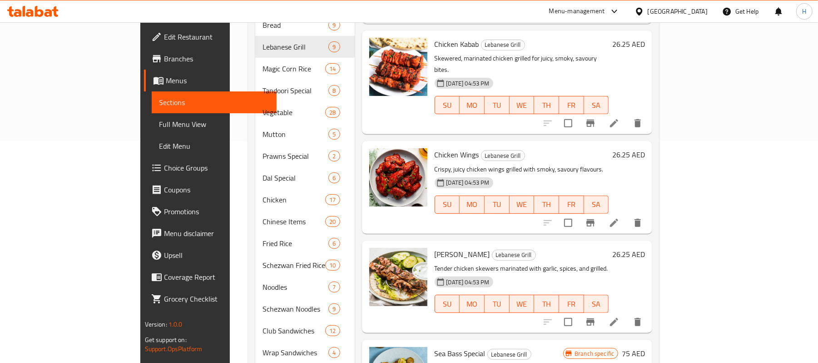
scroll to position [242, 0]
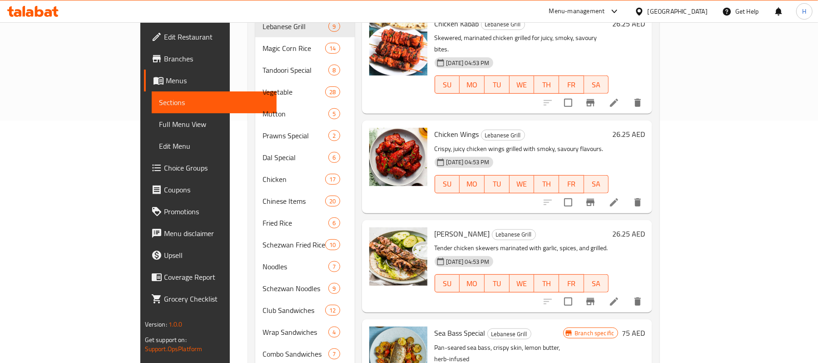
drag, startPoint x: 326, startPoint y: 289, endPoint x: 537, endPoint y: 262, distance: 212.2
click at [560, 273] on div "[DATE] 04:53 PM SU MO TU WE TH FR SA" at bounding box center [522, 276] width 182 height 49
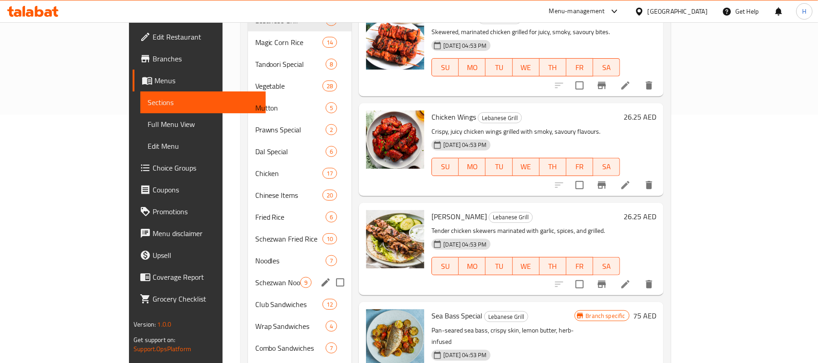
scroll to position [209, 0]
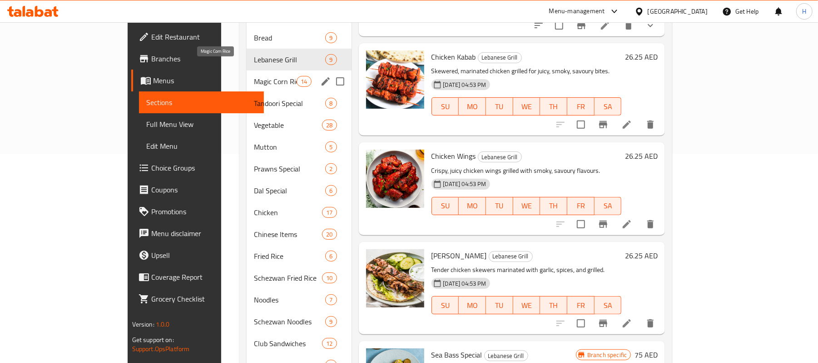
click at [254, 76] on span "Magic Corn Rice" at bounding box center [275, 81] width 43 height 11
